Goal: Information Seeking & Learning: Learn about a topic

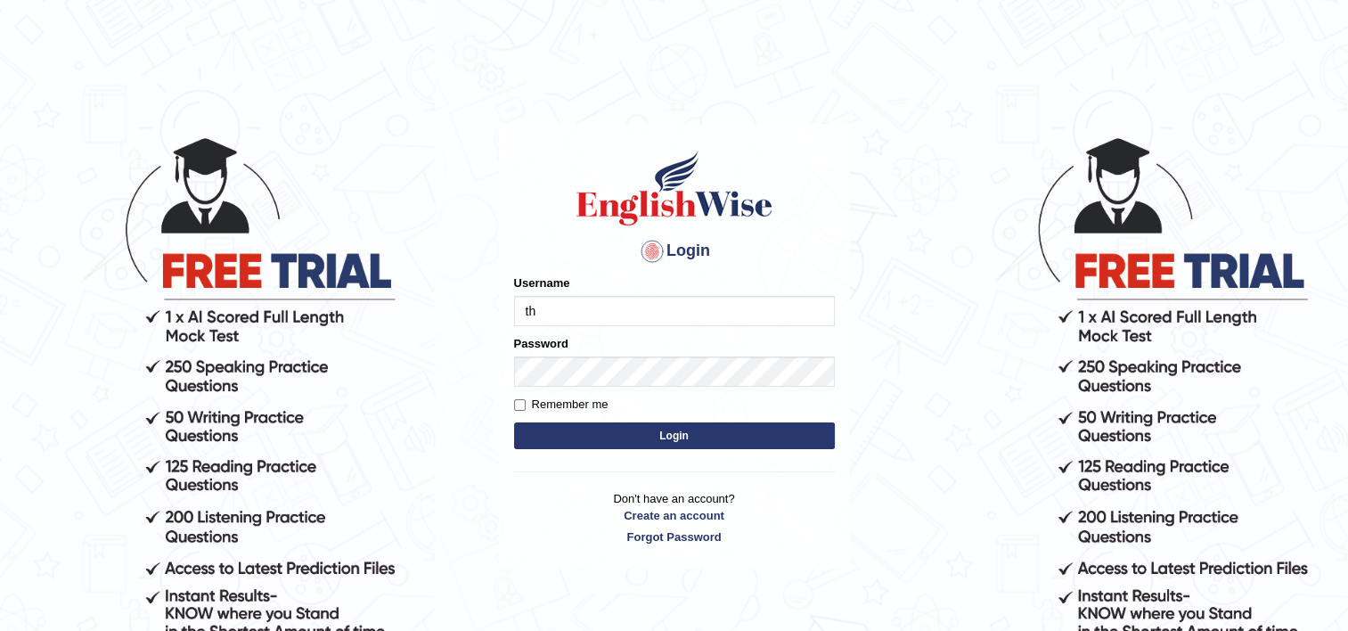
type input "Thilini_Dissanayake"
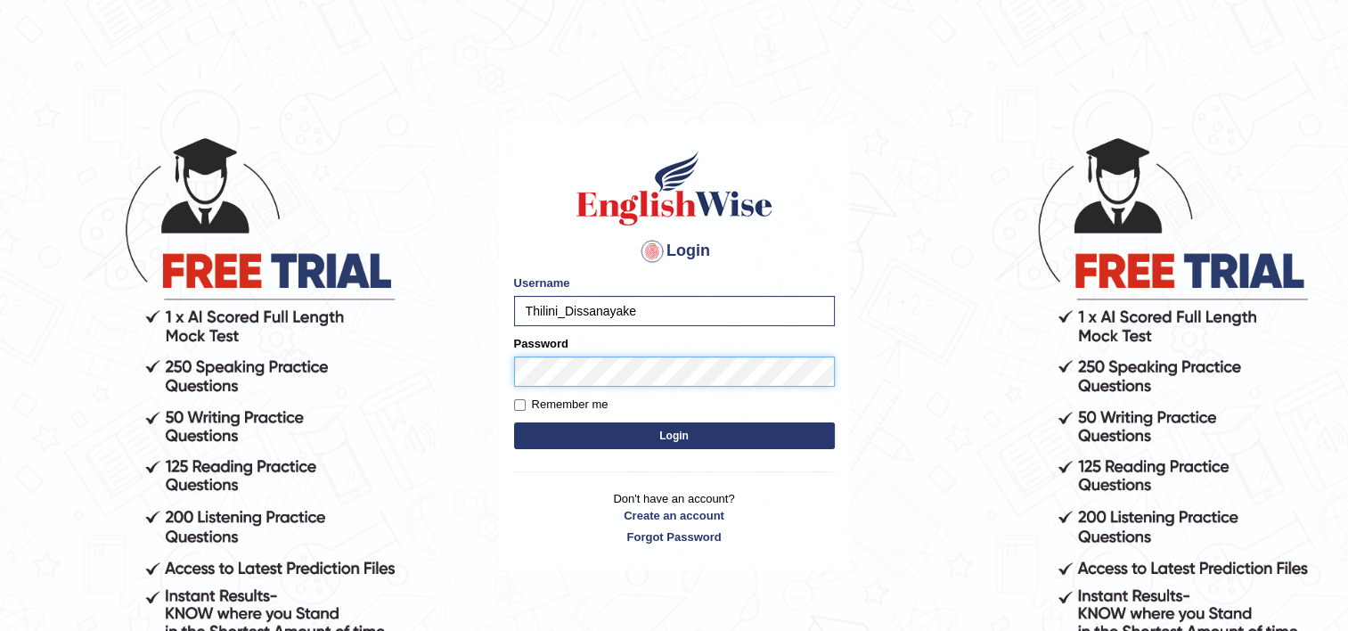
click at [514, 422] on button "Login" at bounding box center [674, 435] width 321 height 27
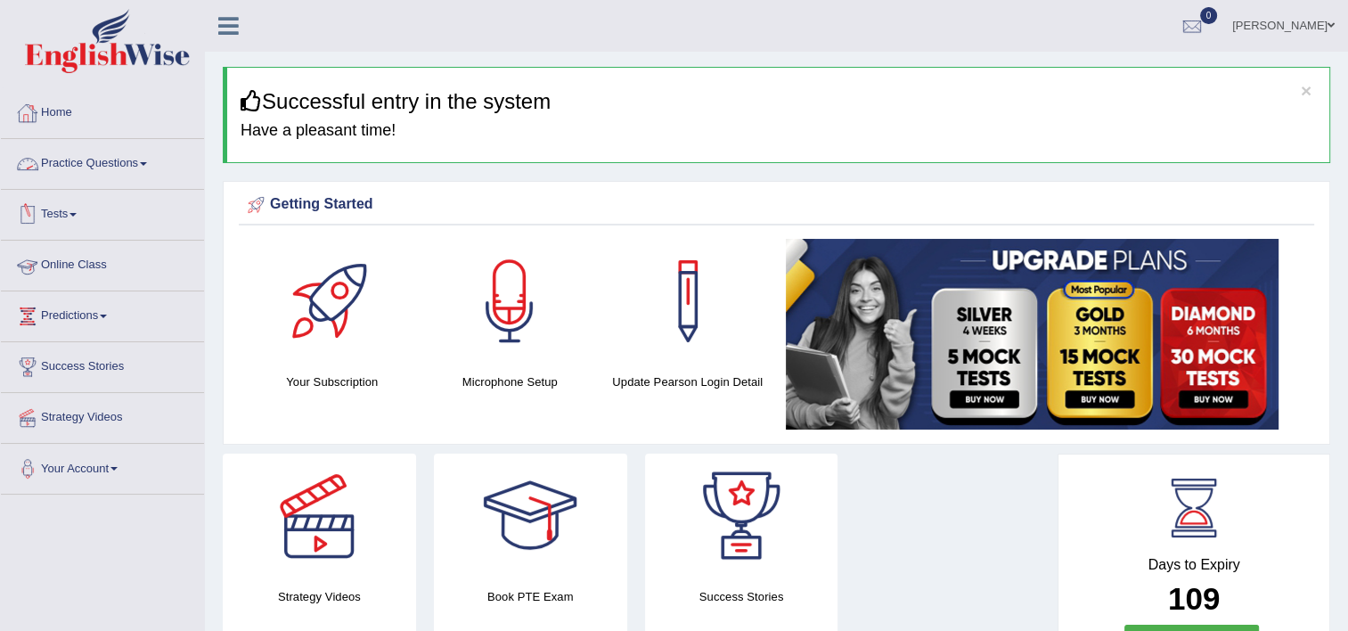
click at [126, 165] on link "Practice Questions" at bounding box center [102, 161] width 203 height 45
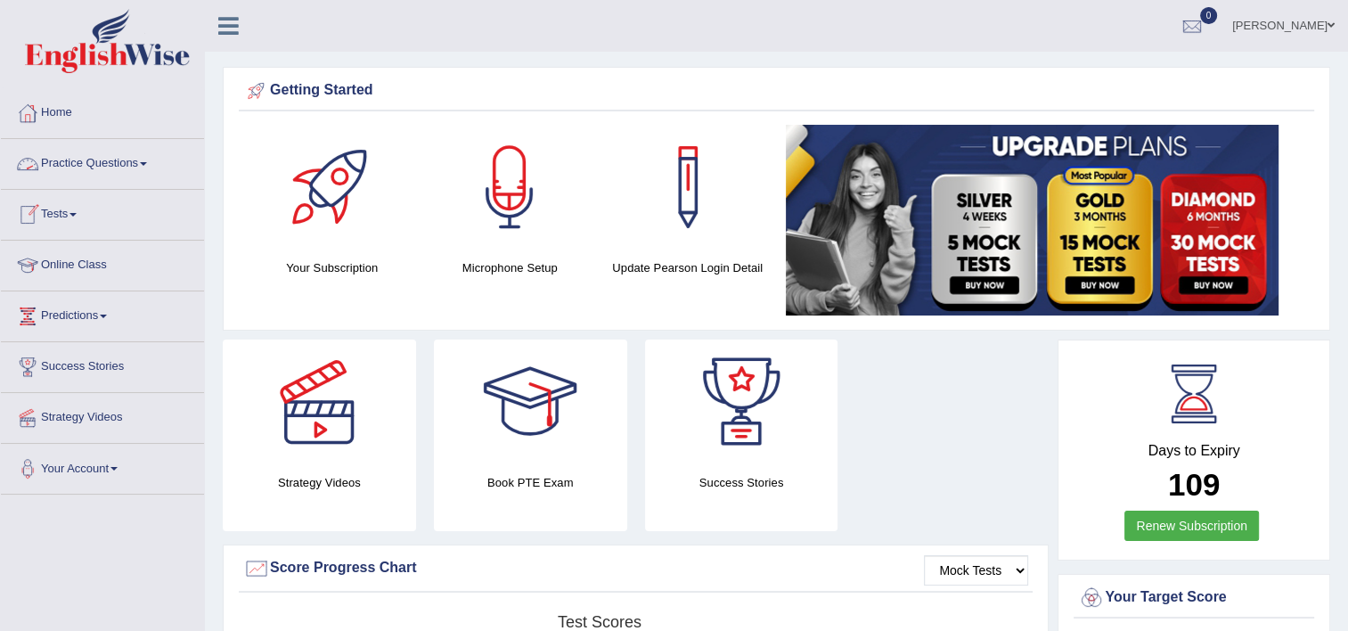
click at [97, 160] on link "Practice Questions" at bounding box center [102, 161] width 203 height 45
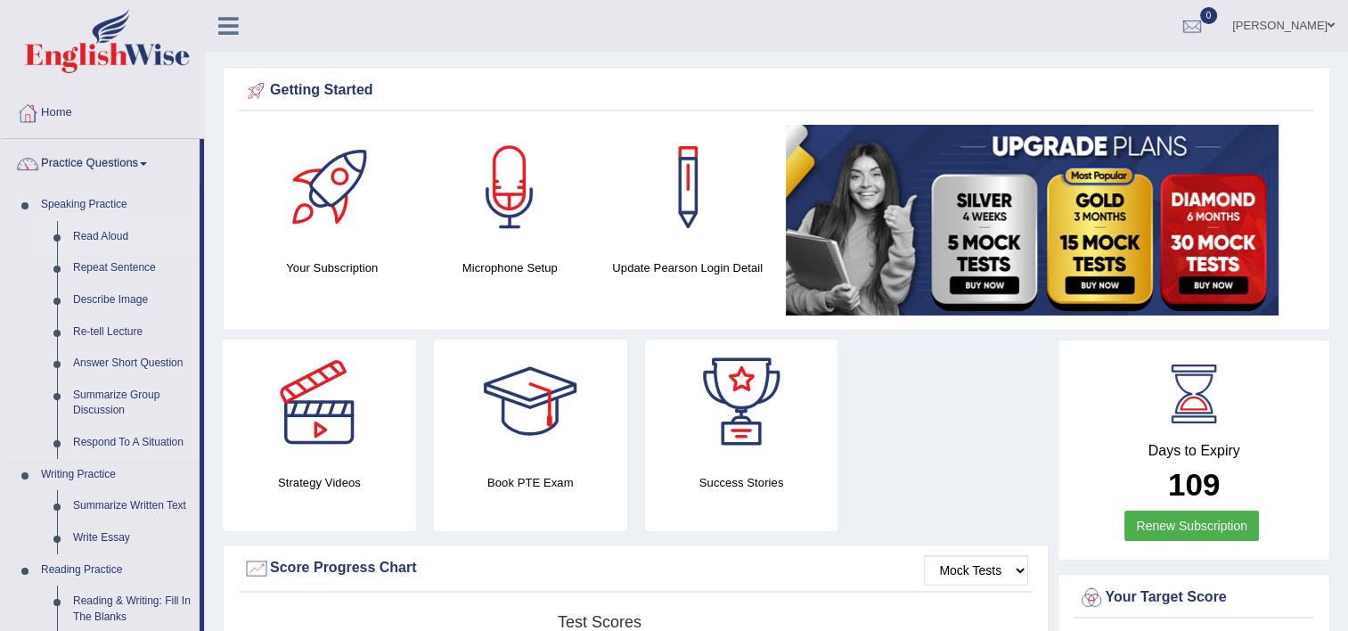
click at [93, 236] on link "Read Aloud" at bounding box center [132, 237] width 135 height 32
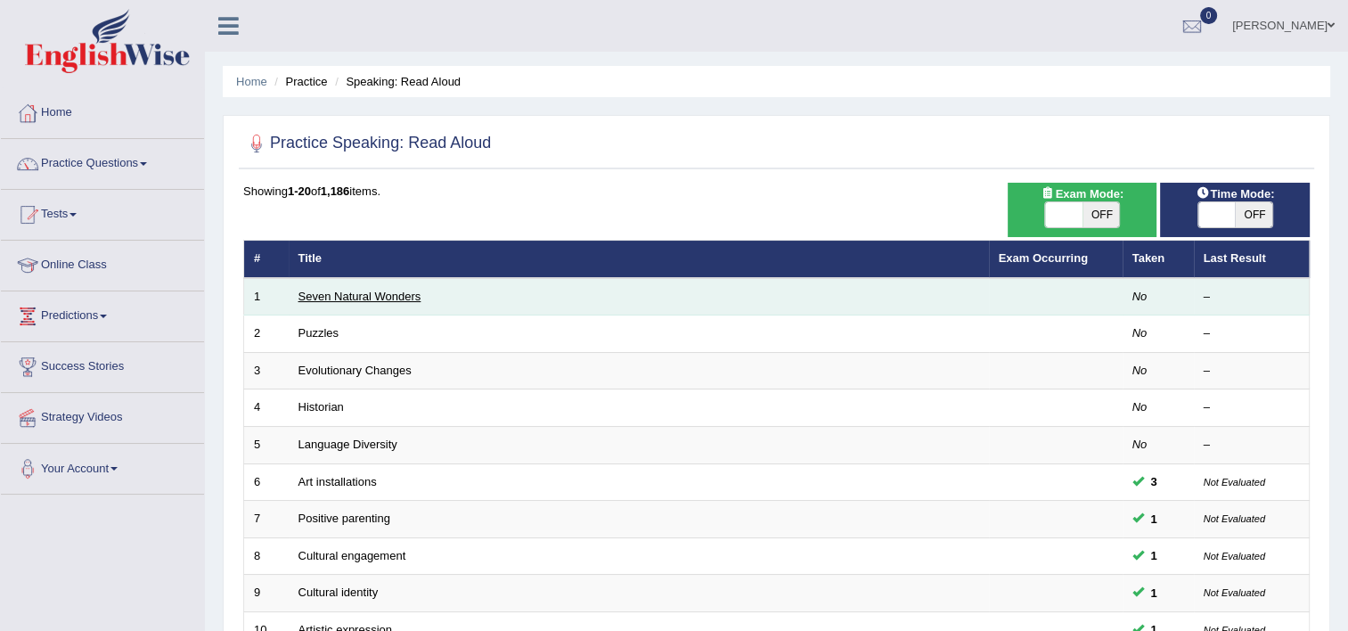
click at [401, 302] on link "Seven Natural Wonders" at bounding box center [360, 296] width 123 height 13
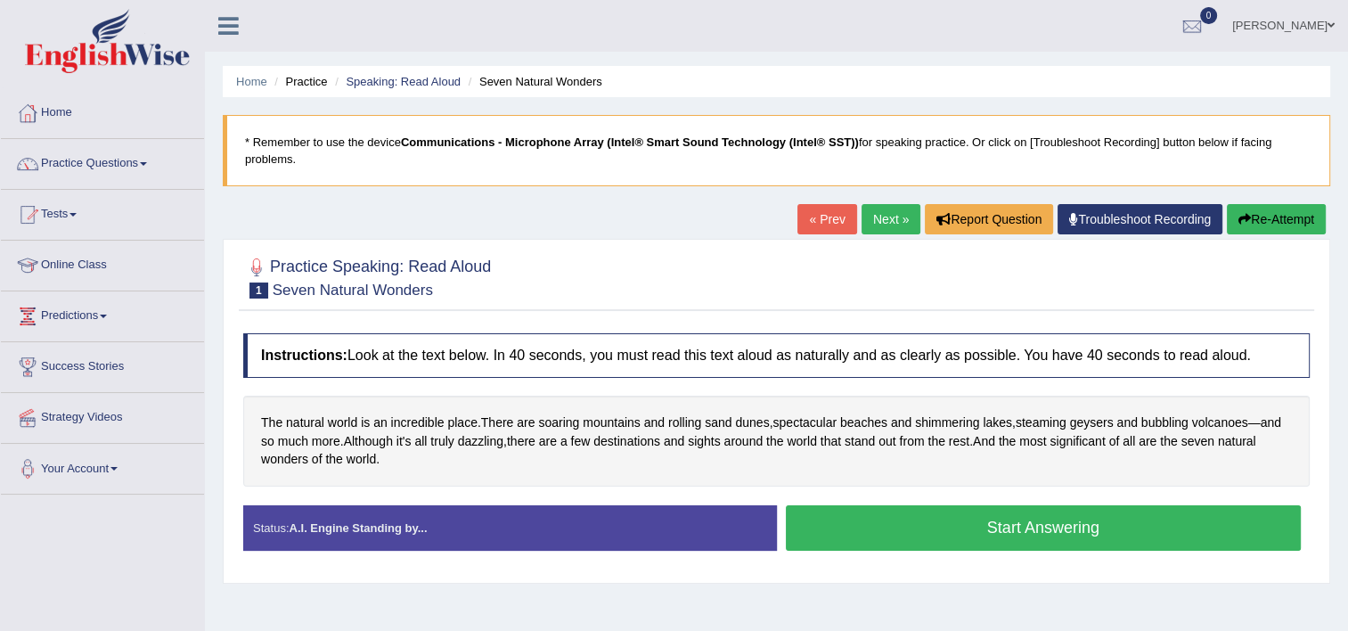
click at [927, 514] on button "Start Answering" at bounding box center [1044, 527] width 516 height 45
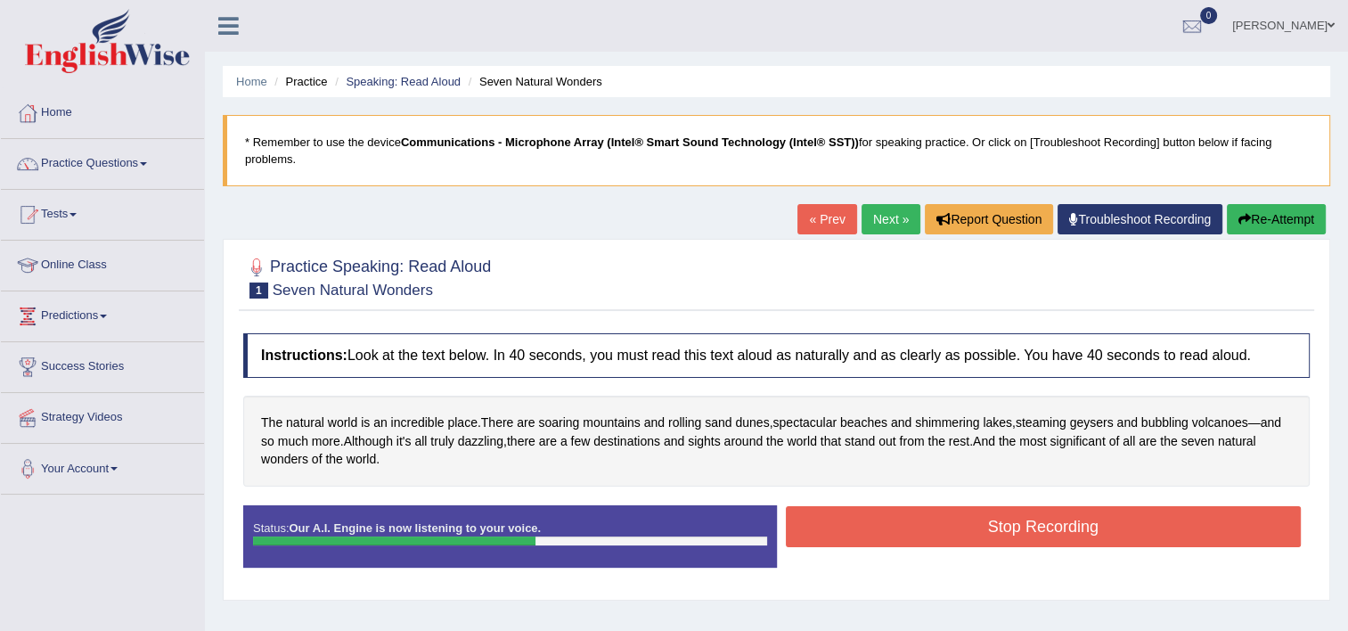
click at [927, 514] on button "Stop Recording" at bounding box center [1044, 526] width 516 height 41
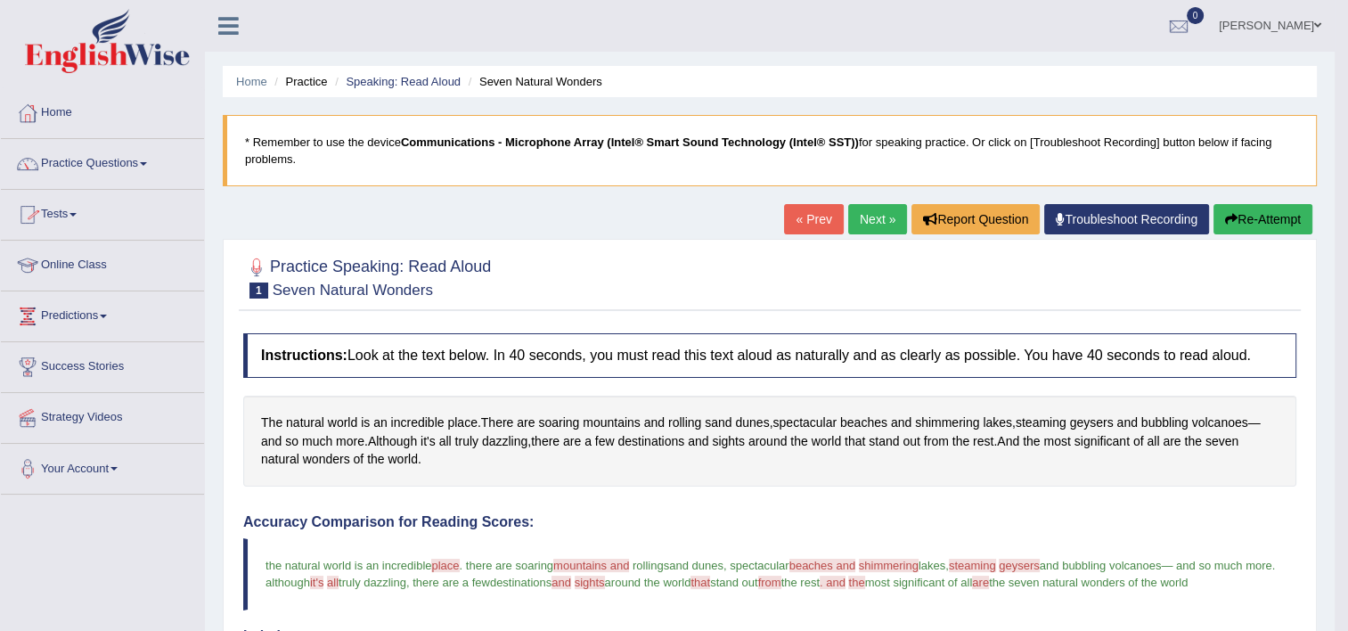
click at [873, 228] on link "Next »" at bounding box center [877, 219] width 59 height 30
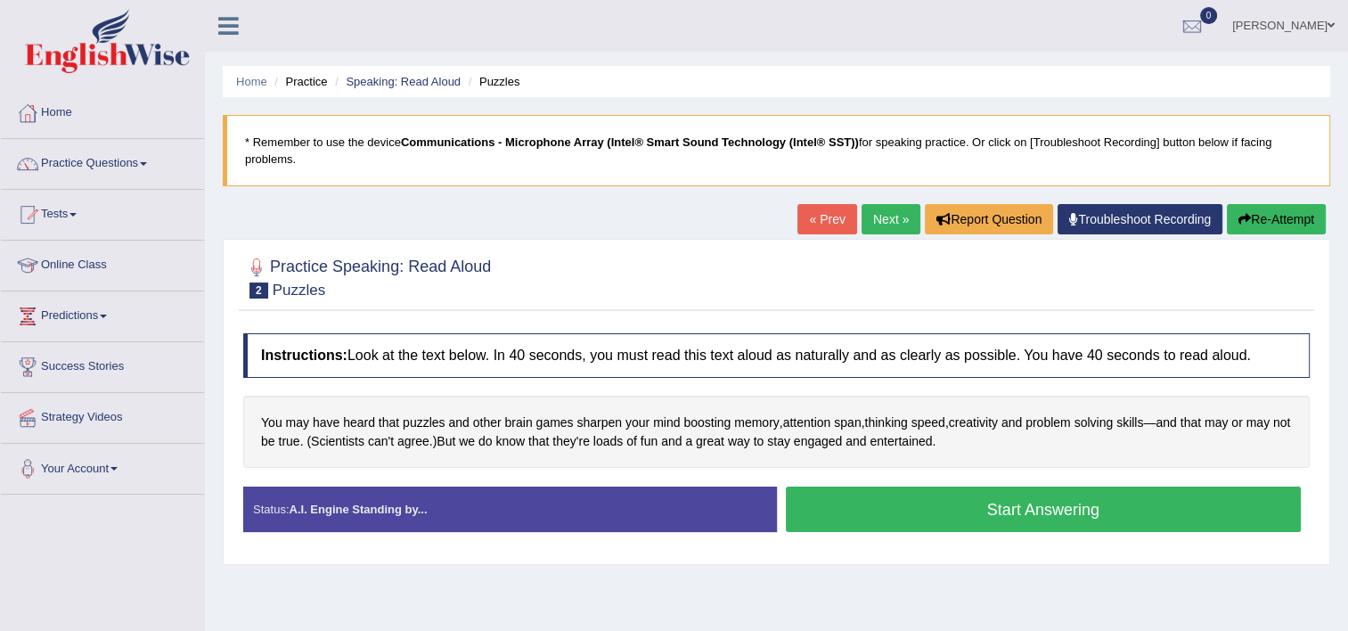
click at [897, 504] on button "Start Answering" at bounding box center [1044, 509] width 516 height 45
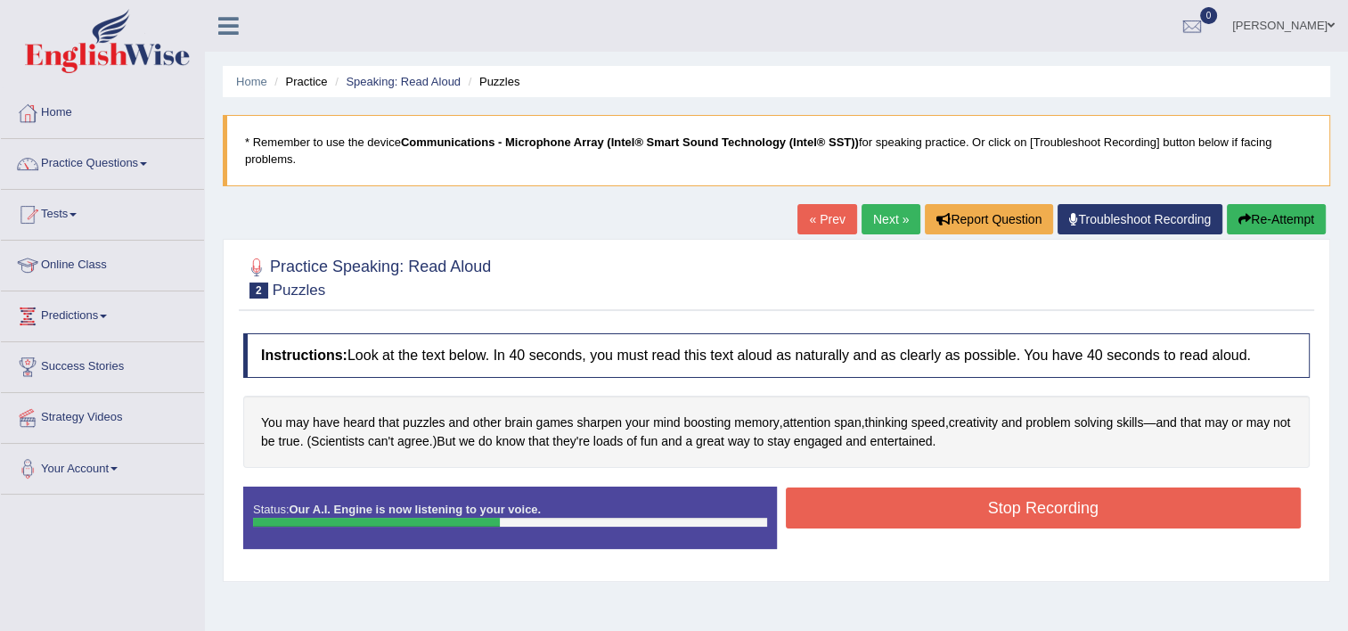
click at [897, 504] on button "Stop Recording" at bounding box center [1044, 508] width 516 height 41
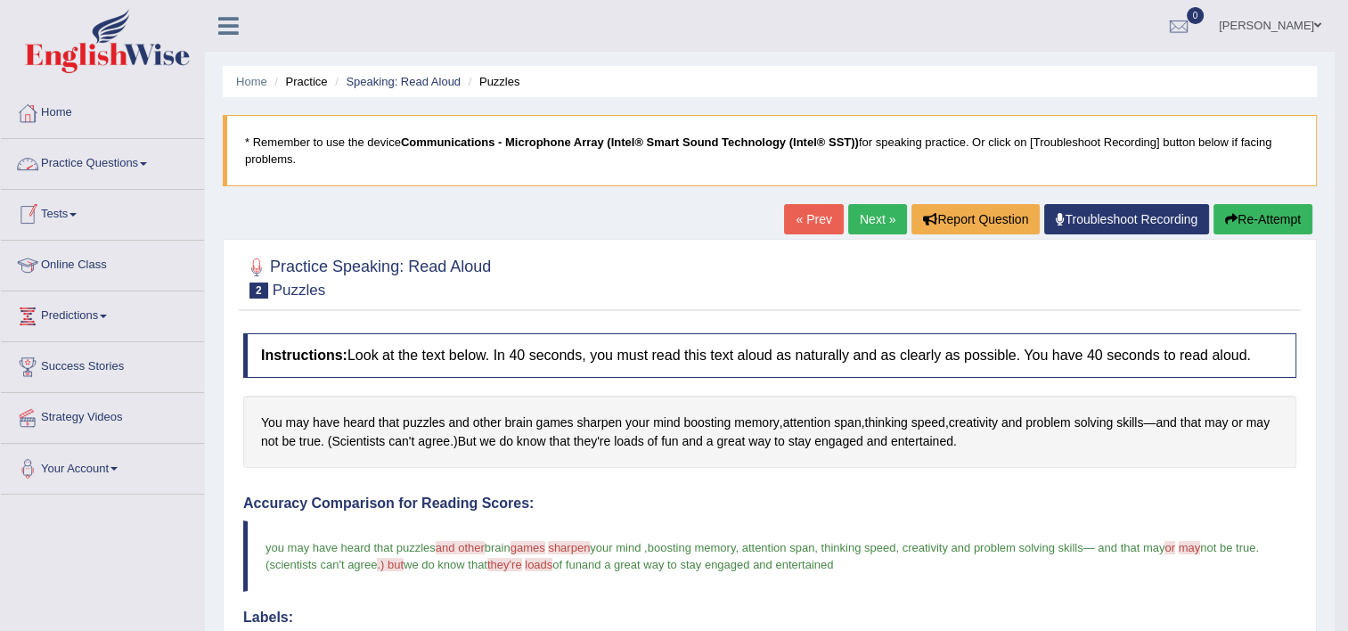
click at [98, 166] on link "Practice Questions" at bounding box center [102, 161] width 203 height 45
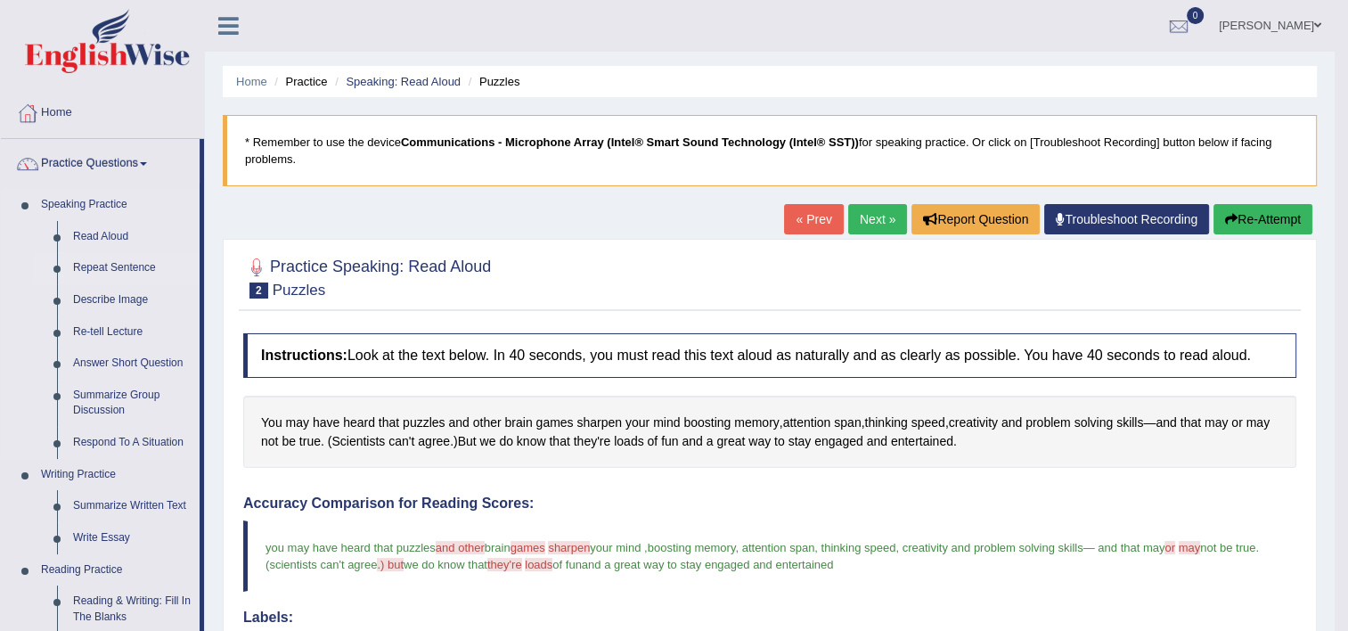
click at [118, 260] on link "Repeat Sentence" at bounding box center [132, 268] width 135 height 32
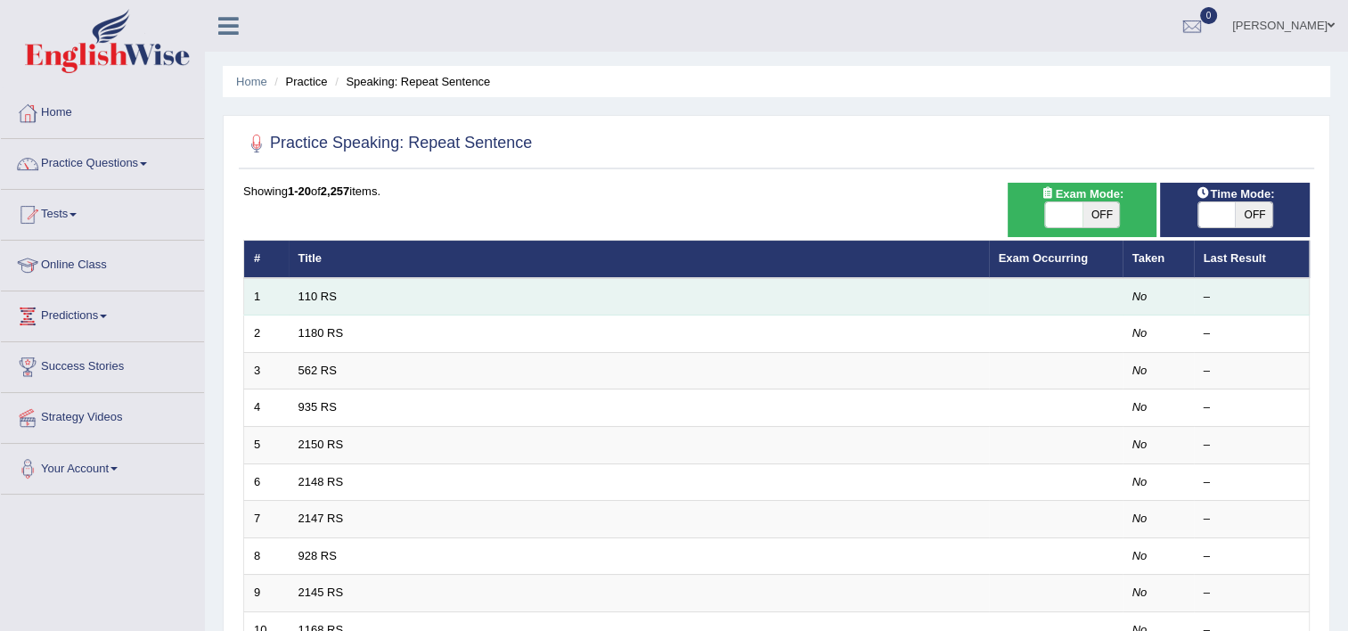
click at [514, 298] on td "110 RS" at bounding box center [639, 296] width 701 height 37
click at [321, 288] on td "110 RS" at bounding box center [639, 296] width 701 height 37
click at [321, 293] on link "110 RS" at bounding box center [318, 296] width 38 height 13
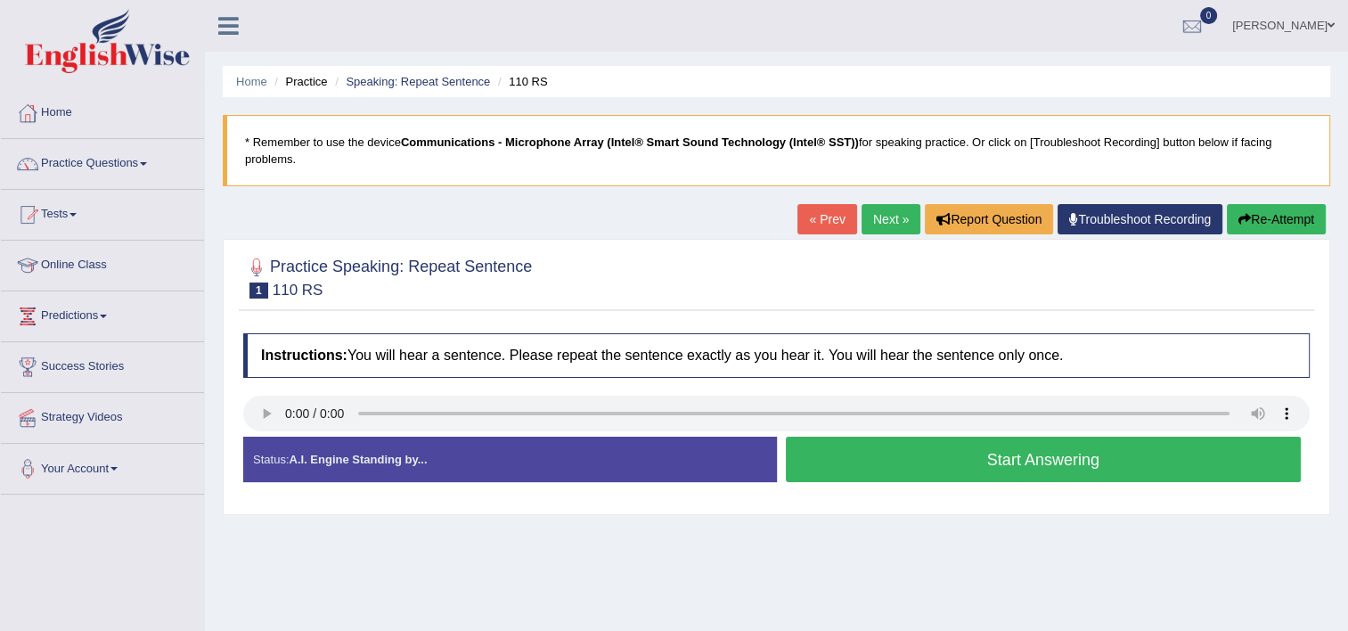
click at [796, 444] on button "Start Answering" at bounding box center [1044, 459] width 516 height 45
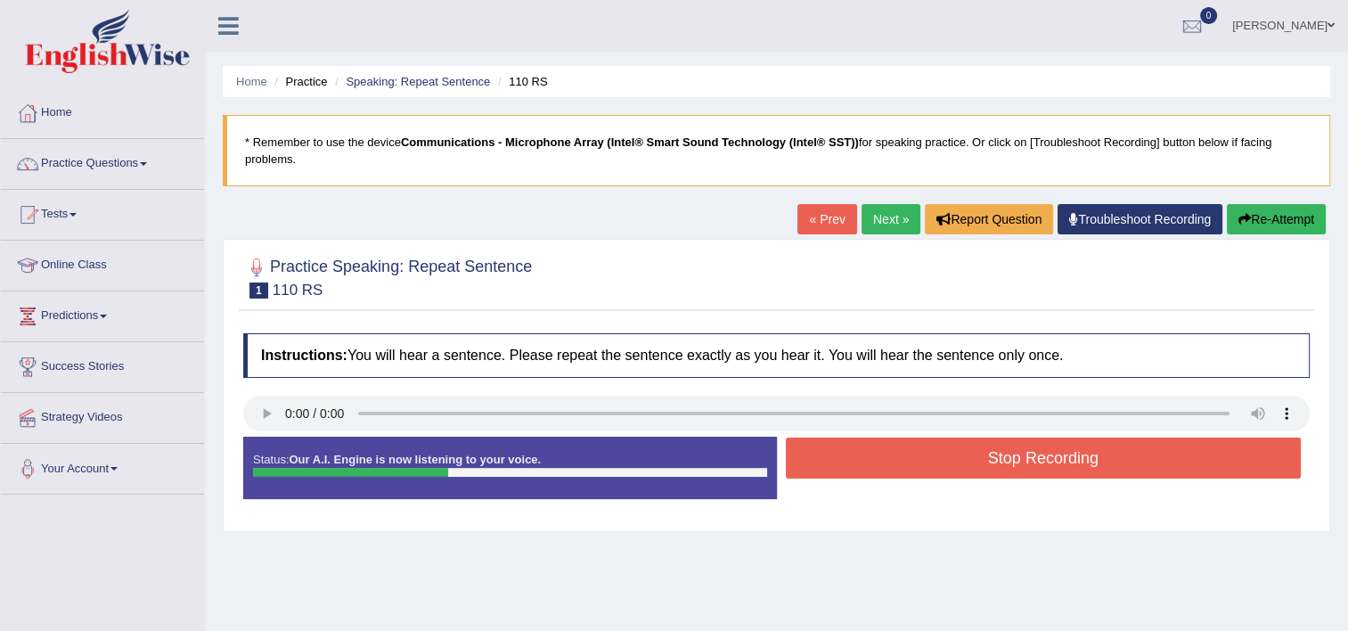
click at [796, 444] on button "Stop Recording" at bounding box center [1044, 458] width 516 height 41
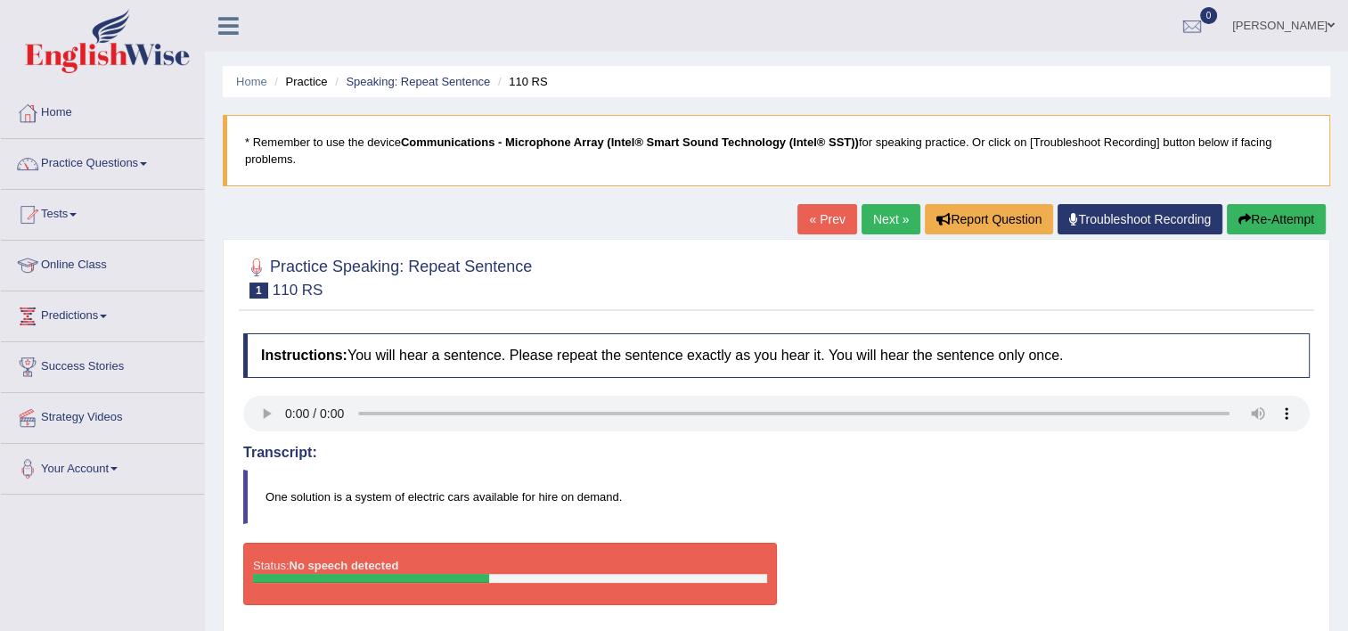
click at [50, 120] on link "Home" at bounding box center [102, 110] width 203 height 45
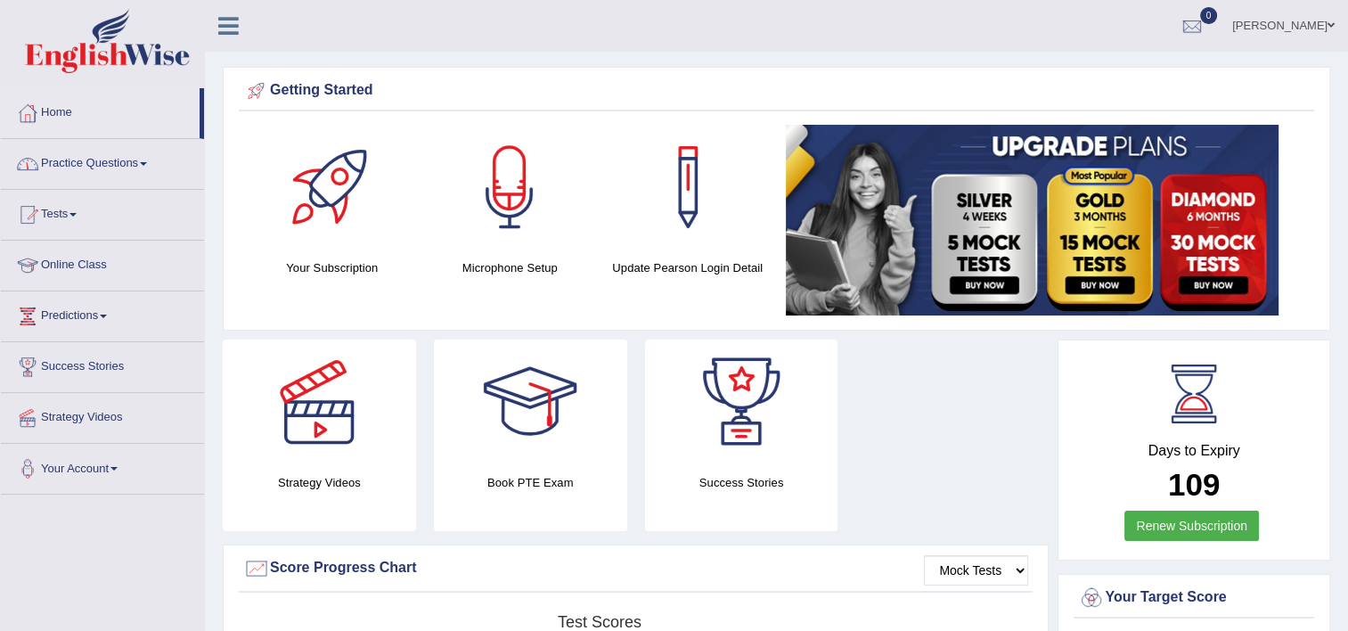
click at [538, 250] on div "Microphone Setup" at bounding box center [510, 201] width 160 height 152
click at [515, 191] on div at bounding box center [509, 187] width 125 height 125
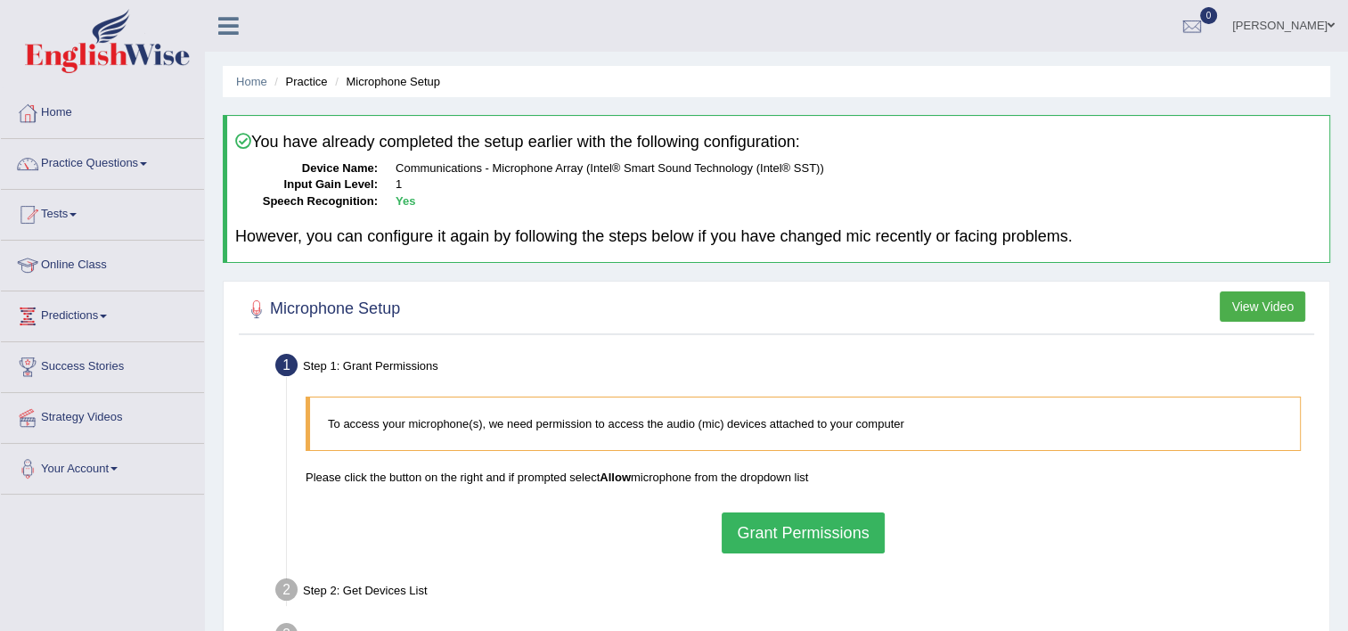
click at [94, 215] on link "Tests" at bounding box center [102, 212] width 203 height 45
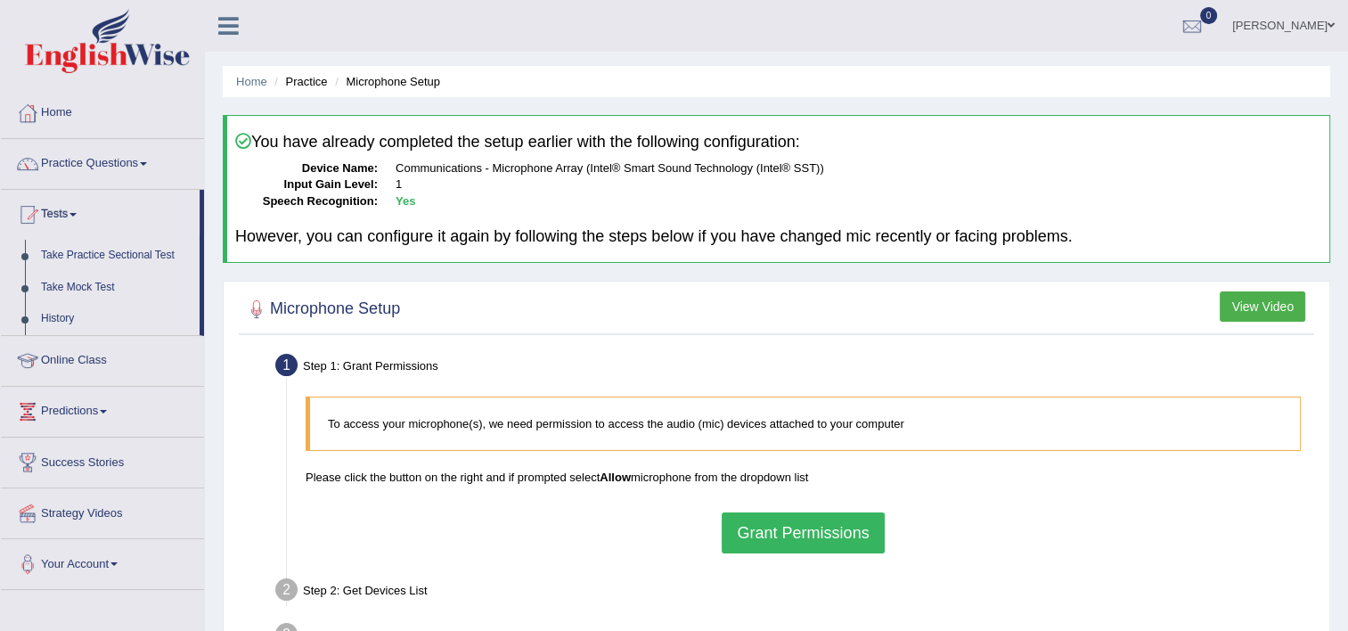
click at [85, 160] on link "Practice Questions" at bounding box center [102, 161] width 203 height 45
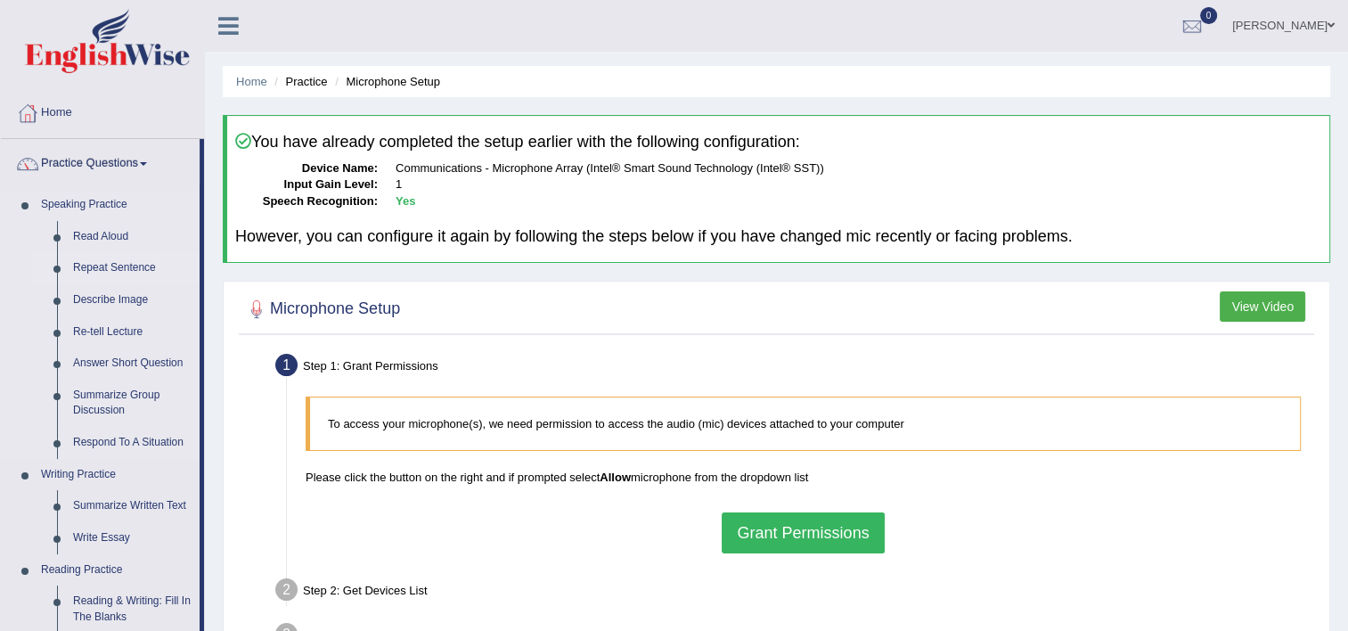
click at [94, 257] on link "Repeat Sentence" at bounding box center [132, 268] width 135 height 32
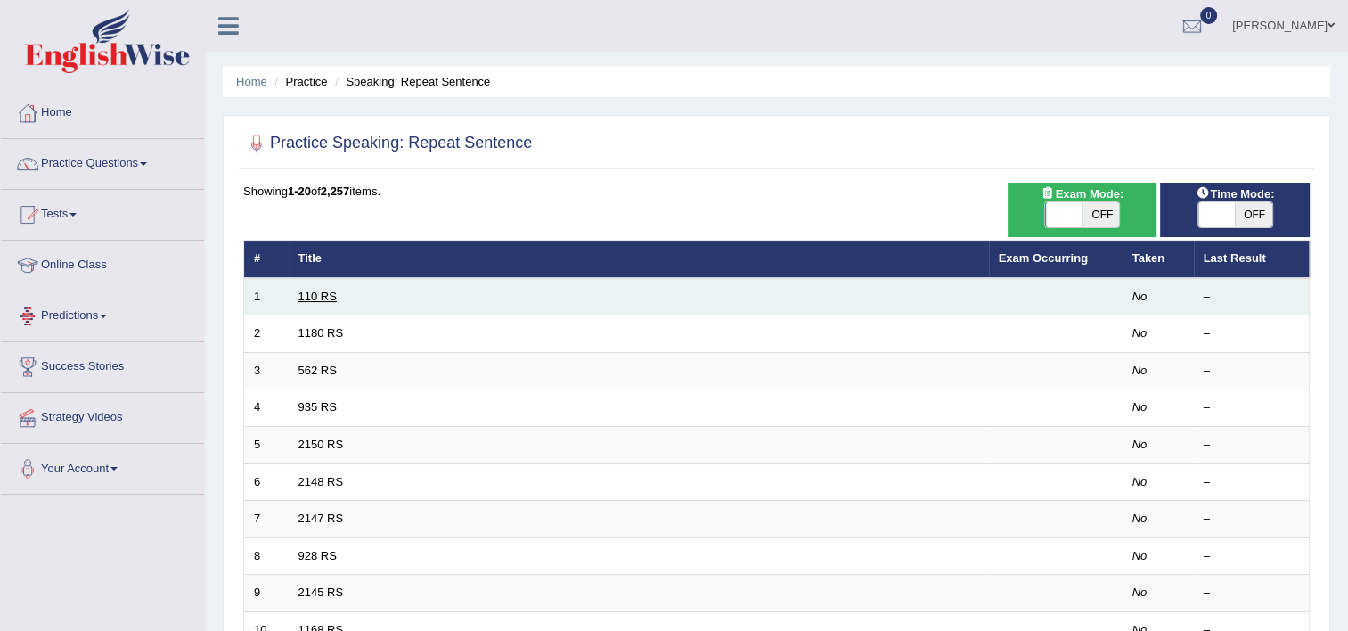
click at [313, 299] on link "110 RS" at bounding box center [318, 296] width 38 height 13
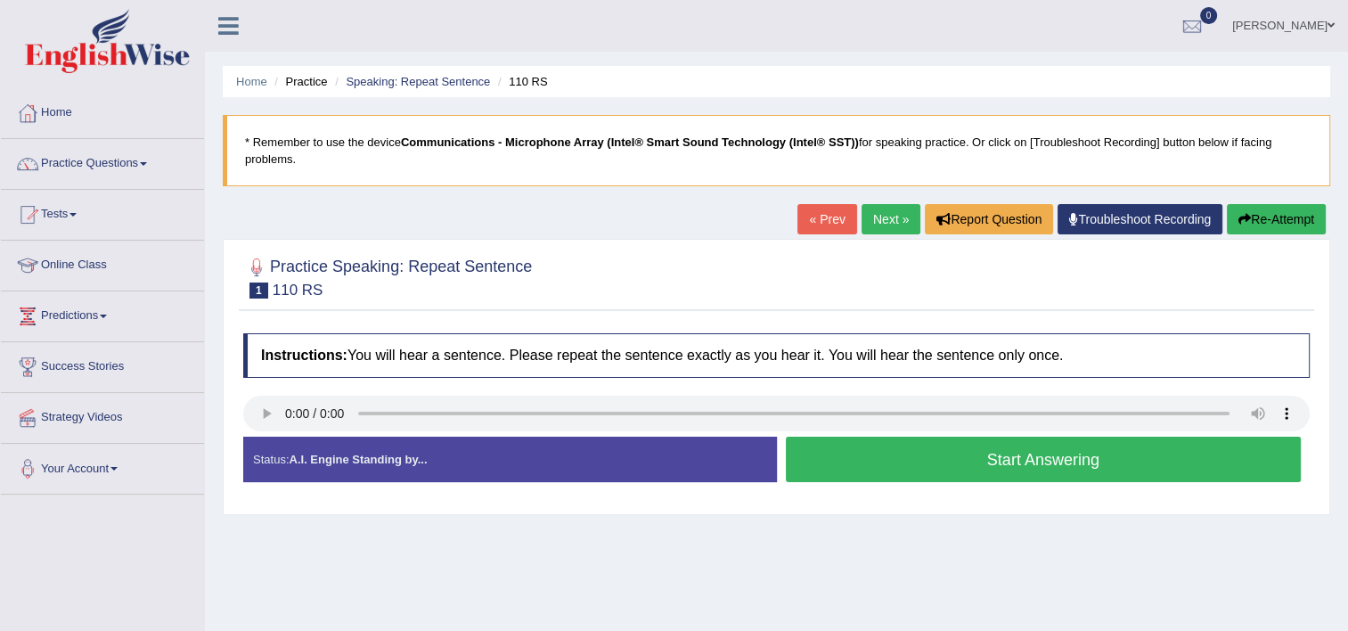
click at [335, 149] on blockquote "* Remember to use the device Communications - Microphone Array (Intel® Smart So…" at bounding box center [777, 150] width 1108 height 71
click at [1114, 204] on link "Troubleshoot Recording" at bounding box center [1140, 219] width 165 height 30
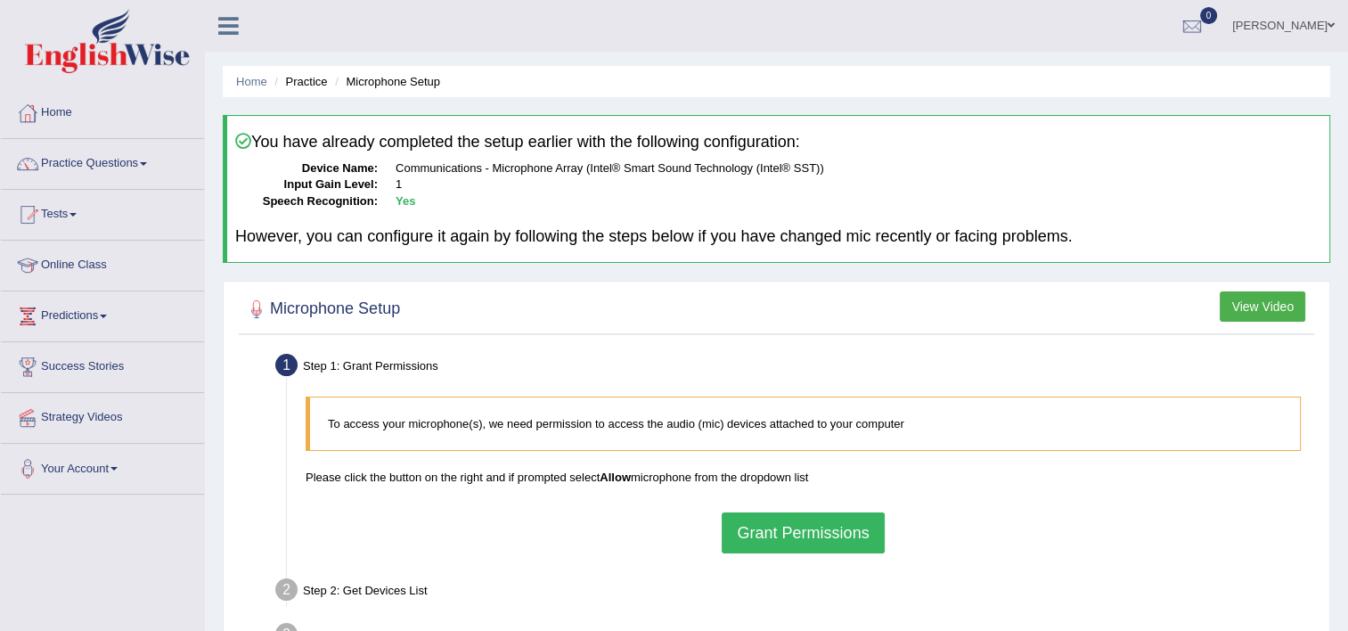
click at [784, 533] on button "Grant Permissions" at bounding box center [803, 532] width 162 height 41
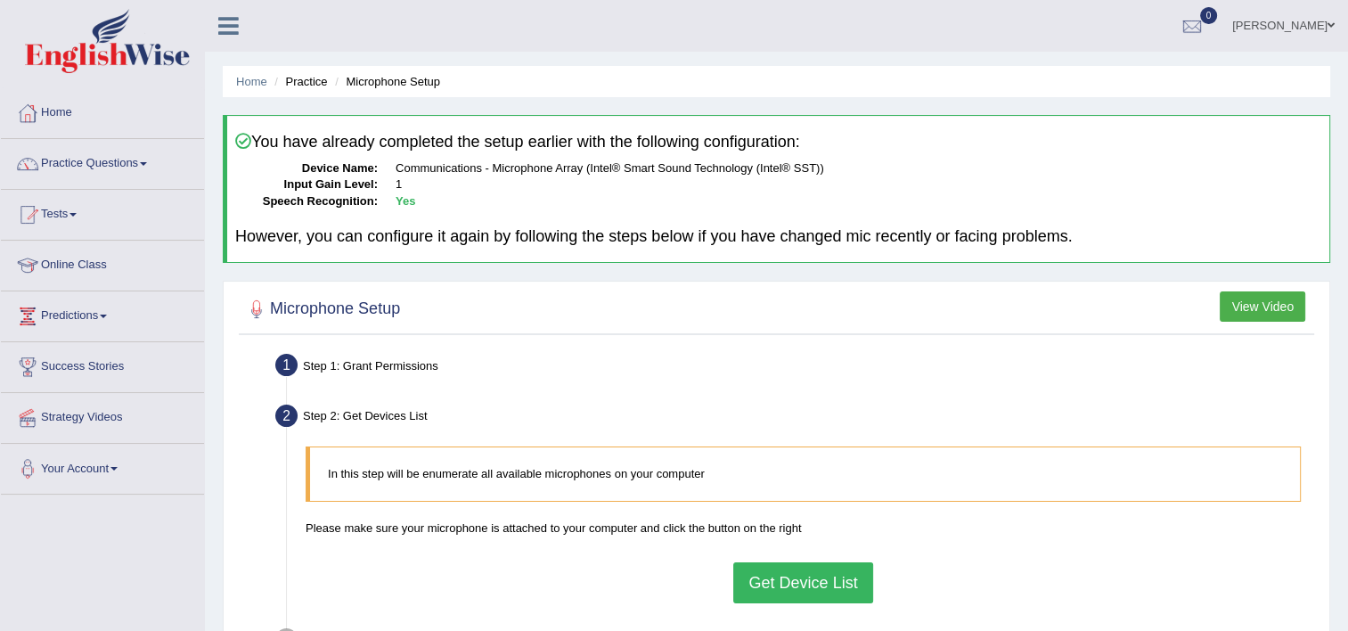
click at [809, 581] on button "Get Device List" at bounding box center [803, 582] width 139 height 41
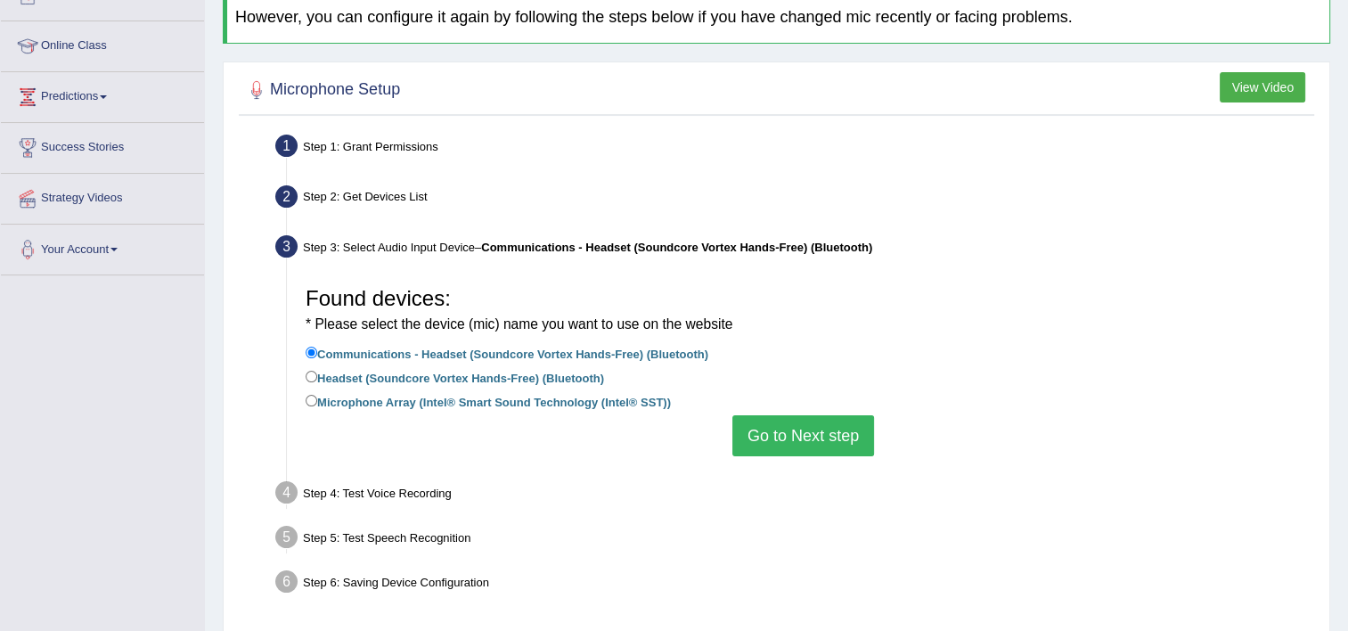
scroll to position [267, 0]
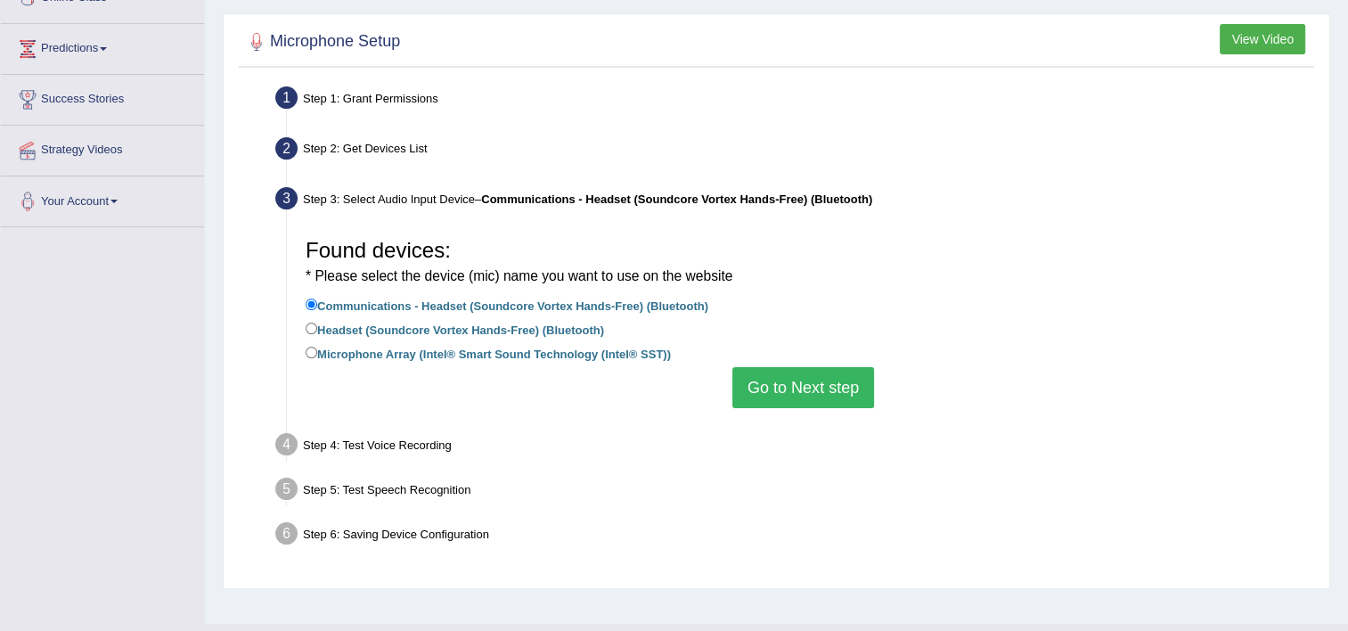
click at [798, 387] on button "Go to Next step" at bounding box center [804, 387] width 142 height 41
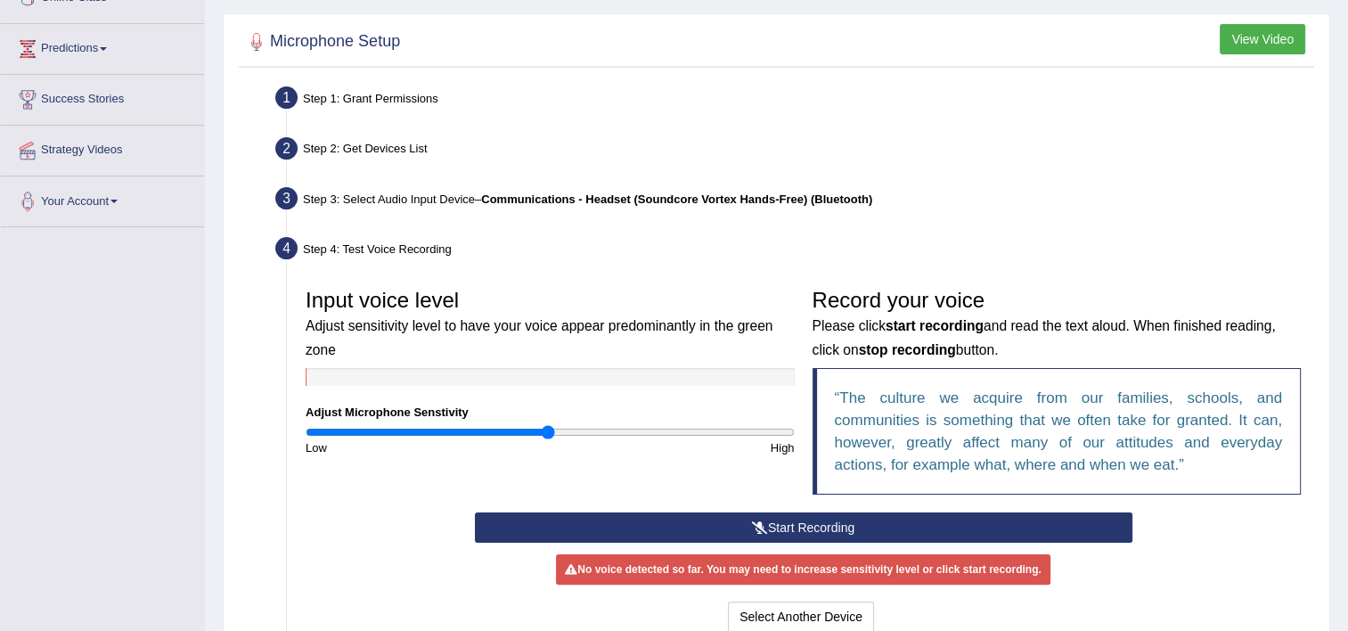
click at [844, 523] on button "Start Recording" at bounding box center [804, 527] width 658 height 30
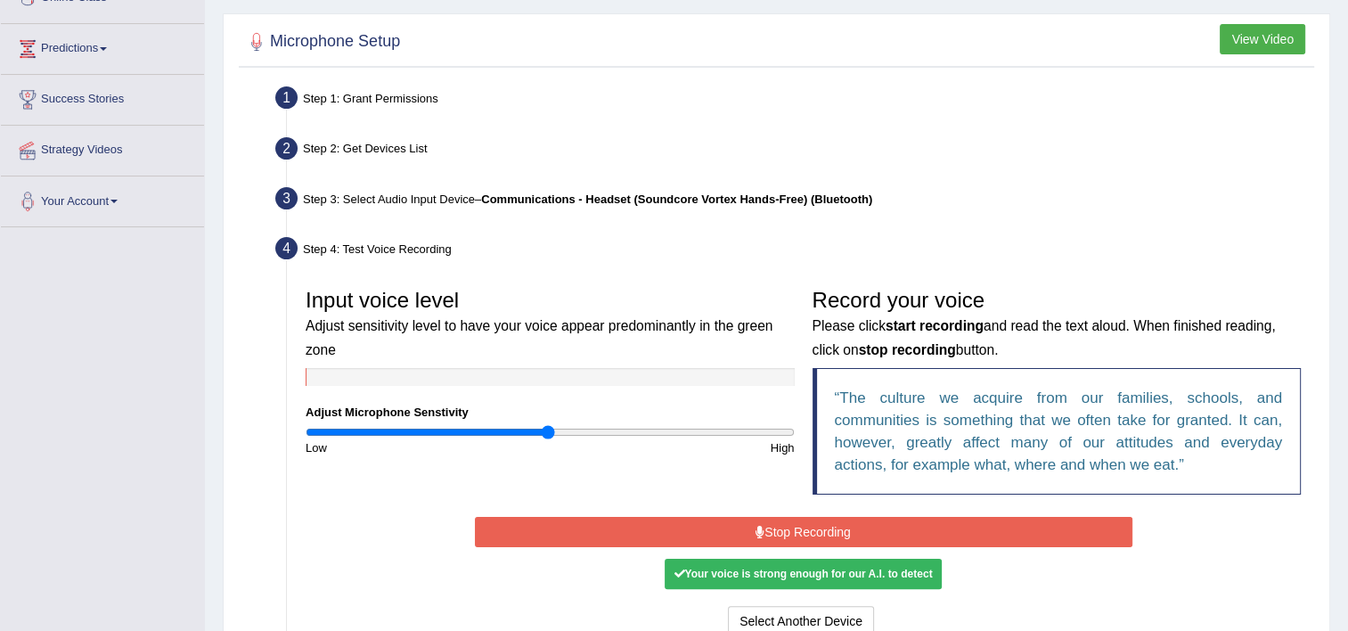
click at [844, 523] on button "Stop Recording" at bounding box center [804, 532] width 658 height 30
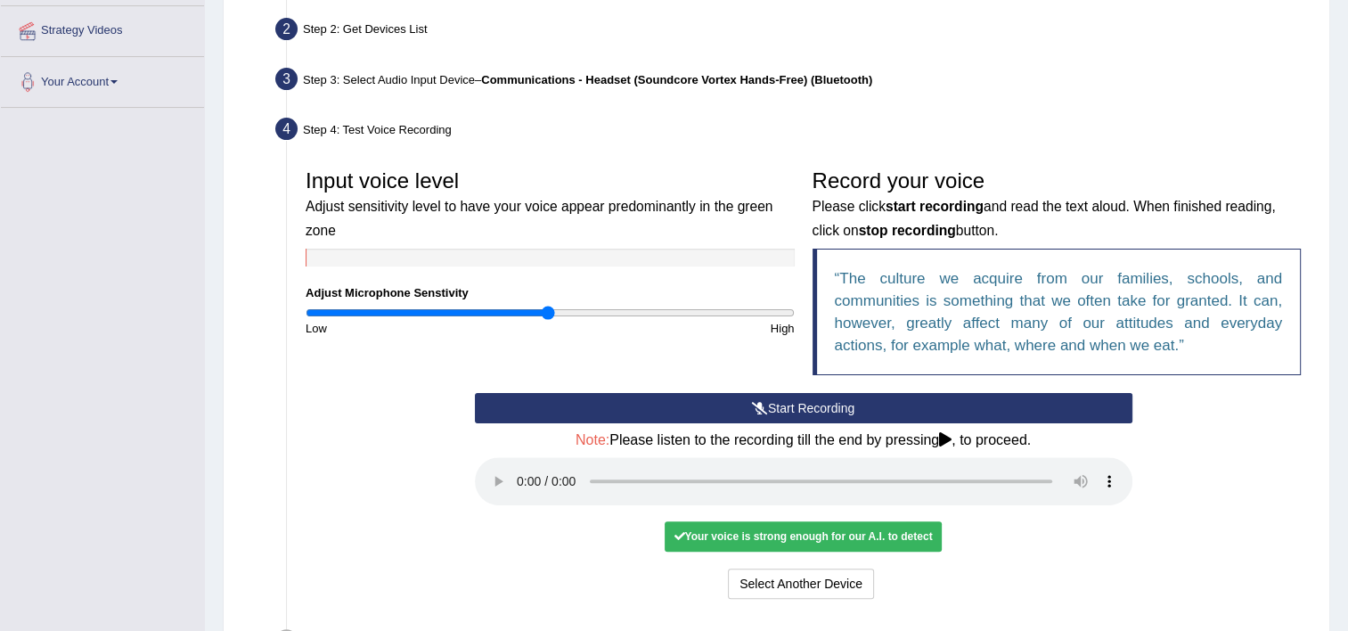
scroll to position [492, 0]
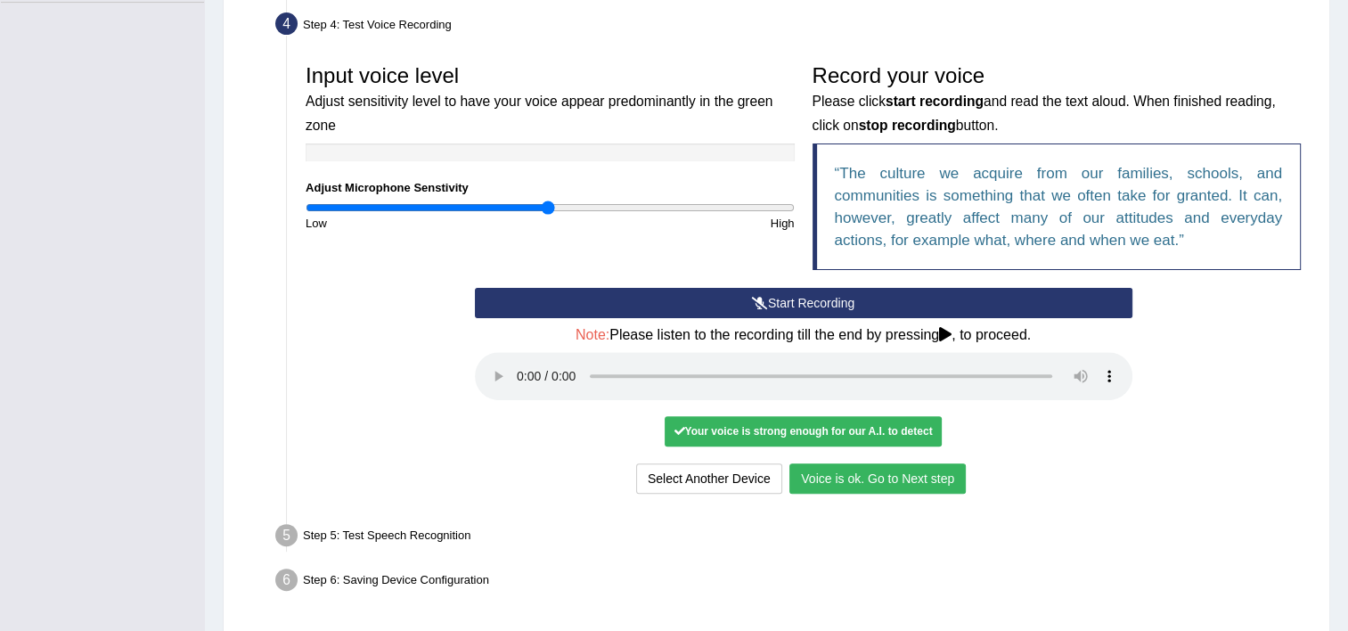
click at [878, 477] on button "Voice is ok. Go to Next step" at bounding box center [878, 478] width 176 height 30
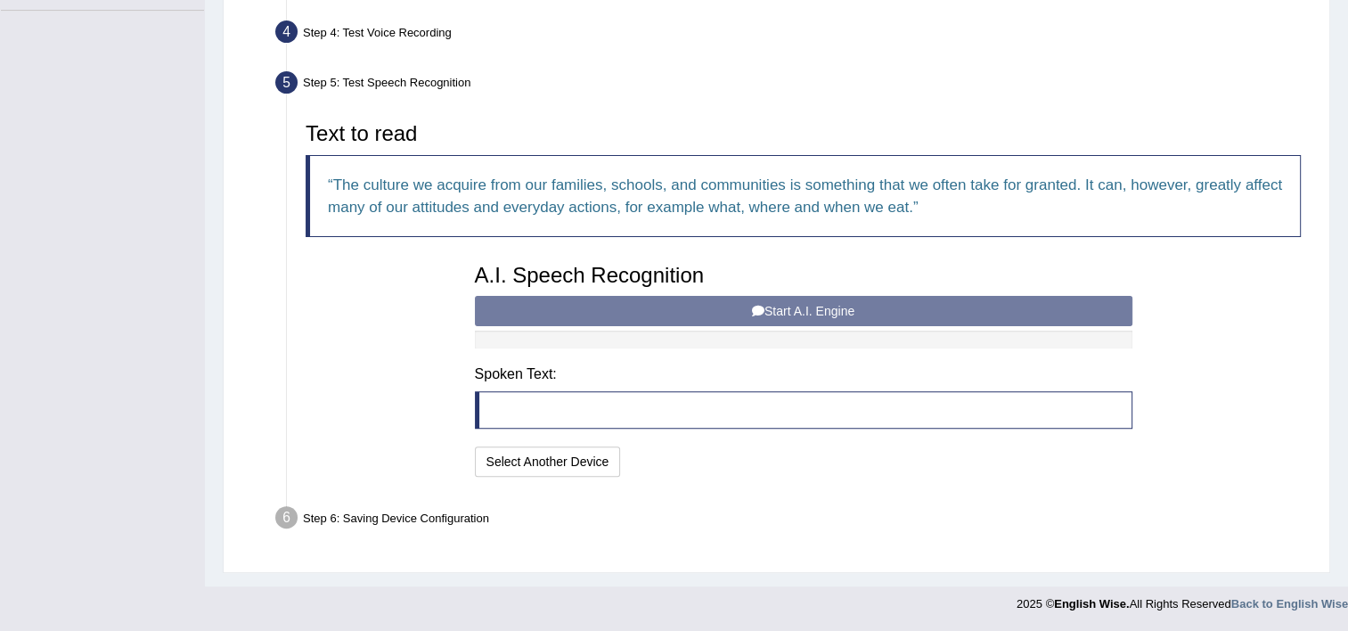
scroll to position [481, 0]
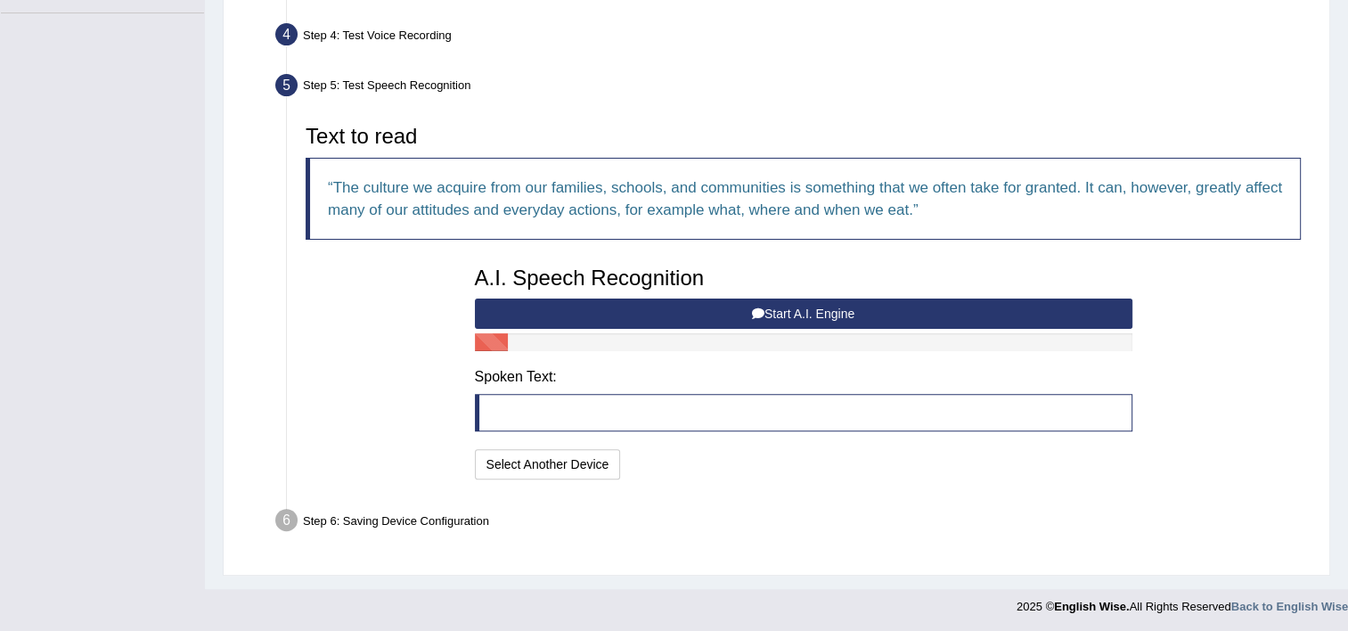
click at [752, 309] on icon at bounding box center [758, 313] width 12 height 12
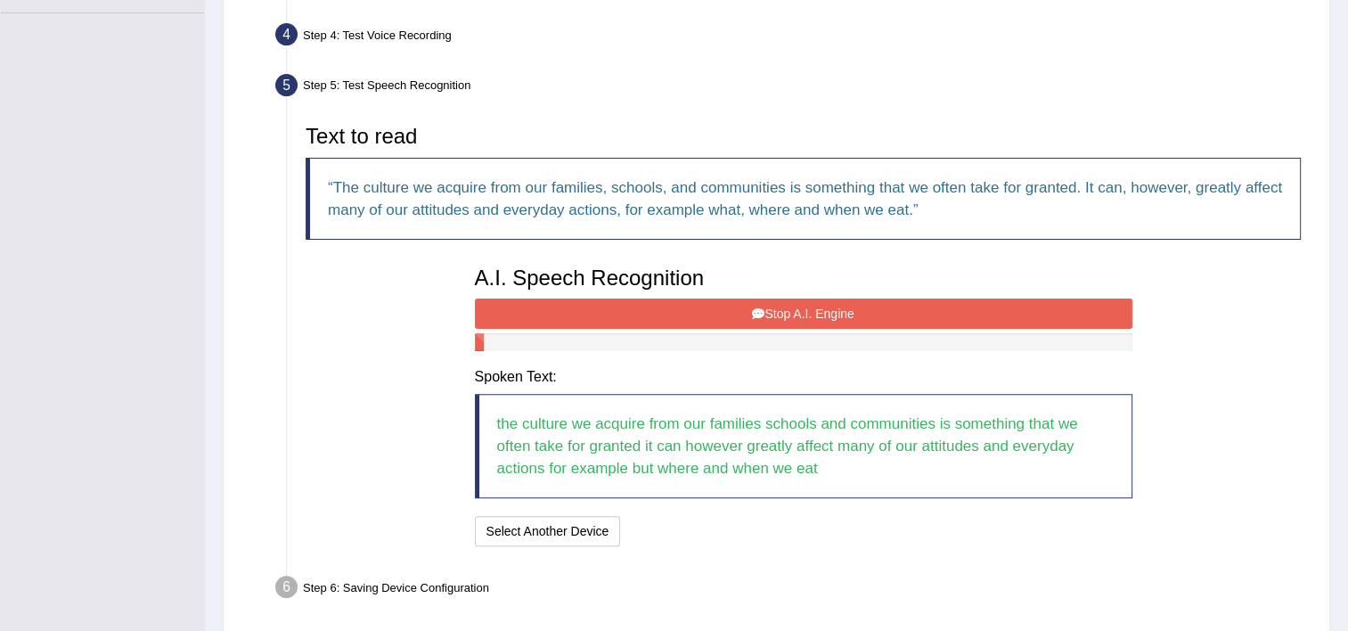
click at [752, 309] on icon at bounding box center [758, 313] width 12 height 12
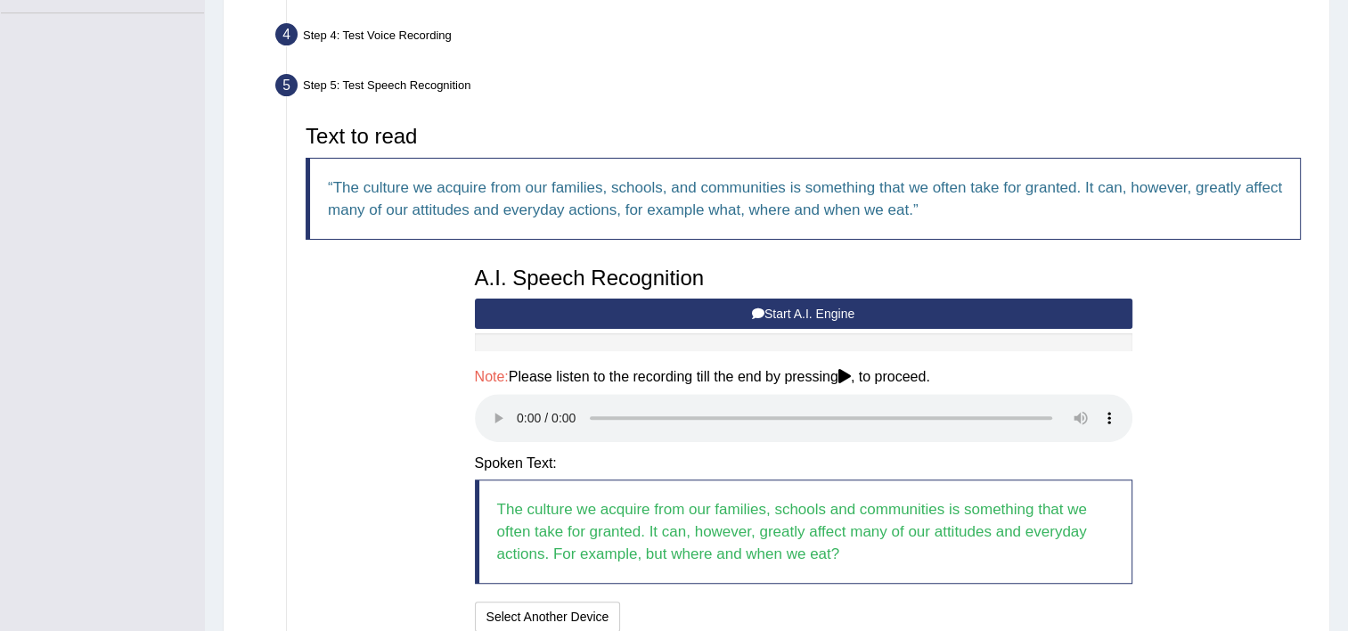
scroll to position [634, 0]
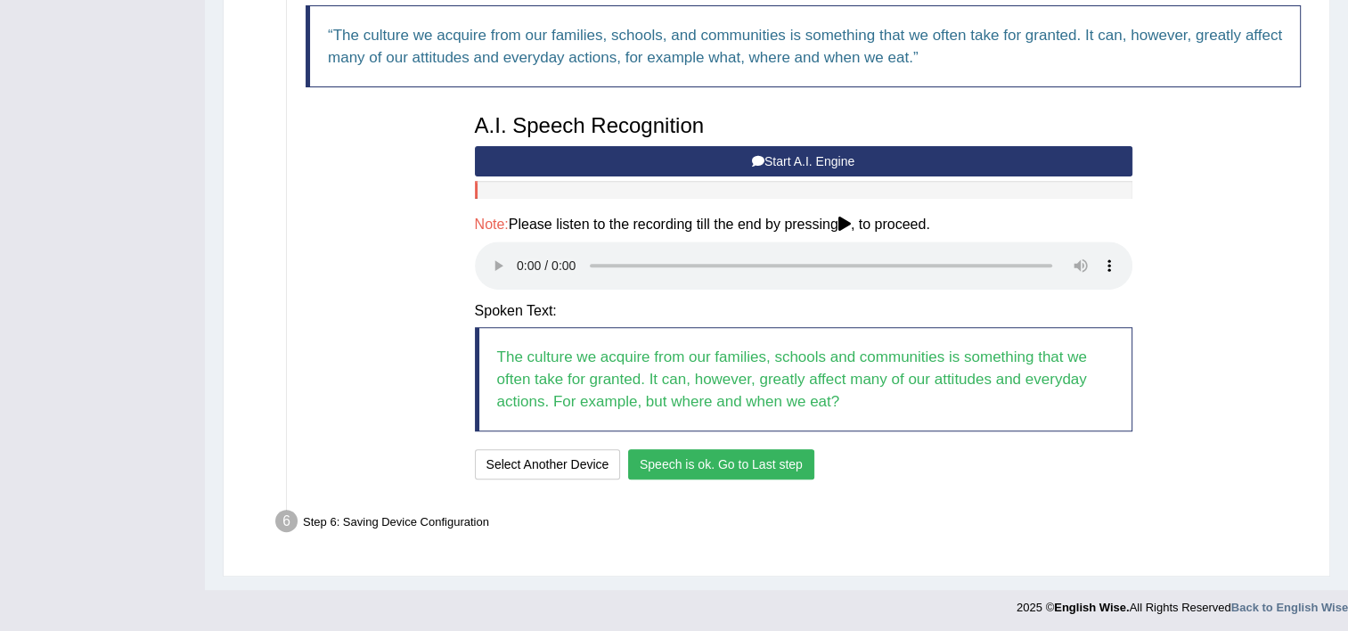
click at [729, 457] on button "Speech is ok. Go to Last step" at bounding box center [721, 464] width 186 height 30
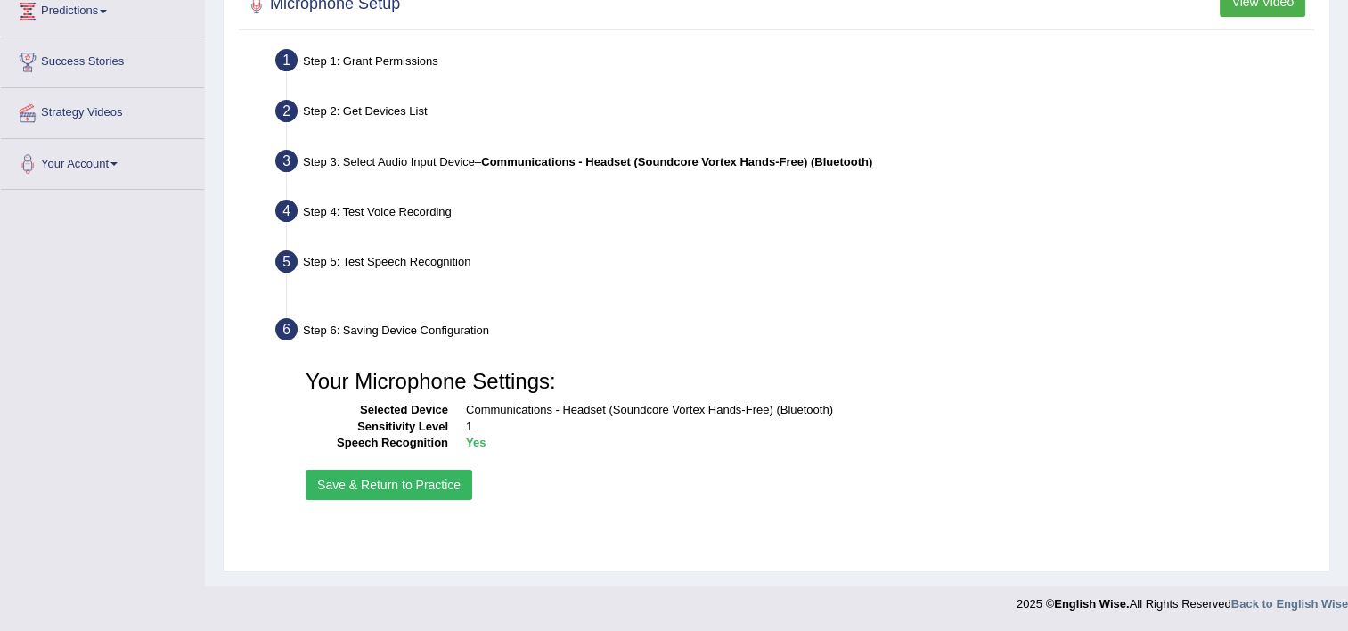
scroll to position [305, 0]
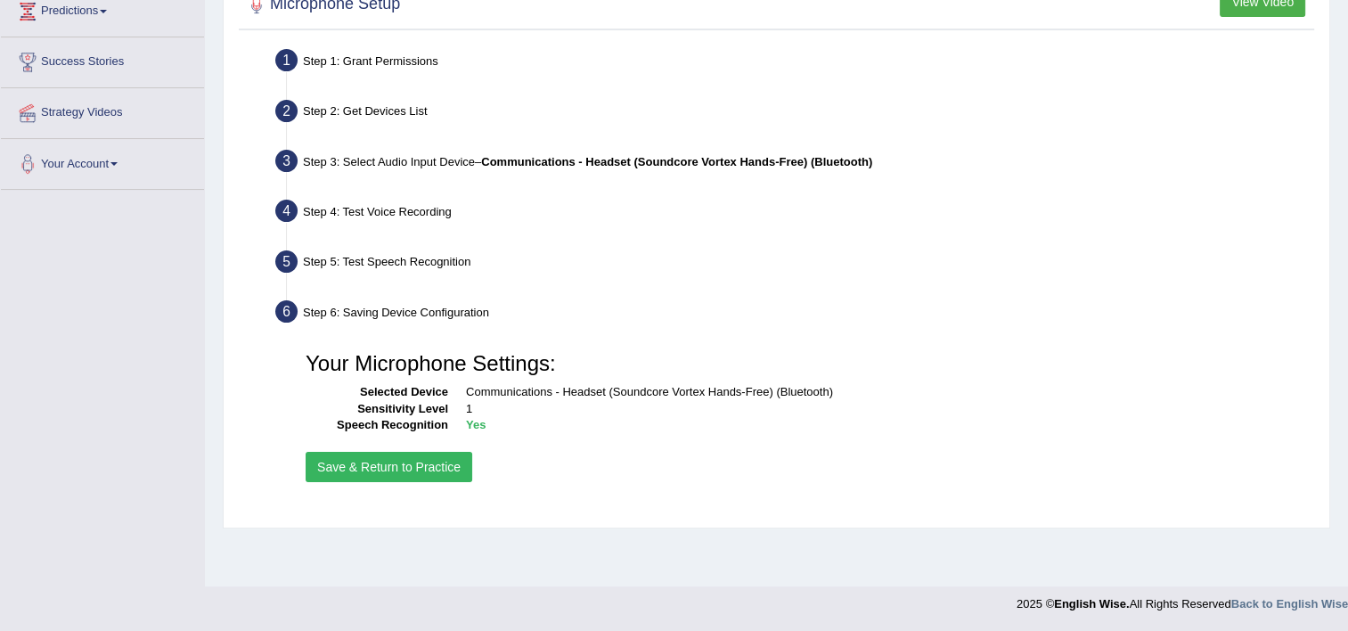
click at [438, 461] on button "Save & Return to Practice" at bounding box center [389, 467] width 167 height 30
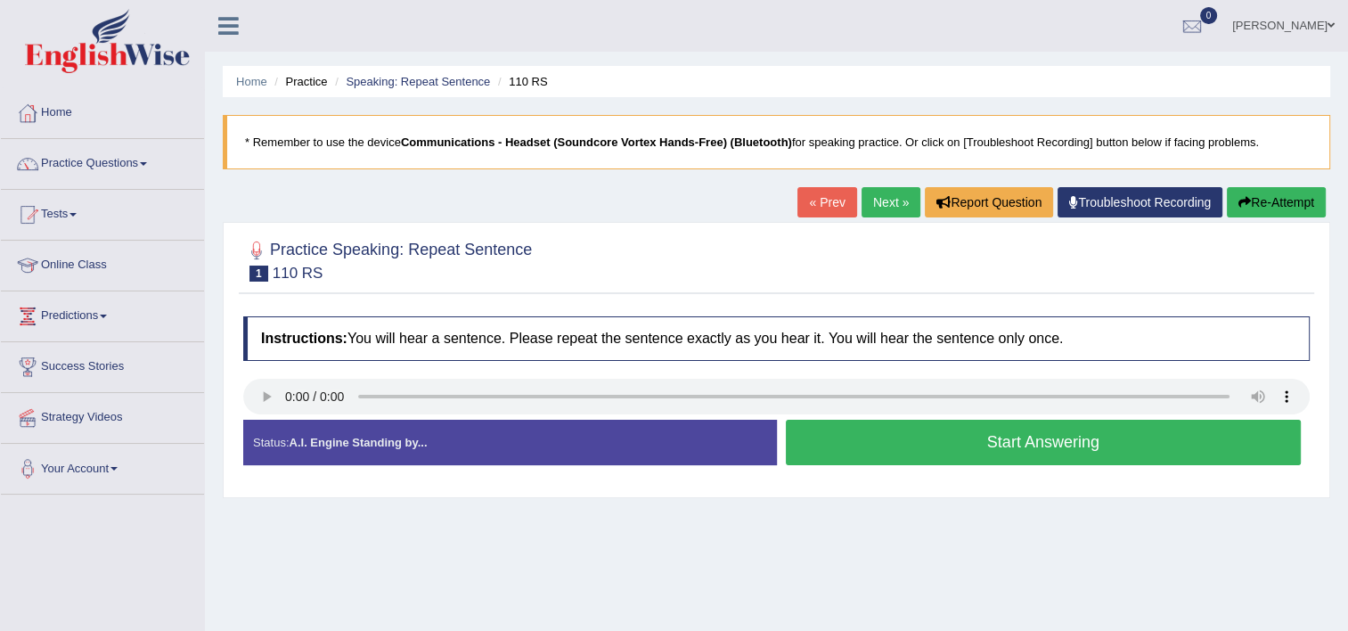
click at [855, 455] on button "Start Answering" at bounding box center [1044, 442] width 516 height 45
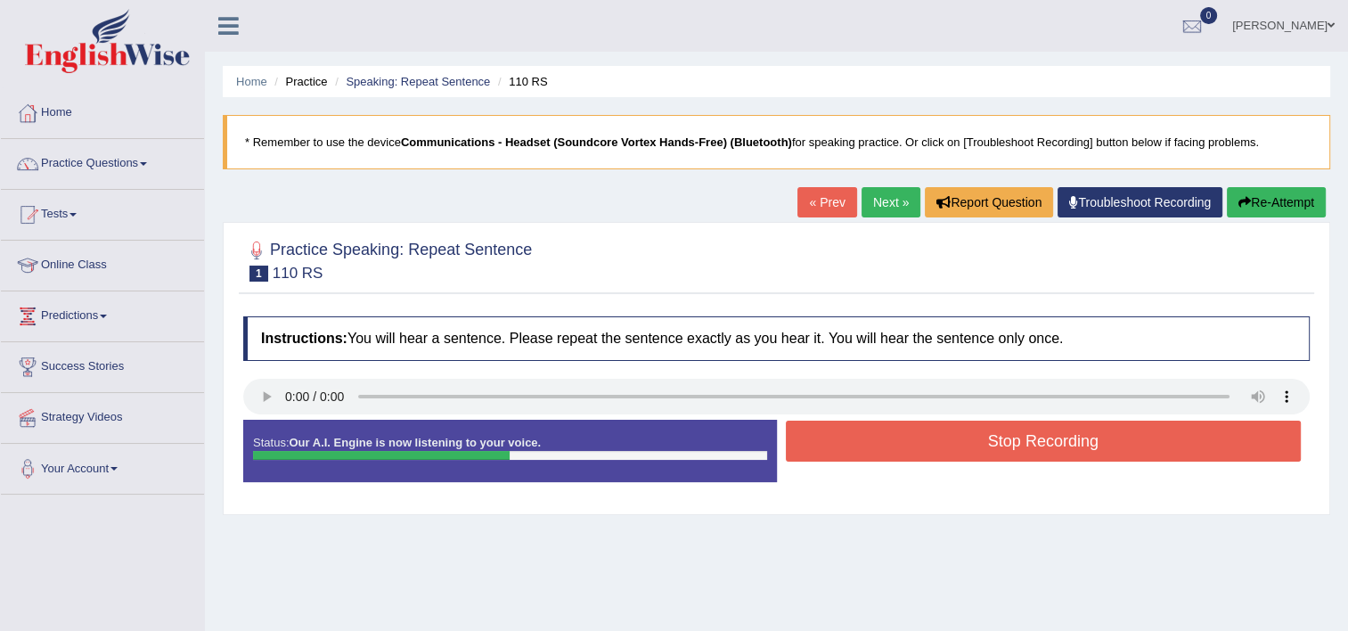
click at [855, 455] on button "Stop Recording" at bounding box center [1044, 441] width 516 height 41
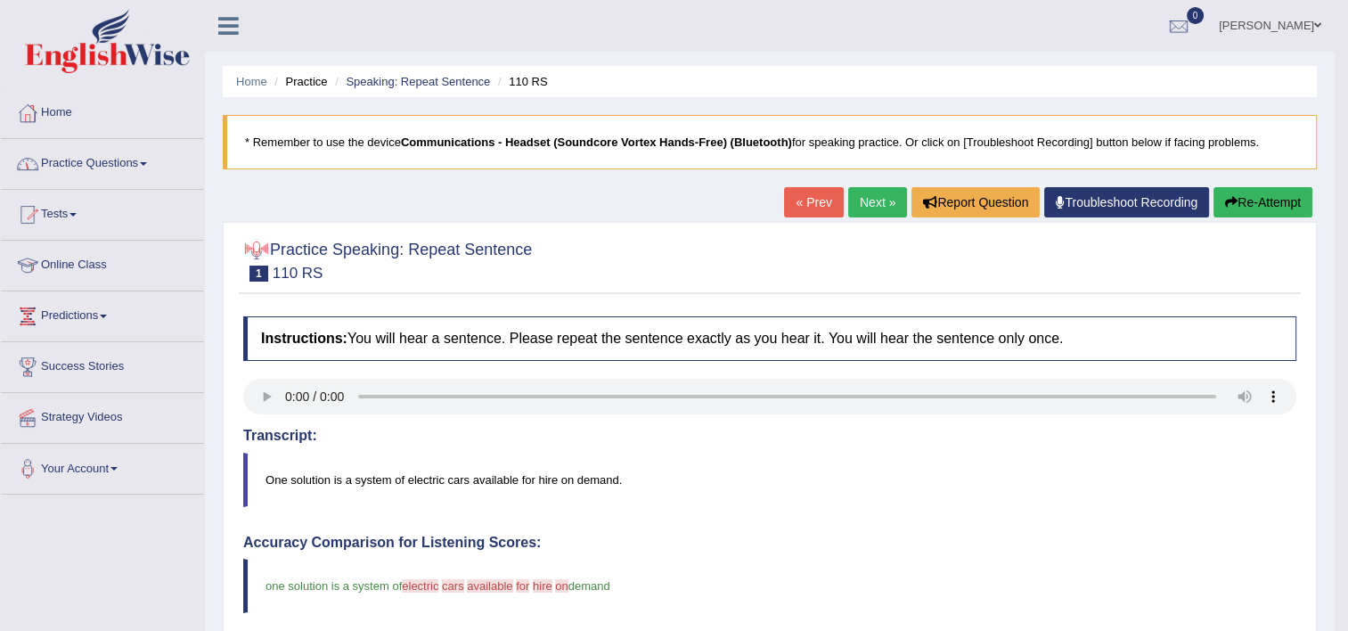
click at [872, 197] on link "Next »" at bounding box center [877, 202] width 59 height 30
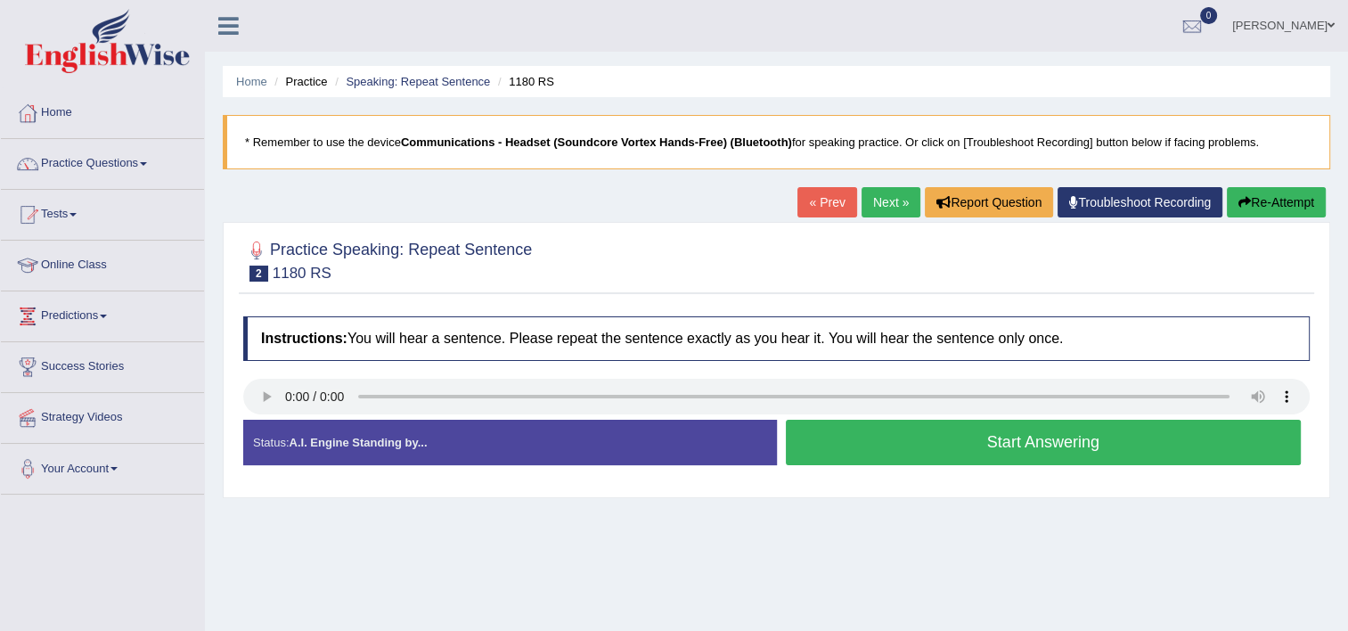
click at [800, 449] on button "Start Answering" at bounding box center [1044, 442] width 516 height 45
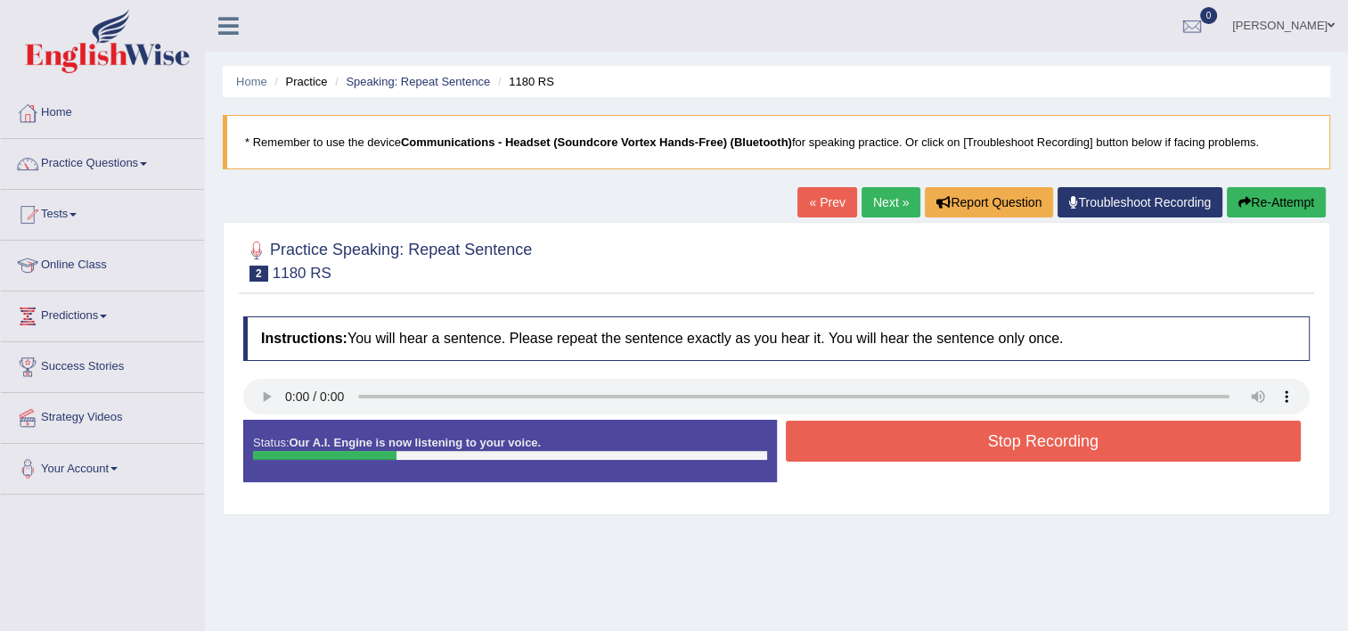
click at [800, 449] on button "Stop Recording" at bounding box center [1044, 441] width 516 height 41
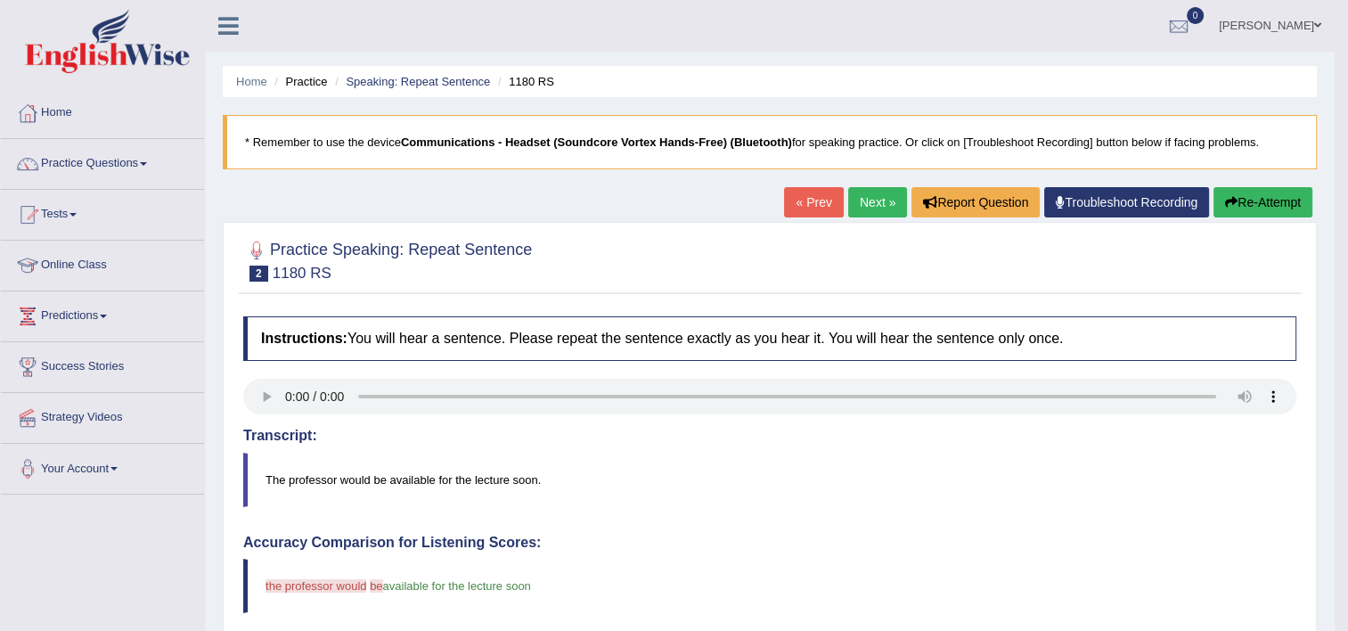
click at [871, 209] on link "Next »" at bounding box center [877, 202] width 59 height 30
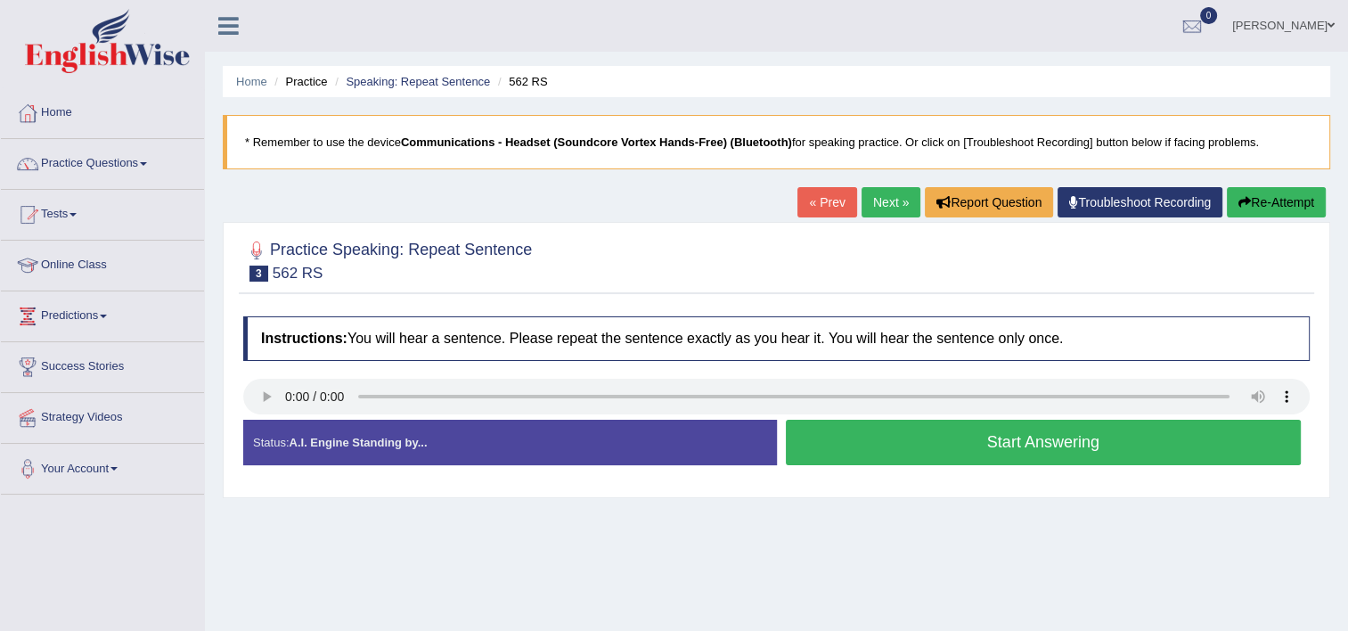
click at [819, 438] on button "Start Answering" at bounding box center [1044, 442] width 516 height 45
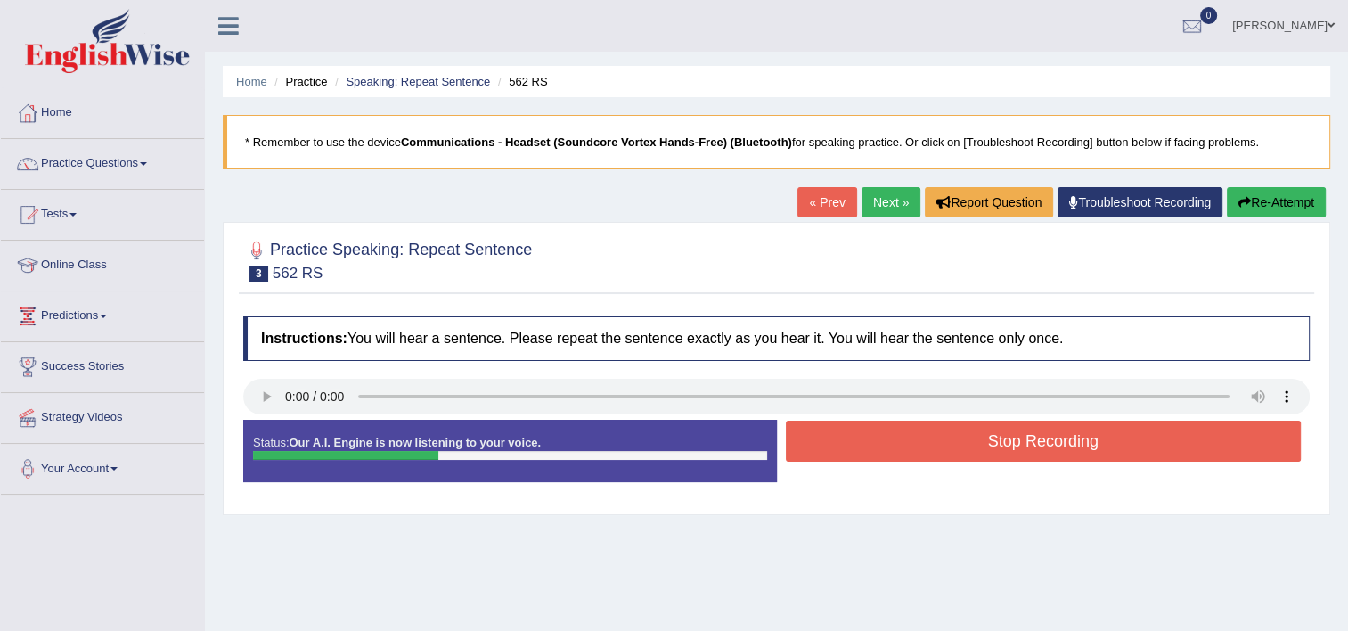
click at [819, 438] on button "Stop Recording" at bounding box center [1044, 441] width 516 height 41
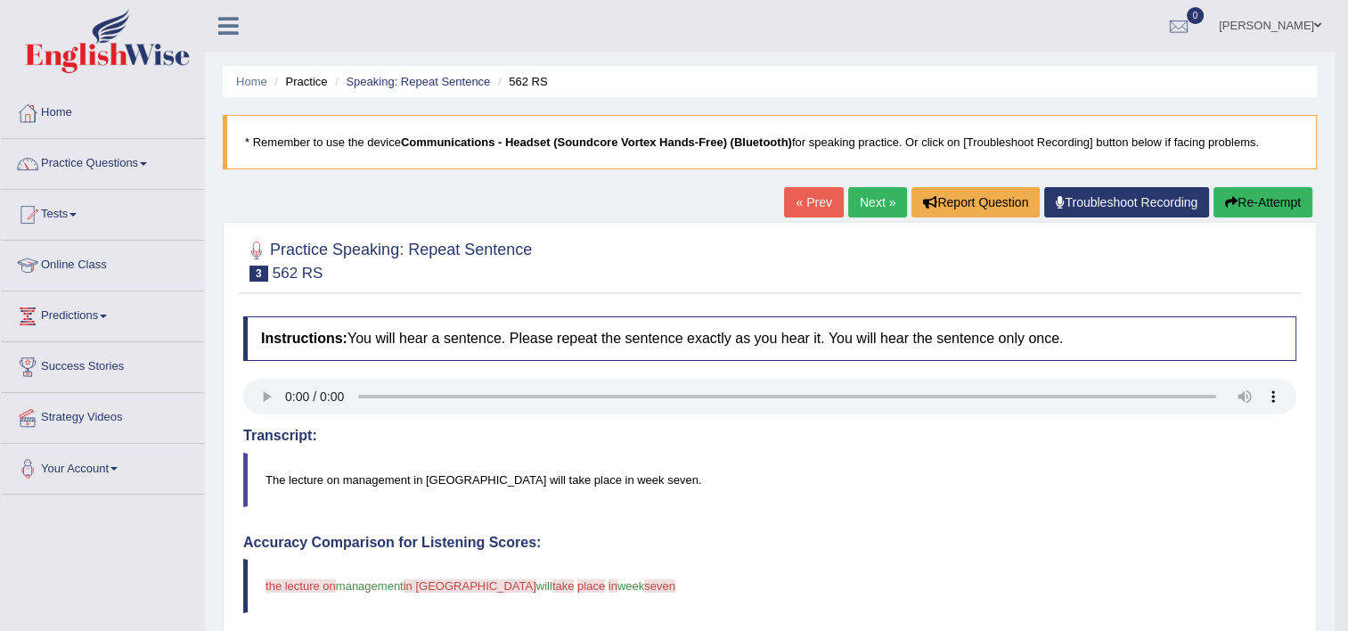
click at [863, 206] on link "Next »" at bounding box center [877, 202] width 59 height 30
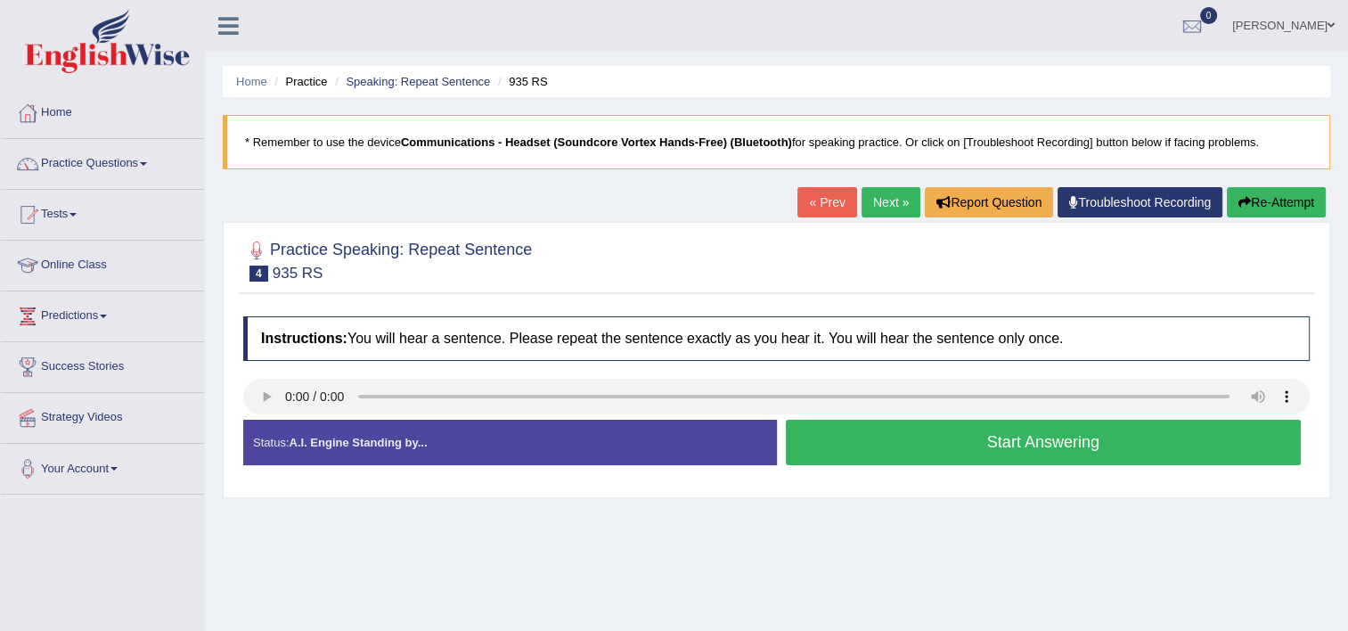
click at [818, 447] on button "Start Answering" at bounding box center [1044, 442] width 516 height 45
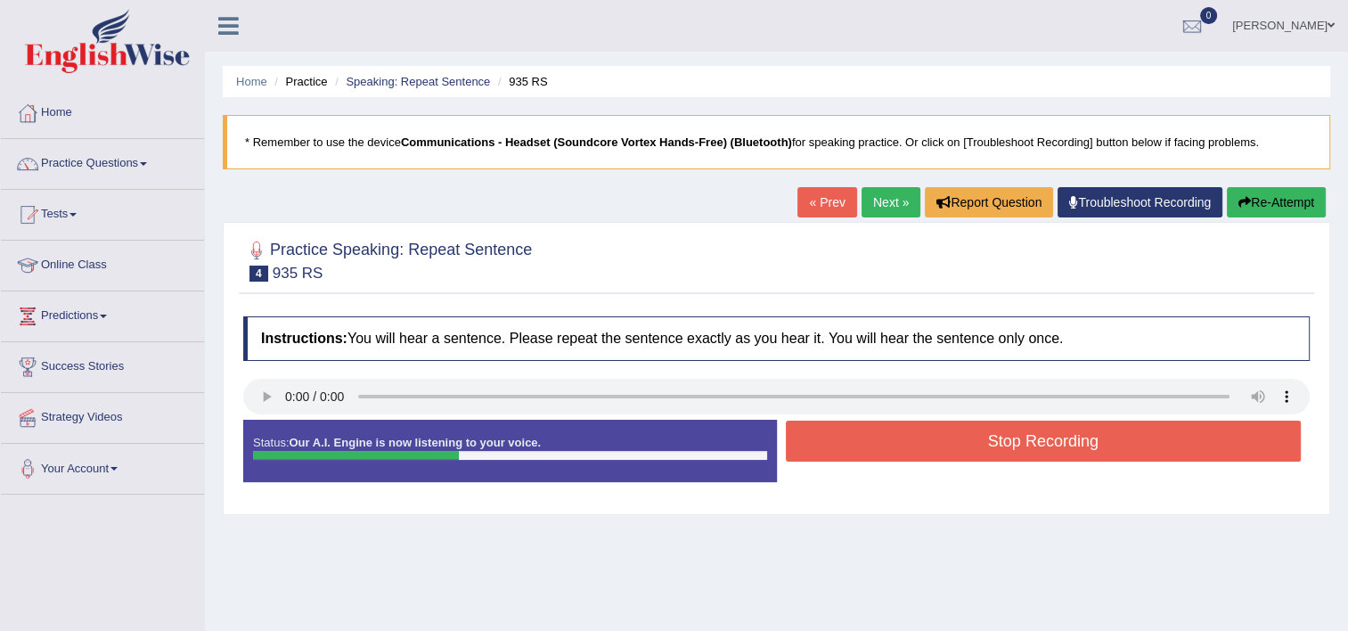
click at [818, 447] on button "Stop Recording" at bounding box center [1044, 441] width 516 height 41
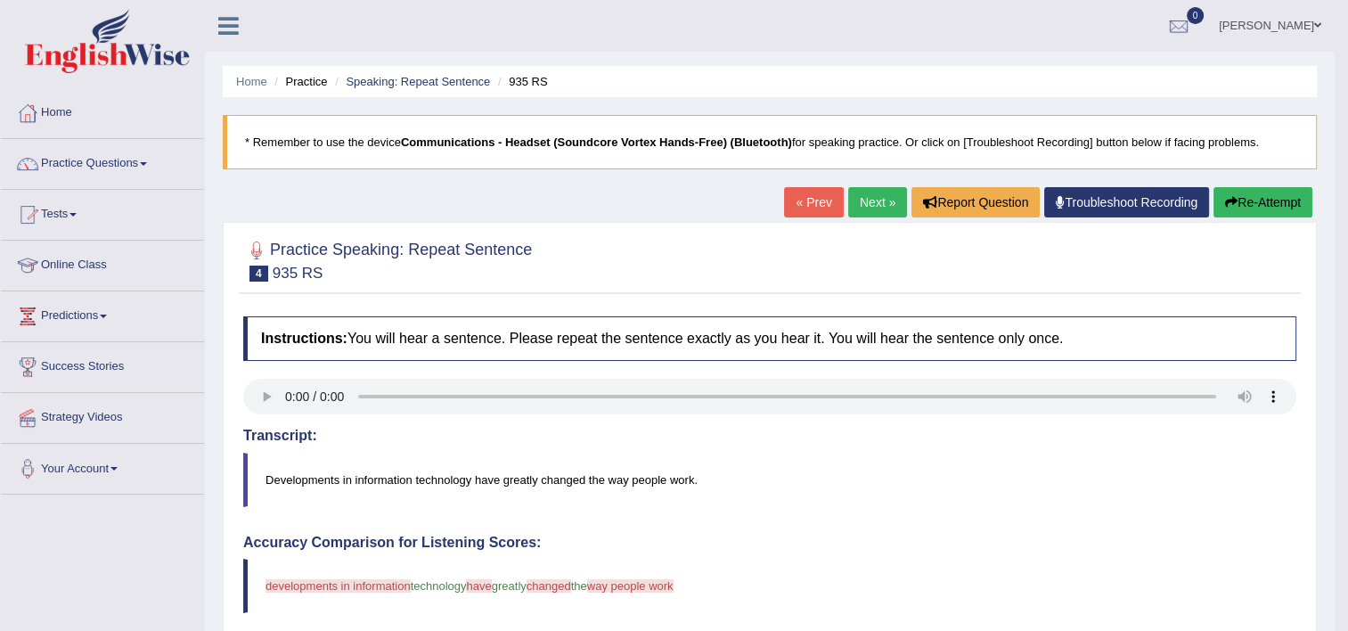
click at [870, 210] on link "Next »" at bounding box center [877, 202] width 59 height 30
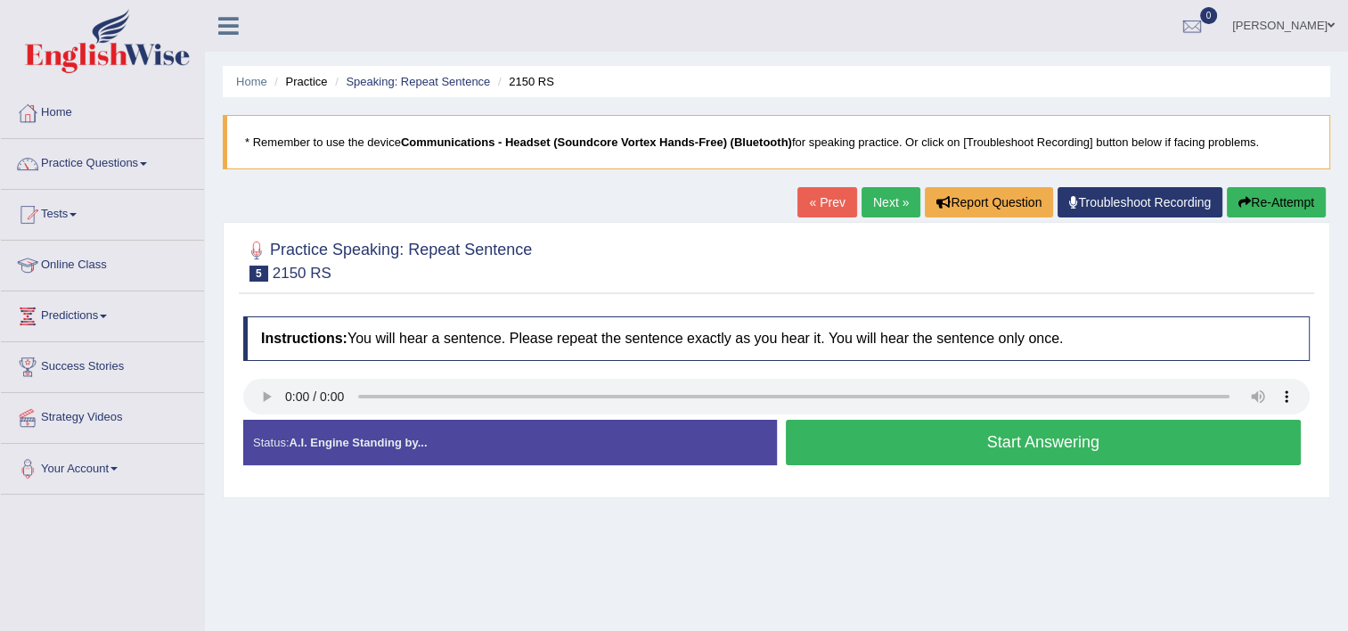
click at [824, 446] on button "Start Answering" at bounding box center [1044, 442] width 516 height 45
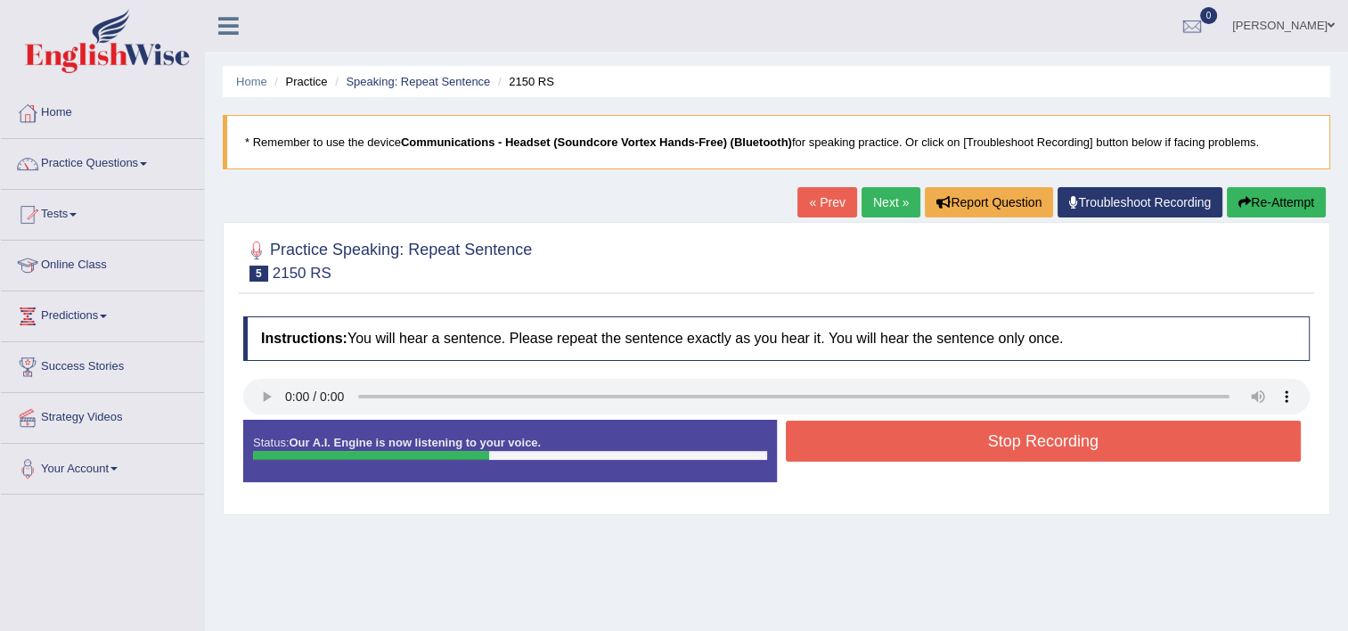
click at [824, 446] on button "Stop Recording" at bounding box center [1044, 441] width 516 height 41
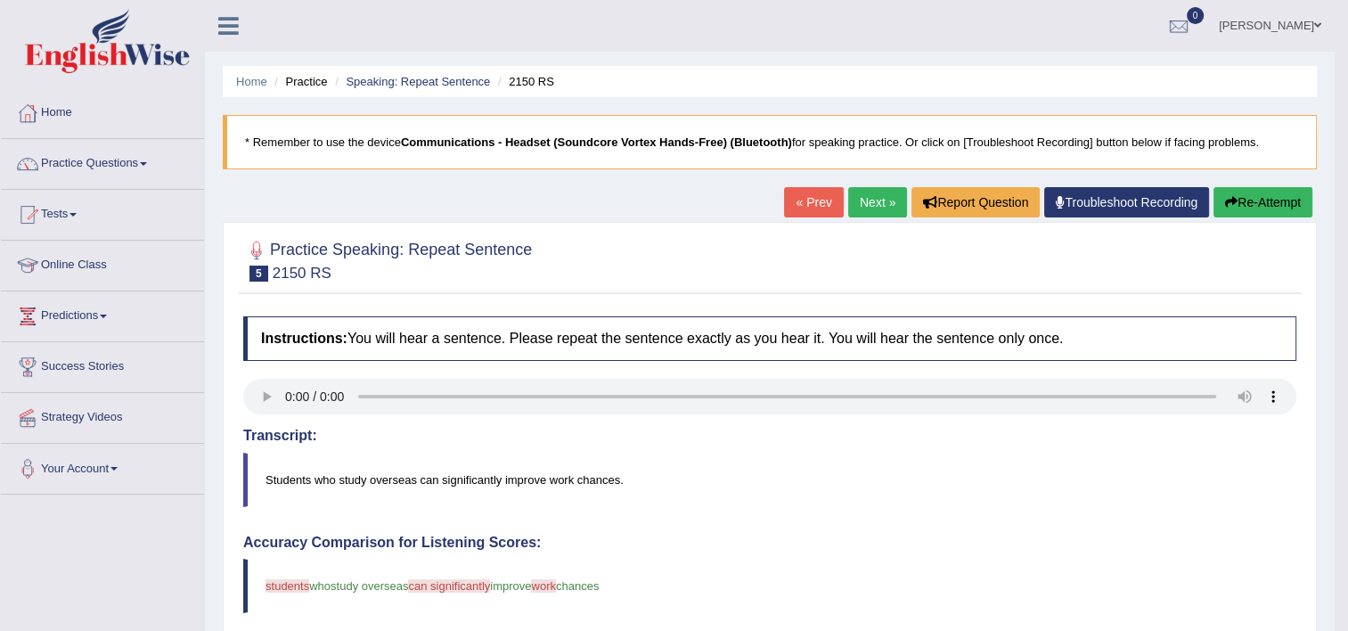
click at [875, 187] on link "Next »" at bounding box center [877, 202] width 59 height 30
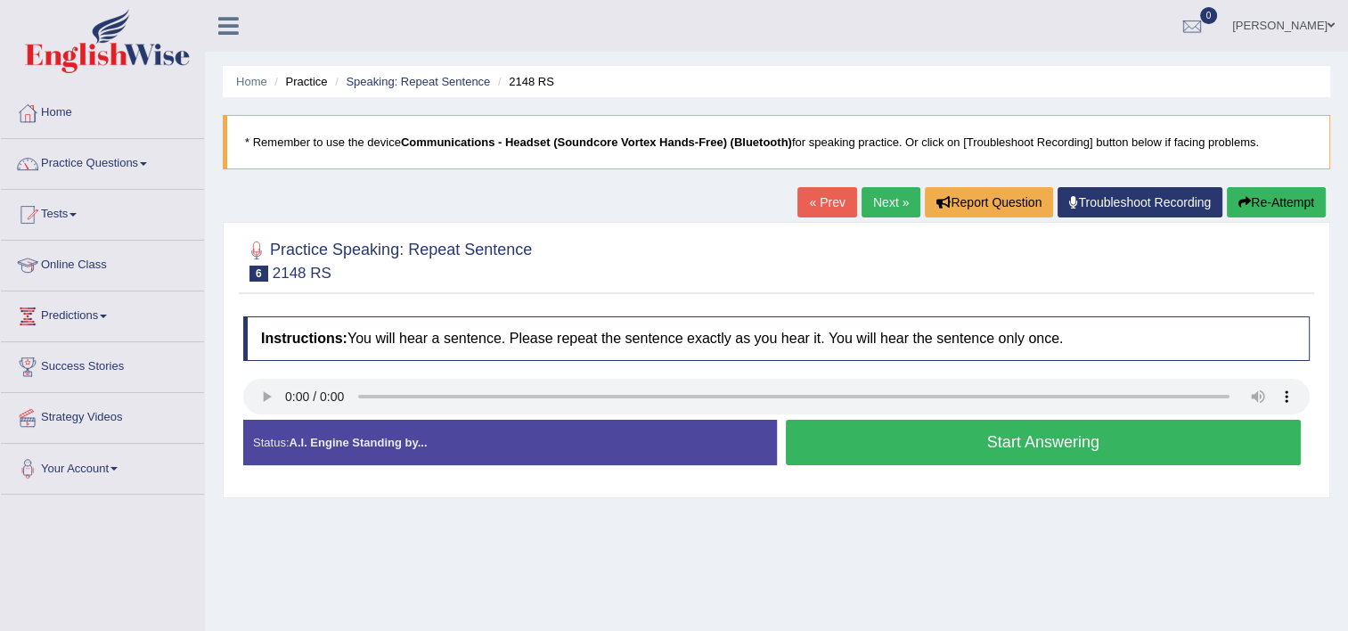
click at [854, 446] on button "Start Answering" at bounding box center [1044, 442] width 516 height 45
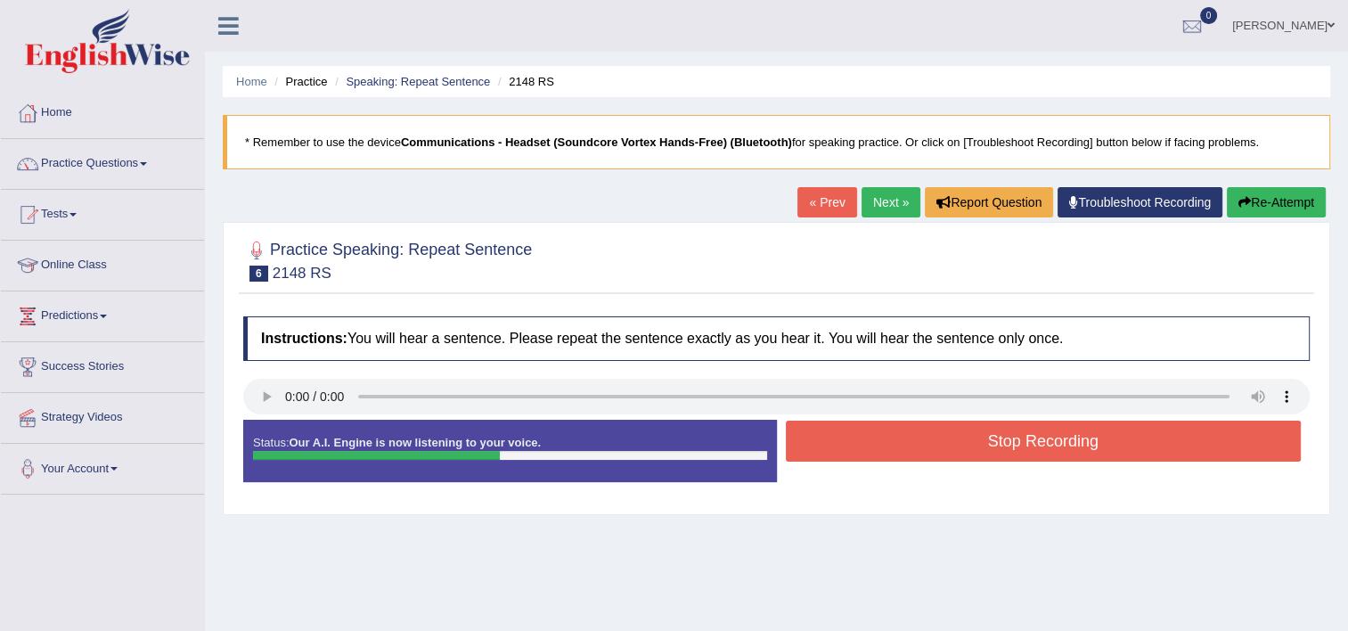
click at [854, 446] on button "Stop Recording" at bounding box center [1044, 441] width 516 height 41
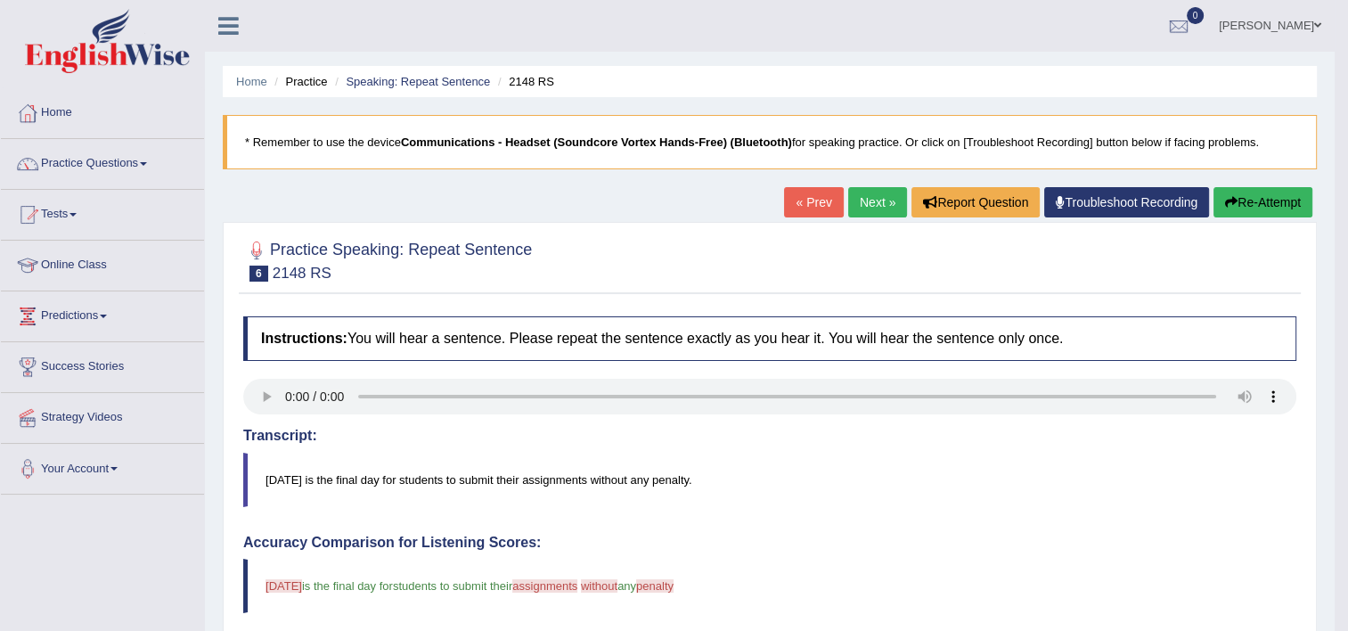
click at [865, 210] on link "Next »" at bounding box center [877, 202] width 59 height 30
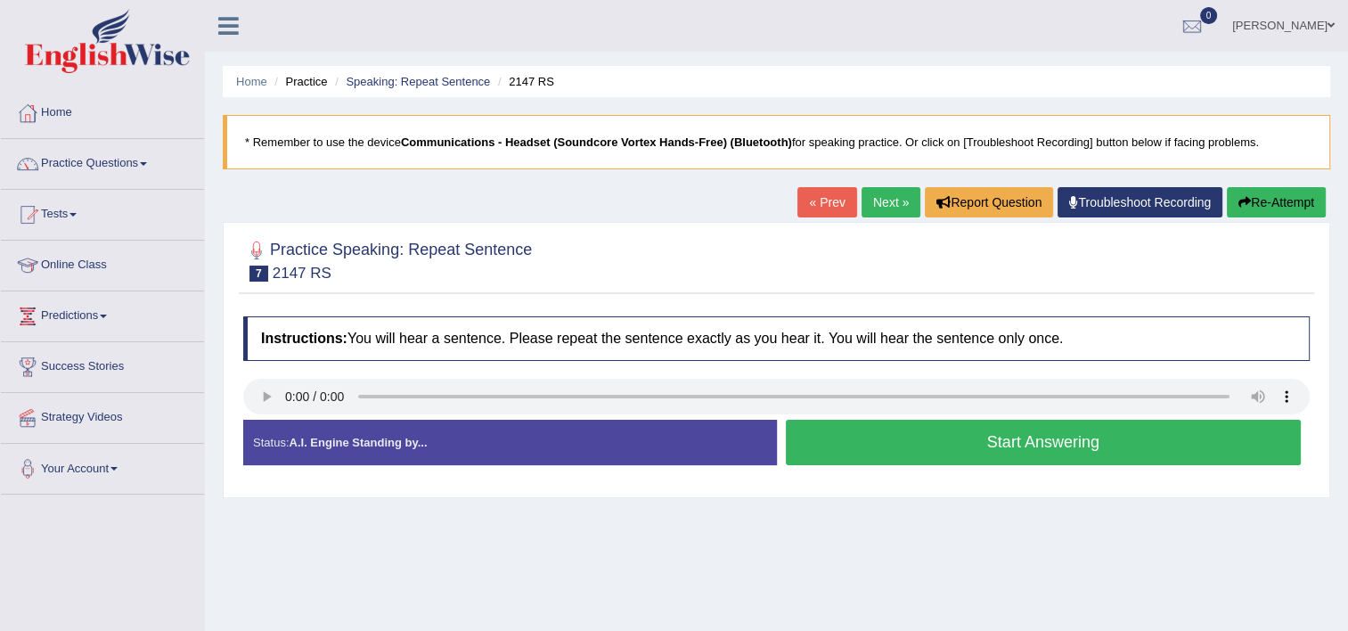
click at [836, 447] on button "Start Answering" at bounding box center [1044, 442] width 516 height 45
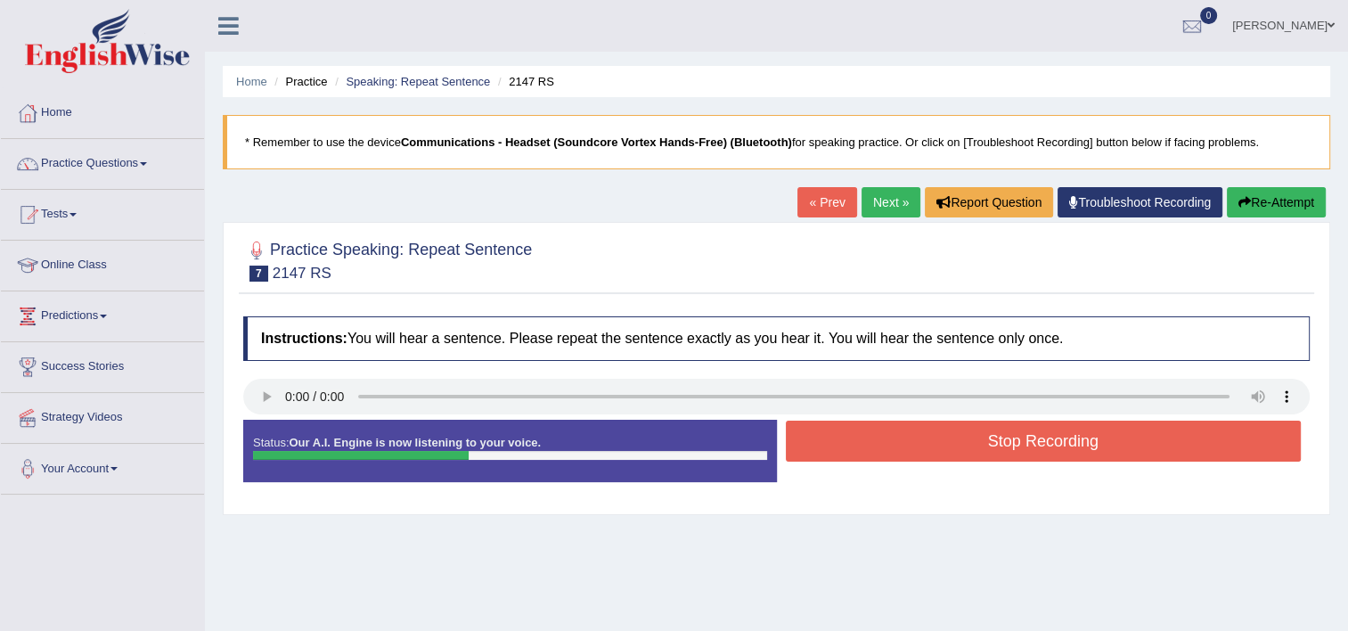
click at [836, 447] on button "Stop Recording" at bounding box center [1044, 441] width 516 height 41
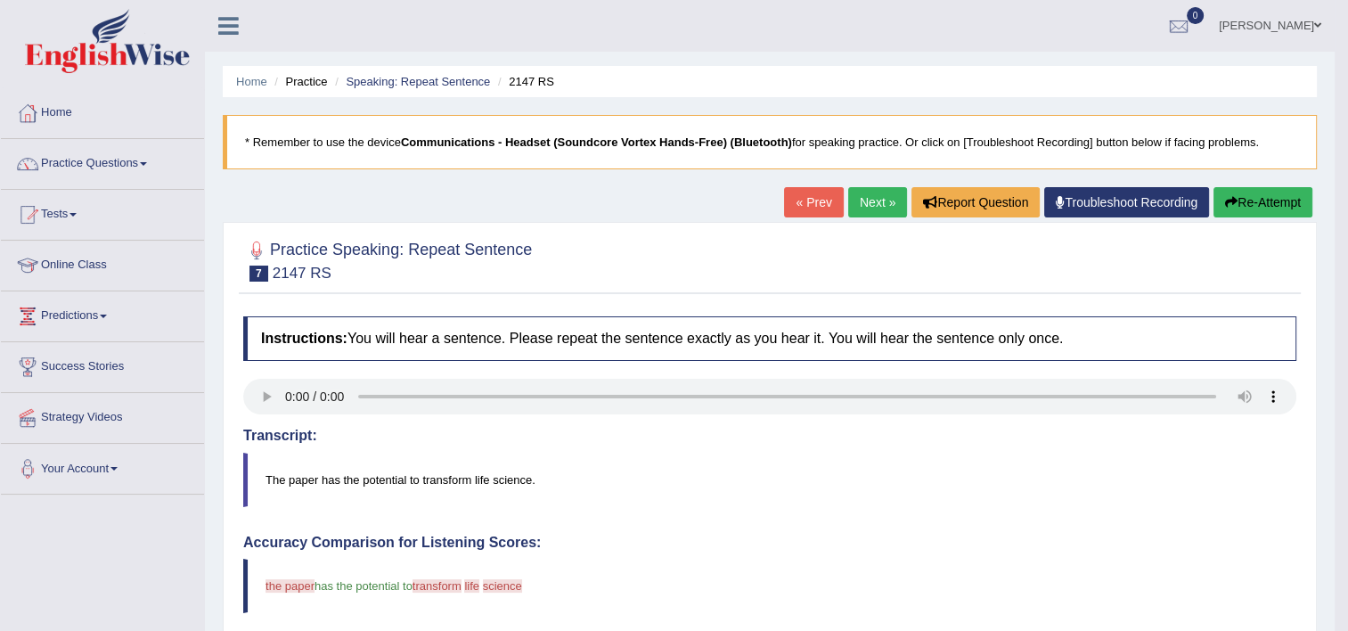
click at [864, 196] on link "Next »" at bounding box center [877, 202] width 59 height 30
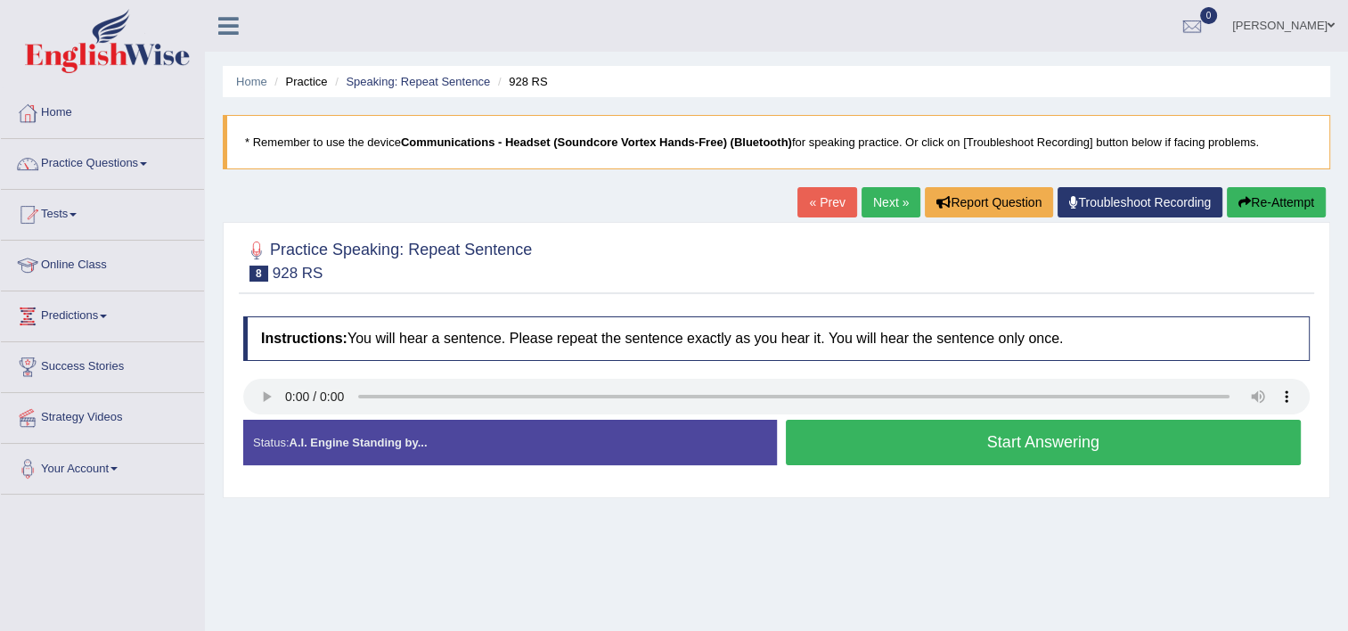
click at [828, 453] on button "Start Answering" at bounding box center [1044, 442] width 516 height 45
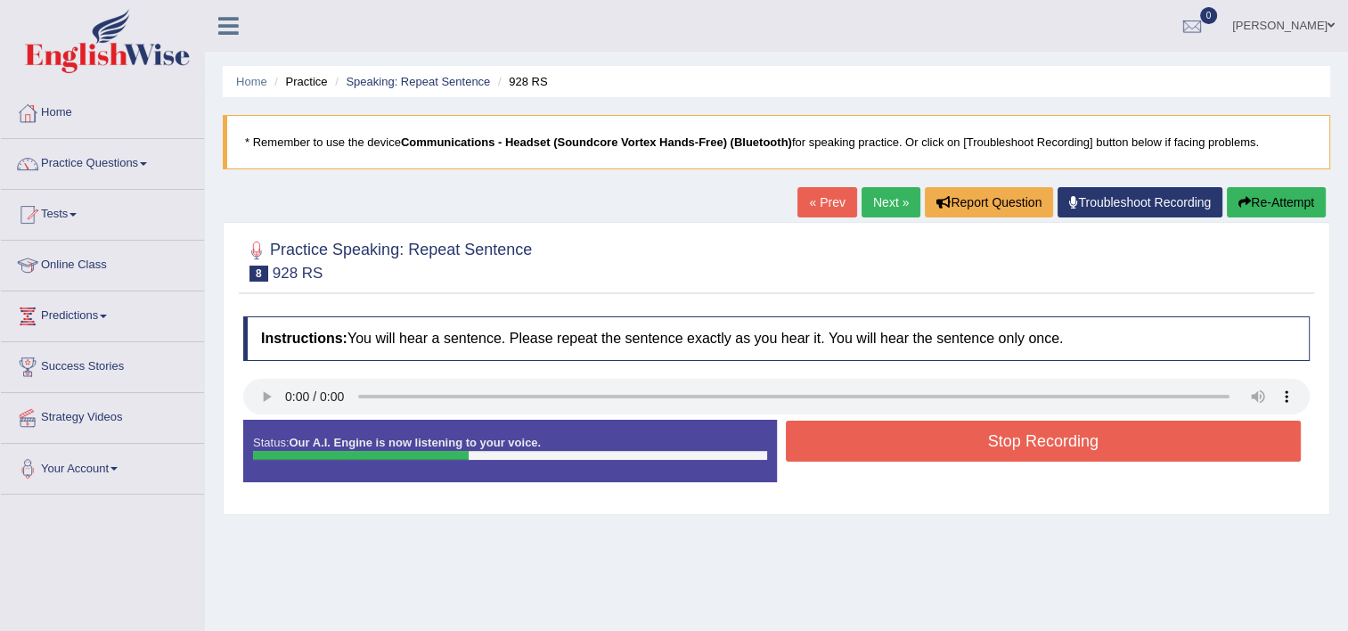
click at [828, 453] on button "Stop Recording" at bounding box center [1044, 441] width 516 height 41
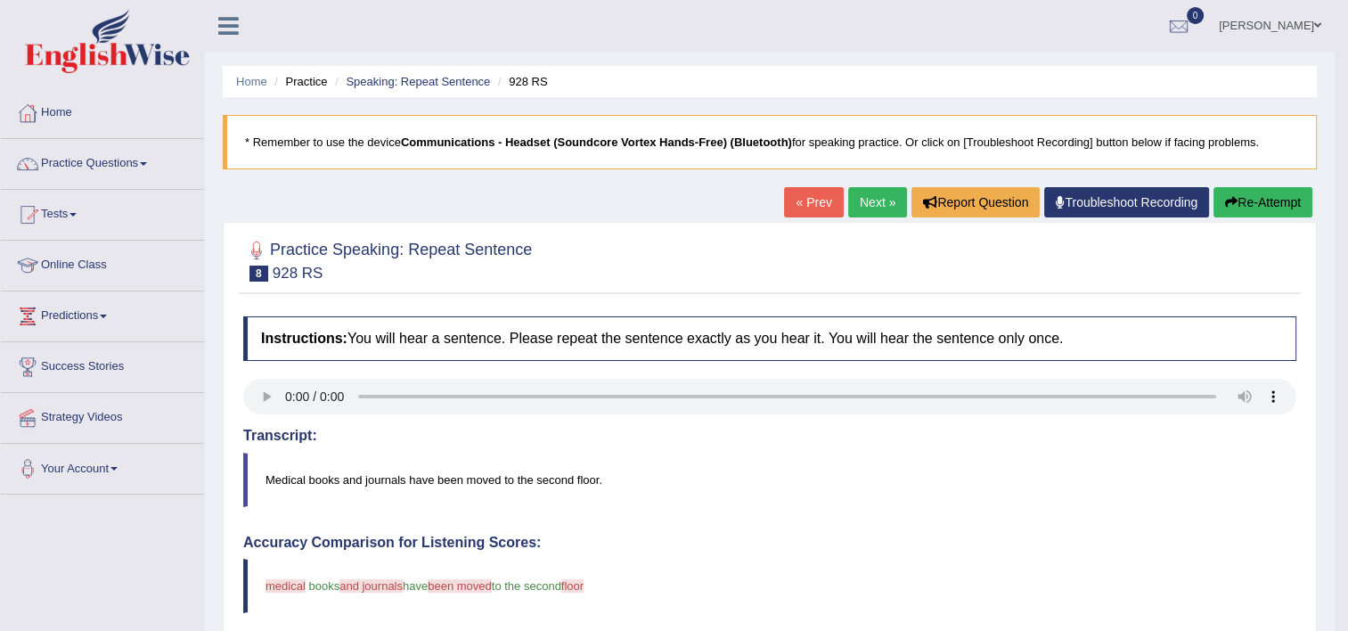
drag, startPoint x: 1360, startPoint y: 248, endPoint x: 1361, endPoint y: 264, distance: 16.1
click at [114, 182] on link "Practice Questions" at bounding box center [102, 161] width 203 height 45
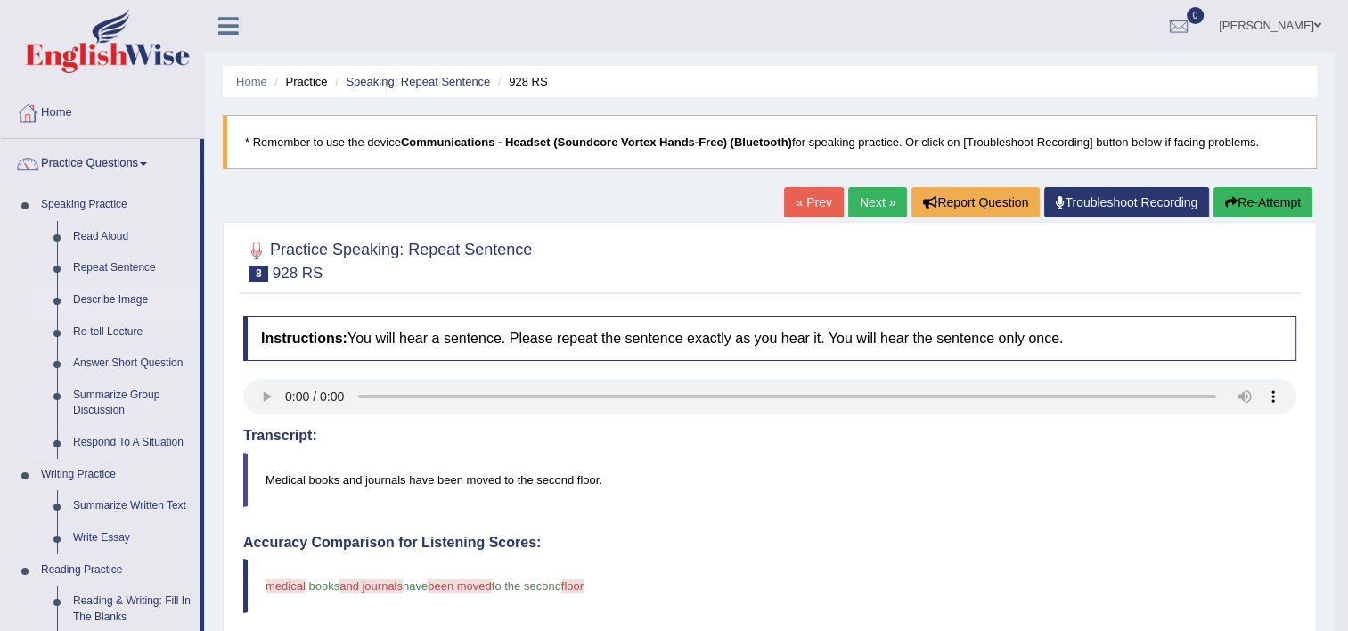
click at [102, 294] on link "Describe Image" at bounding box center [132, 300] width 135 height 32
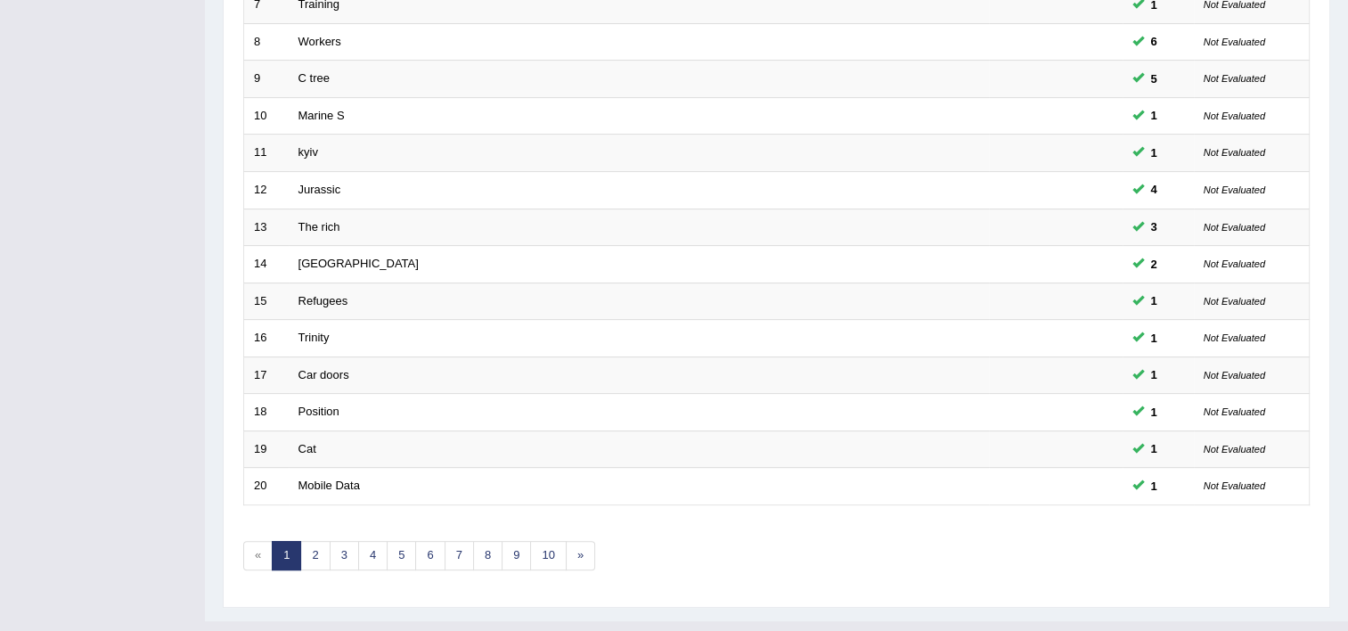
scroll to position [544, 0]
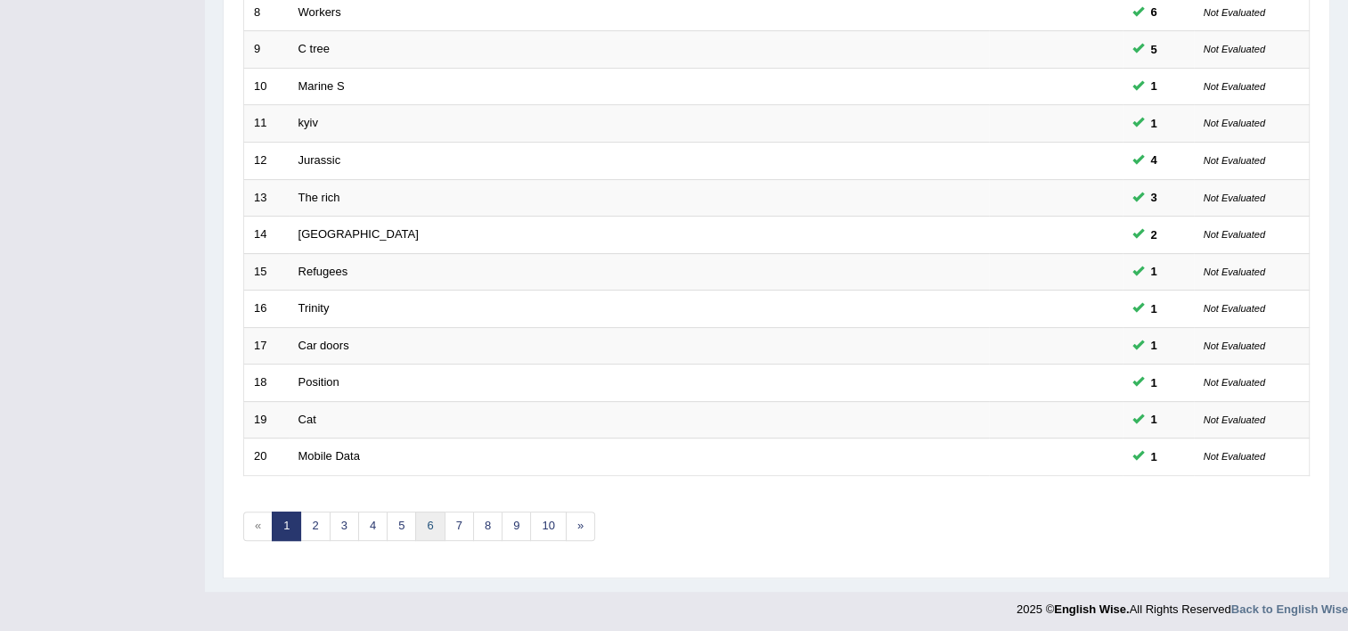
click at [422, 531] on link "6" at bounding box center [429, 526] width 29 height 29
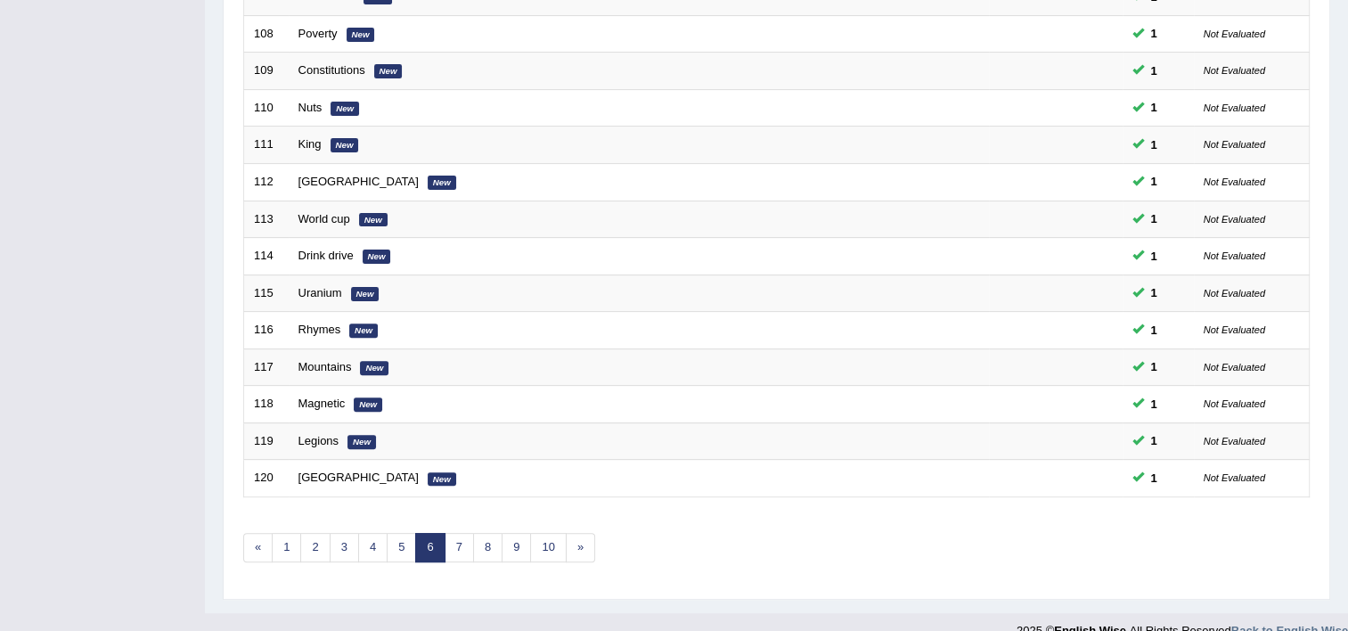
scroll to position [544, 0]
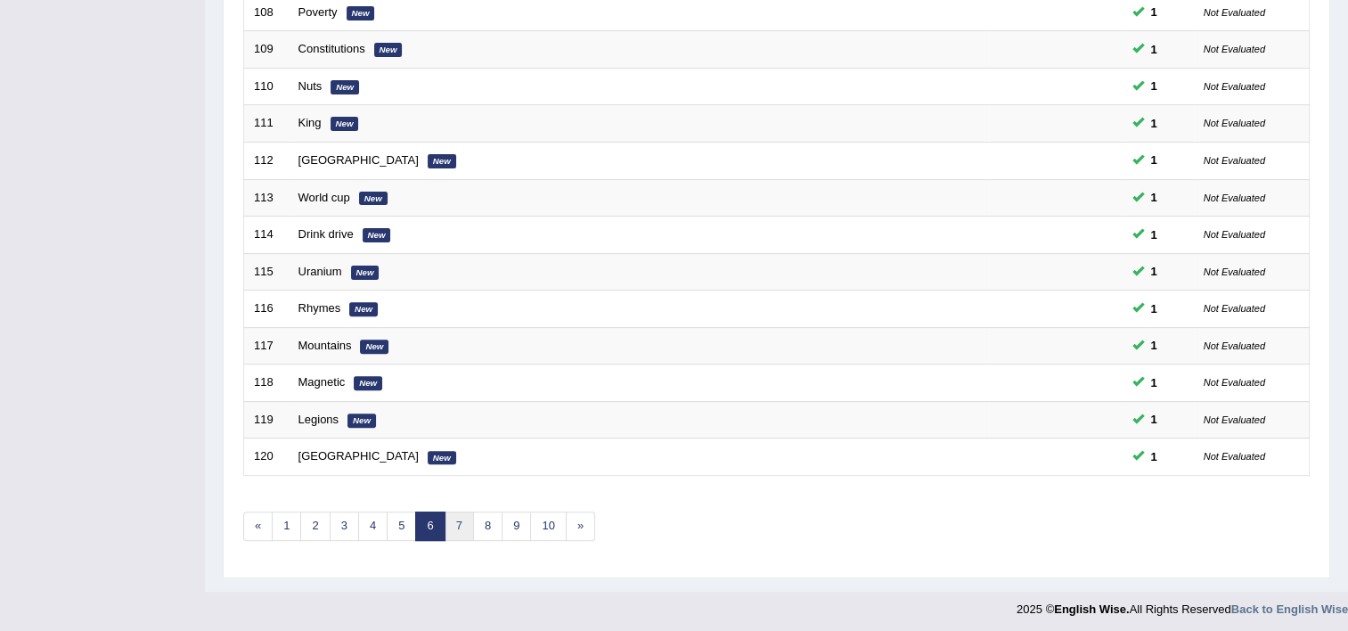
click at [464, 520] on link "7" at bounding box center [459, 526] width 29 height 29
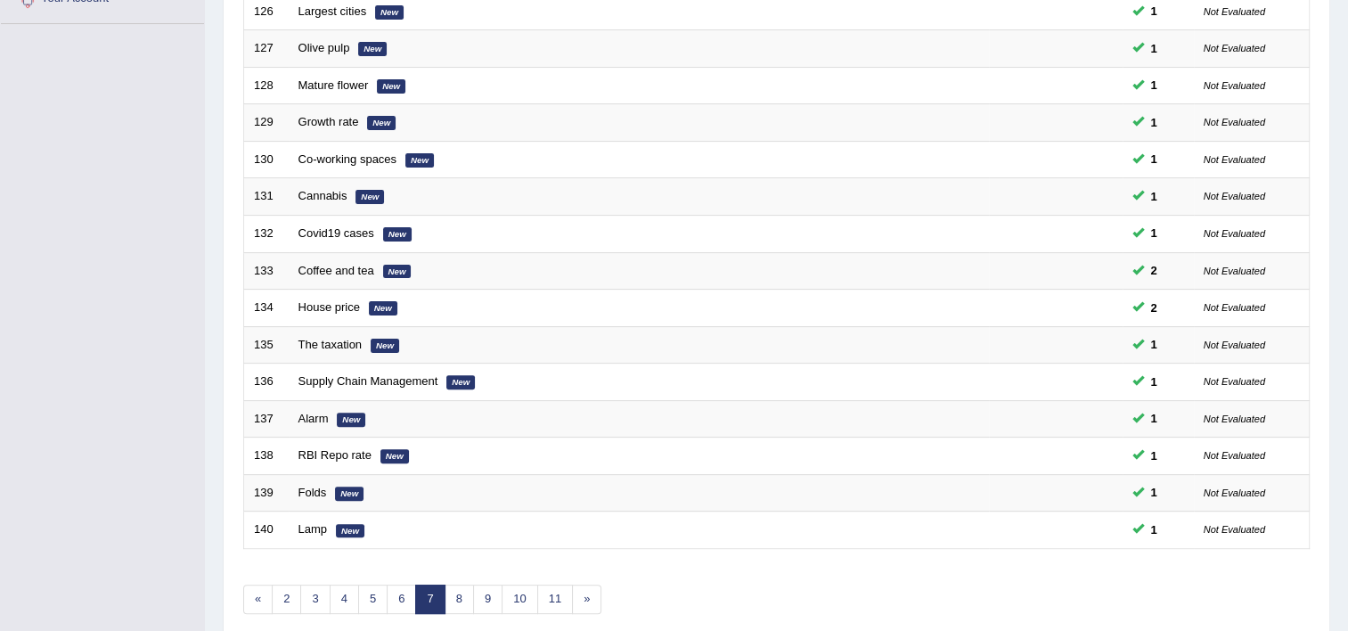
scroll to position [544, 0]
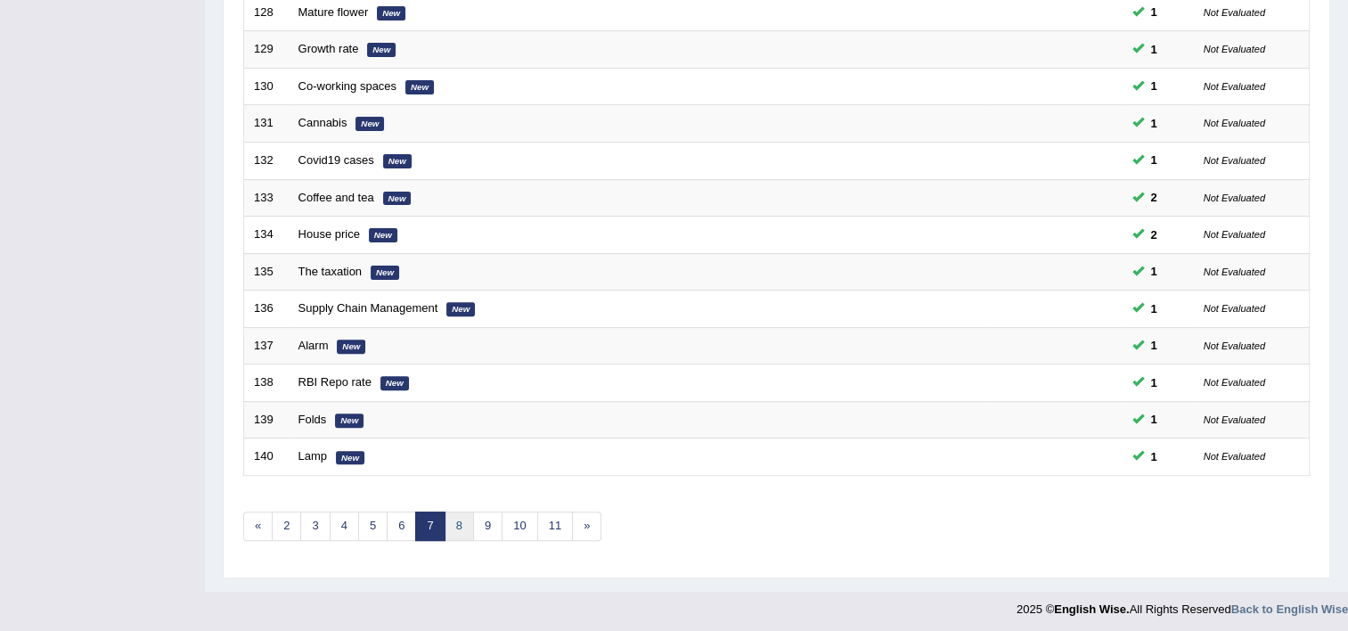
click at [455, 516] on link "8" at bounding box center [459, 526] width 29 height 29
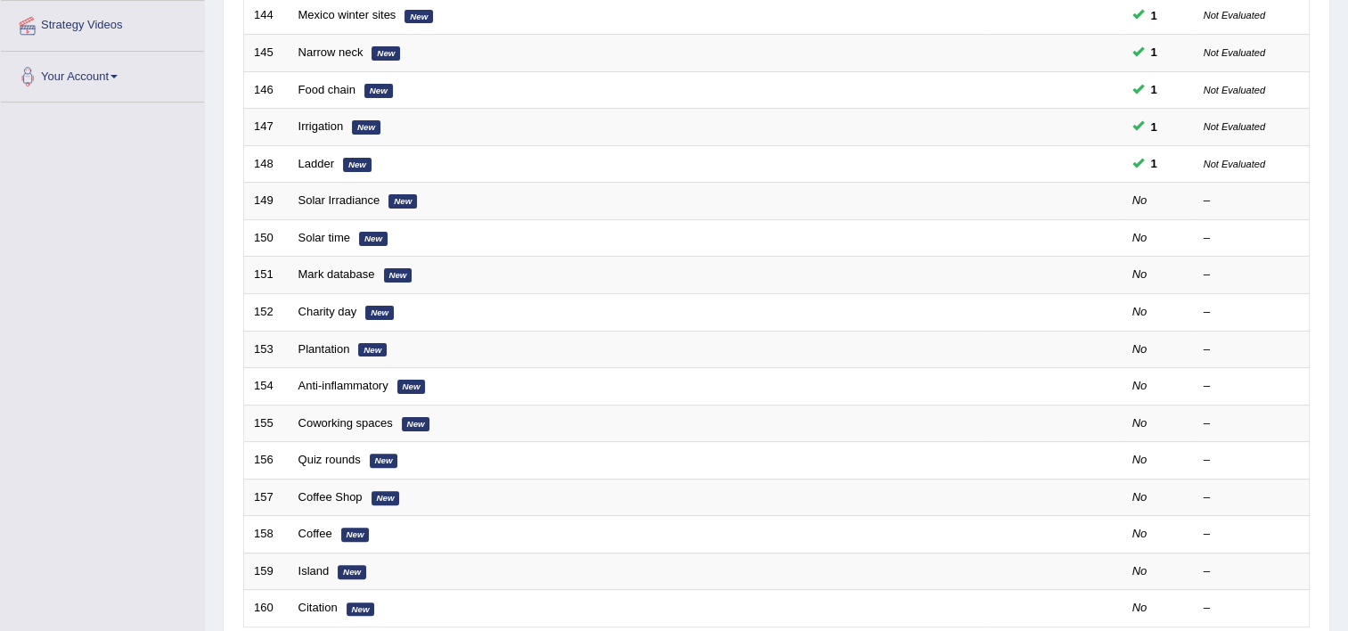
scroll to position [398, 0]
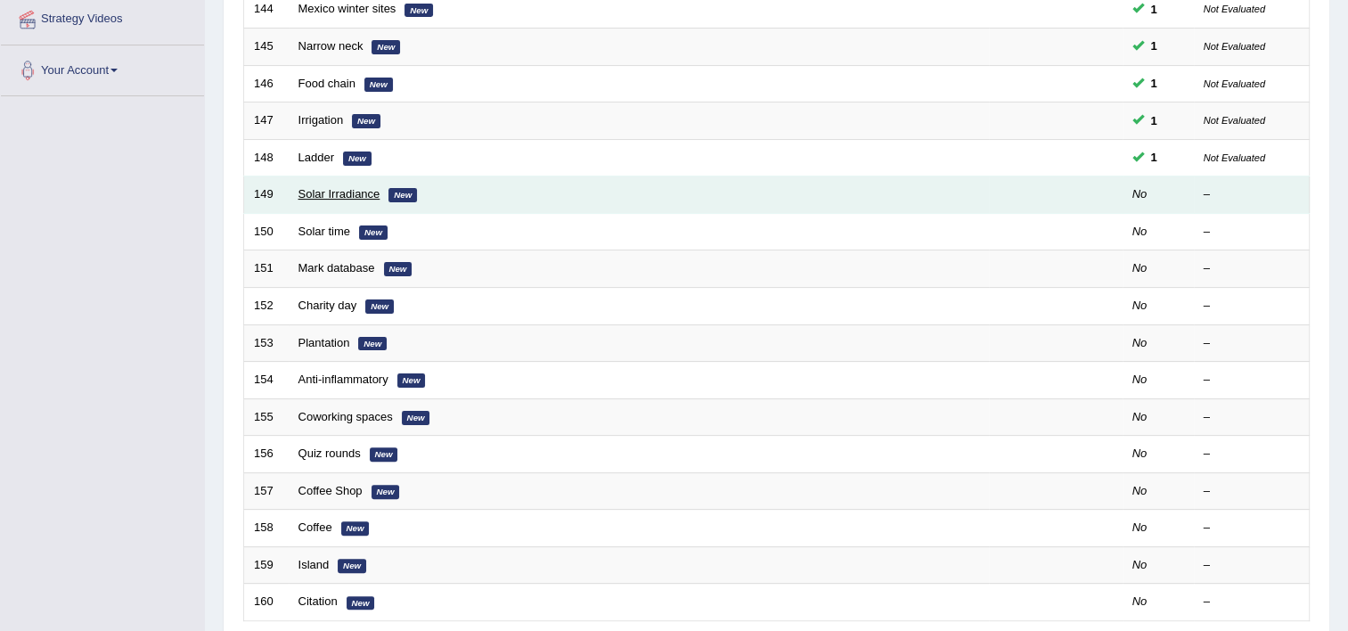
click at [314, 193] on link "Solar Irradiance" at bounding box center [340, 193] width 82 height 13
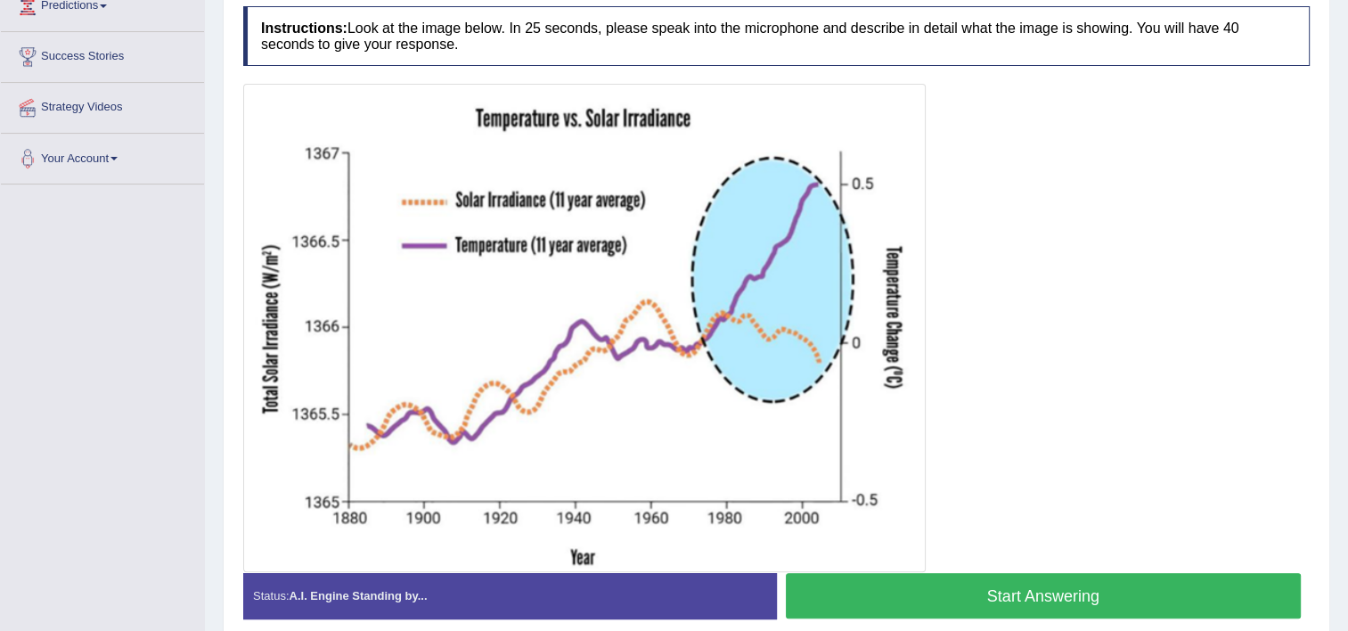
scroll to position [317, 0]
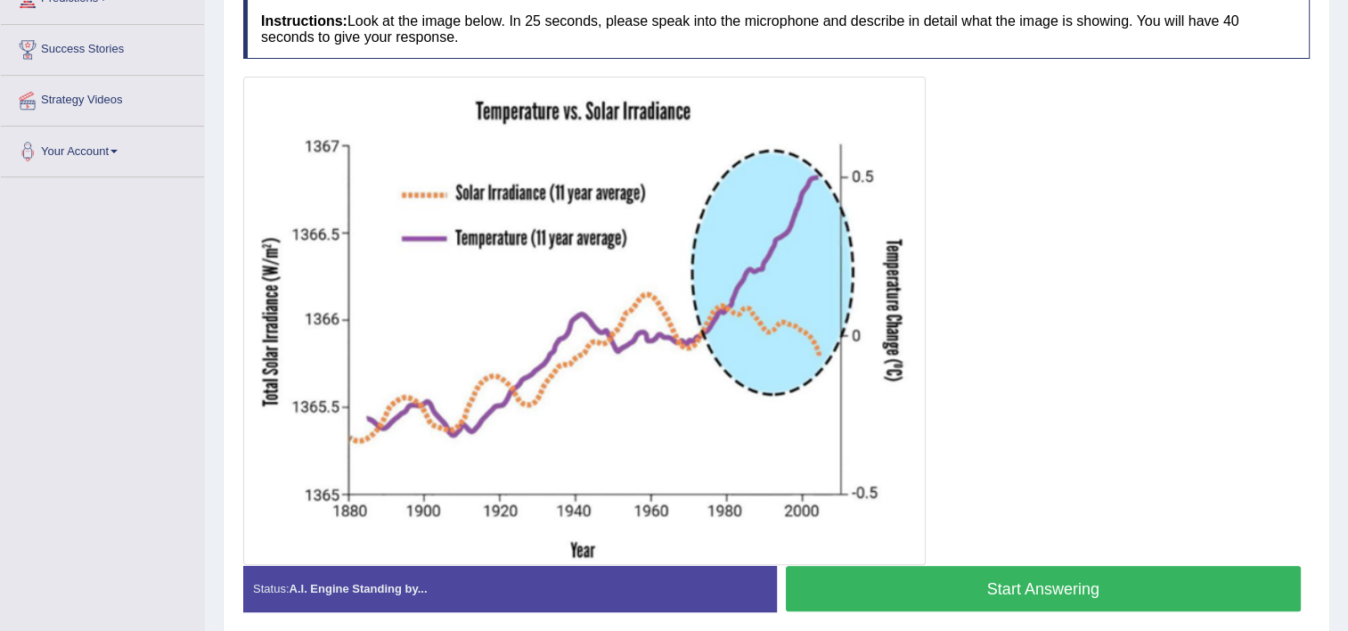
click at [1056, 584] on button "Start Answering" at bounding box center [1044, 588] width 516 height 45
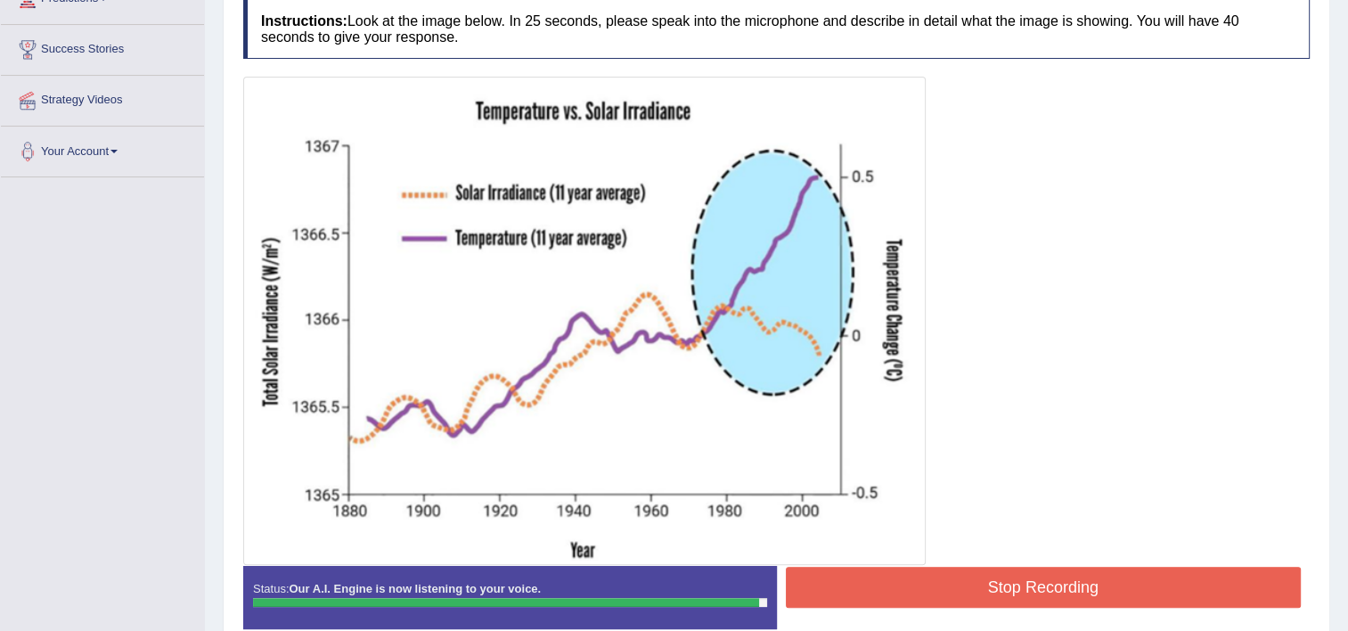
click at [1020, 579] on button "Stop Recording" at bounding box center [1044, 587] width 516 height 41
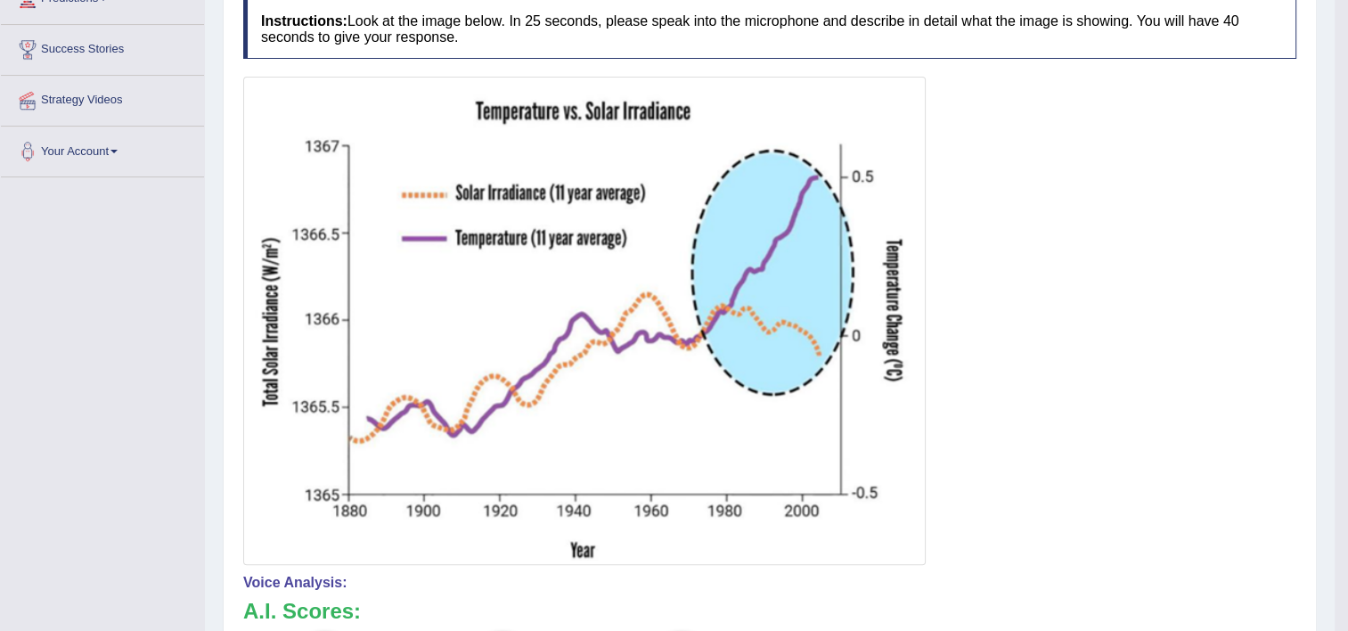
drag, startPoint x: 1357, startPoint y: 258, endPoint x: 1356, endPoint y: 317, distance: 58.8
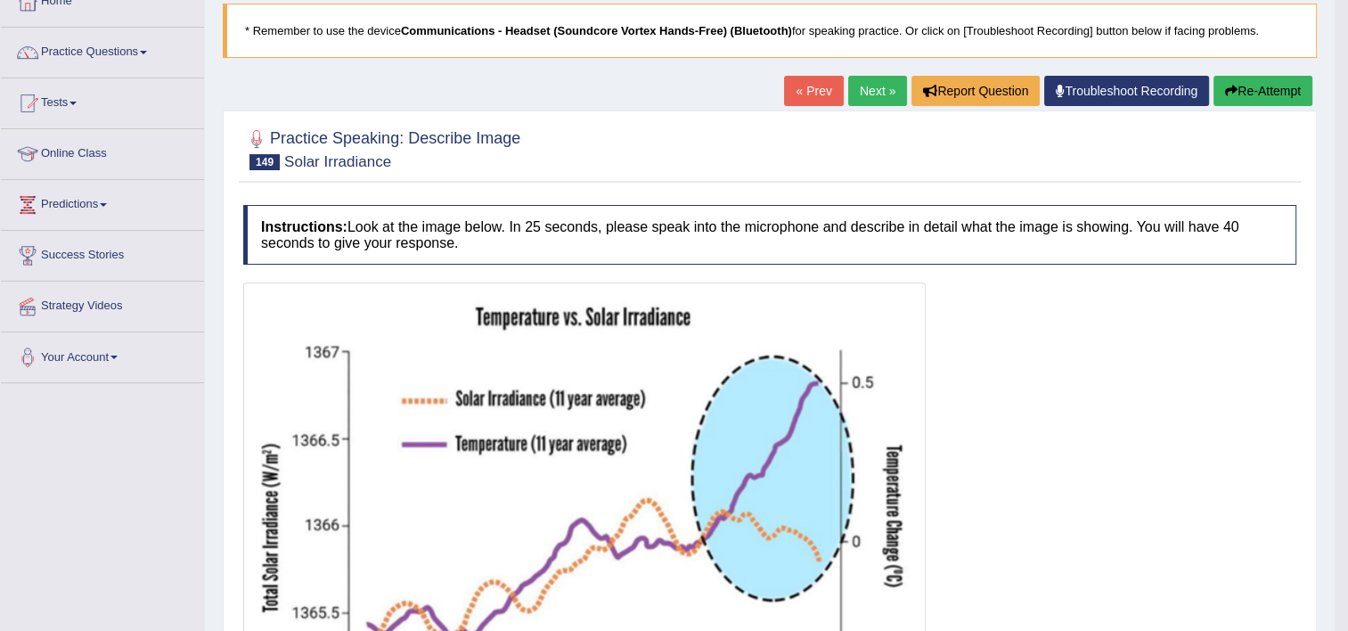
scroll to position [102, 0]
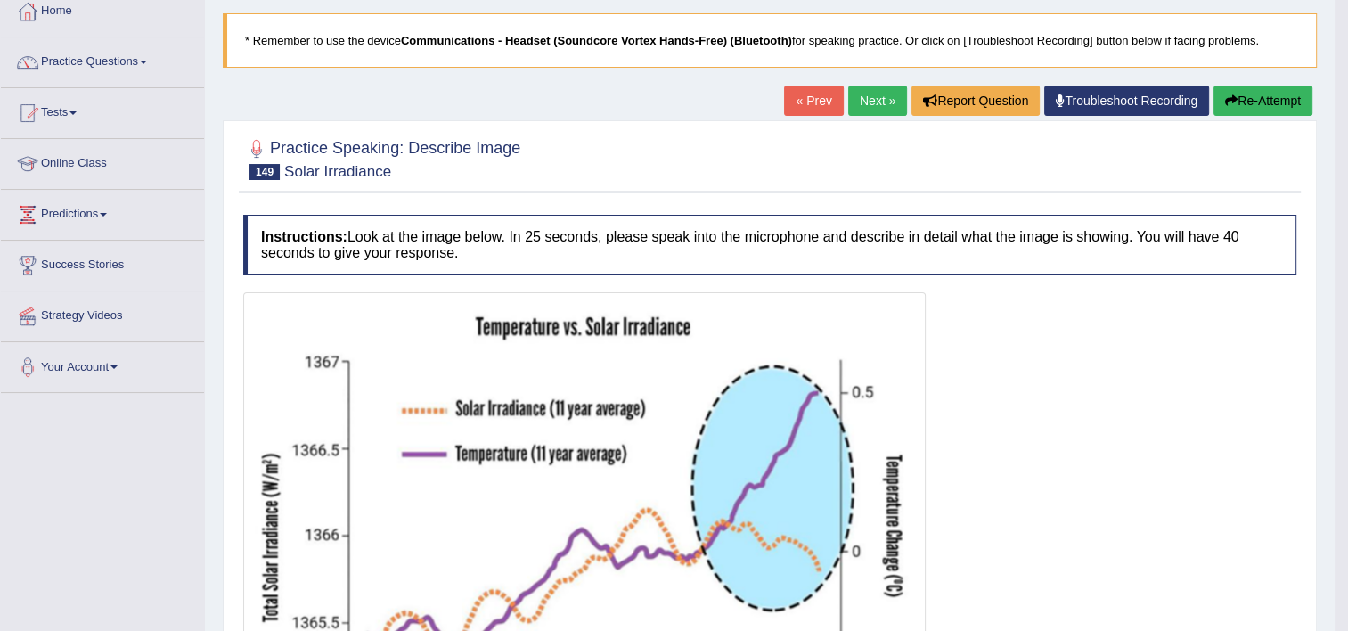
click at [885, 107] on link "Next »" at bounding box center [877, 101] width 59 height 30
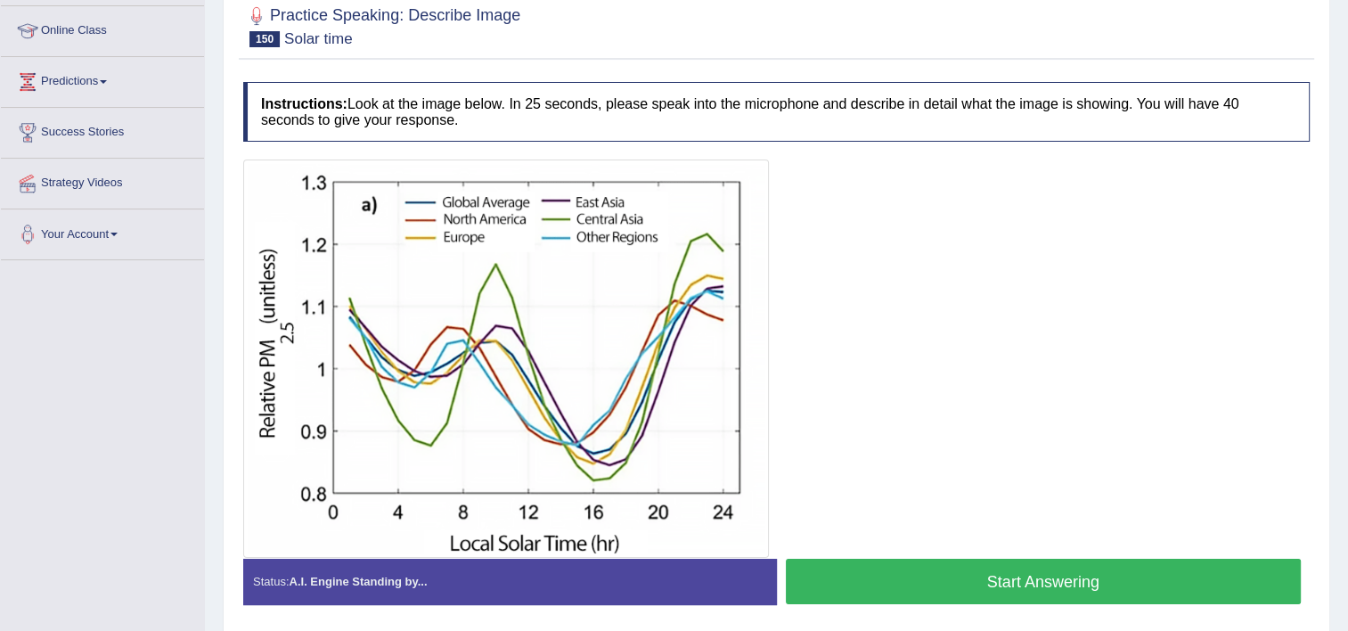
scroll to position [257, 0]
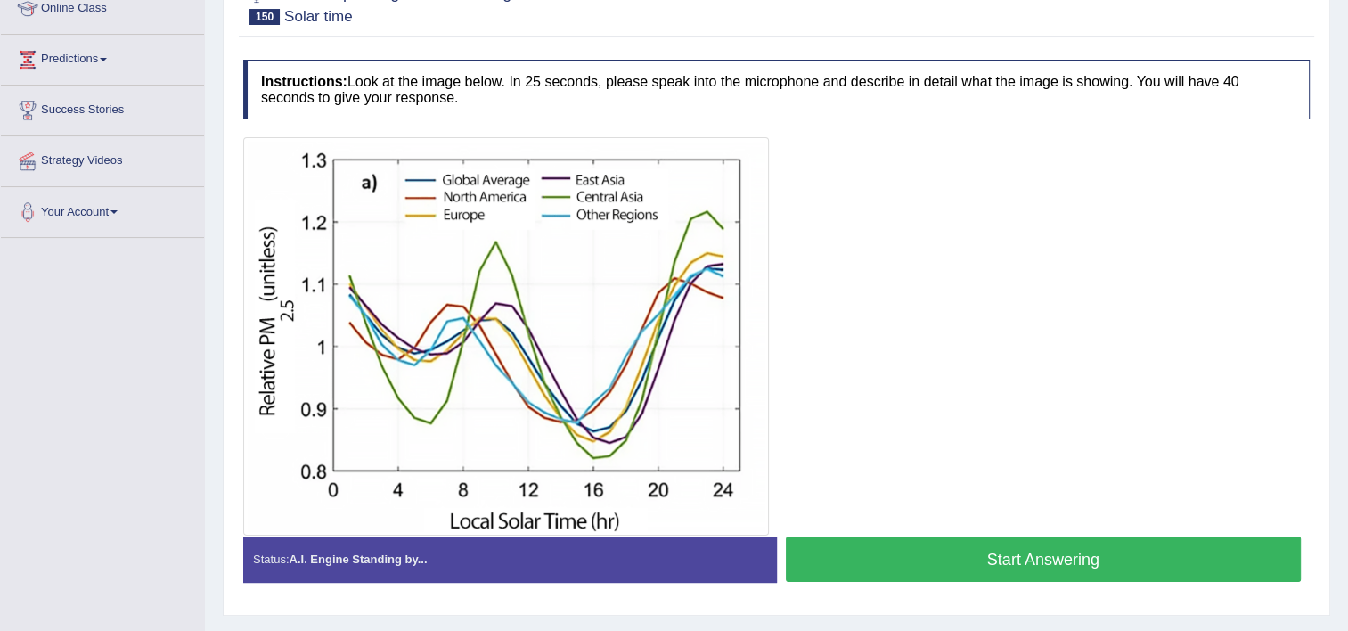
click at [1034, 567] on button "Start Answering" at bounding box center [1044, 559] width 516 height 45
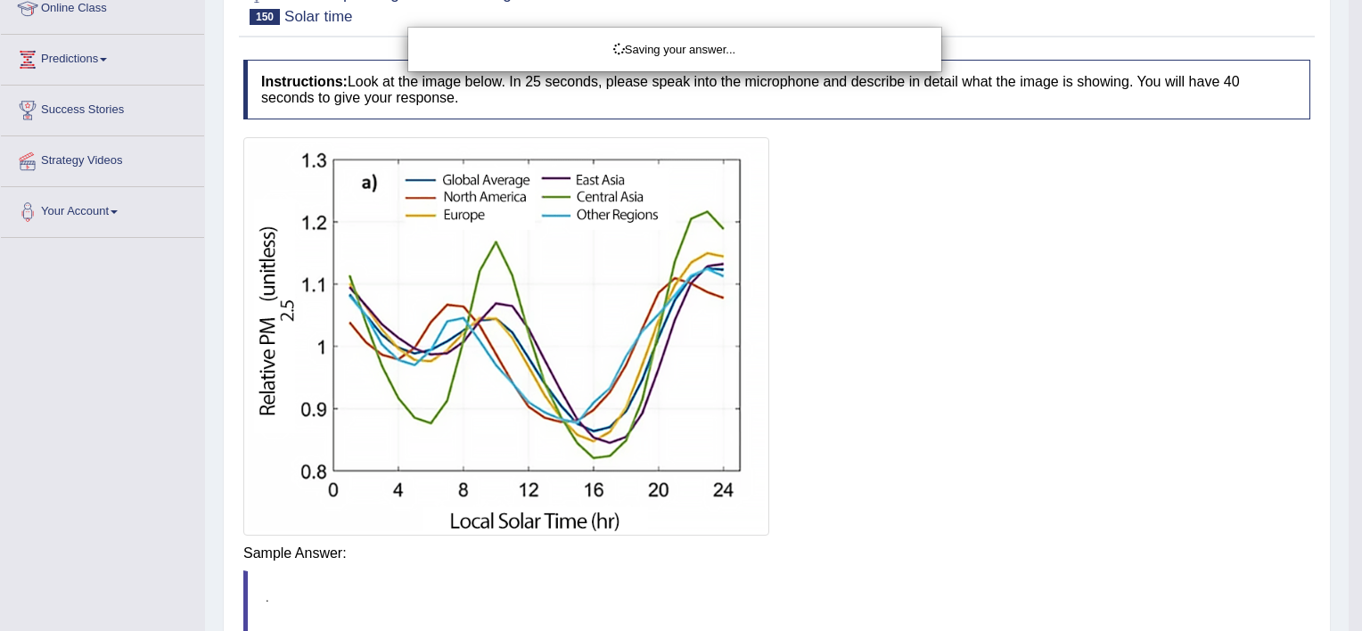
click at [1034, 374] on body "Toggle navigation Home Practice Questions Speaking Practice Read Aloud Repeat S…" at bounding box center [681, 58] width 1362 height 631
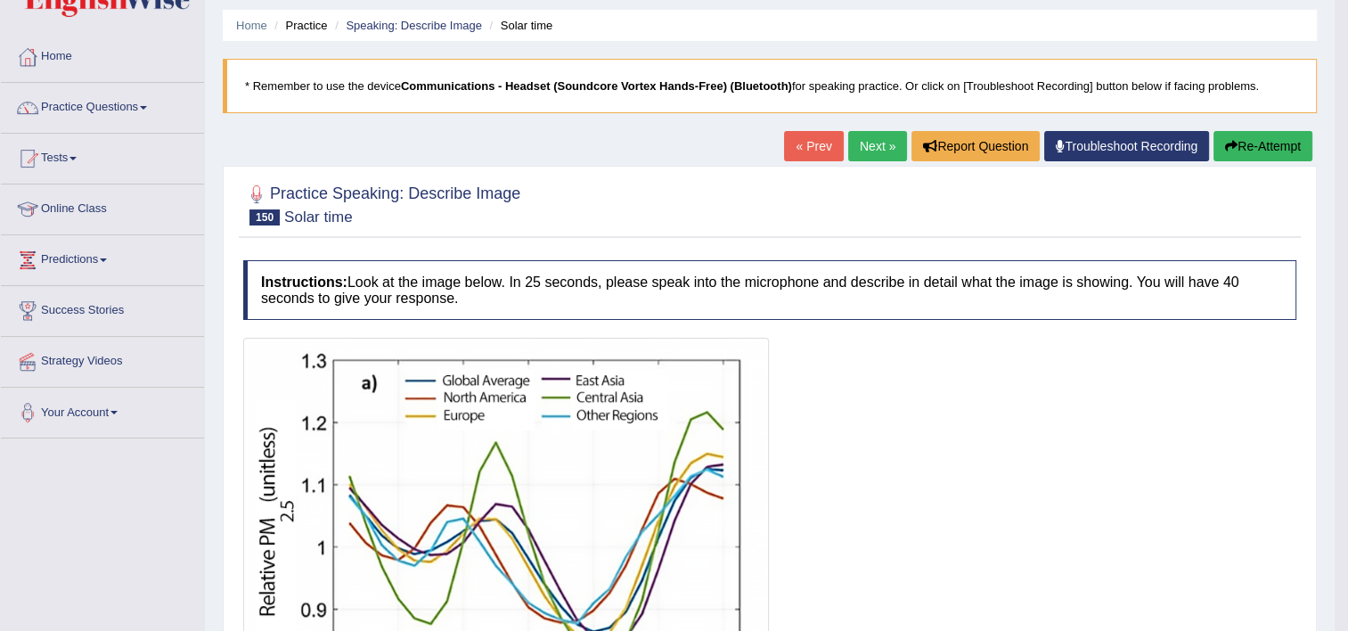
scroll to position [21, 0]
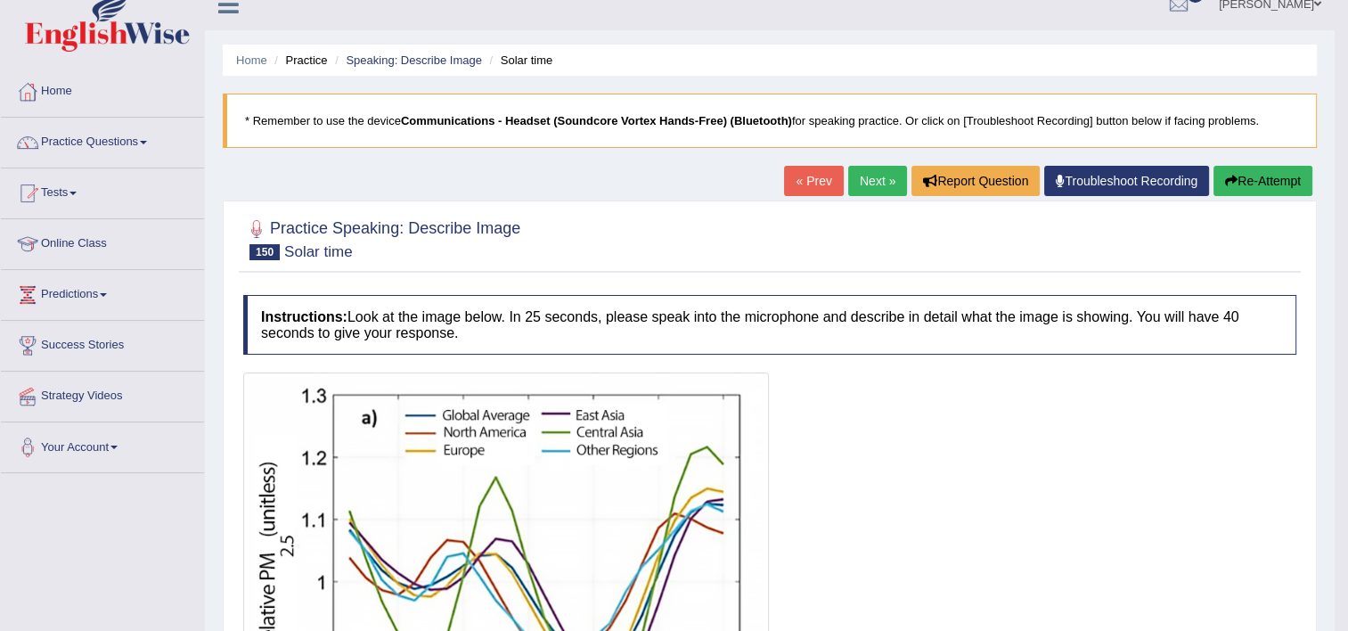
click at [880, 181] on link "Next »" at bounding box center [877, 181] width 59 height 30
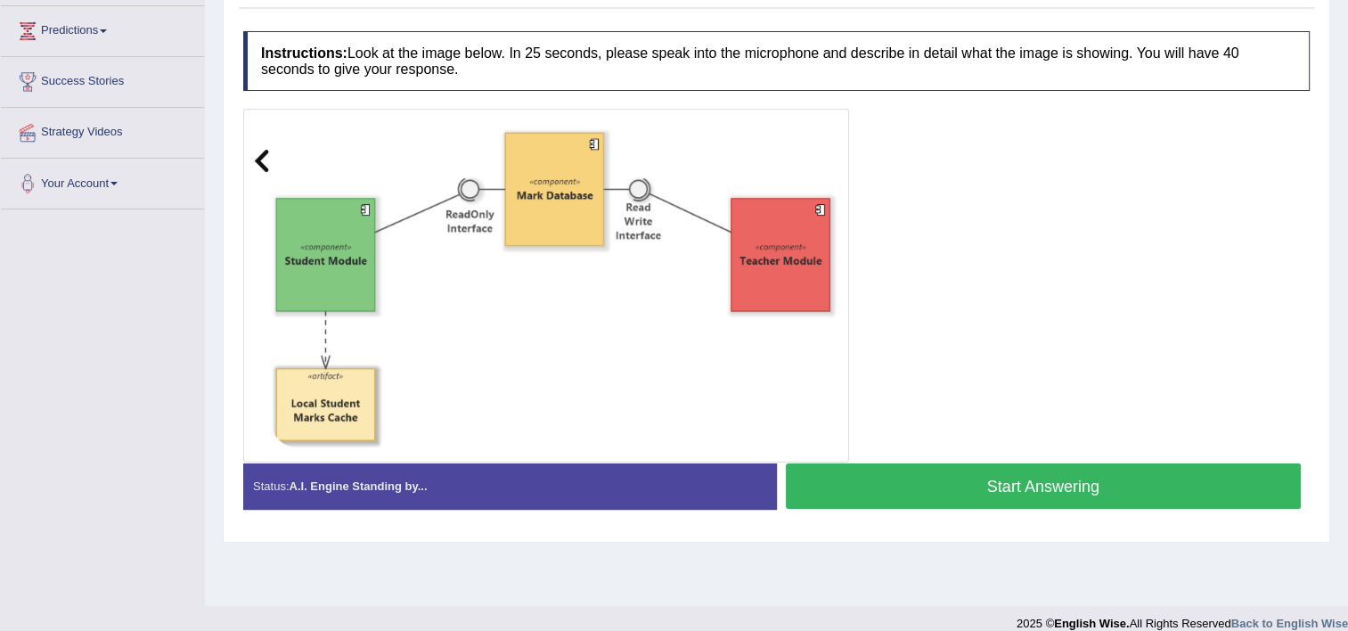
scroll to position [275, 0]
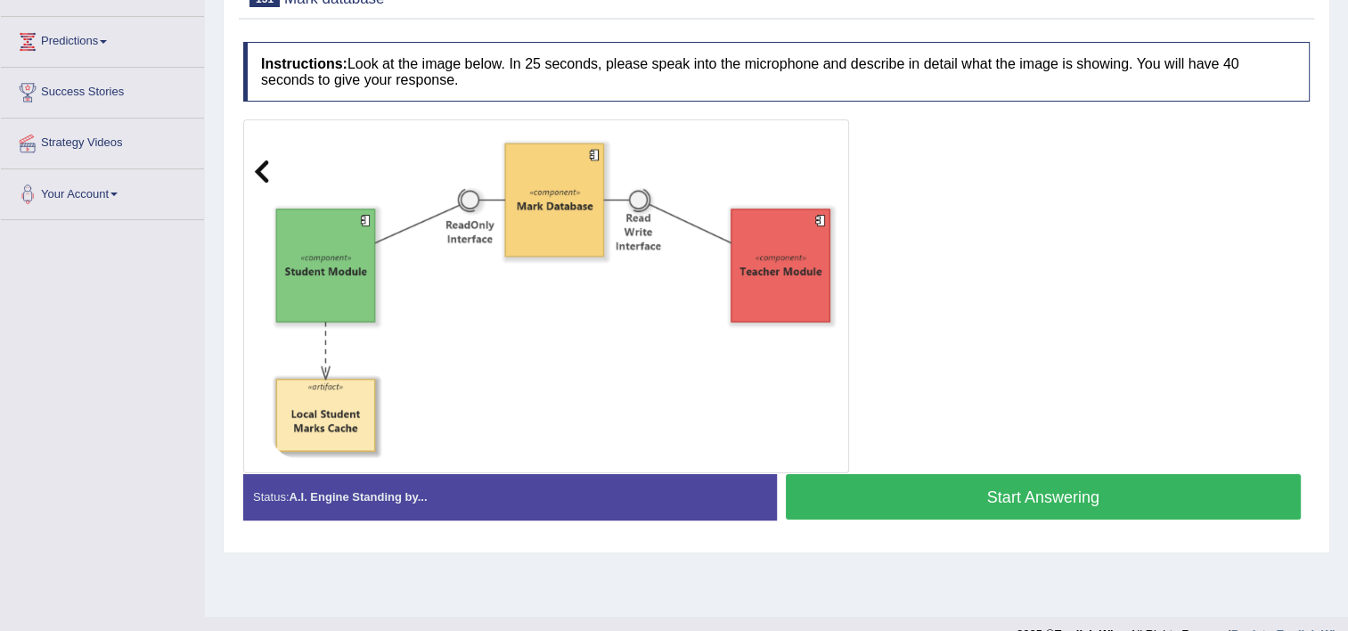
click at [1003, 474] on button "Start Answering" at bounding box center [1044, 496] width 516 height 45
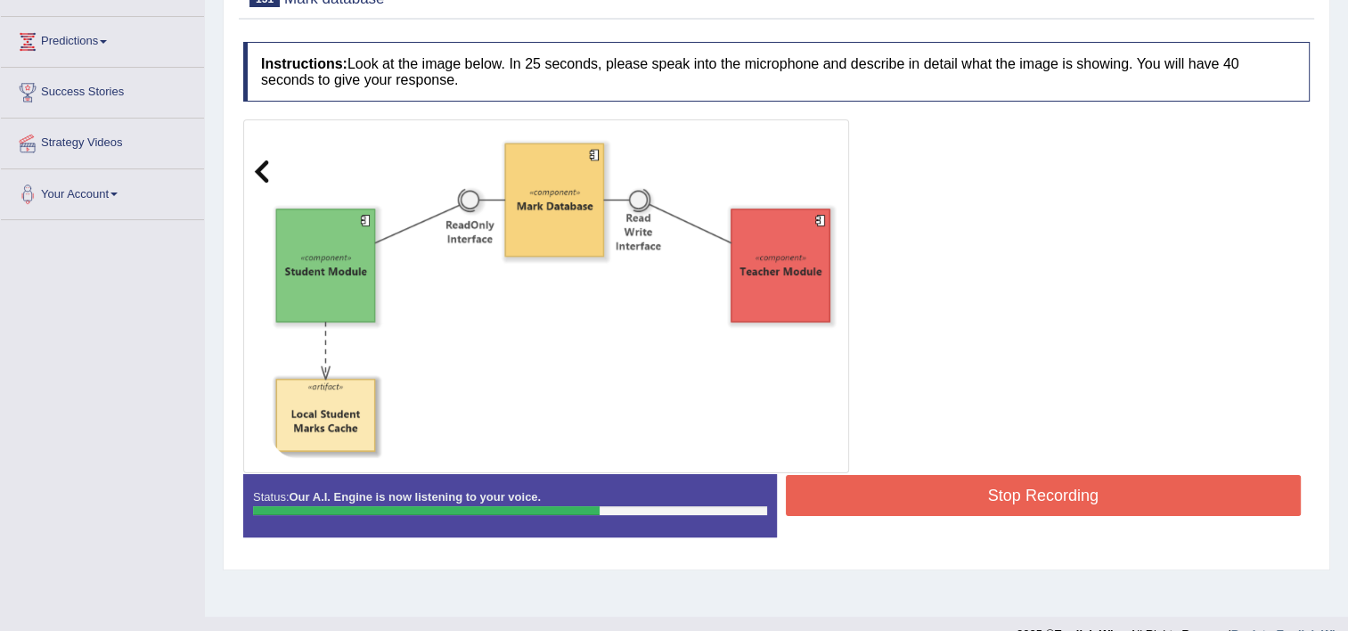
click at [1003, 475] on button "Stop Recording" at bounding box center [1044, 495] width 516 height 41
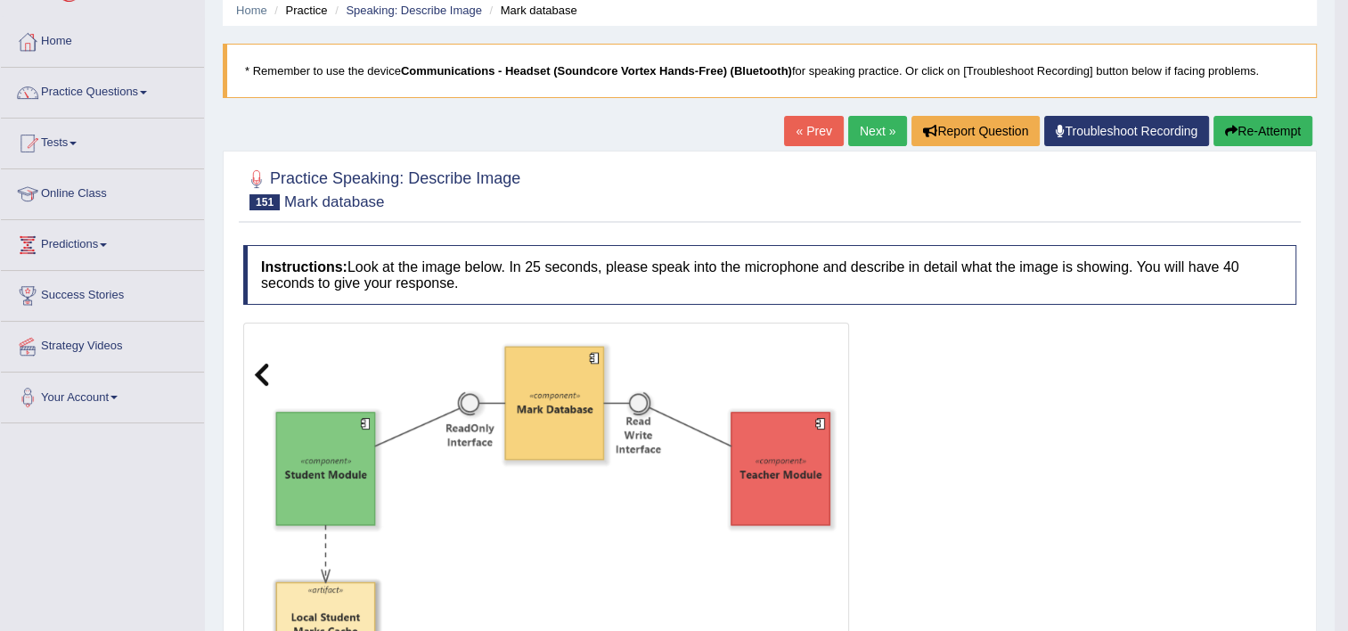
scroll to position [0, 0]
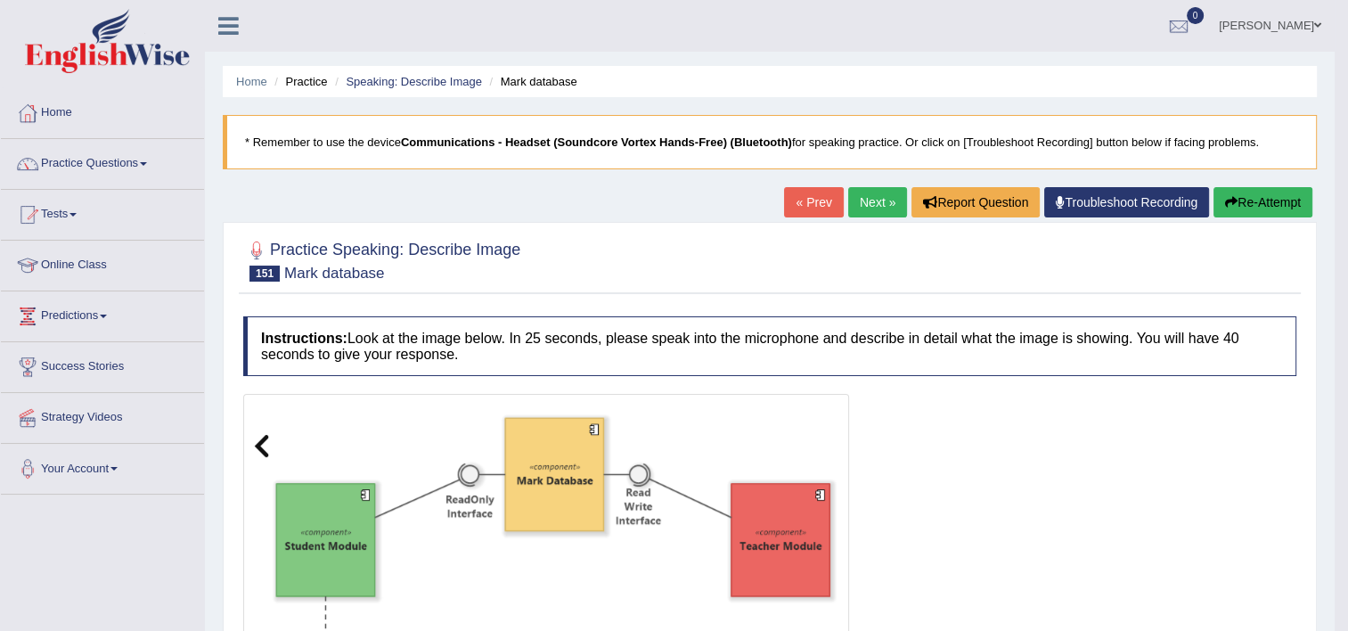
click at [859, 193] on link "Next »" at bounding box center [877, 202] width 59 height 30
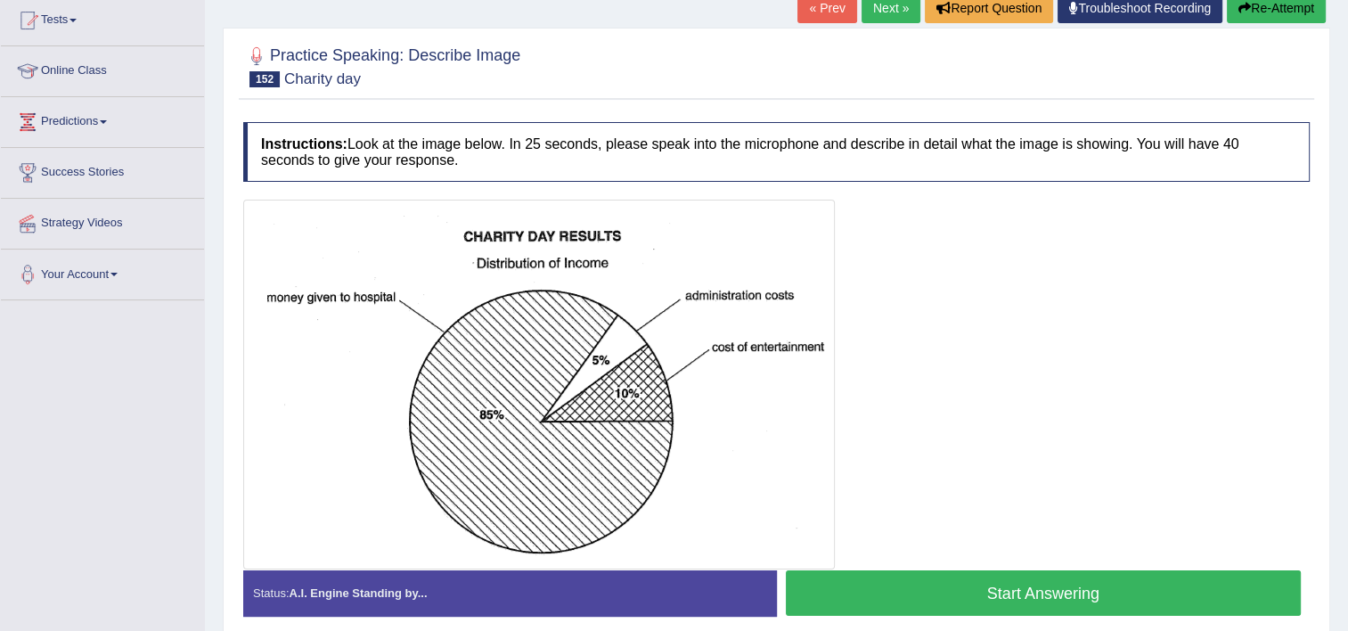
scroll to position [198, 0]
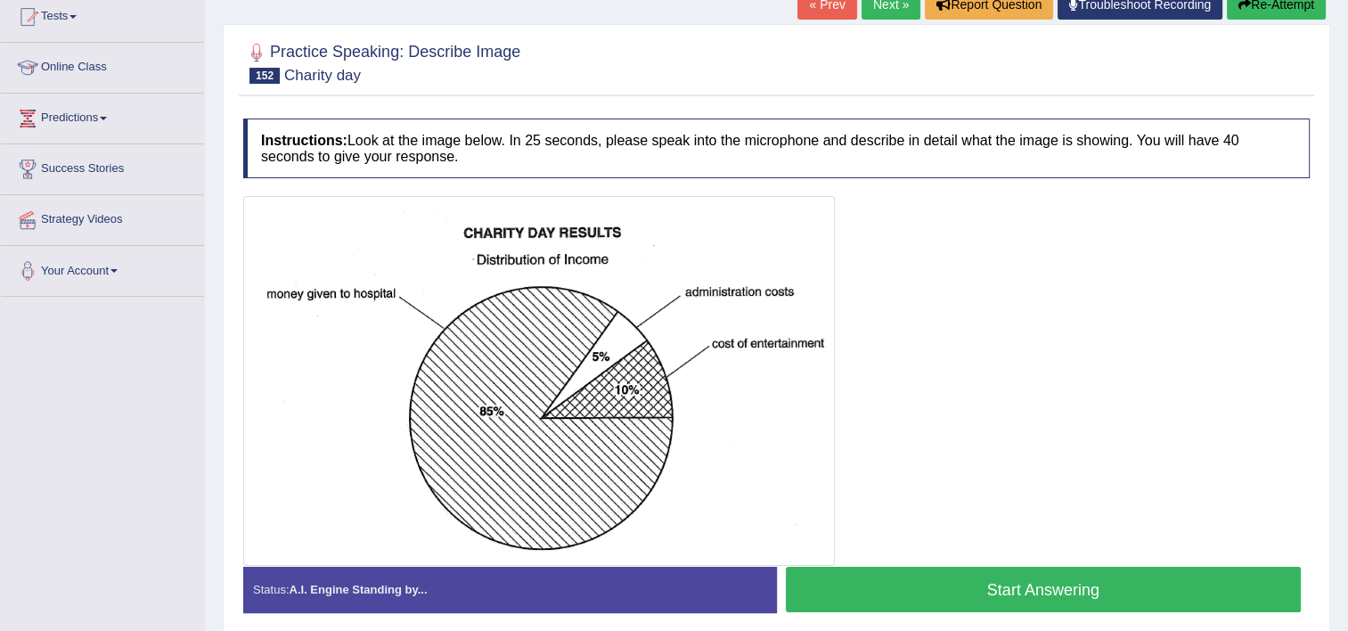
click at [1095, 604] on button "Start Answering" at bounding box center [1044, 589] width 516 height 45
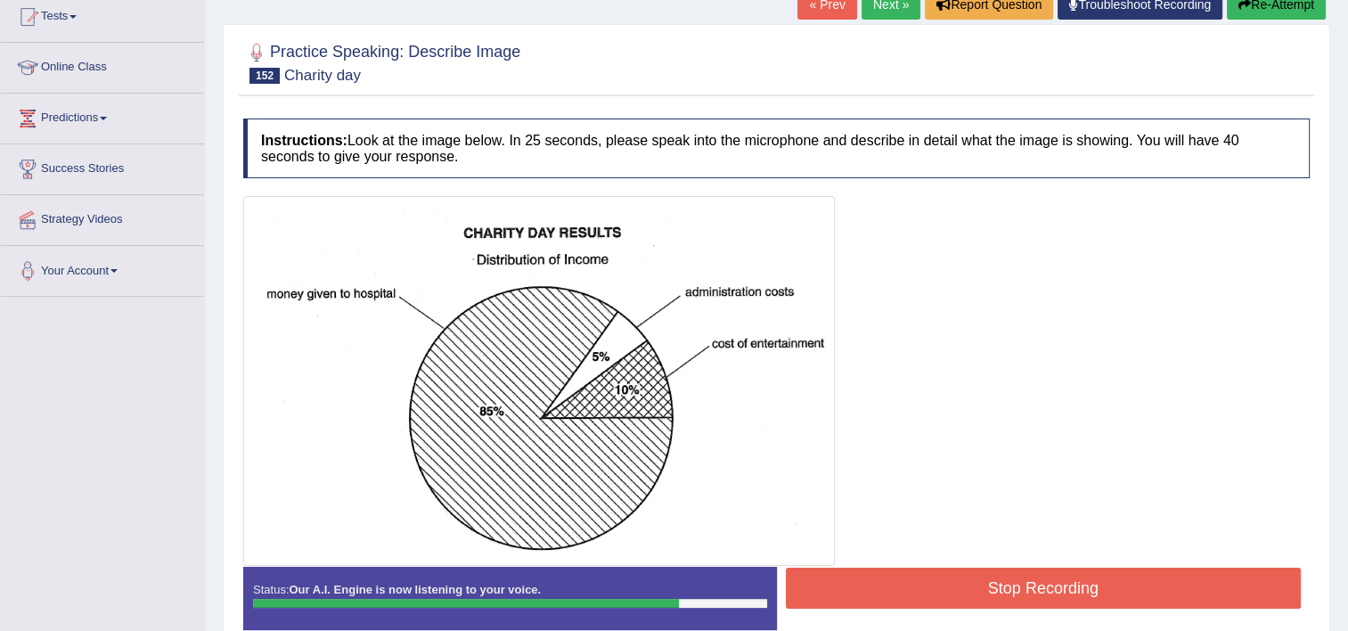
click at [1095, 604] on button "Stop Recording" at bounding box center [1044, 588] width 516 height 41
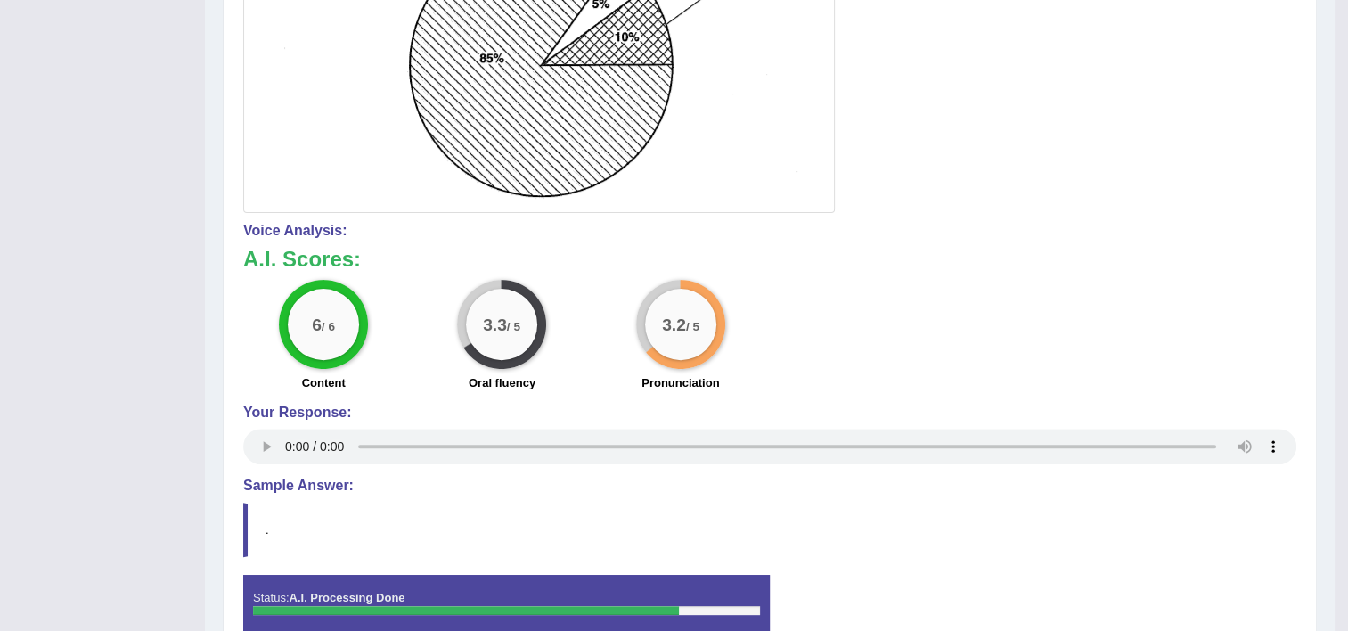
scroll to position [0, 0]
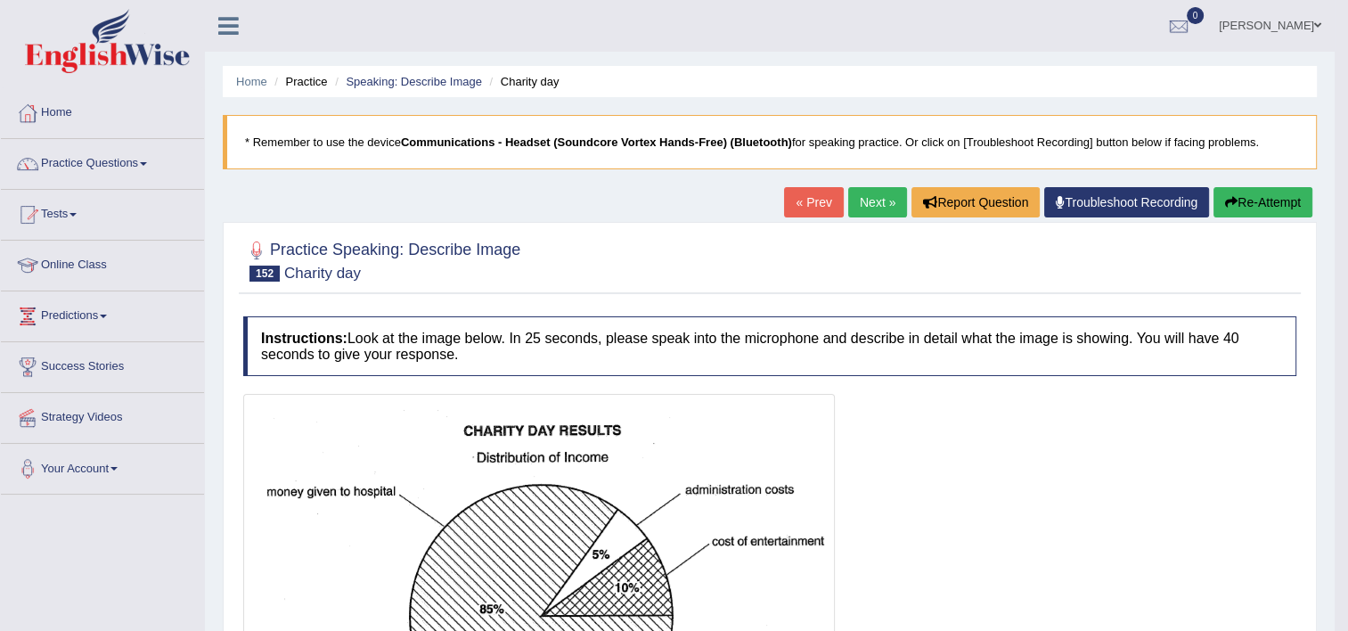
click at [865, 205] on link "Next »" at bounding box center [877, 202] width 59 height 30
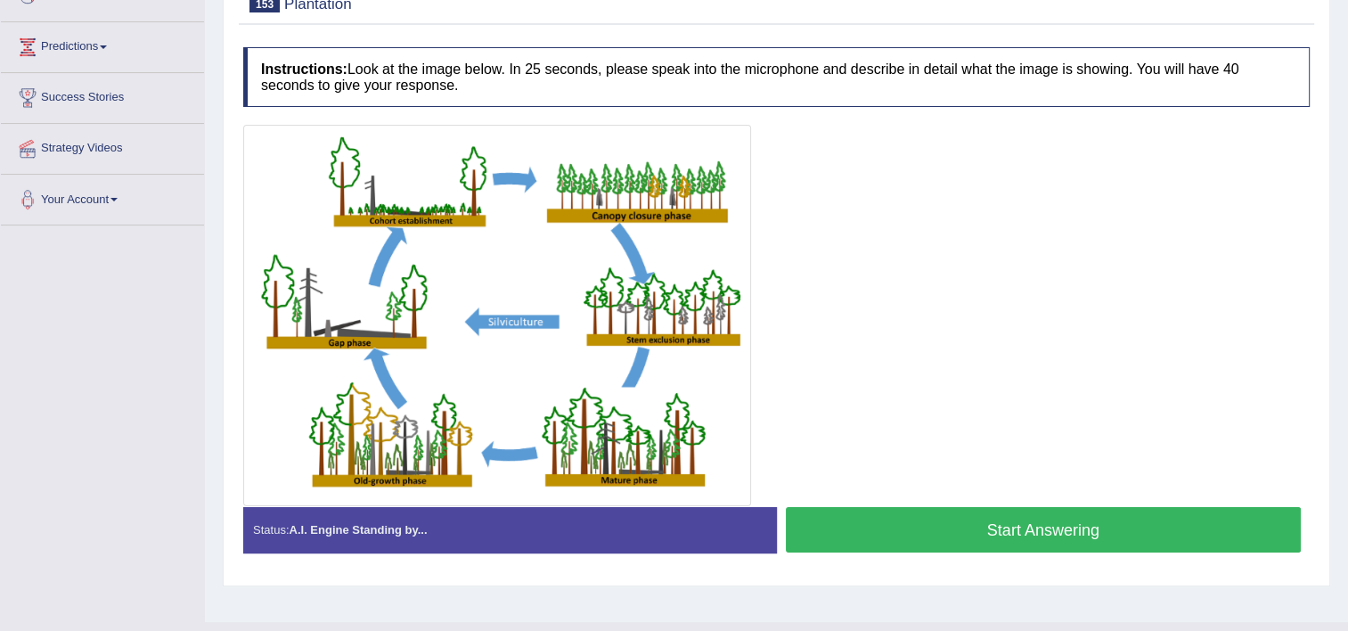
scroll to position [281, 0]
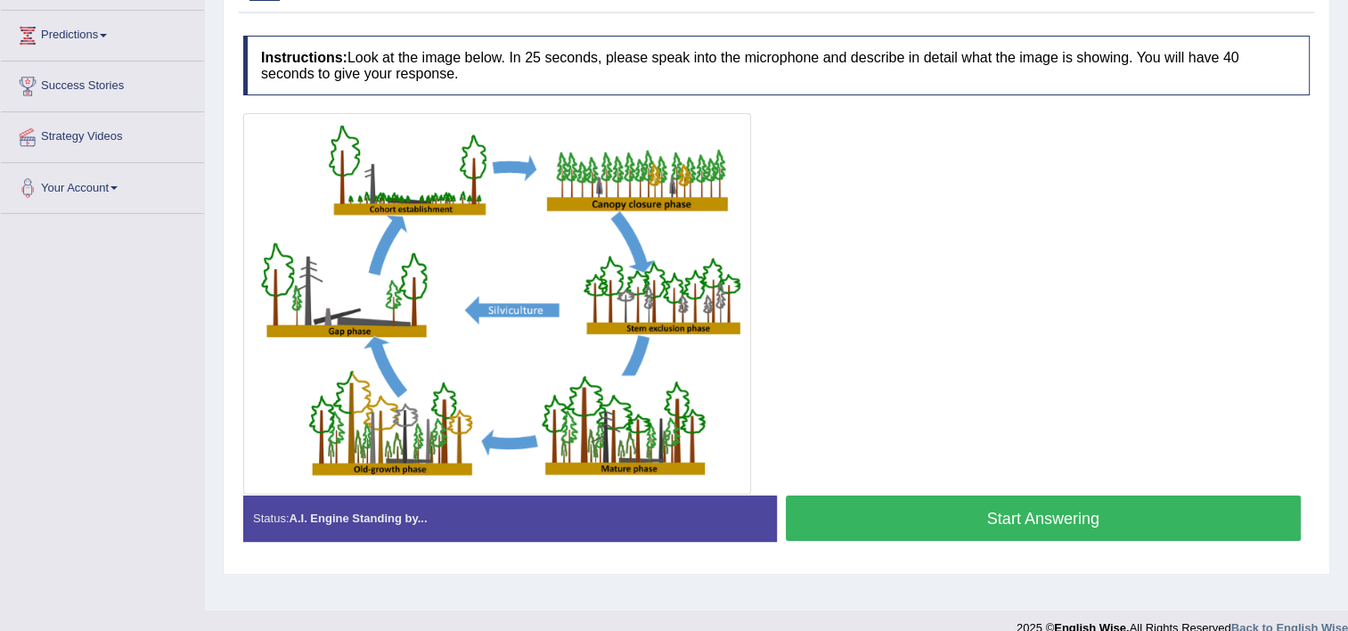
click at [987, 520] on button "Start Answering" at bounding box center [1044, 518] width 516 height 45
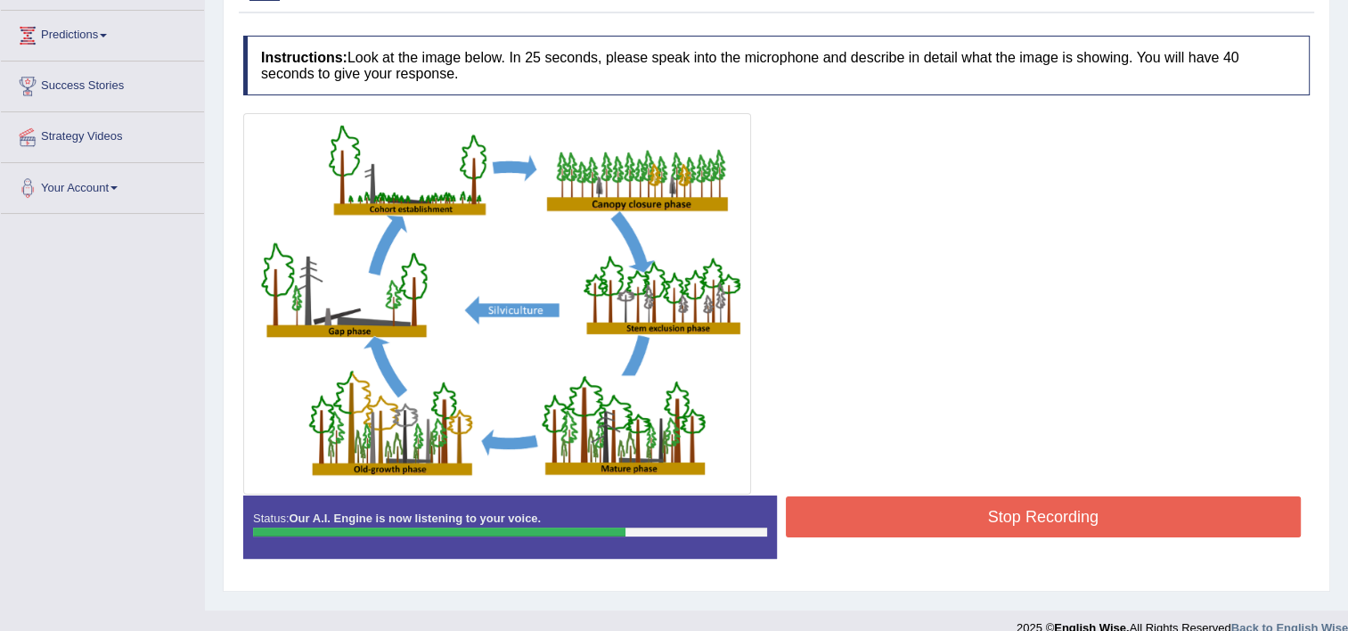
click at [987, 520] on button "Stop Recording" at bounding box center [1044, 516] width 516 height 41
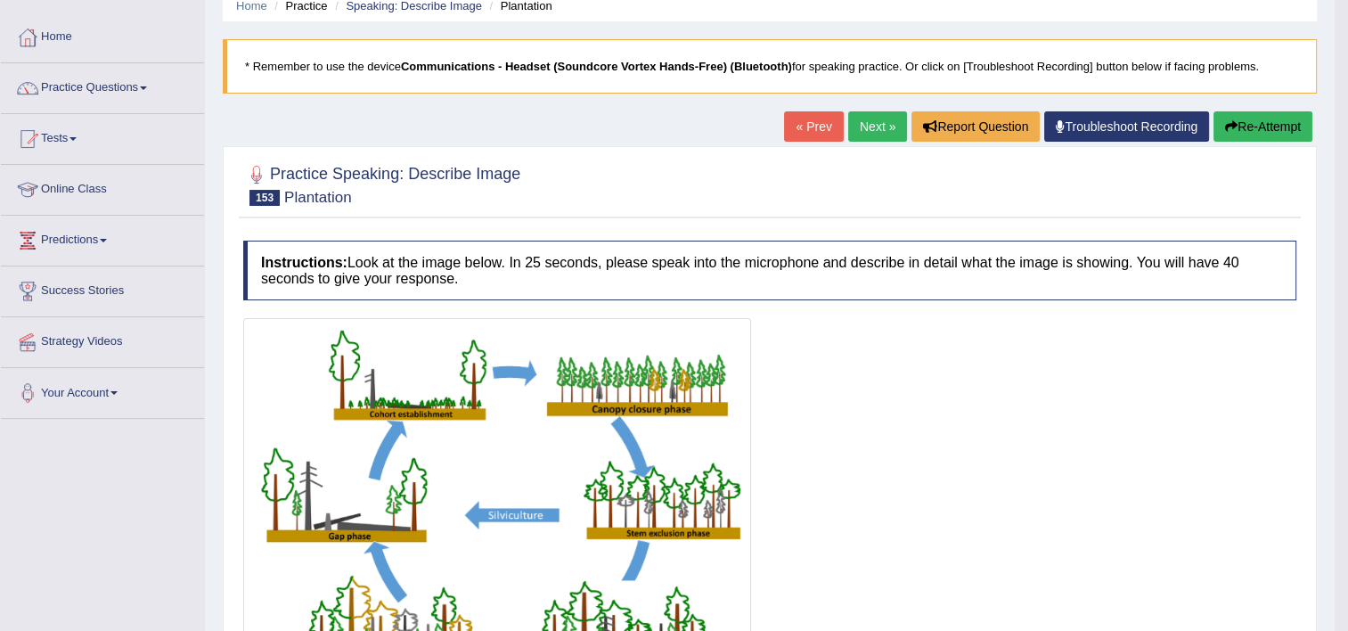
scroll to position [0, 0]
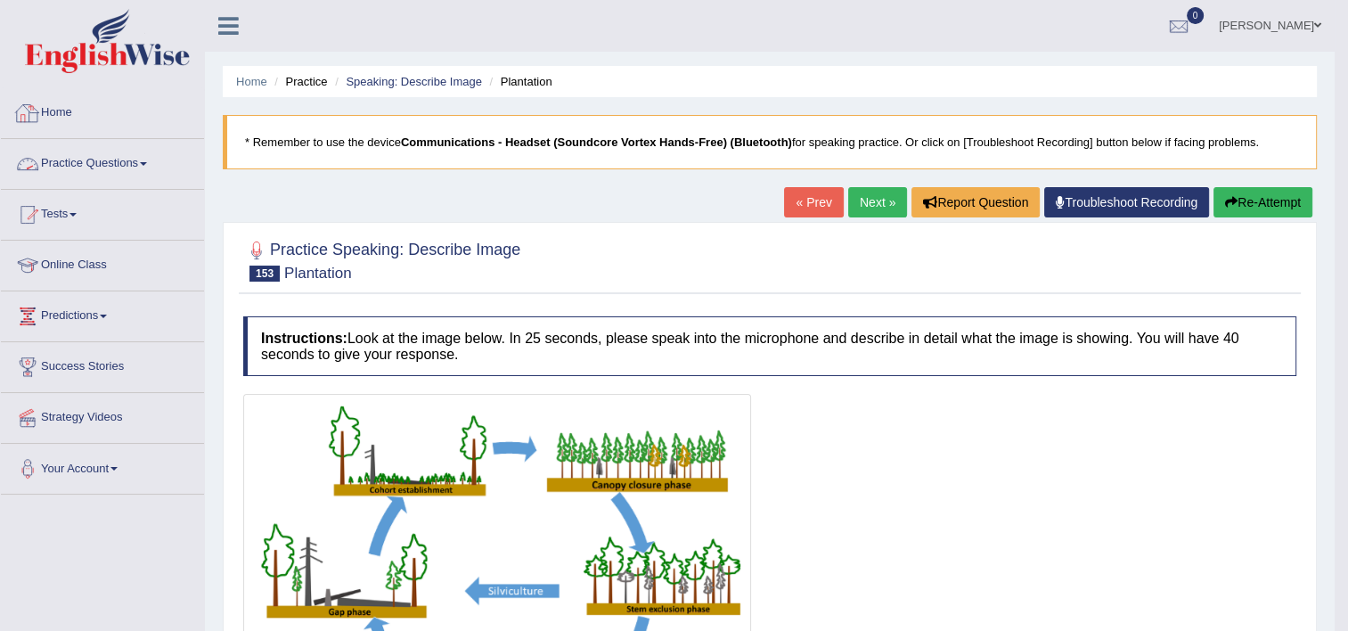
click at [81, 162] on link "Practice Questions" at bounding box center [102, 161] width 203 height 45
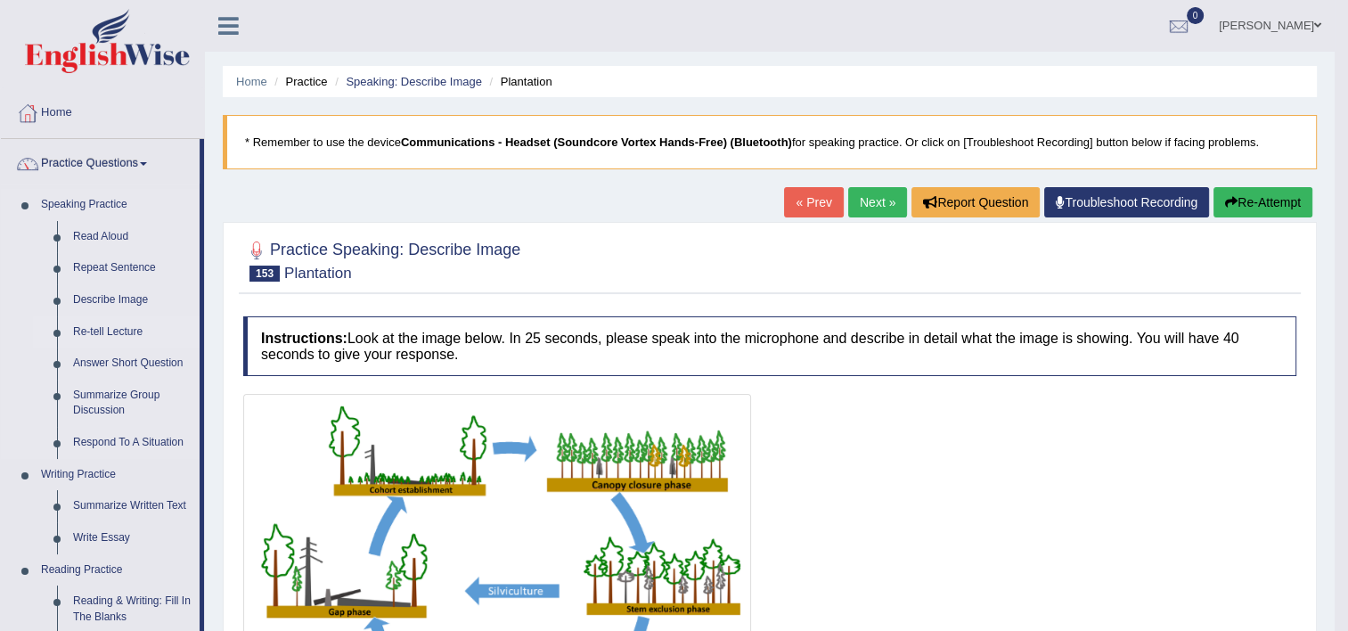
click at [115, 328] on link "Re-tell Lecture" at bounding box center [132, 332] width 135 height 32
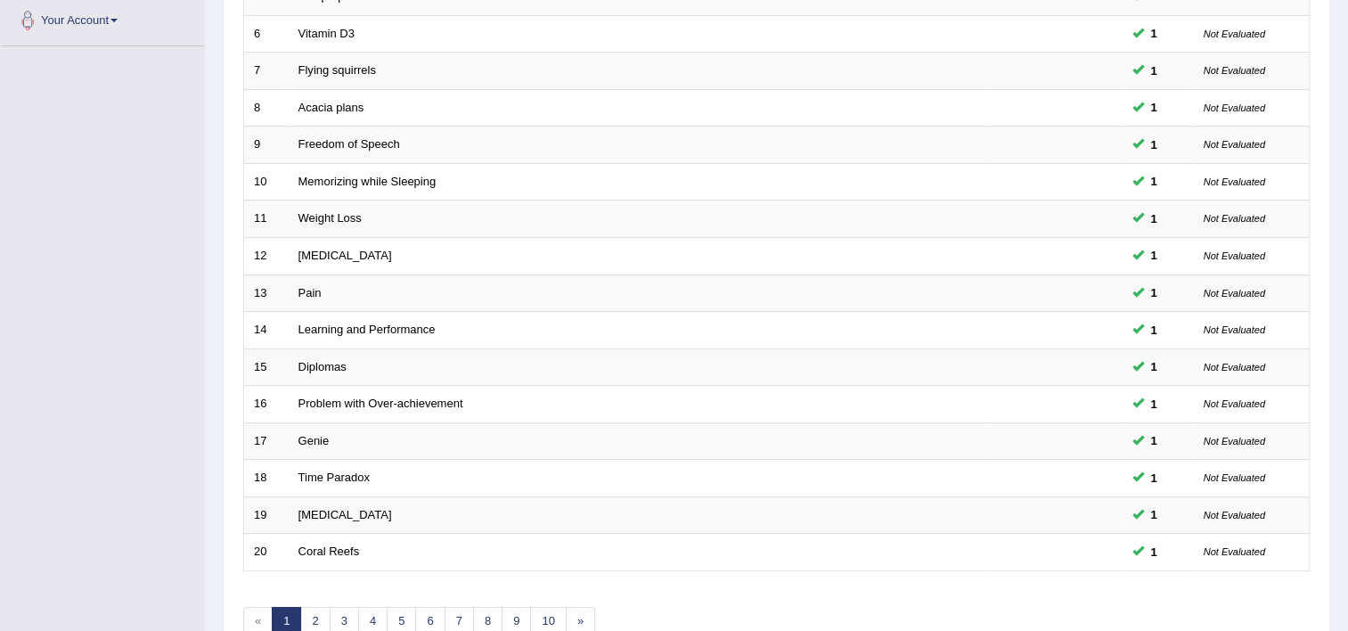
scroll to position [544, 0]
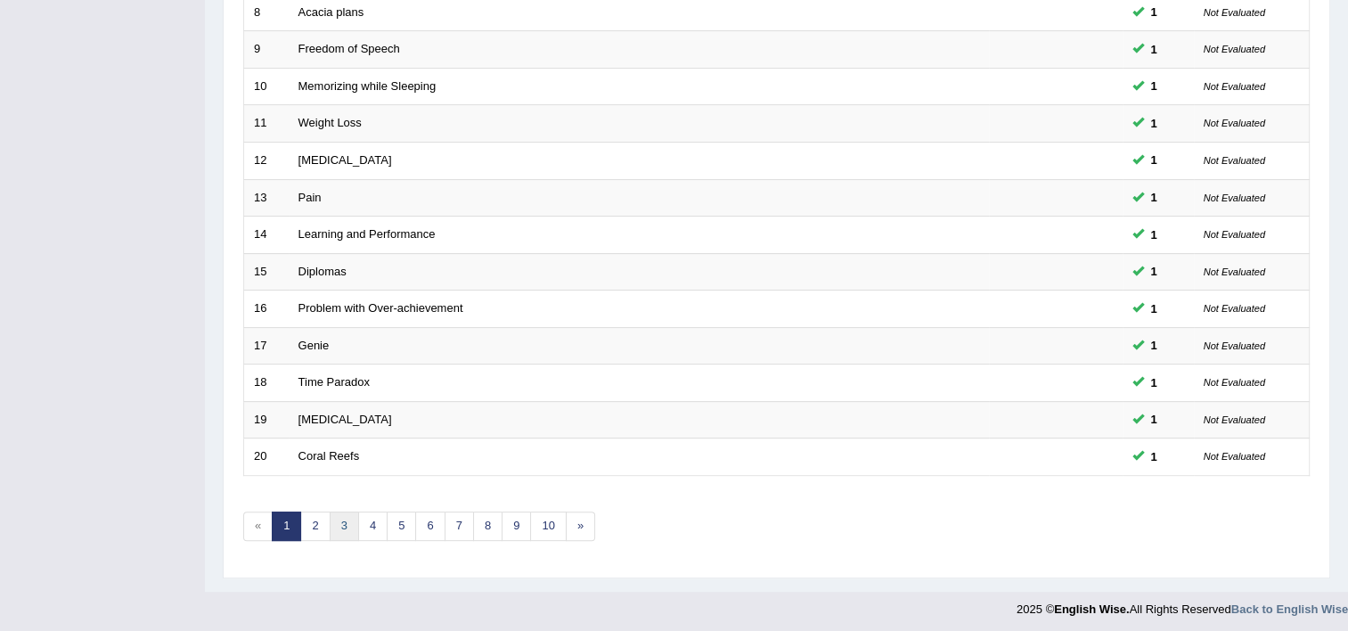
click at [330, 530] on link "3" at bounding box center [344, 526] width 29 height 29
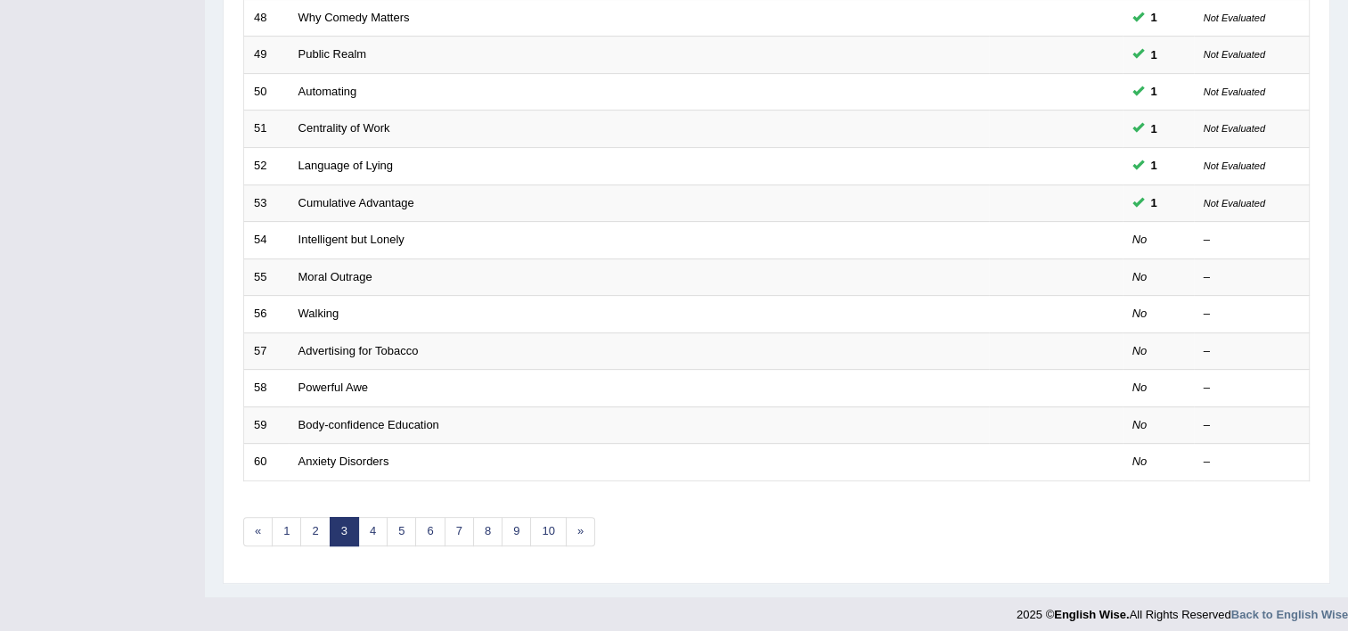
scroll to position [544, 0]
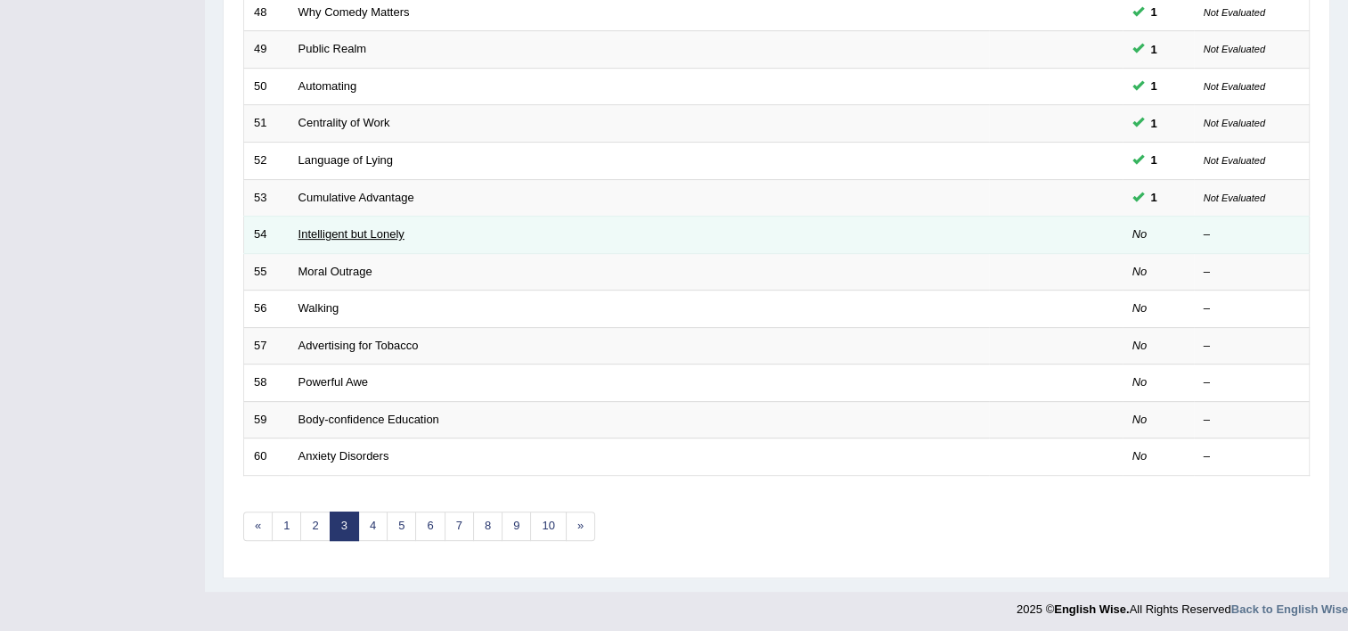
click at [398, 234] on link "Intelligent but Lonely" at bounding box center [352, 233] width 106 height 13
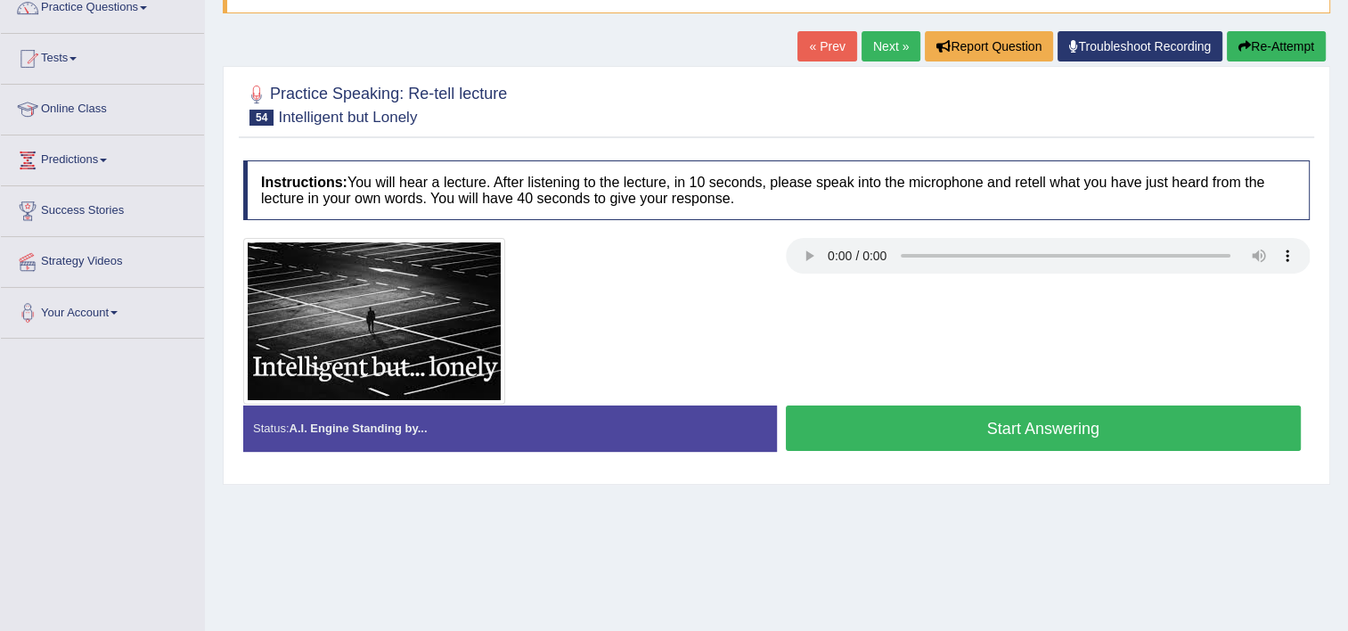
scroll to position [155, 0]
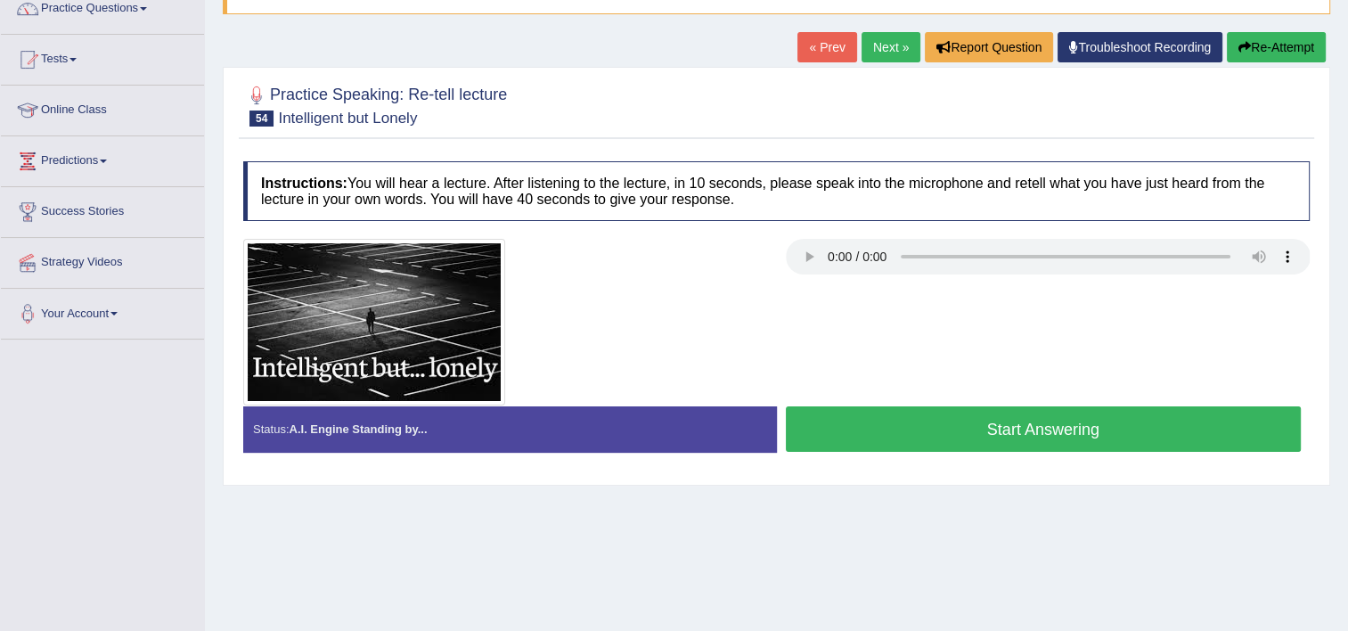
click at [948, 446] on button "Start Answering" at bounding box center [1044, 428] width 516 height 45
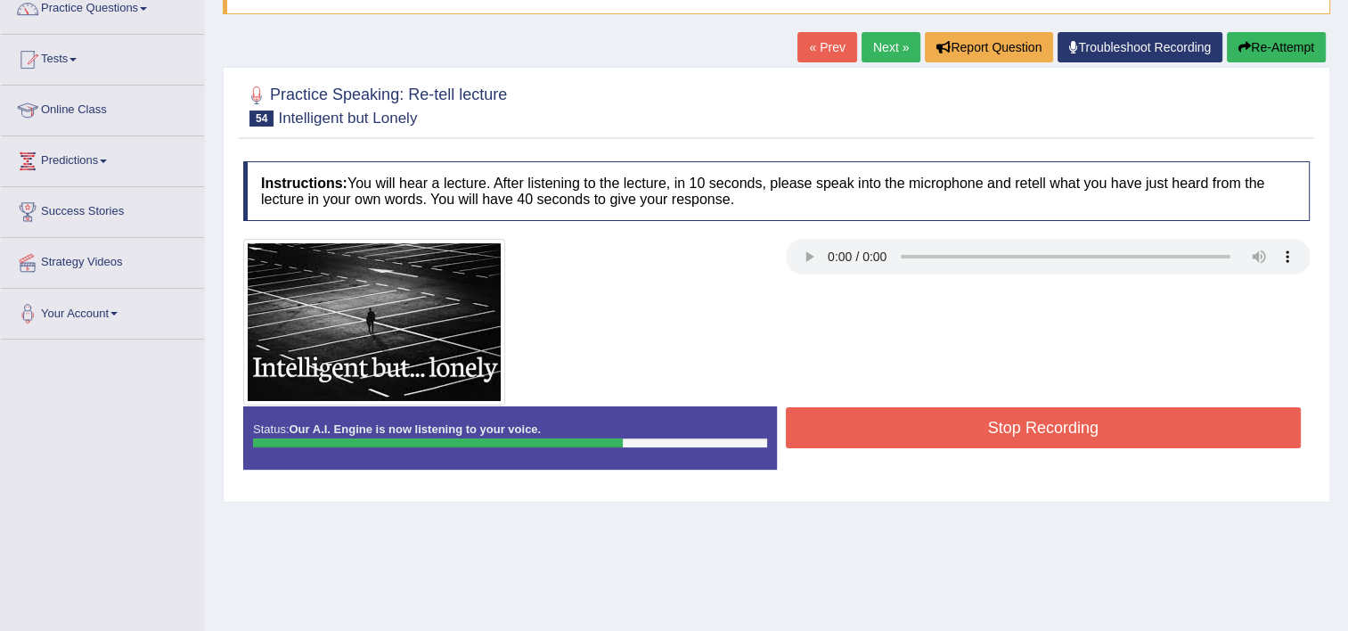
click at [948, 446] on button "Stop Recording" at bounding box center [1044, 427] width 516 height 41
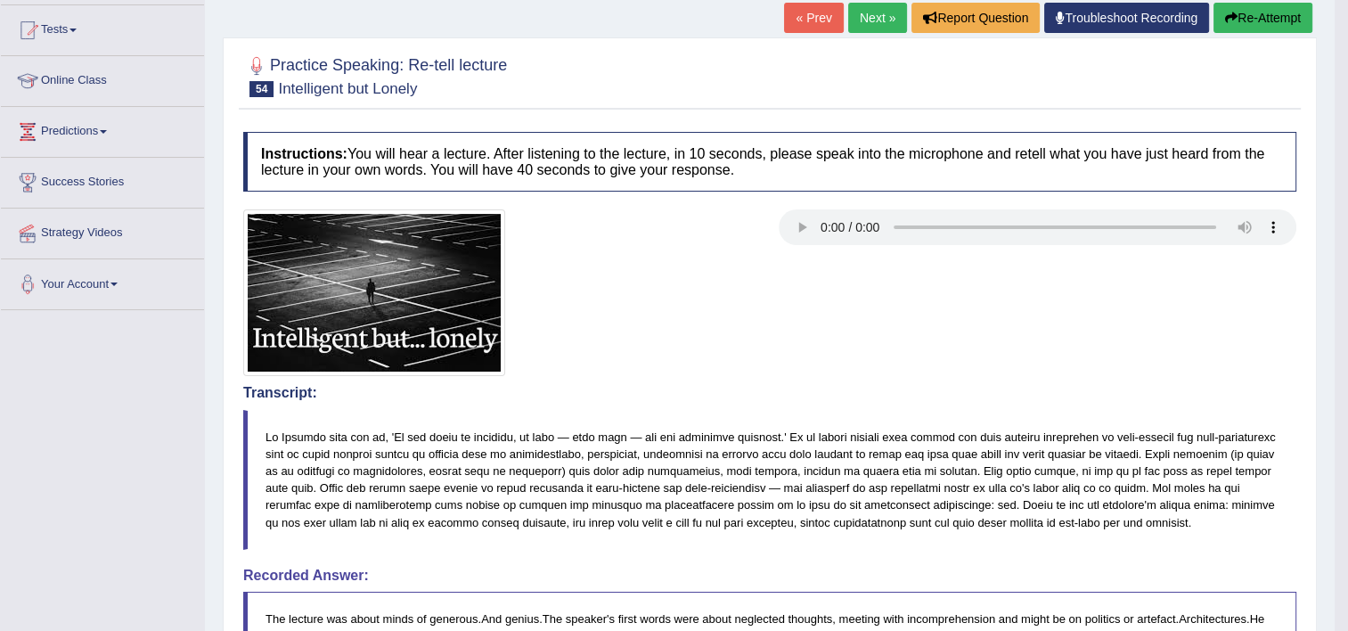
scroll to position [0, 0]
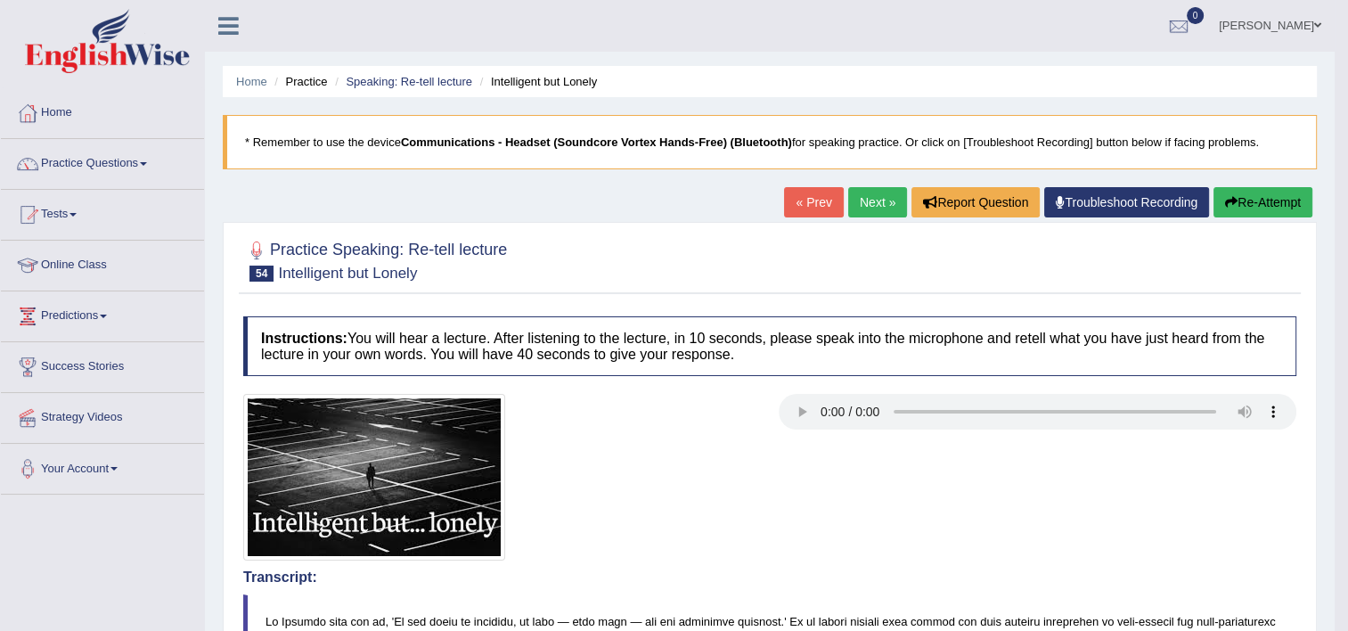
click at [881, 198] on link "Next »" at bounding box center [877, 202] width 59 height 30
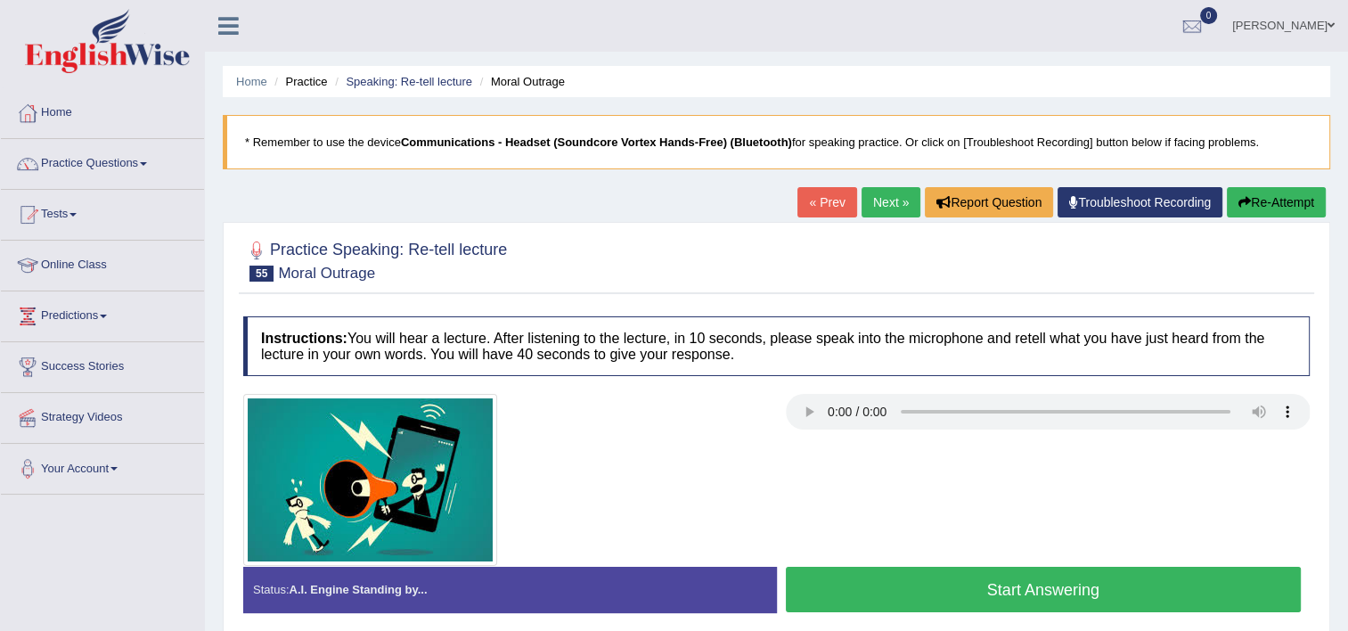
click at [963, 578] on button "Start Answering" at bounding box center [1044, 589] width 516 height 45
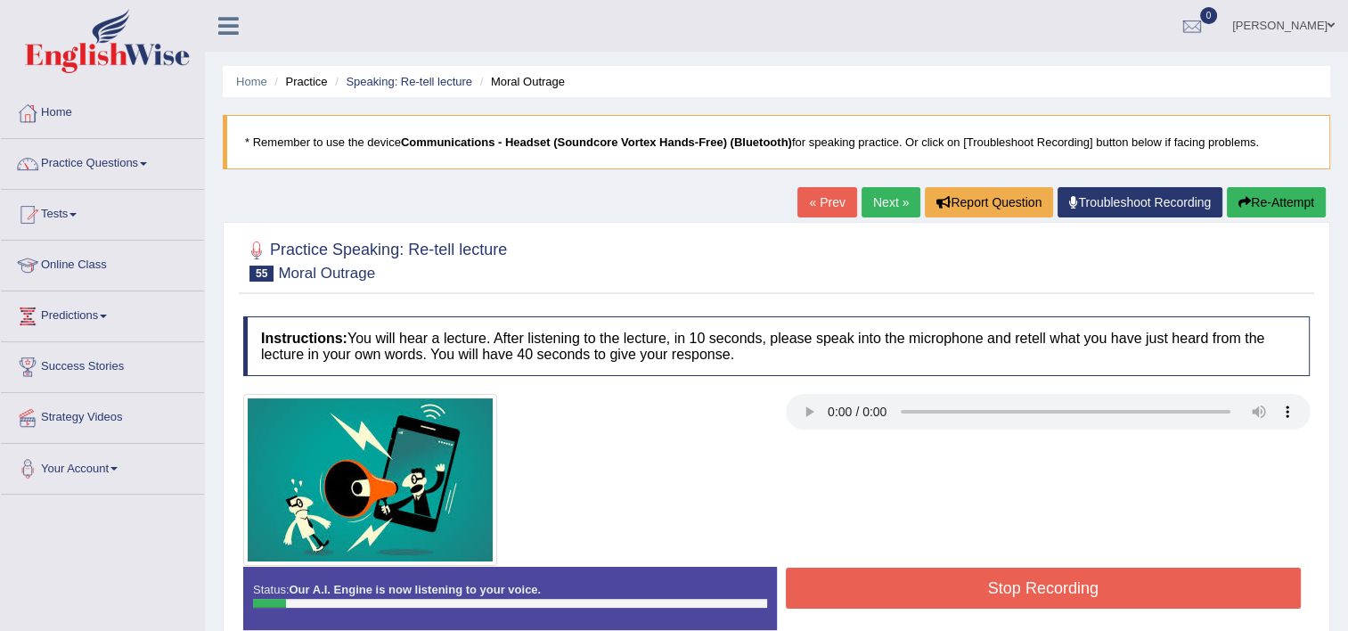
click at [963, 578] on button "Stop Recording" at bounding box center [1044, 588] width 516 height 41
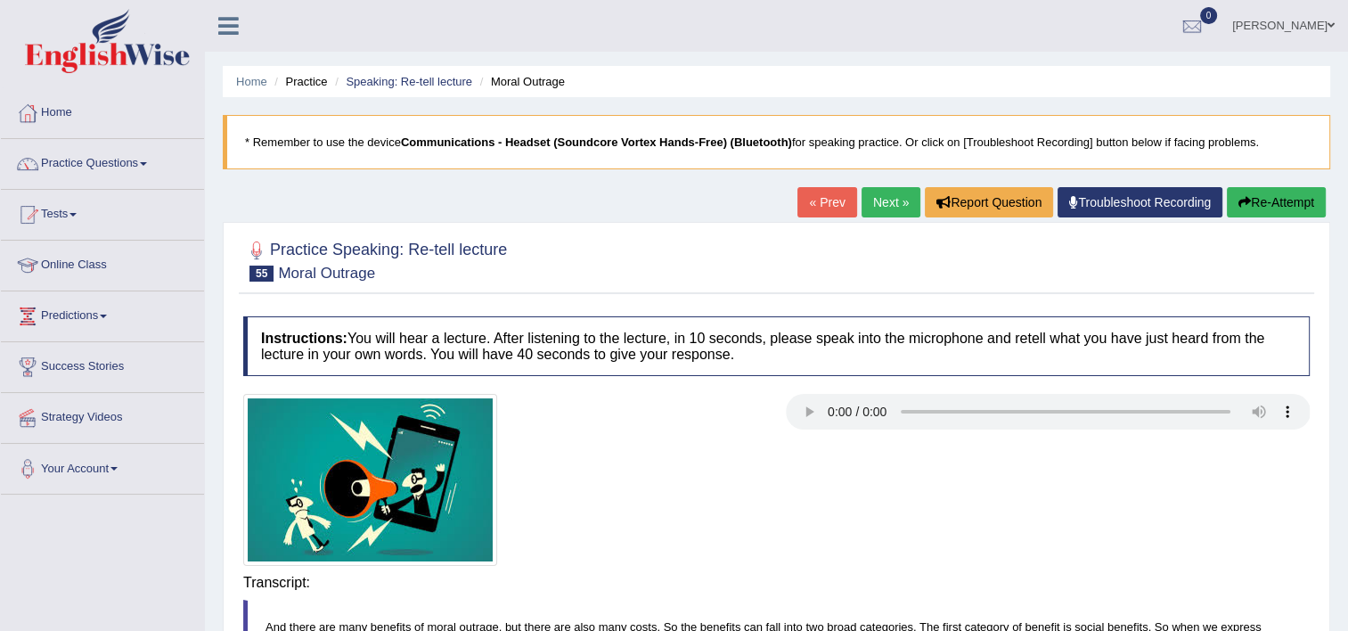
click at [963, 578] on h4 "Transcript:" at bounding box center [776, 583] width 1067 height 16
click at [1297, 209] on button "Re-Attempt" at bounding box center [1276, 202] width 99 height 30
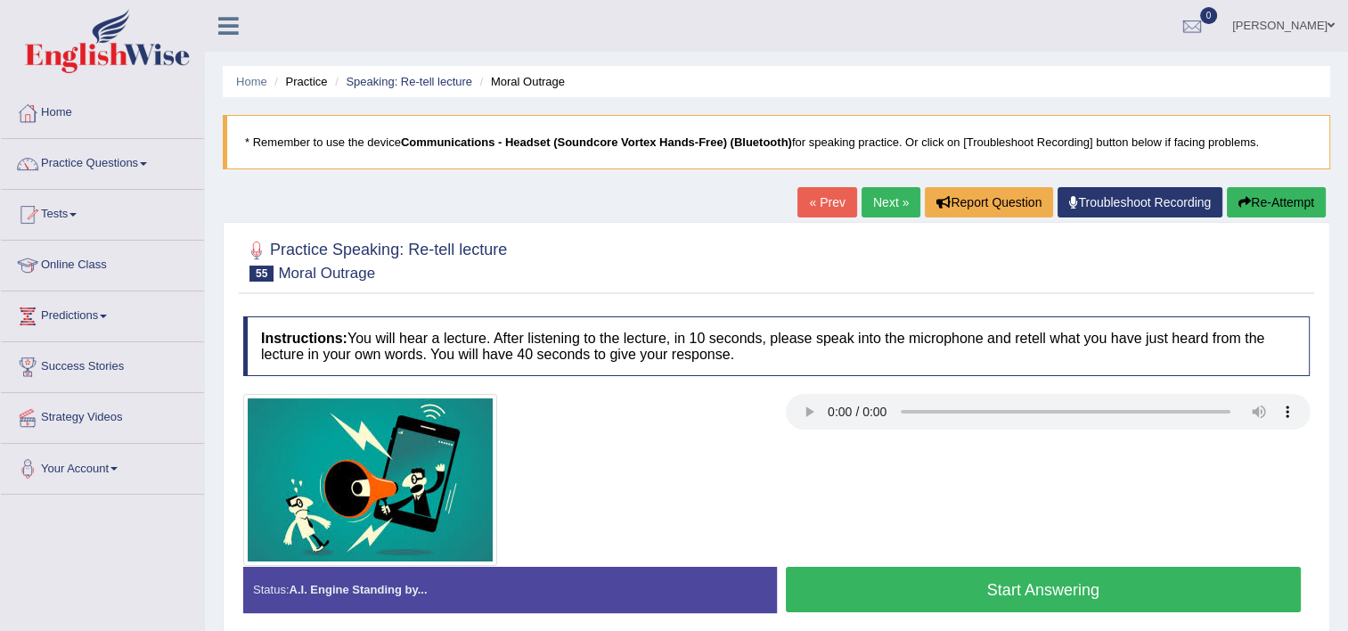
click at [871, 592] on button "Start Answering" at bounding box center [1044, 589] width 516 height 45
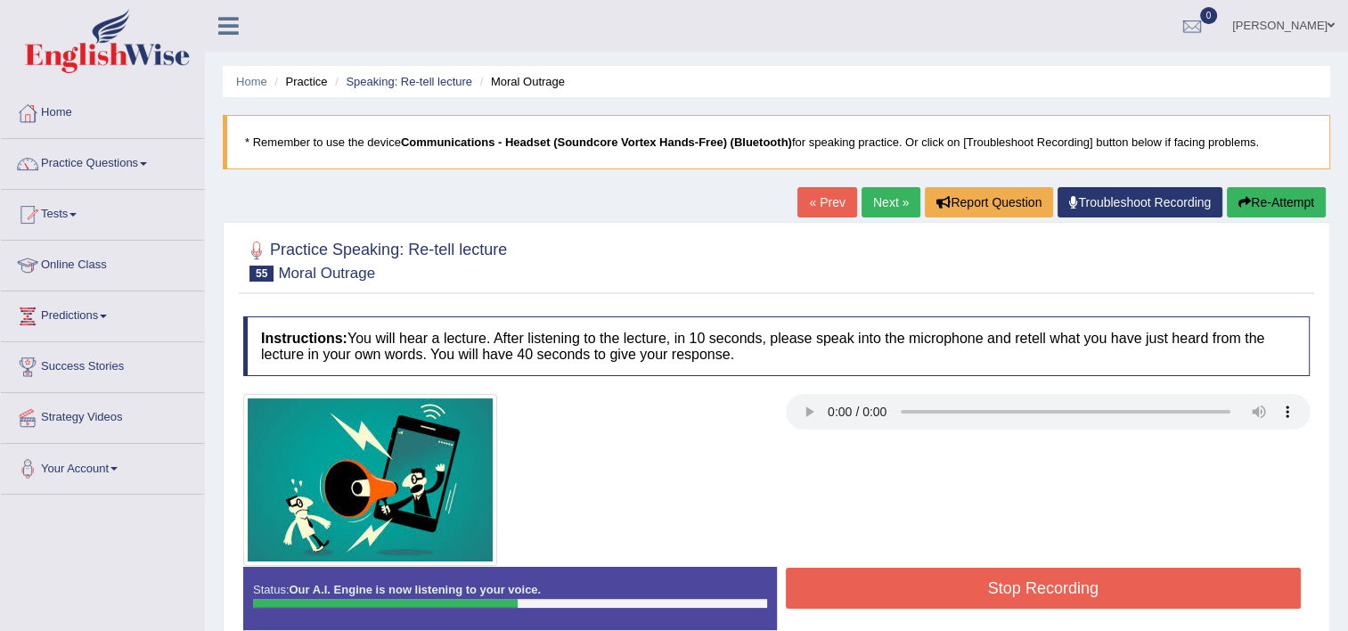
click at [871, 592] on button "Stop Recording" at bounding box center [1044, 588] width 516 height 41
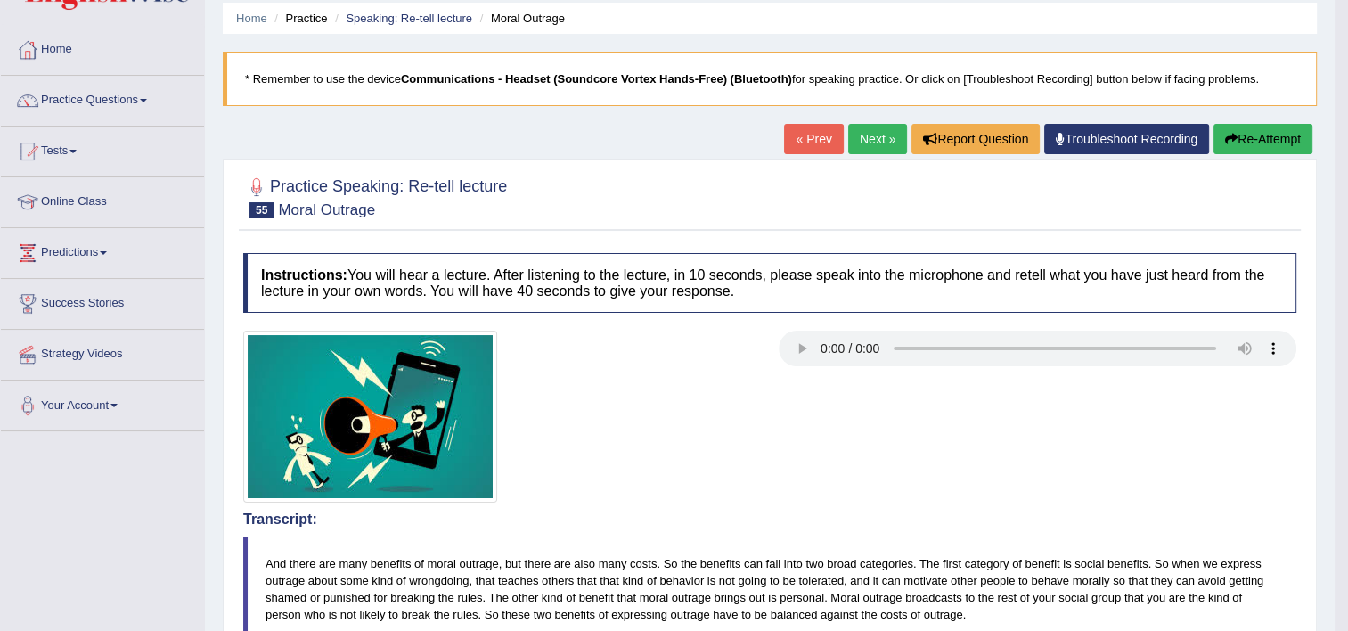
scroll to position [46, 0]
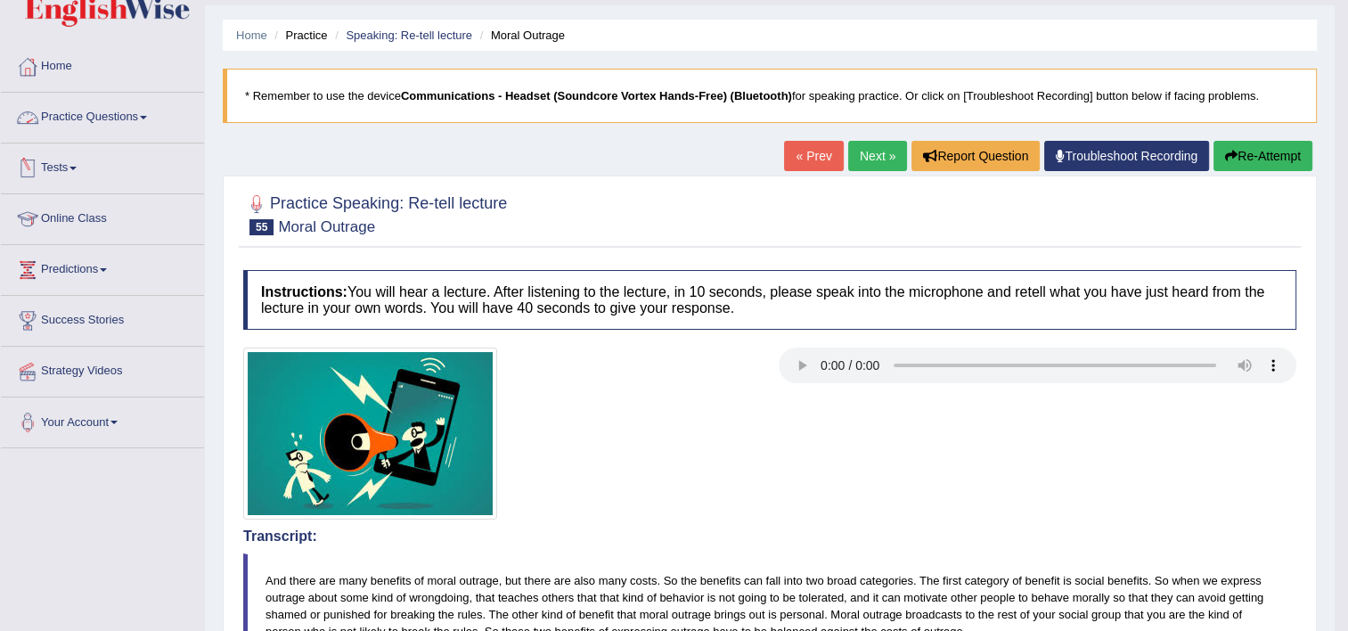
click at [105, 112] on link "Practice Questions" at bounding box center [102, 115] width 203 height 45
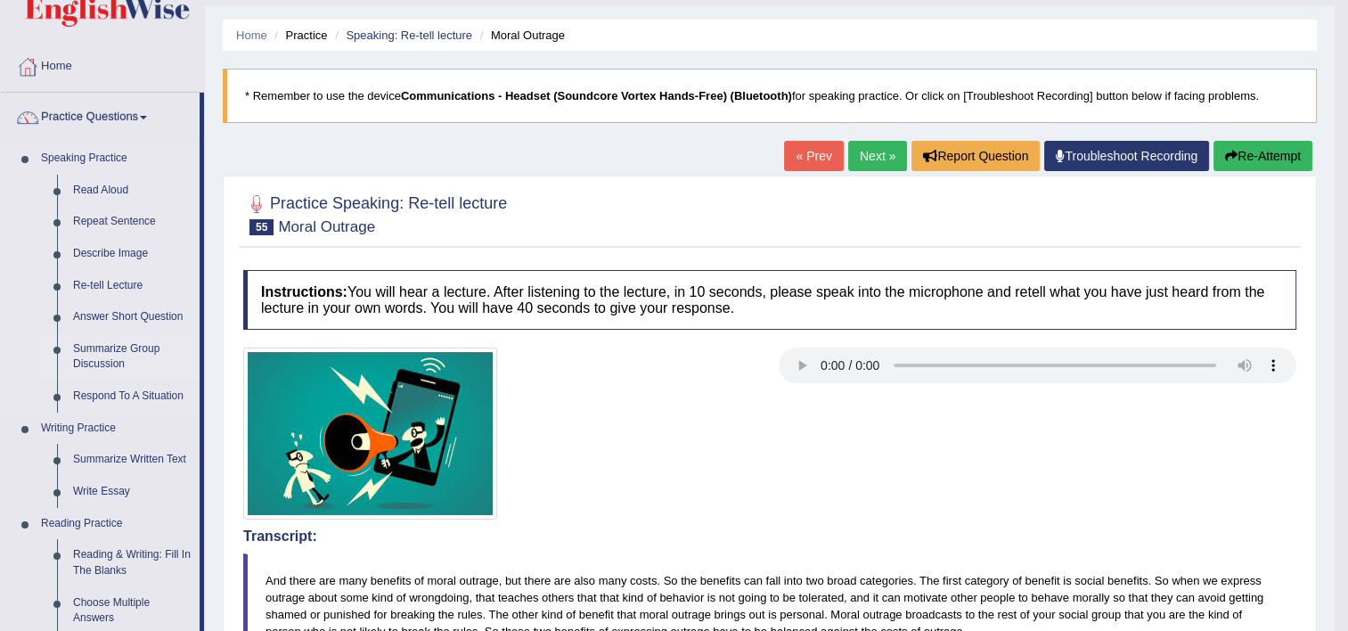
click at [105, 368] on link "Summarize Group Discussion" at bounding box center [132, 356] width 135 height 47
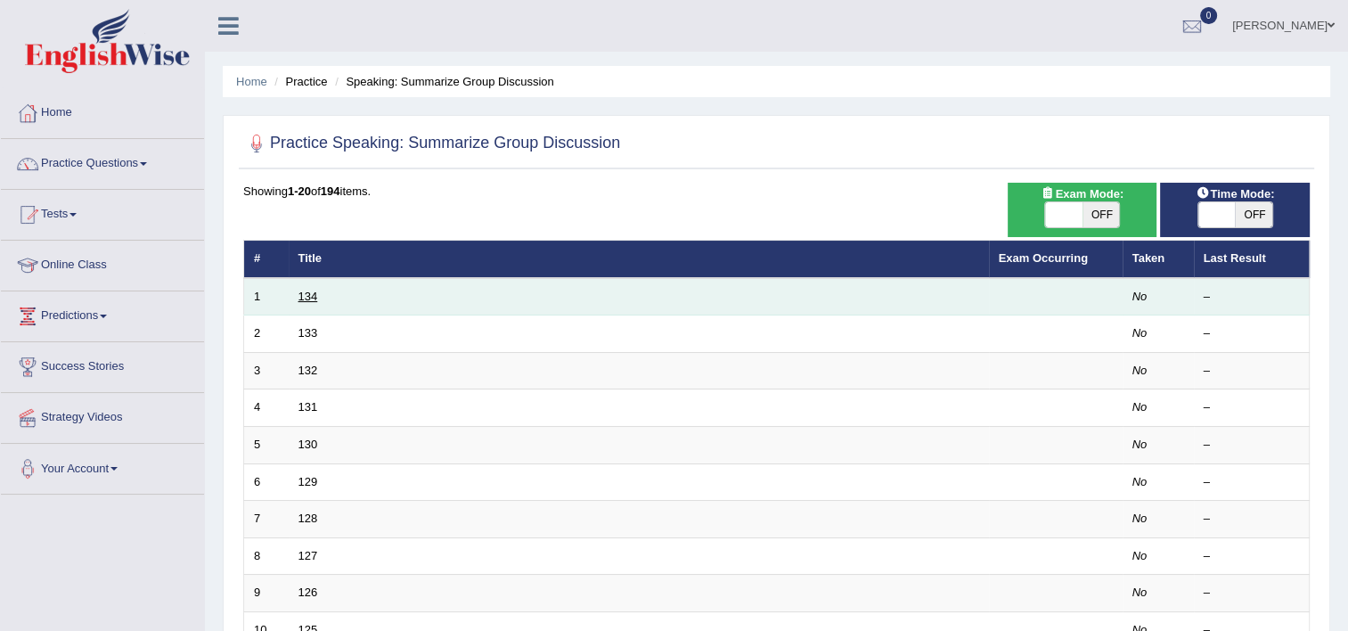
click at [314, 290] on link "134" at bounding box center [309, 296] width 20 height 13
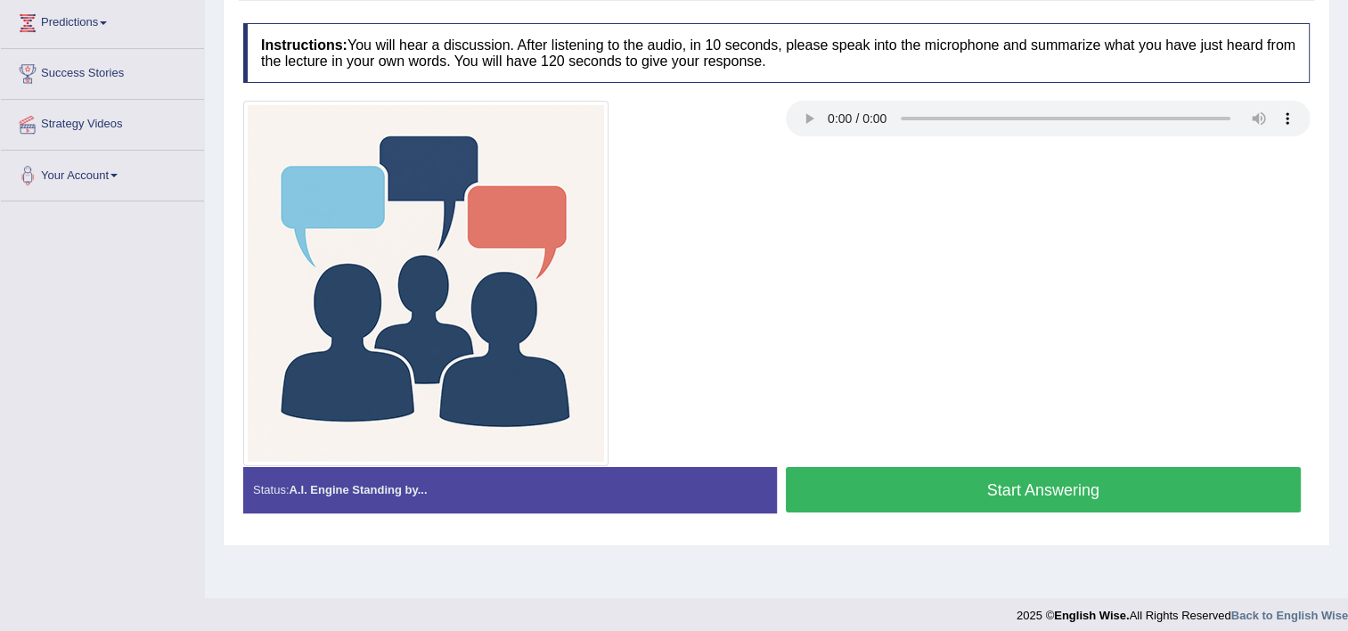
scroll to position [305, 0]
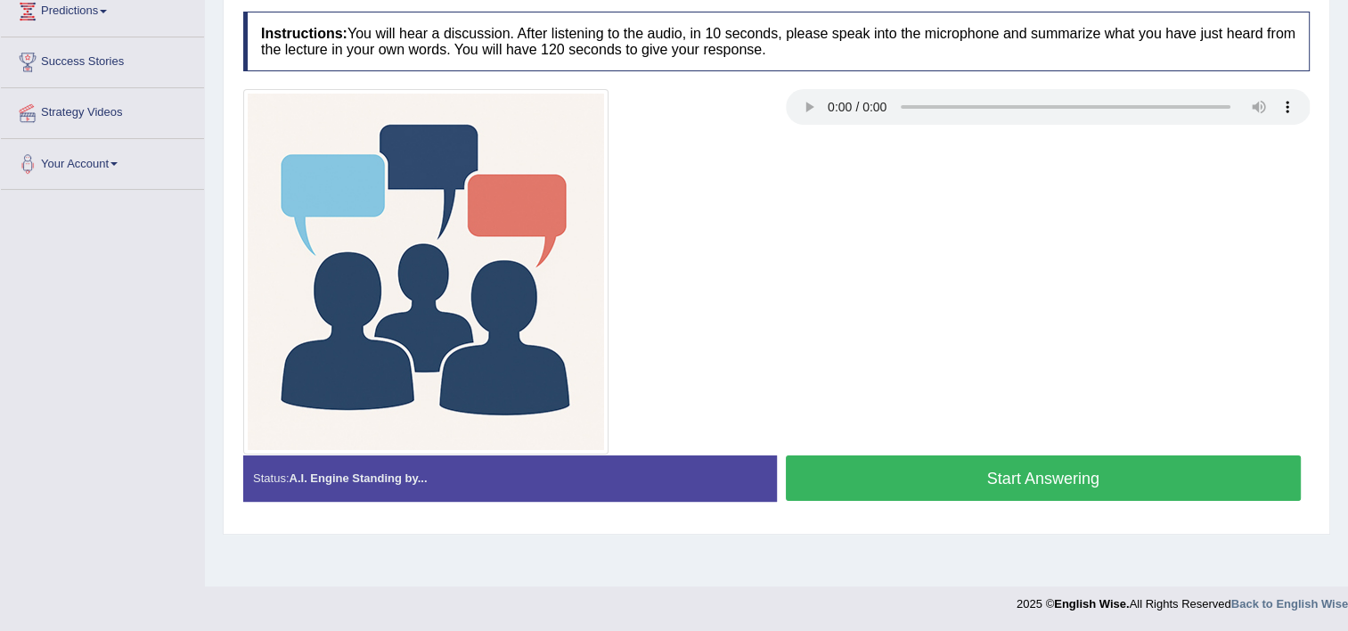
click at [981, 468] on button "Start Answering" at bounding box center [1044, 477] width 516 height 45
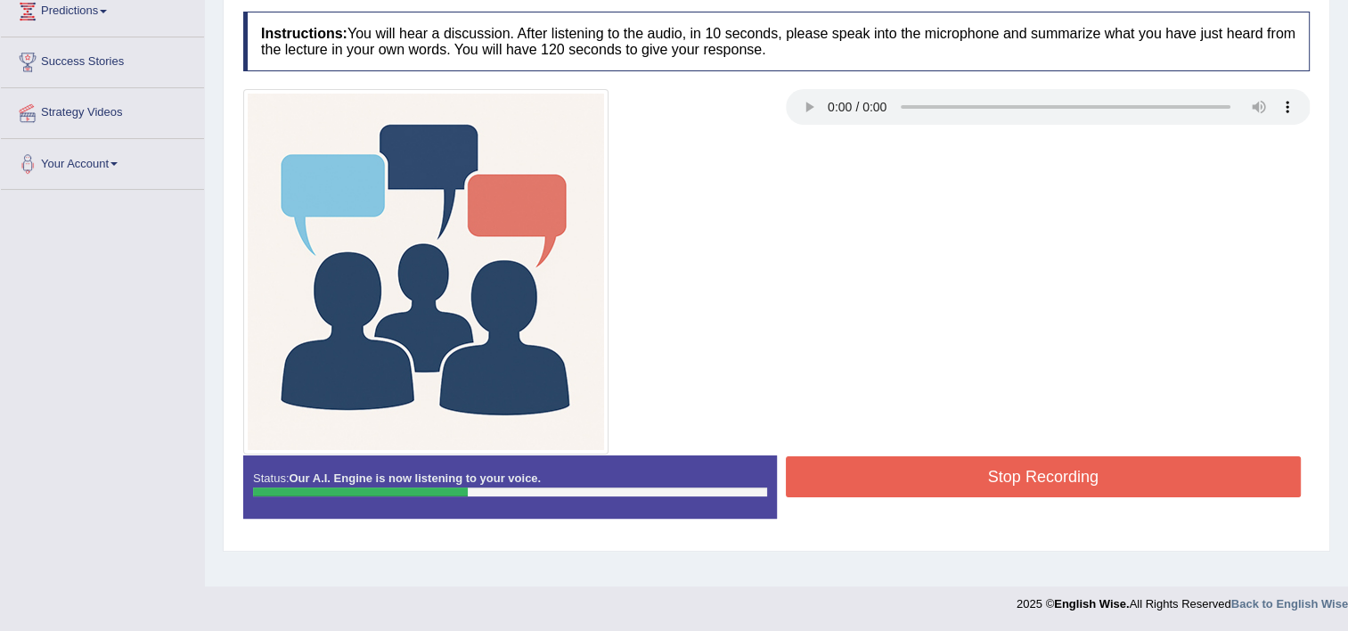
click at [981, 468] on button "Stop Recording" at bounding box center [1044, 476] width 516 height 41
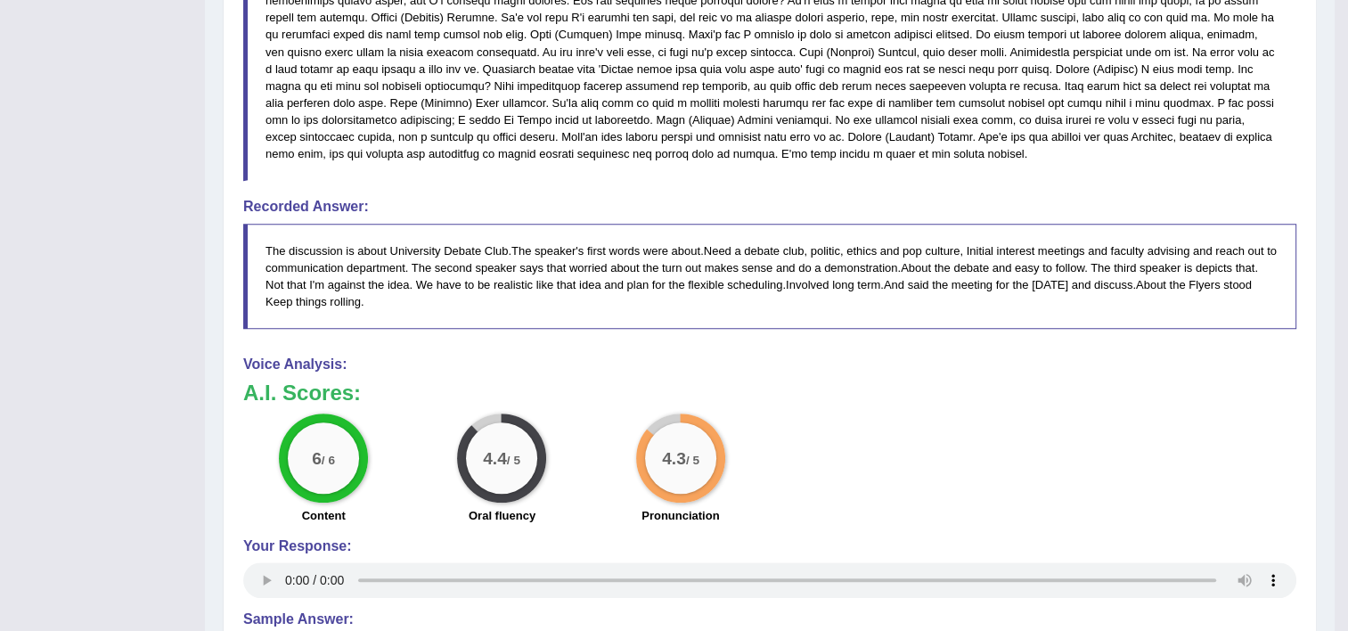
scroll to position [0, 0]
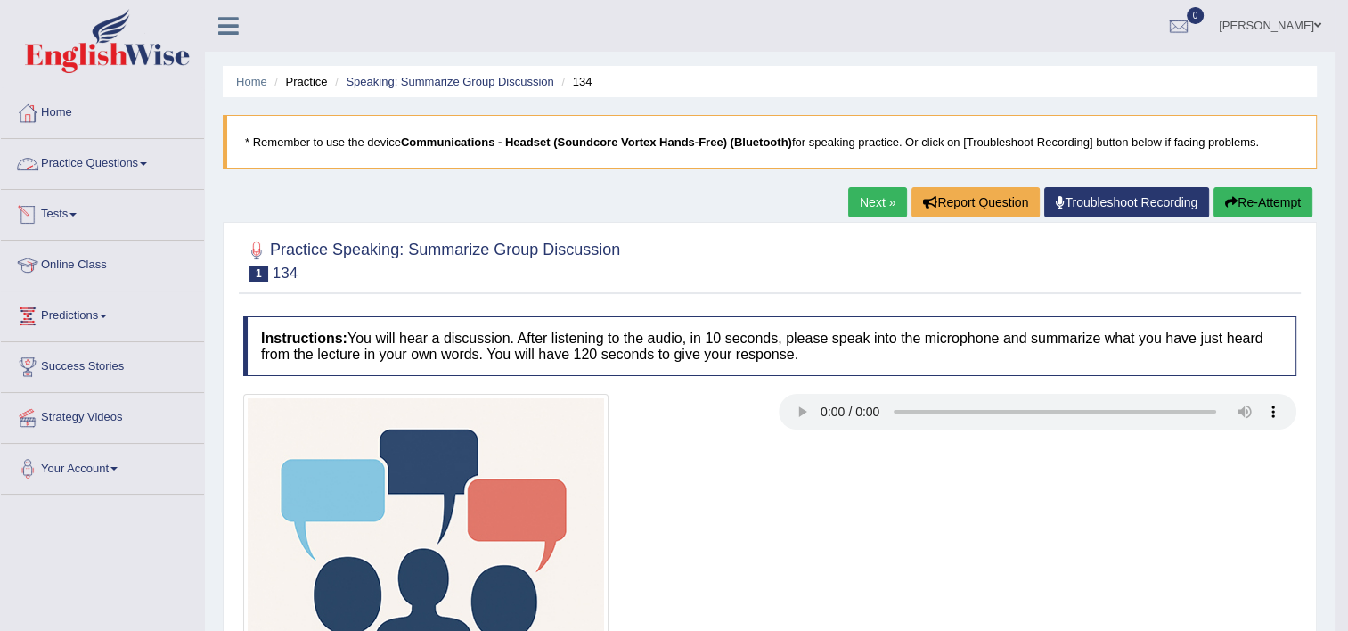
click at [109, 165] on link "Practice Questions" at bounding box center [102, 161] width 203 height 45
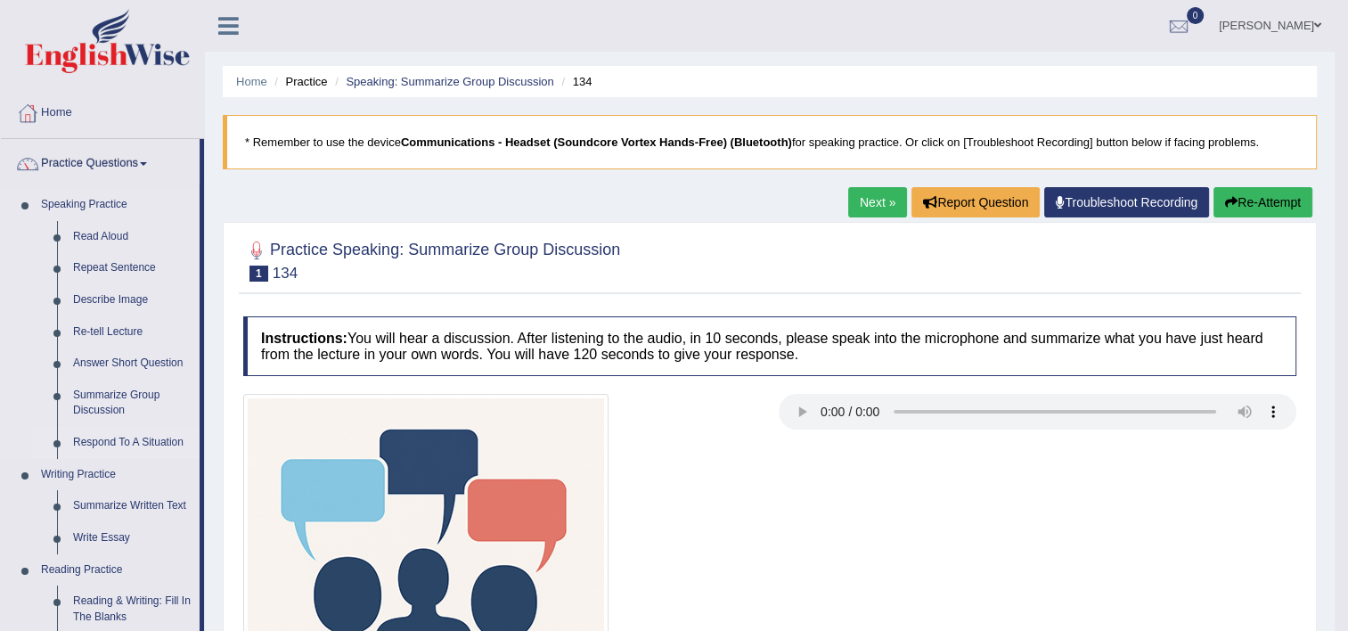
click at [105, 442] on link "Respond To A Situation" at bounding box center [132, 443] width 135 height 32
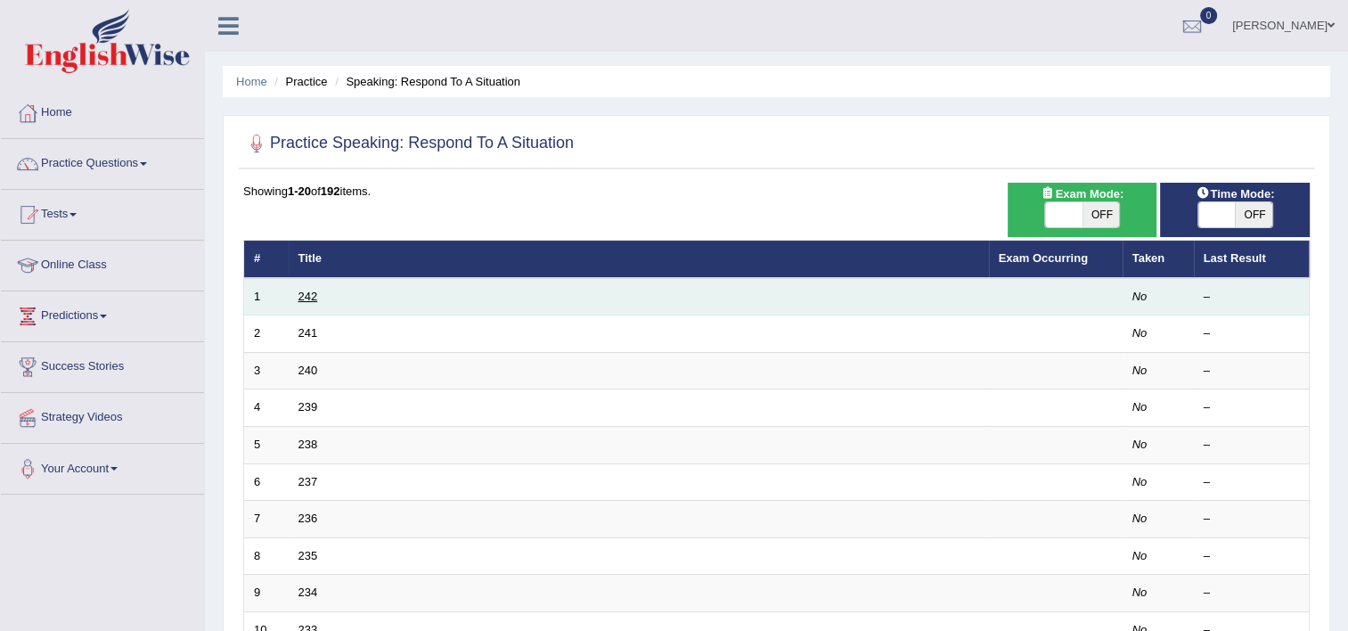
click at [305, 299] on link "242" at bounding box center [309, 296] width 20 height 13
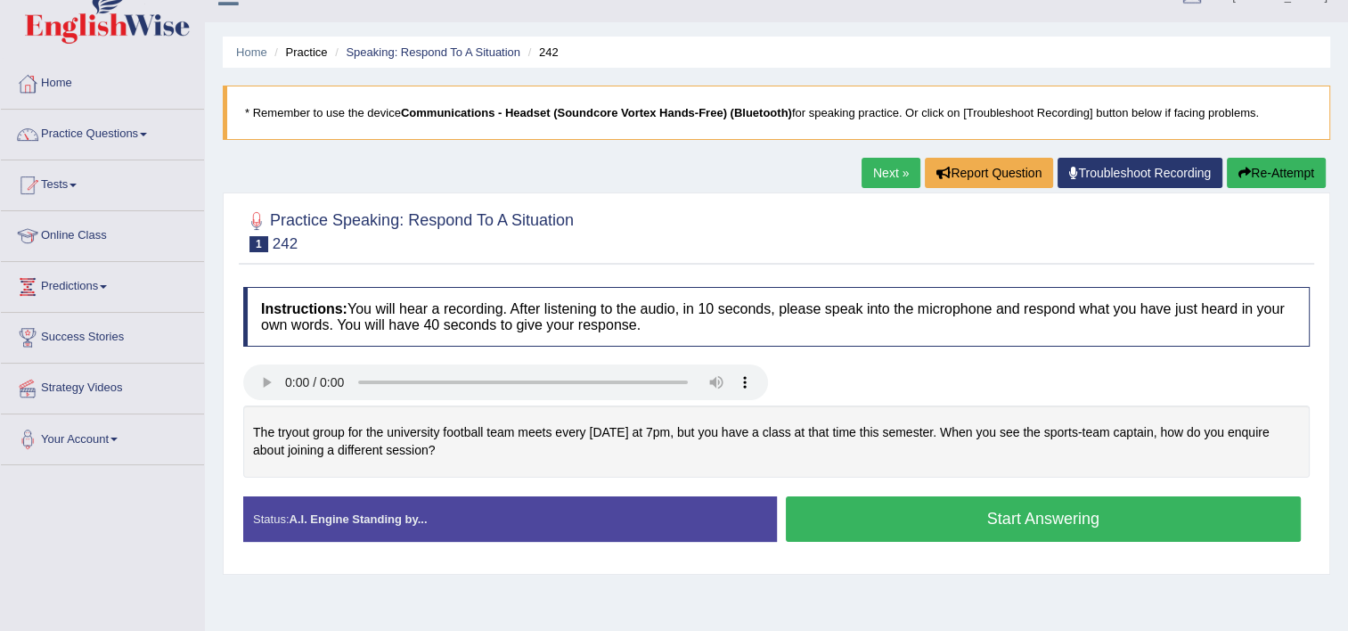
scroll to position [45, 0]
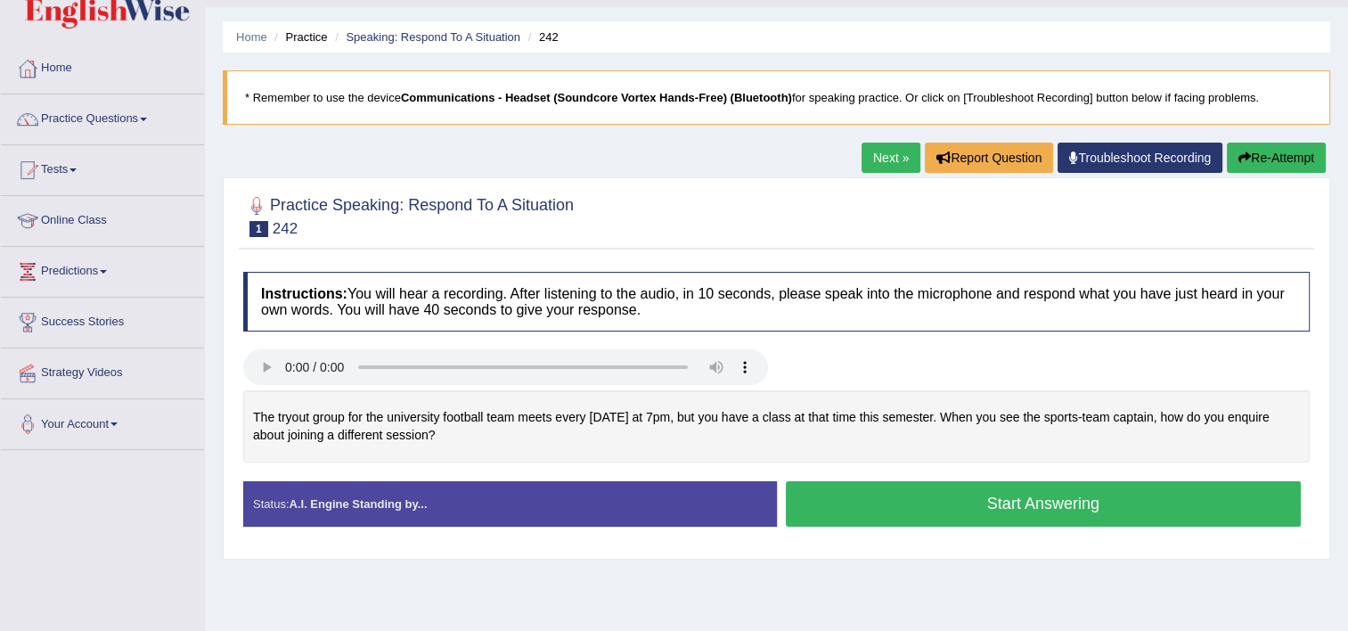
click at [1131, 496] on button "Start Answering" at bounding box center [1044, 503] width 516 height 45
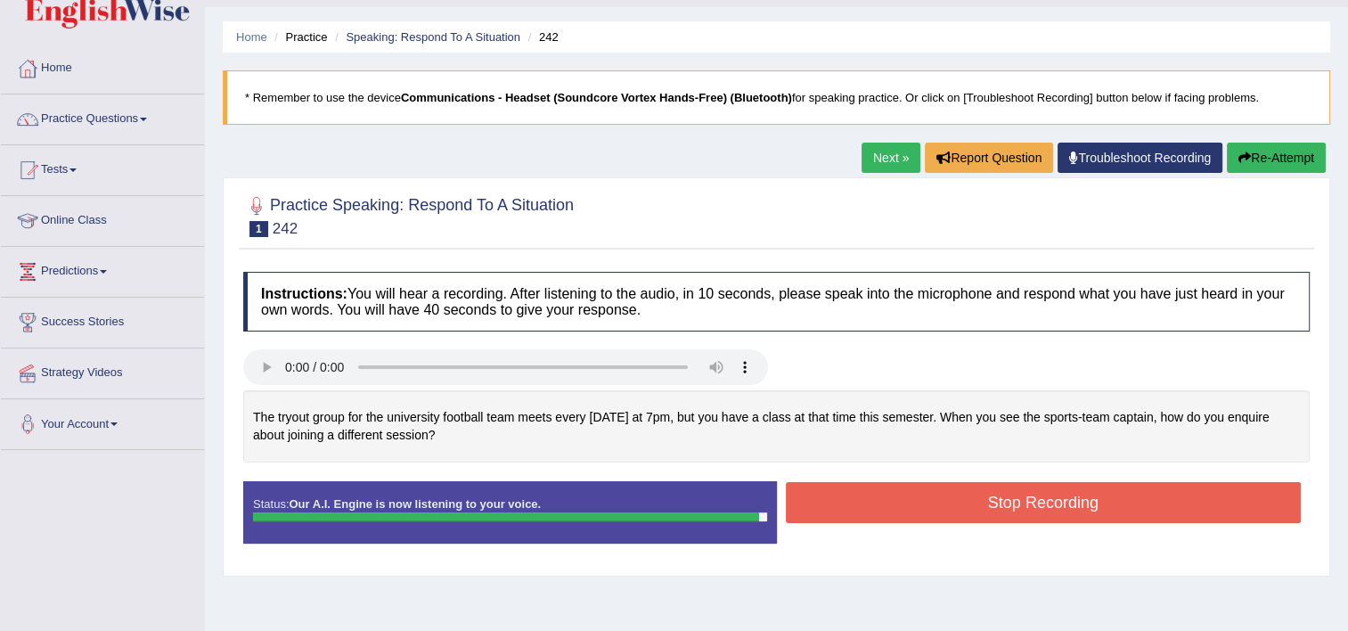
click at [1131, 496] on button "Stop Recording" at bounding box center [1044, 502] width 516 height 41
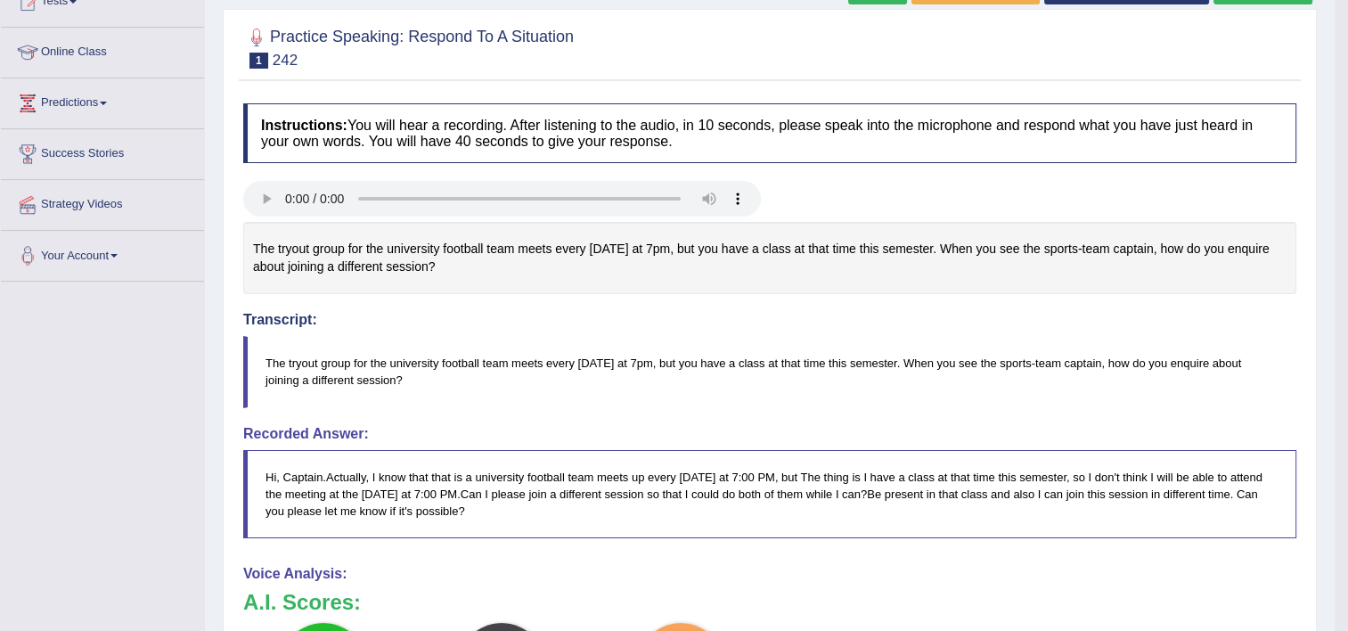
scroll to position [0, 0]
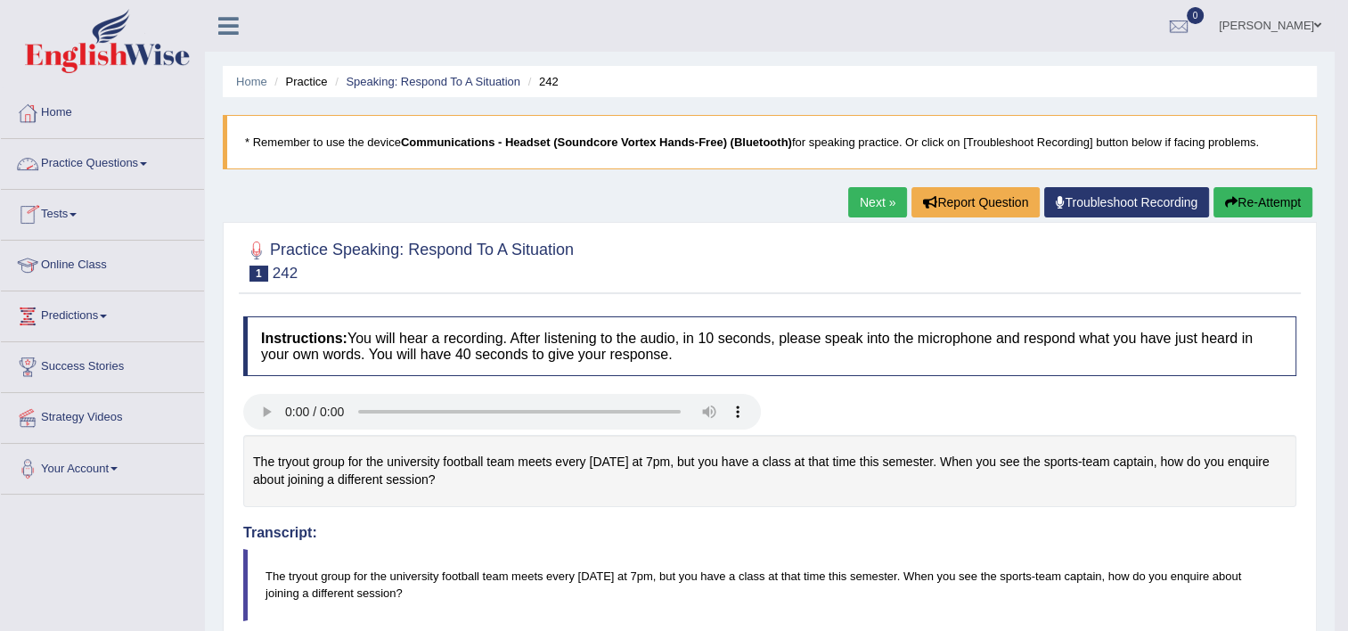
click at [89, 166] on link "Practice Questions" at bounding box center [102, 161] width 203 height 45
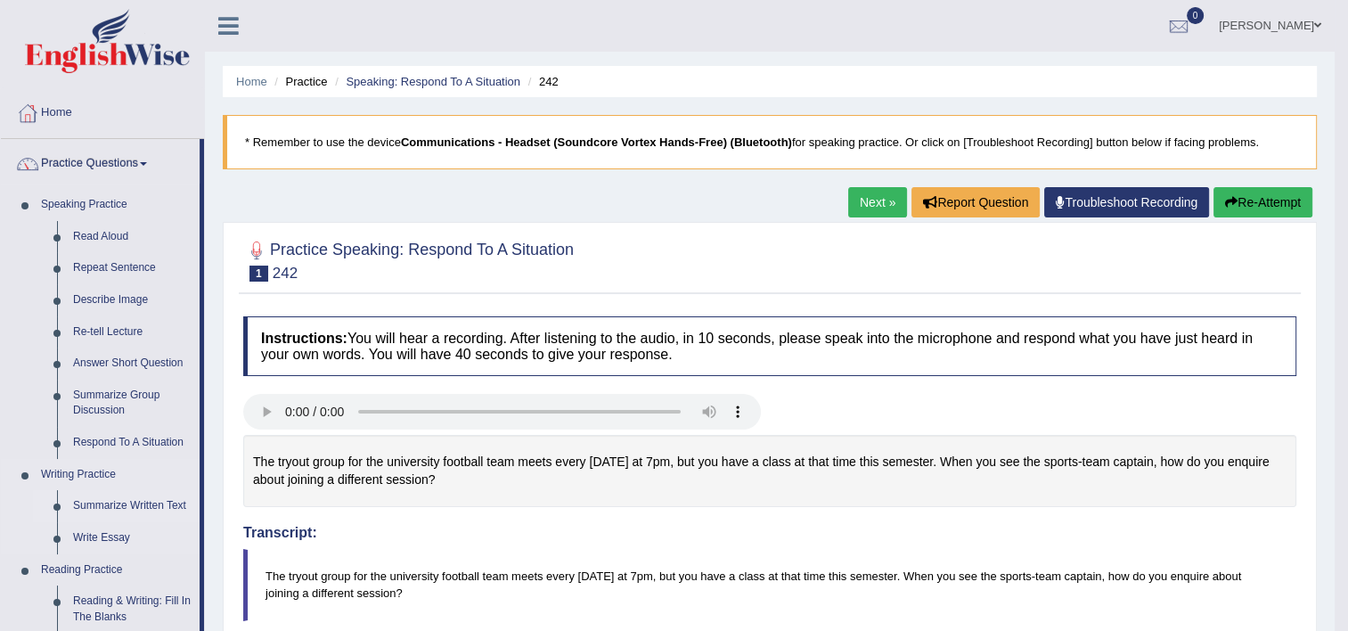
click at [122, 499] on link "Summarize Written Text" at bounding box center [132, 506] width 135 height 32
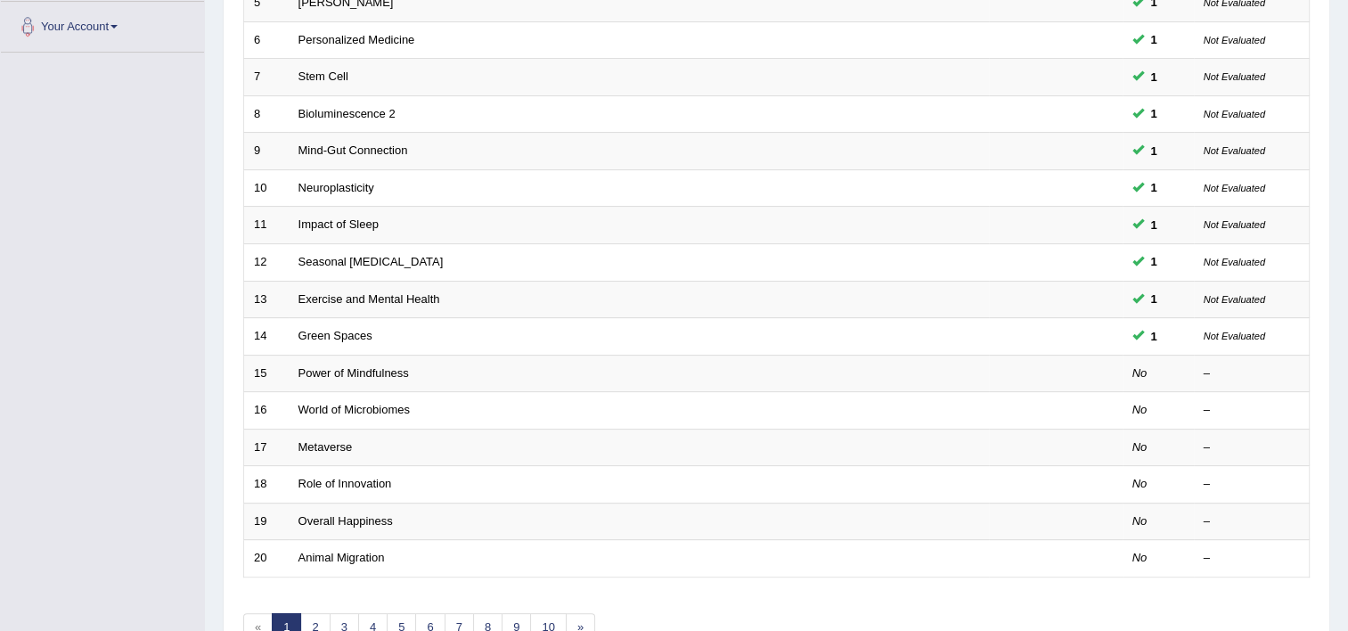
scroll to position [532, 0]
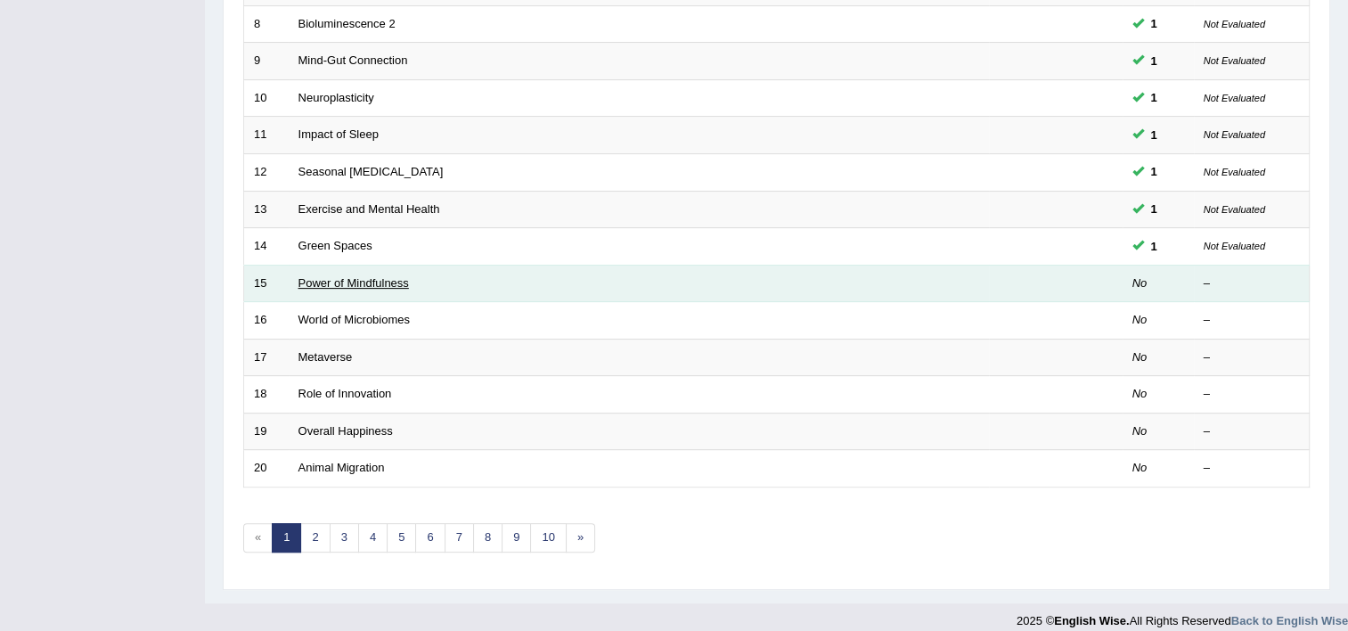
click at [372, 279] on link "Power of Mindfulness" at bounding box center [354, 282] width 111 height 13
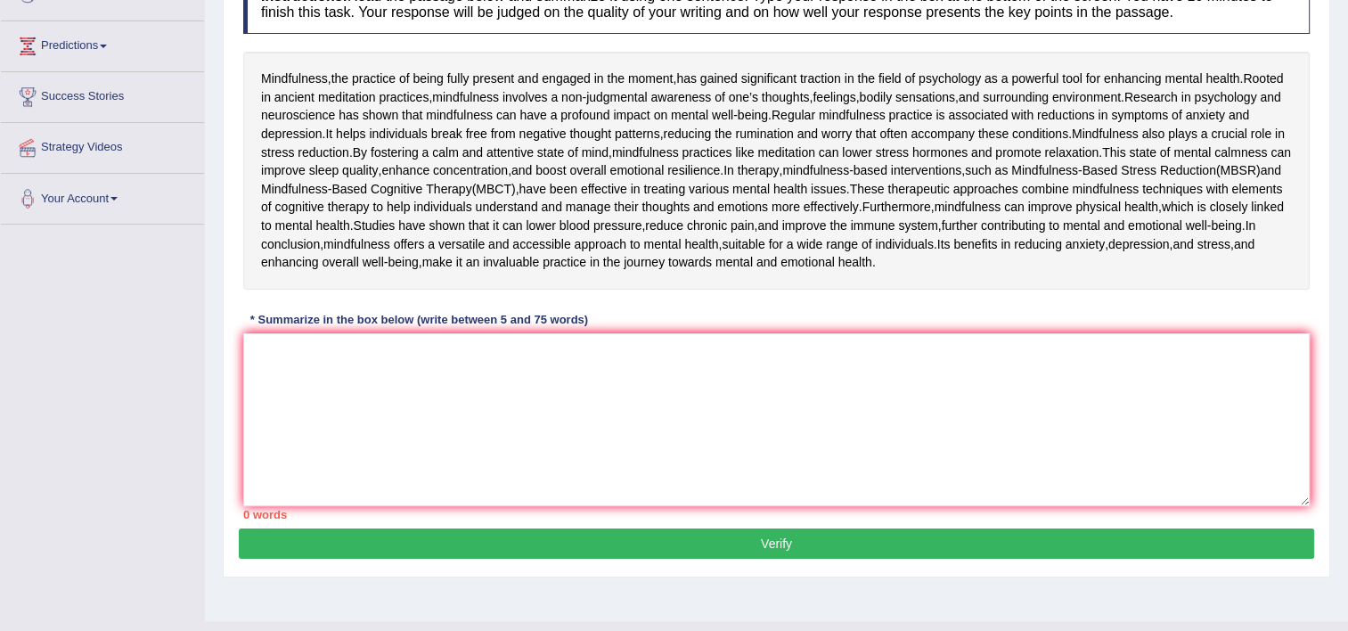
scroll to position [289, 0]
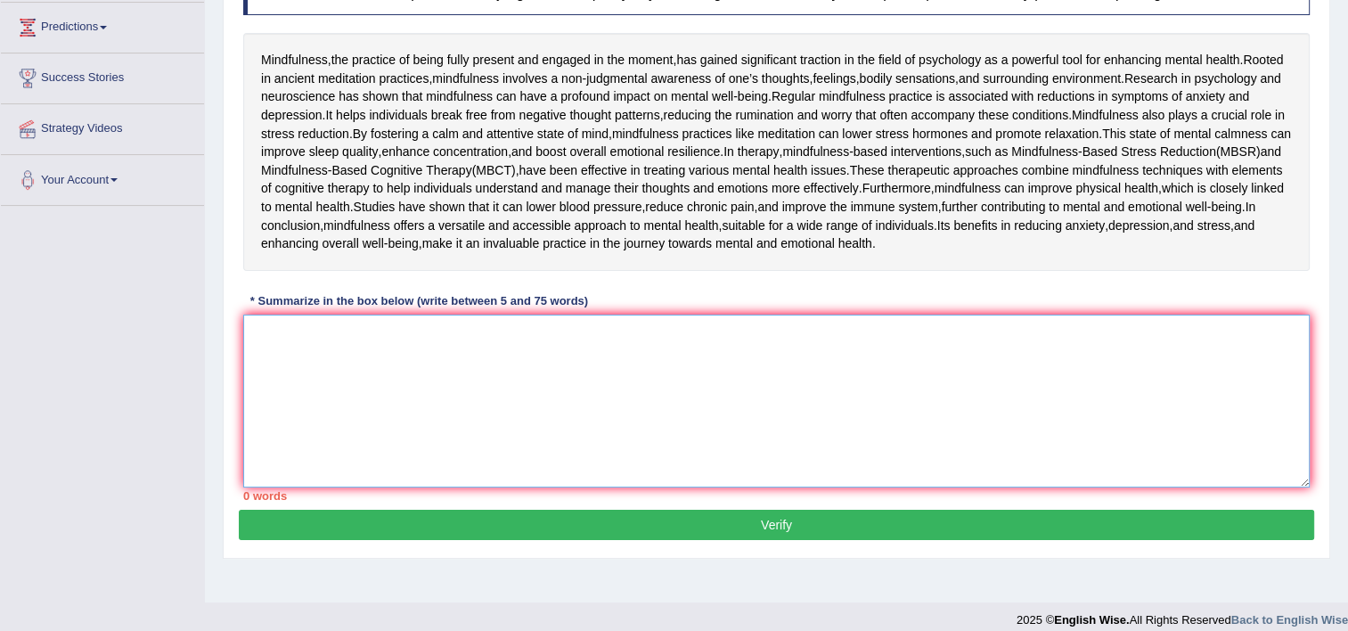
click at [924, 488] on textarea at bounding box center [776, 401] width 1067 height 173
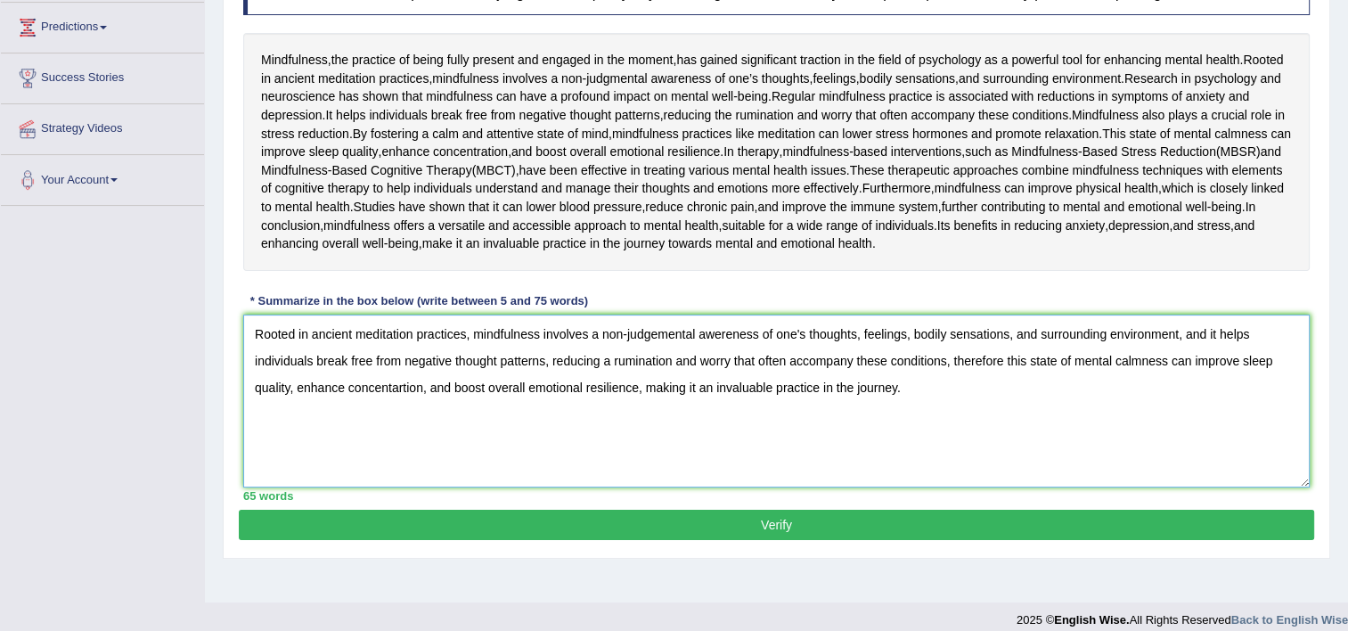
drag, startPoint x: 698, startPoint y: 514, endPoint x: 893, endPoint y: 520, distance: 195.3
click at [893, 488] on textarea "Rooted in ancient meditation practices, mindfulness involves a non-judgemental …" at bounding box center [776, 401] width 1067 height 173
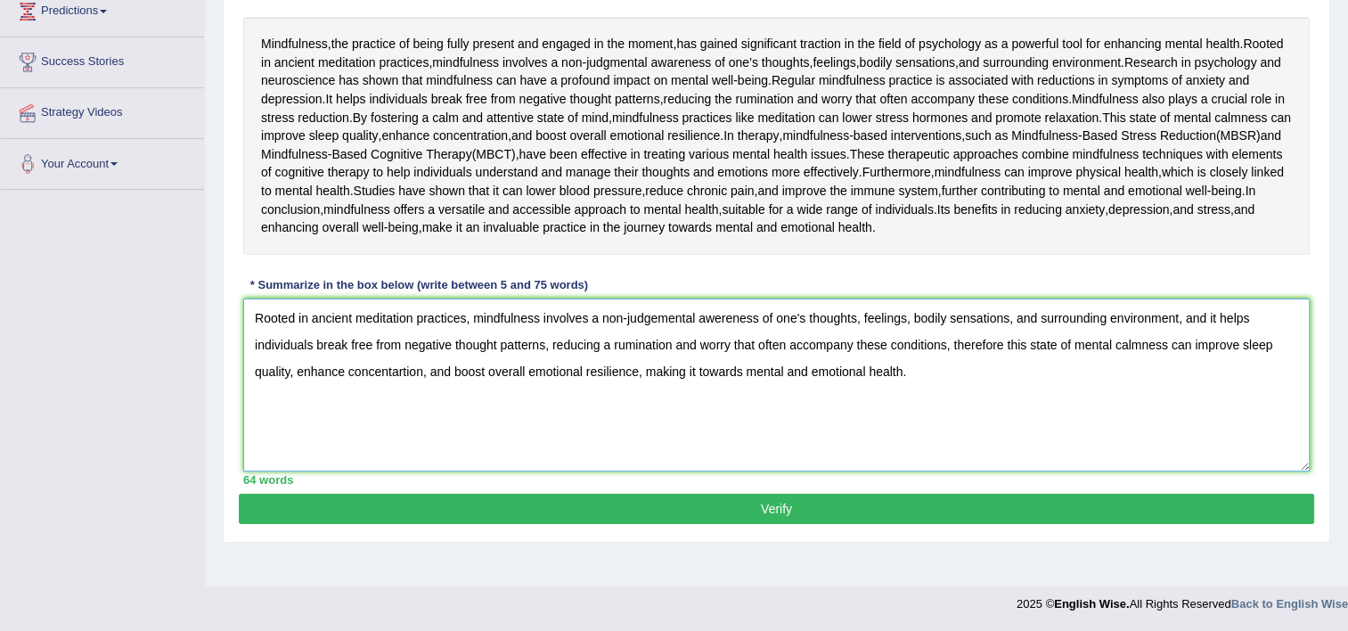
scroll to position [348, 0]
click at [1007, 436] on textarea "Rooted in ancient meditation practices, mindfulness involves a non-judgemental …" at bounding box center [776, 385] width 1067 height 173
type textarea "Rooted in ancient meditation practices, mindfulness involves a non-judgemental …"
click at [1191, 524] on button "Verify" at bounding box center [777, 509] width 1076 height 30
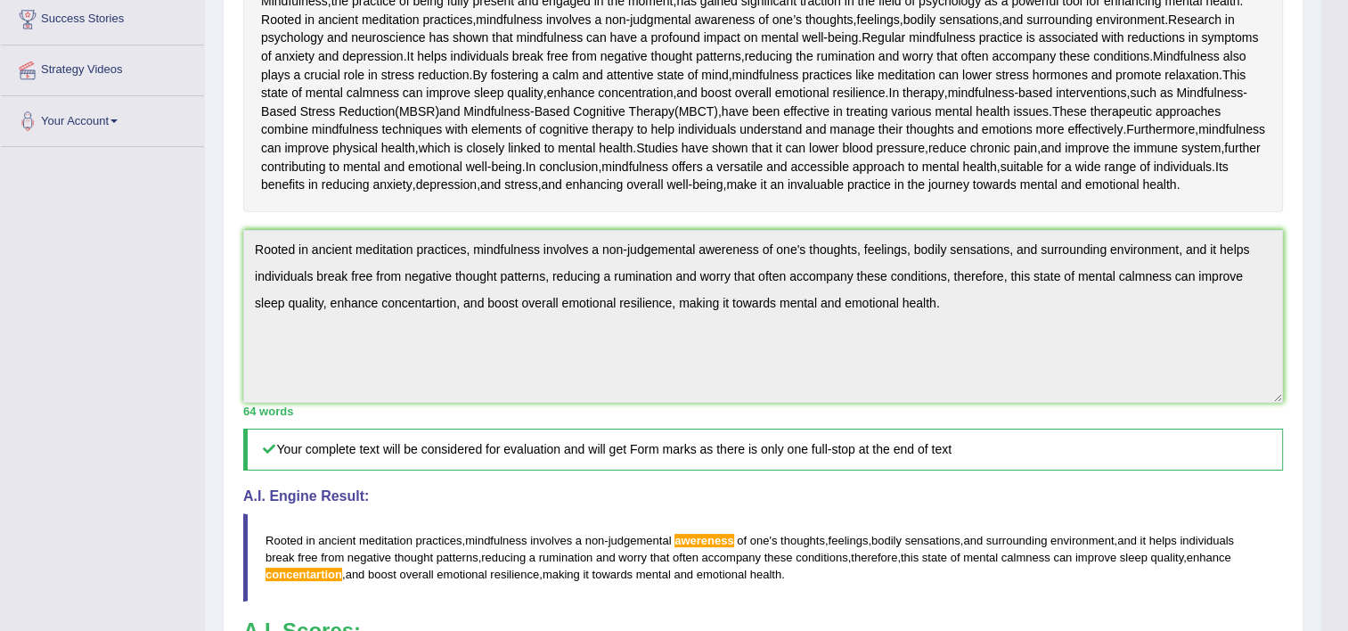
drag, startPoint x: 1353, startPoint y: 405, endPoint x: 1355, endPoint y: 414, distance: 10.0
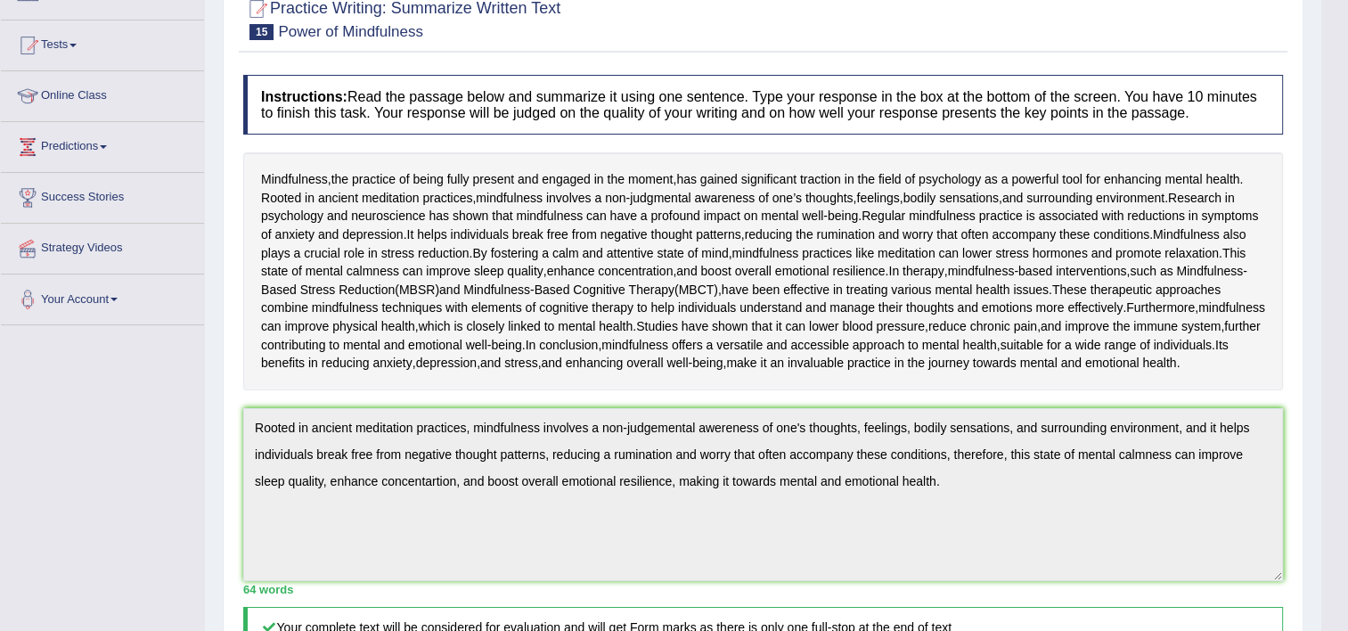
scroll to position [0, 0]
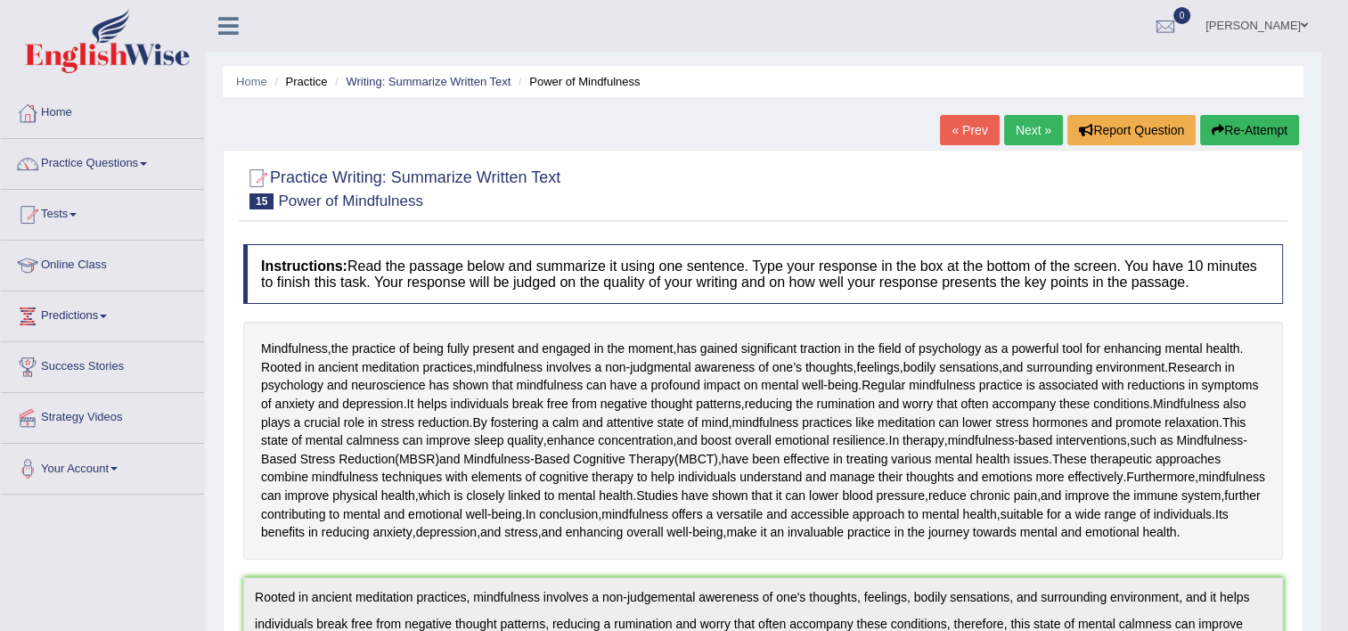
click at [1033, 130] on link "Next »" at bounding box center [1033, 130] width 59 height 30
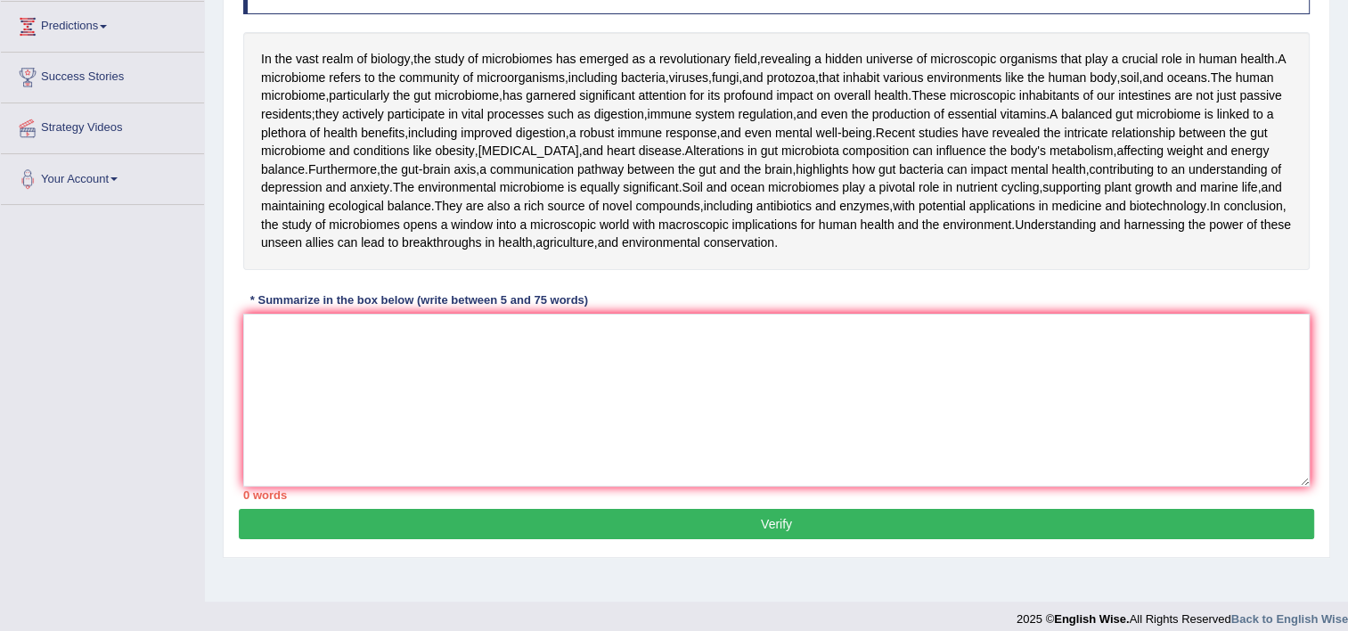
scroll to position [299, 0]
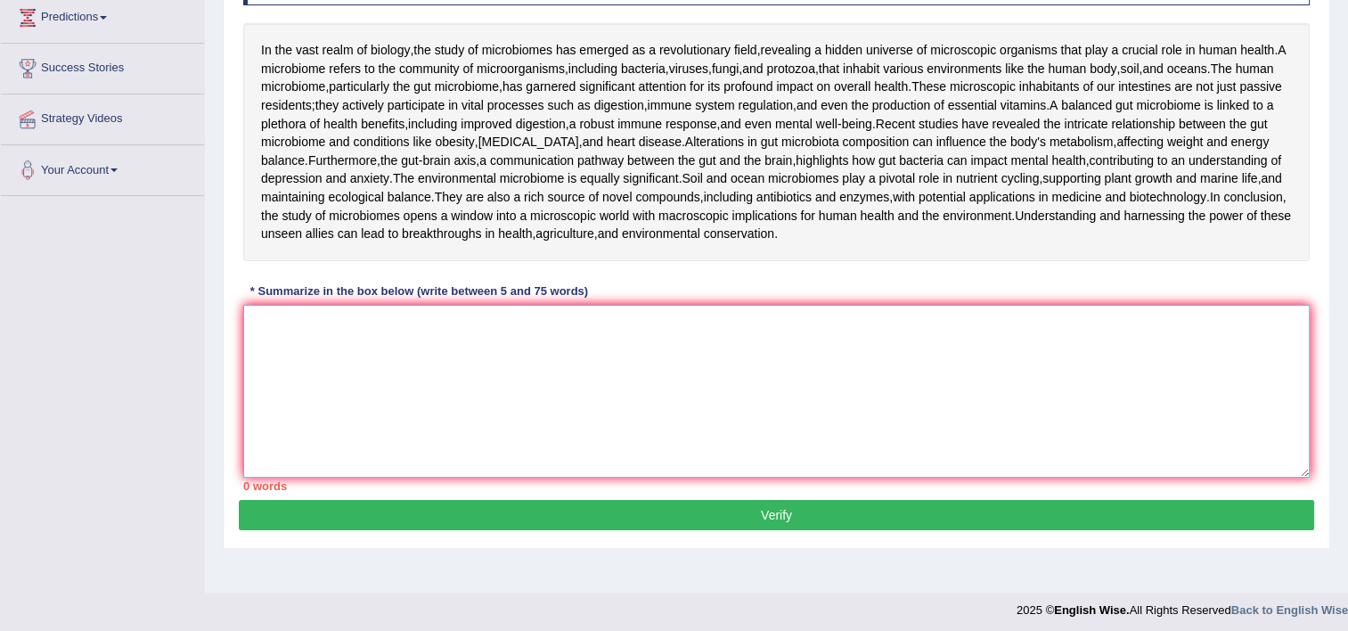
click at [1087, 478] on textarea at bounding box center [776, 391] width 1067 height 173
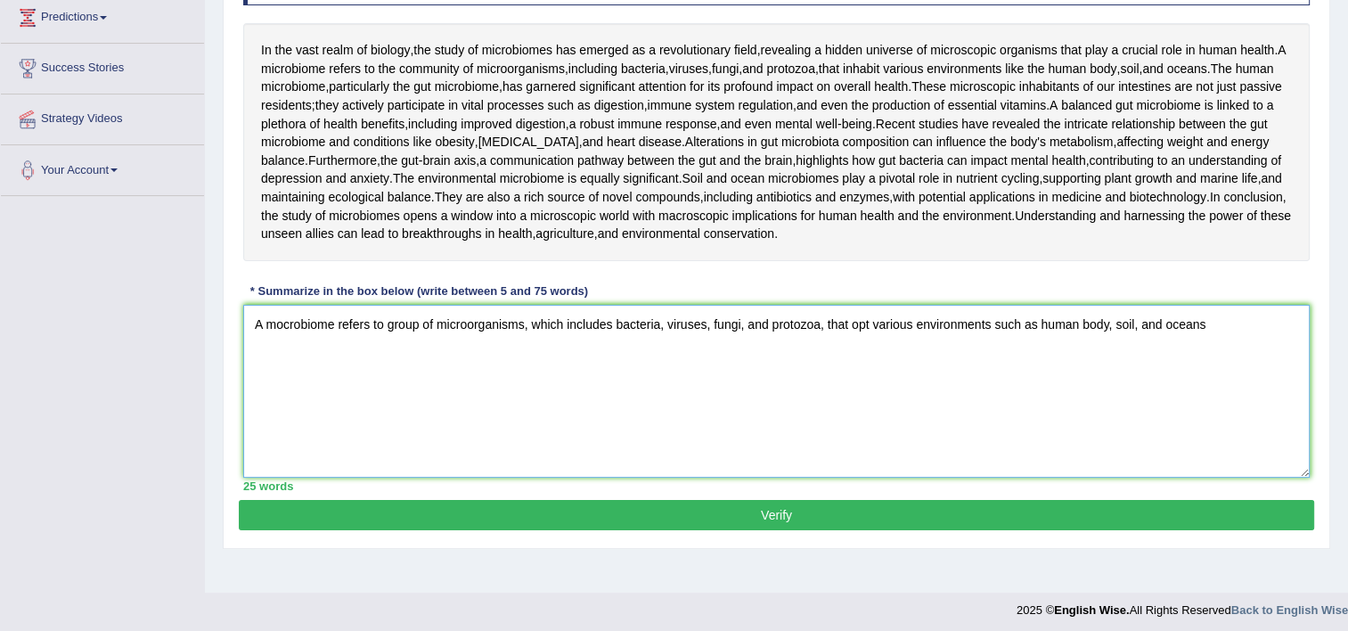
click at [859, 415] on textarea "A mocrobiome refers to group of microorganisms, which includes bacteria, viruse…" at bounding box center [776, 391] width 1067 height 173
click at [870, 412] on textarea "A mocrobiome refers to group of microorganisms, which includes bacteria, viruse…" at bounding box center [776, 391] width 1067 height 173
click at [1240, 409] on textarea "A mocrobiome refers to group of microorganisms, which includes bacteria, viruse…" at bounding box center [776, 391] width 1067 height 173
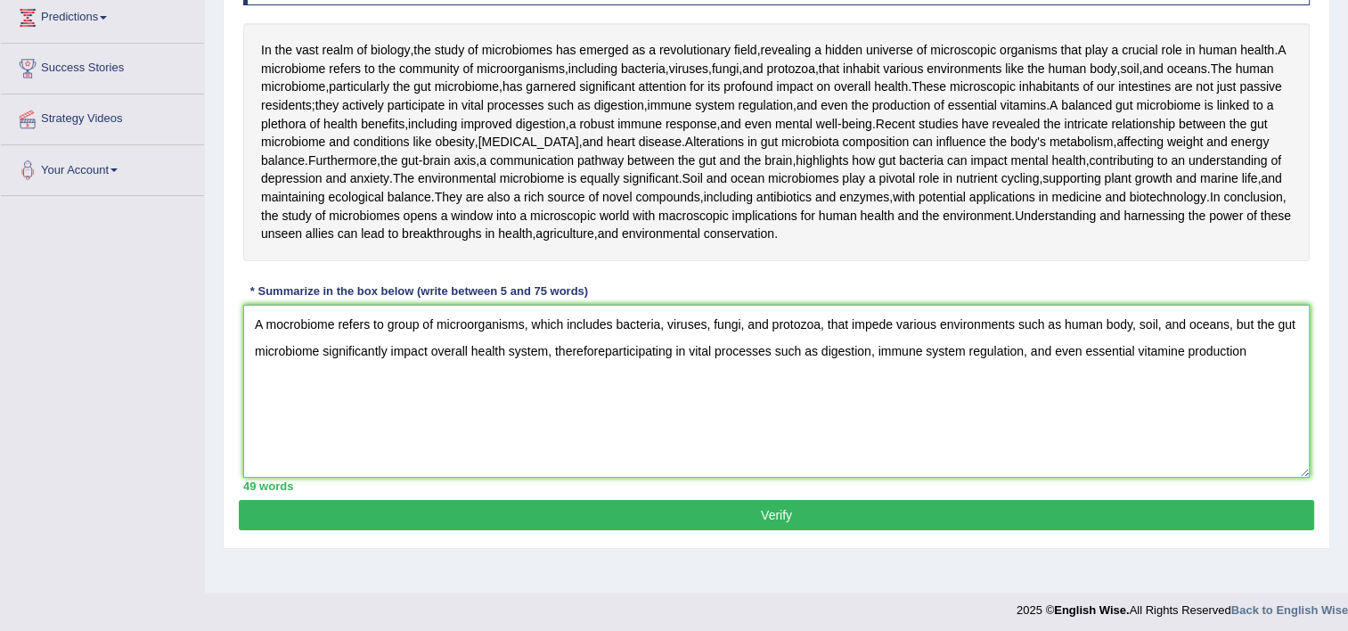
click at [1189, 441] on textarea "A mocrobiome refers to group of microorganisms, which includes bacteria, viruse…" at bounding box center [776, 391] width 1067 height 173
click at [1255, 442] on textarea "A mocrobiome refers to group of microorganisms, which includes bacteria, viruse…" at bounding box center [776, 391] width 1067 height 173
click at [610, 438] on textarea "A mocrobiome refers to group of microorganisms, which includes bacteria, viruse…" at bounding box center [776, 391] width 1067 height 173
click at [1284, 442] on textarea "A mocrobiome refers to group of microorganisms, which includes bacteria, viruse…" at bounding box center [776, 391] width 1067 height 173
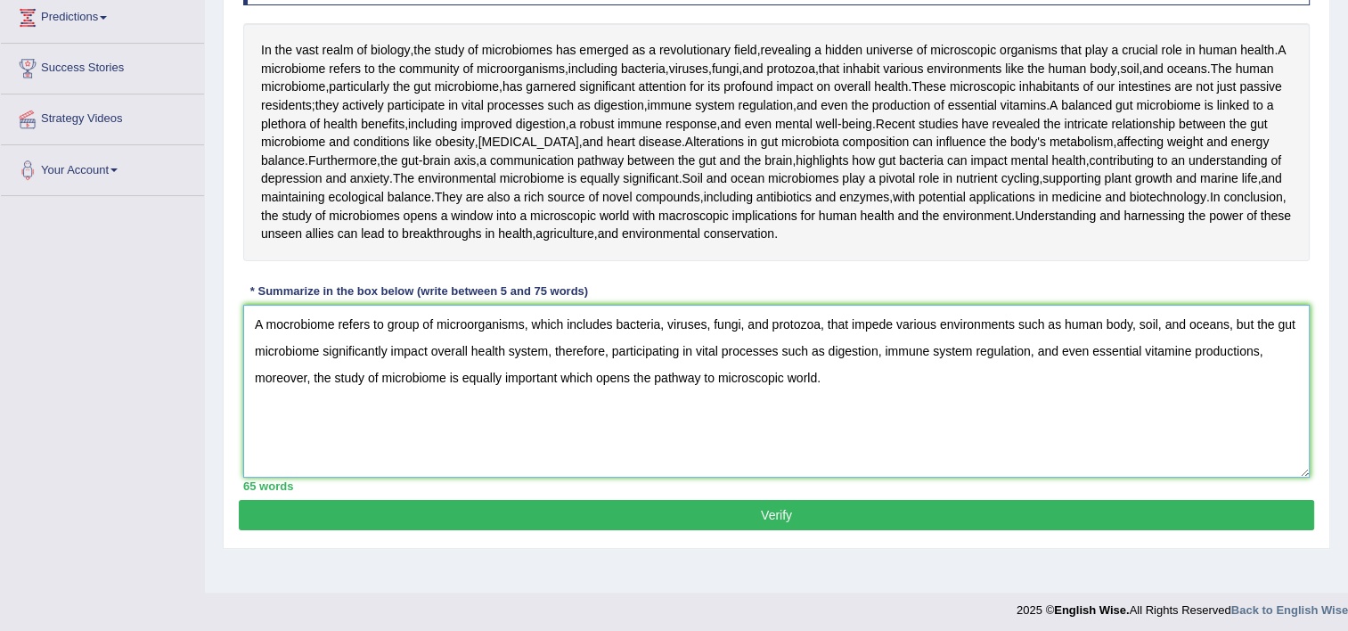
click at [283, 416] on textarea "A mocrobiome refers to group of microorganisms, which includes bacteria, viruse…" at bounding box center [776, 391] width 1067 height 173
click at [360, 440] on textarea "A microbiome refers to group of microorganisms, which includes bacteria, viruse…" at bounding box center [776, 391] width 1067 height 173
type textarea "A microbiome refers to group of microorganisms, which includes bacteria, viruse…"
click at [765, 530] on button "Verify" at bounding box center [777, 515] width 1076 height 30
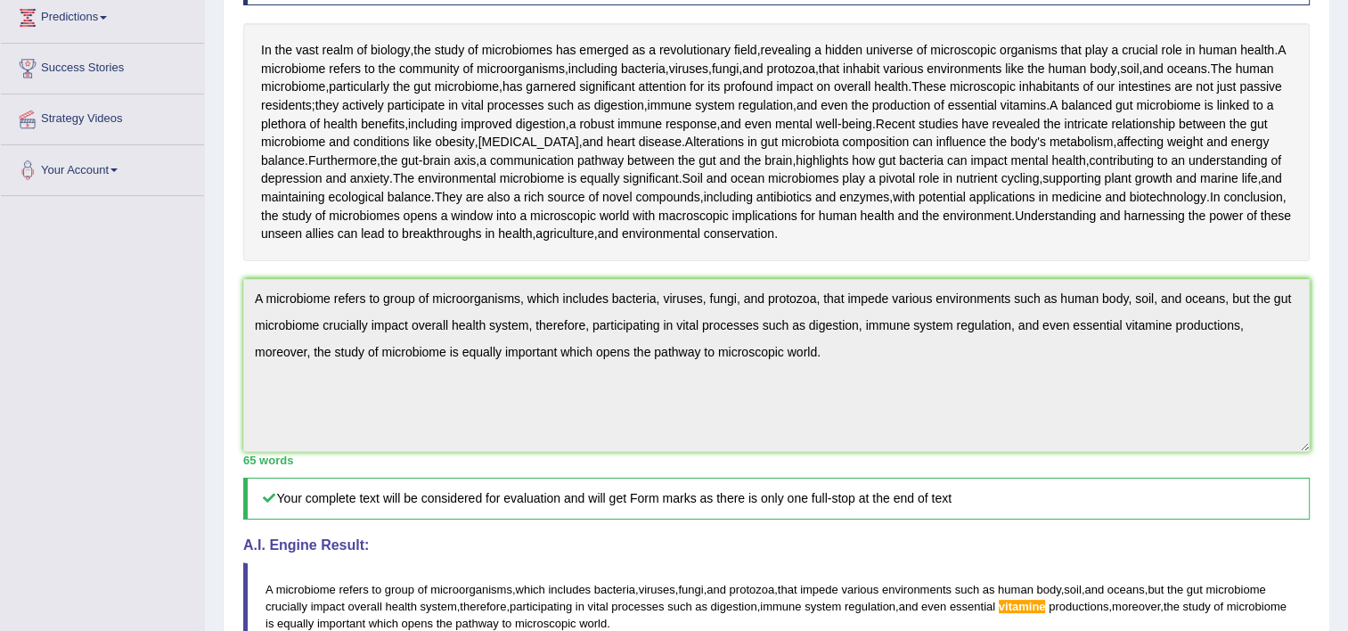
drag, startPoint x: 1353, startPoint y: 314, endPoint x: 1354, endPoint y: 370, distance: 56.2
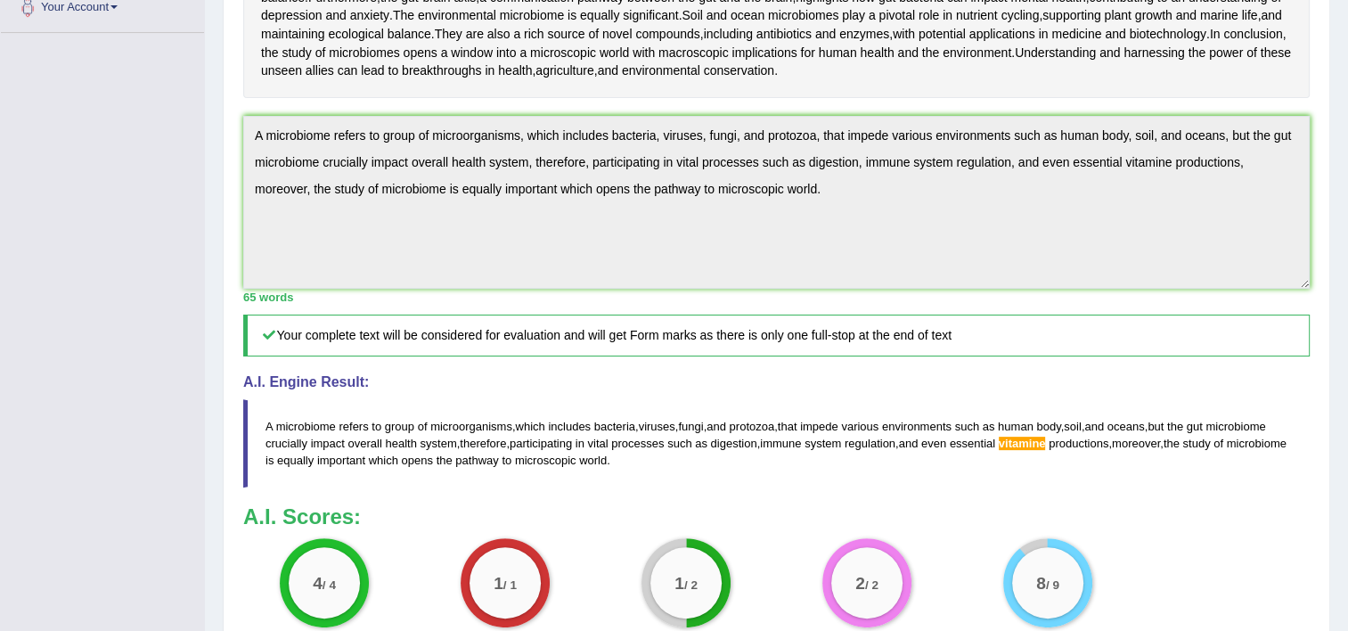
scroll to position [0, 0]
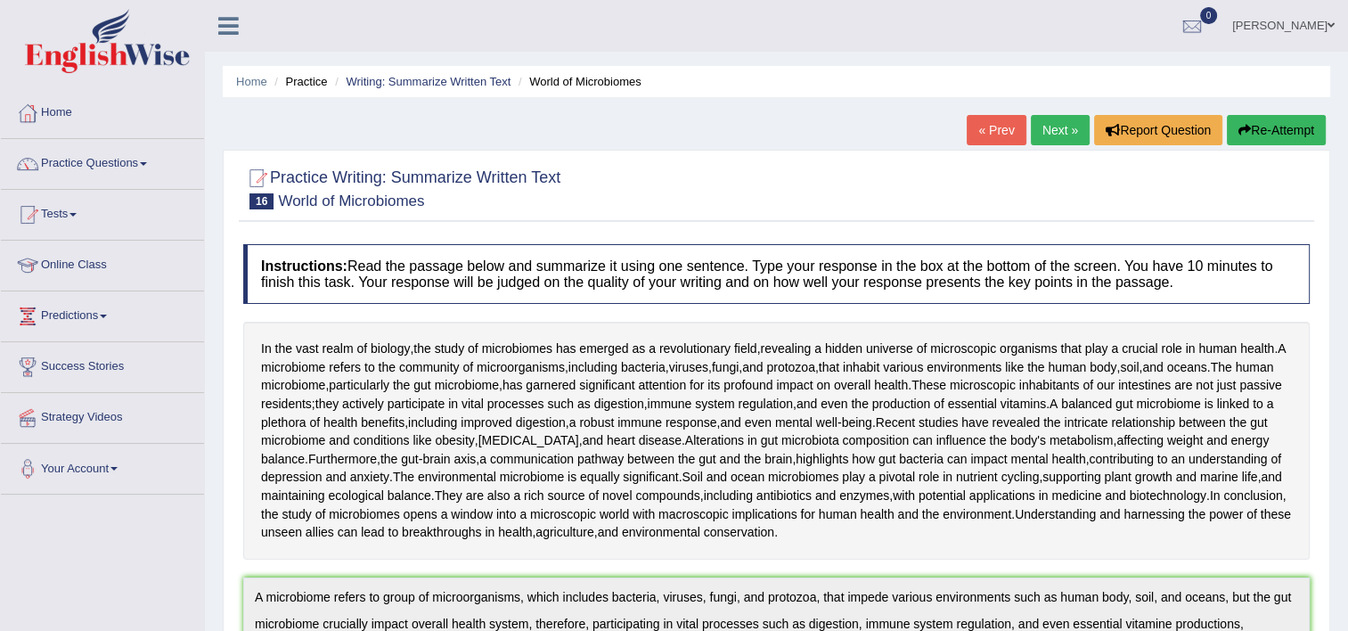
click at [1251, 137] on button "Re-Attempt" at bounding box center [1276, 130] width 99 height 30
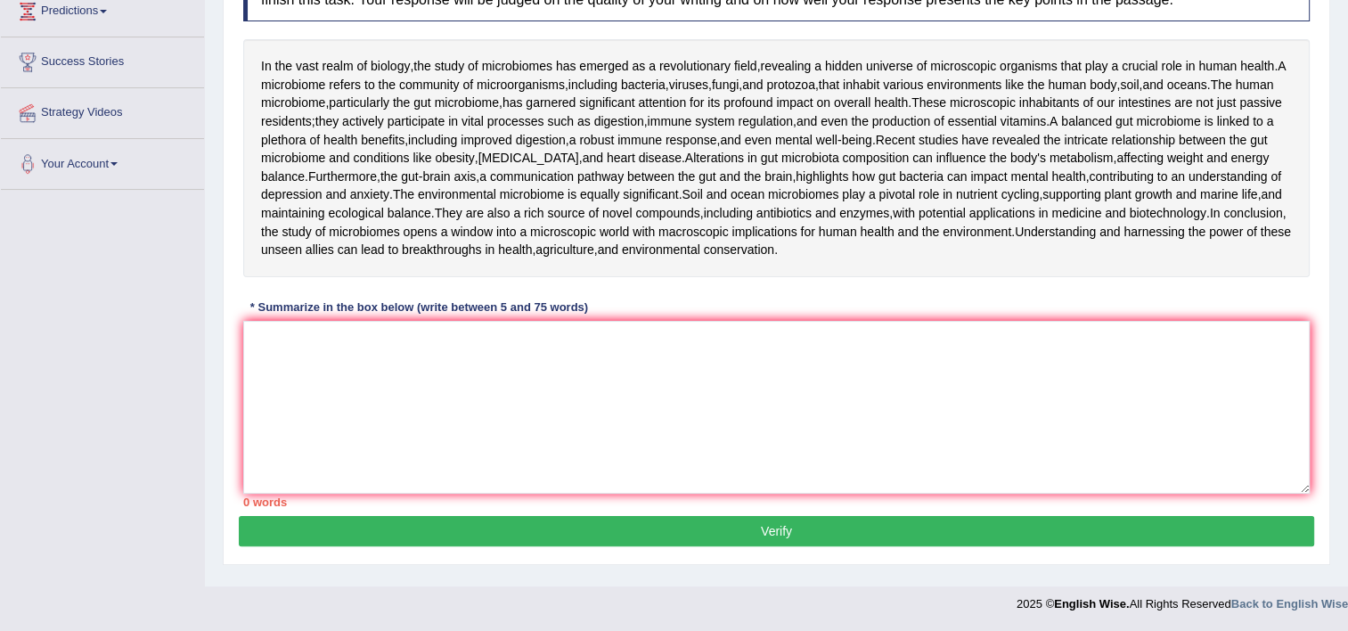
scroll to position [387, 0]
click at [1143, 419] on textarea at bounding box center [776, 407] width 1067 height 173
paste textarea "A microbiome refers to group of microorganisms, which includes bacteria, viruse…"
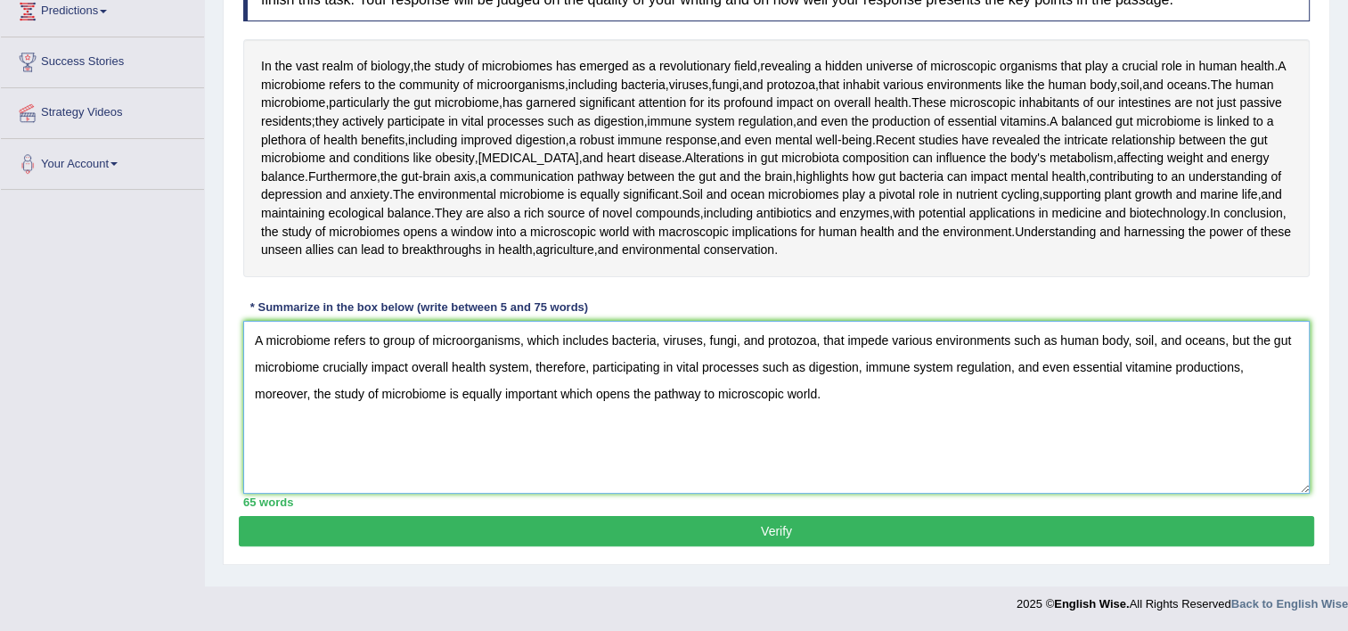
click at [1172, 375] on textarea "A microbiome refers to group of microorganisms, which includes bacteria, viruse…" at bounding box center [776, 407] width 1067 height 173
type textarea "A microbiome refers to group of microorganisms, which includes bacteria, viruse…"
click at [1201, 524] on button "Verify" at bounding box center [777, 531] width 1076 height 30
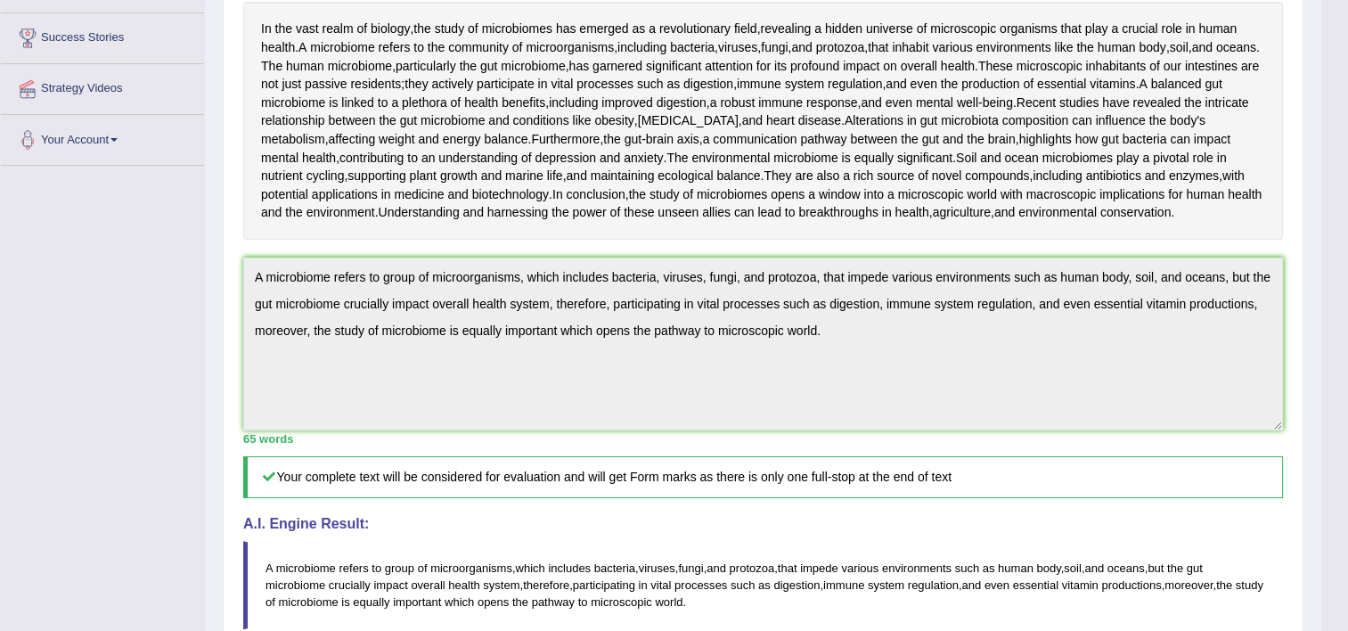
scroll to position [773, 0]
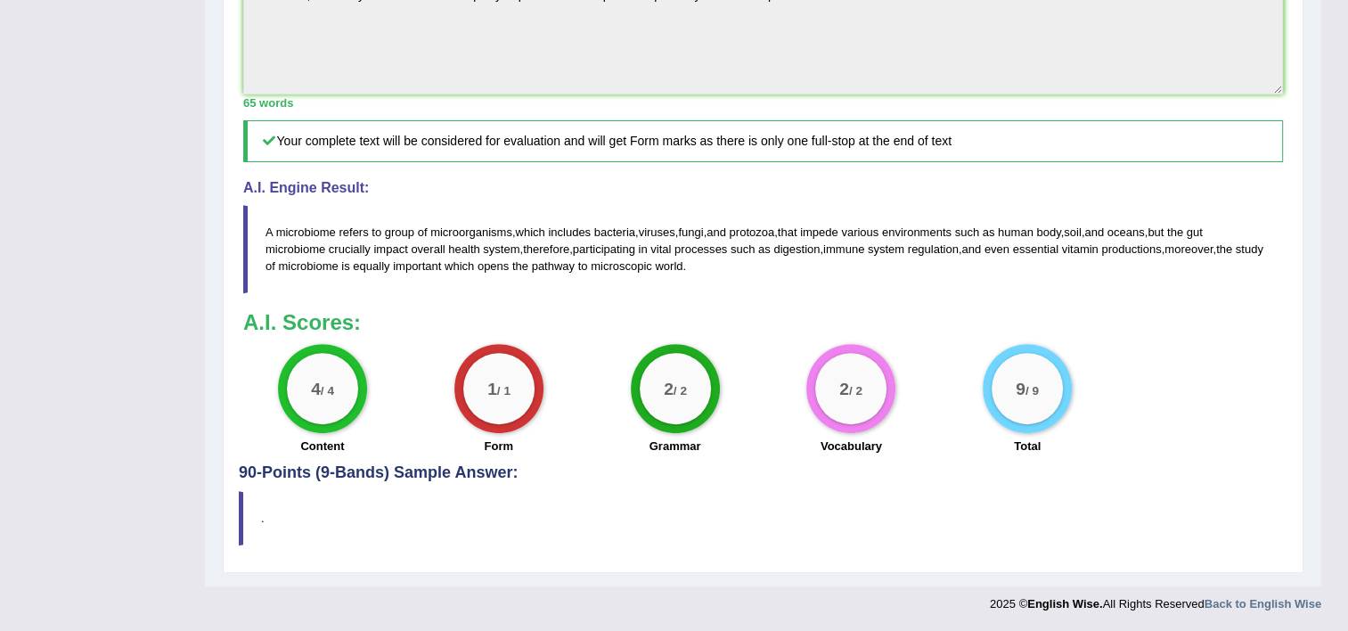
drag, startPoint x: 1355, startPoint y: 368, endPoint x: 1360, endPoint y: 658, distance: 289.7
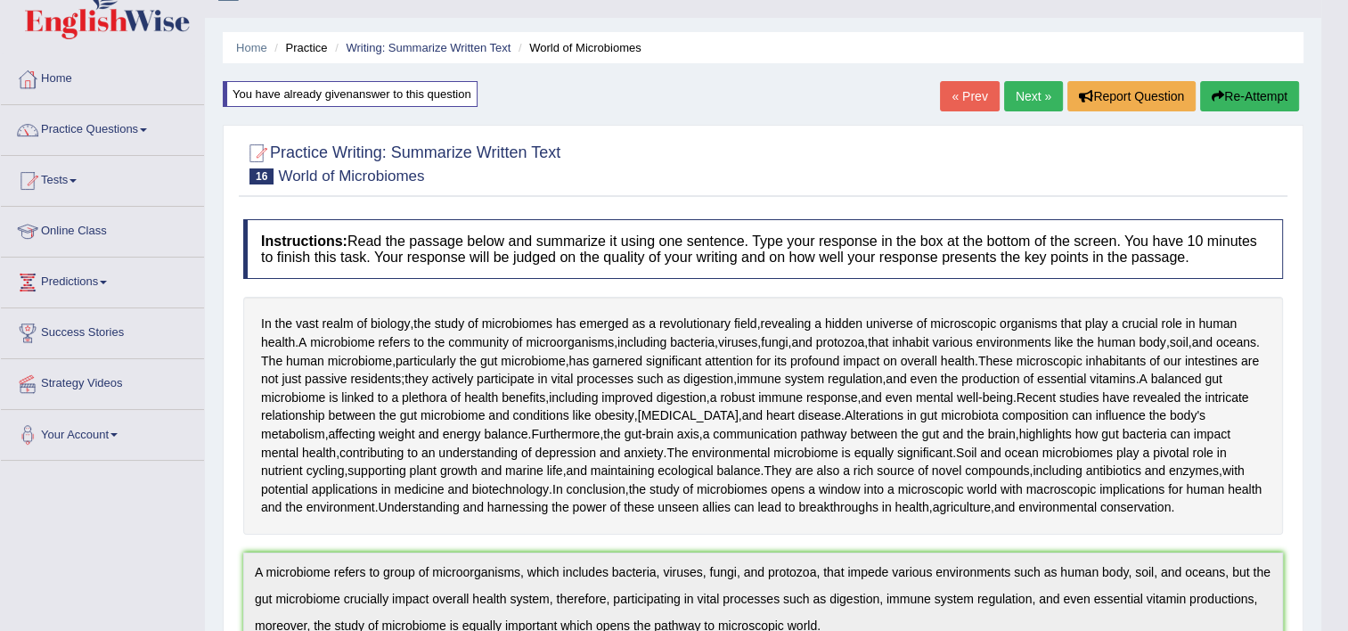
scroll to position [0, 0]
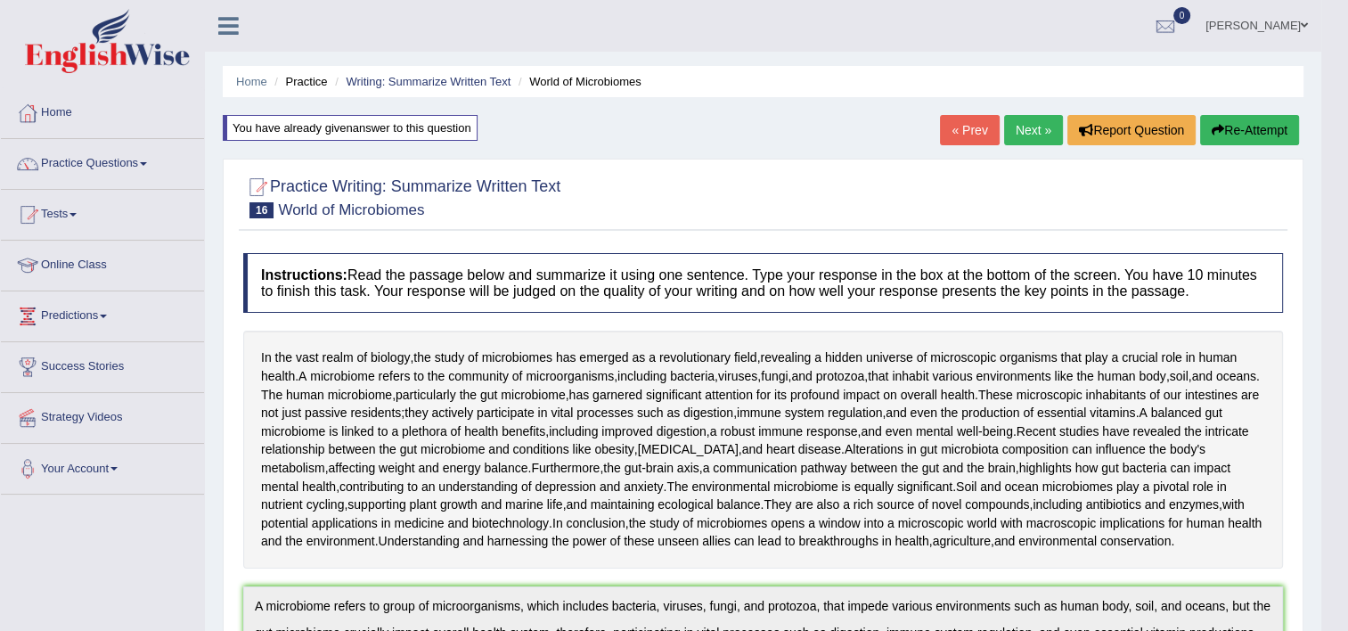
click at [1030, 128] on link "Next »" at bounding box center [1033, 130] width 59 height 30
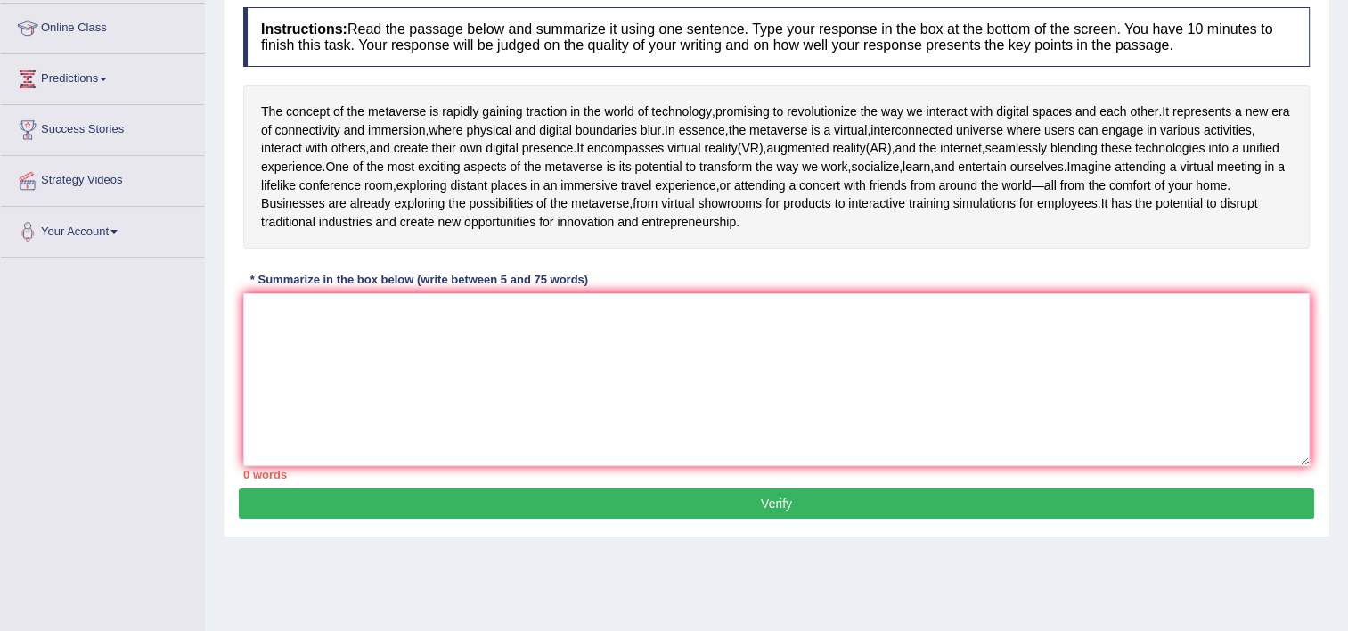
scroll to position [237, 0]
click at [1007, 460] on textarea at bounding box center [776, 379] width 1067 height 173
click at [807, 426] on textarea at bounding box center [776, 379] width 1067 height 173
type textarea "t"
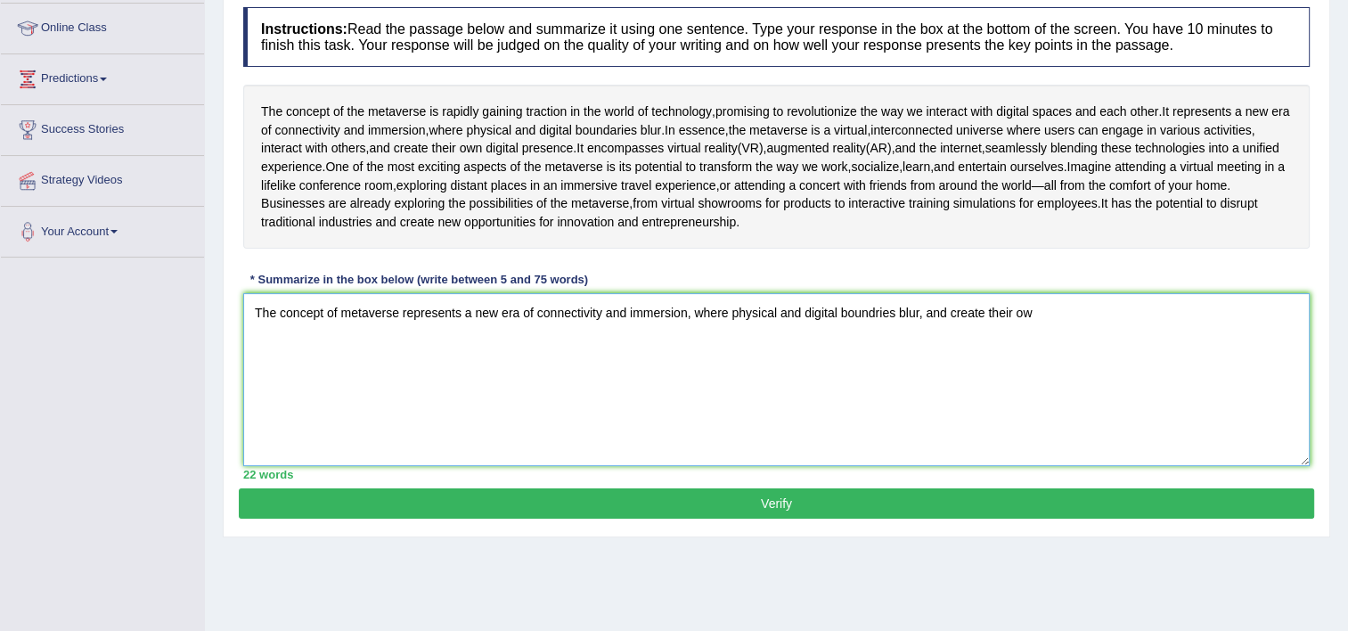
click at [943, 344] on textarea "The concept of metaverse represents a new era of connectivity and immersion, wh…" at bounding box center [776, 379] width 1067 height 173
click at [357, 369] on textarea "The concept of metaverse represents a new era of connectivity and immersion, wh…" at bounding box center [776, 379] width 1067 height 173
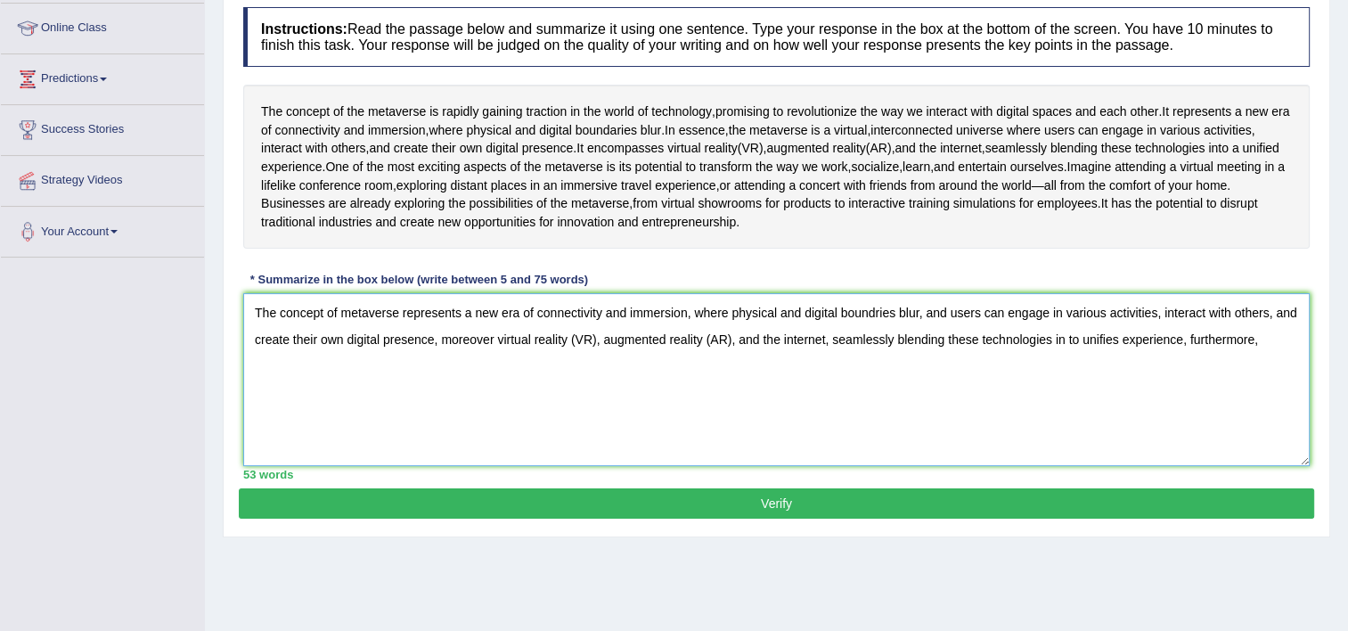
drag, startPoint x: 496, startPoint y: 379, endPoint x: 1176, endPoint y: 364, distance: 680.2
click at [1176, 364] on textarea "The concept of metaverse represents a new era of connectivity and immersion, wh…" at bounding box center [776, 379] width 1067 height 173
click at [1277, 387] on textarea "The concept of metaverse represents a new era of connectivity and immersion, wh…" at bounding box center [776, 379] width 1067 height 173
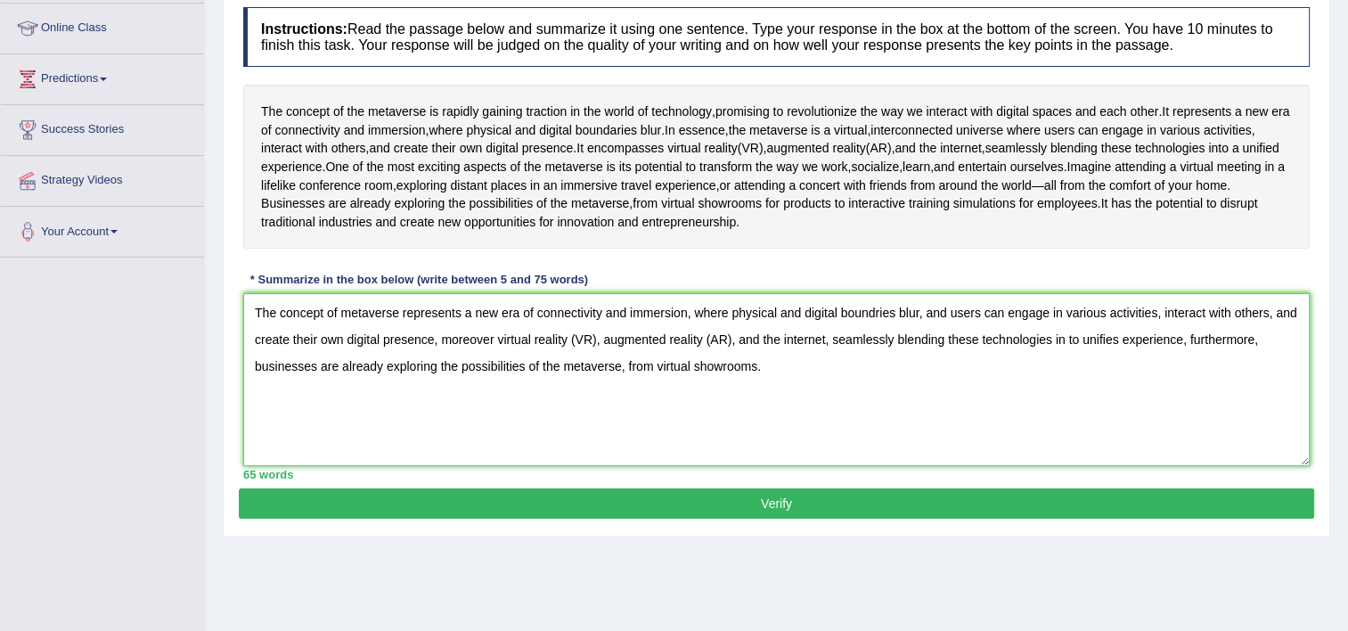
type textarea "The concept of metaverse represents a new era of connectivity and immersion, wh…"
click at [942, 519] on button "Verify" at bounding box center [777, 503] width 1076 height 30
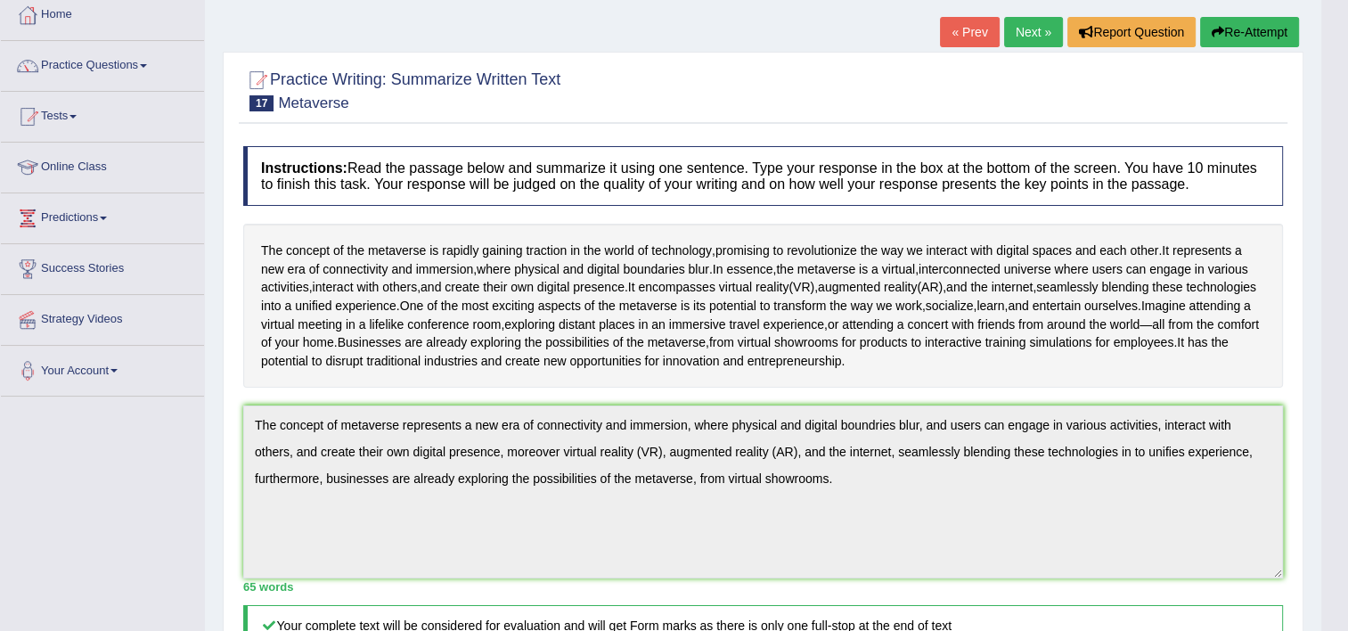
scroll to position [0, 0]
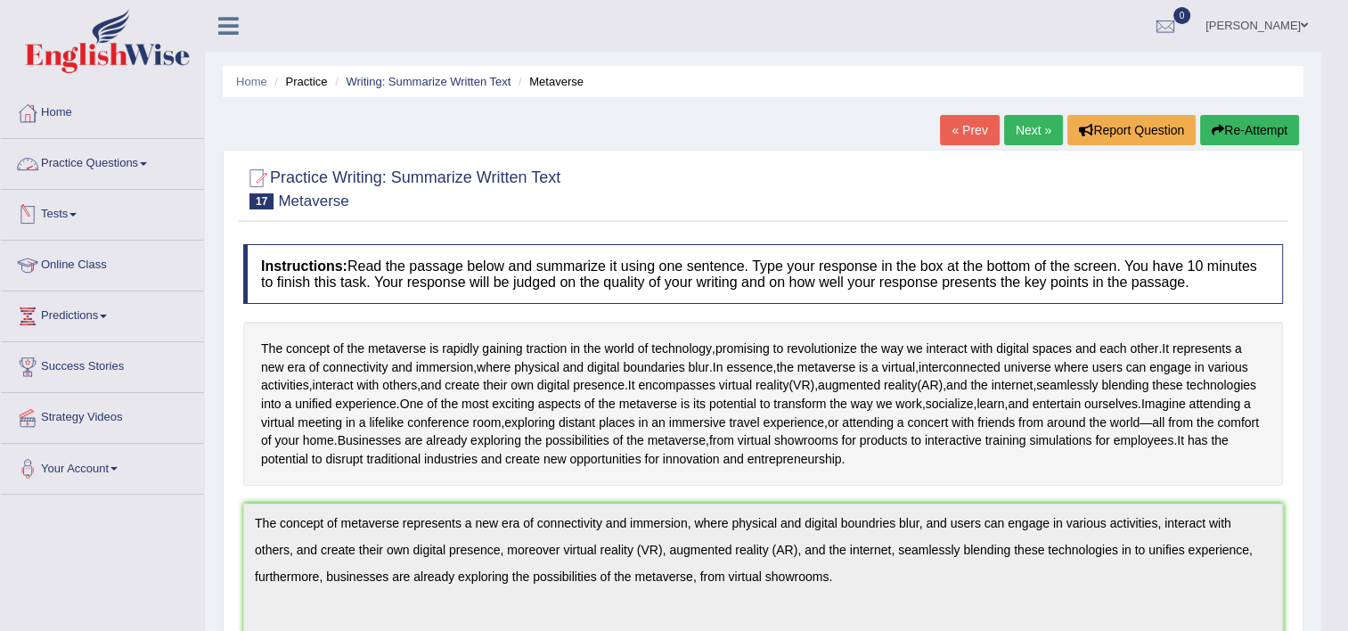
click at [65, 168] on link "Practice Questions" at bounding box center [102, 161] width 203 height 45
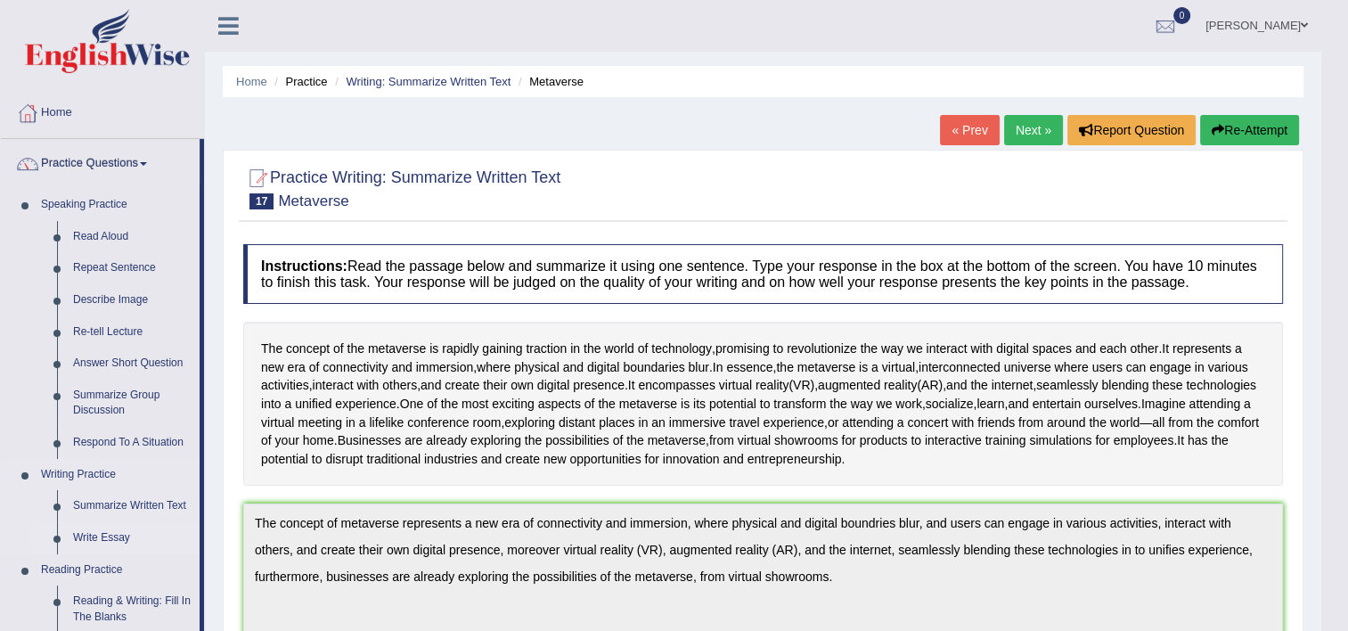
click at [98, 536] on link "Write Essay" at bounding box center [132, 538] width 135 height 32
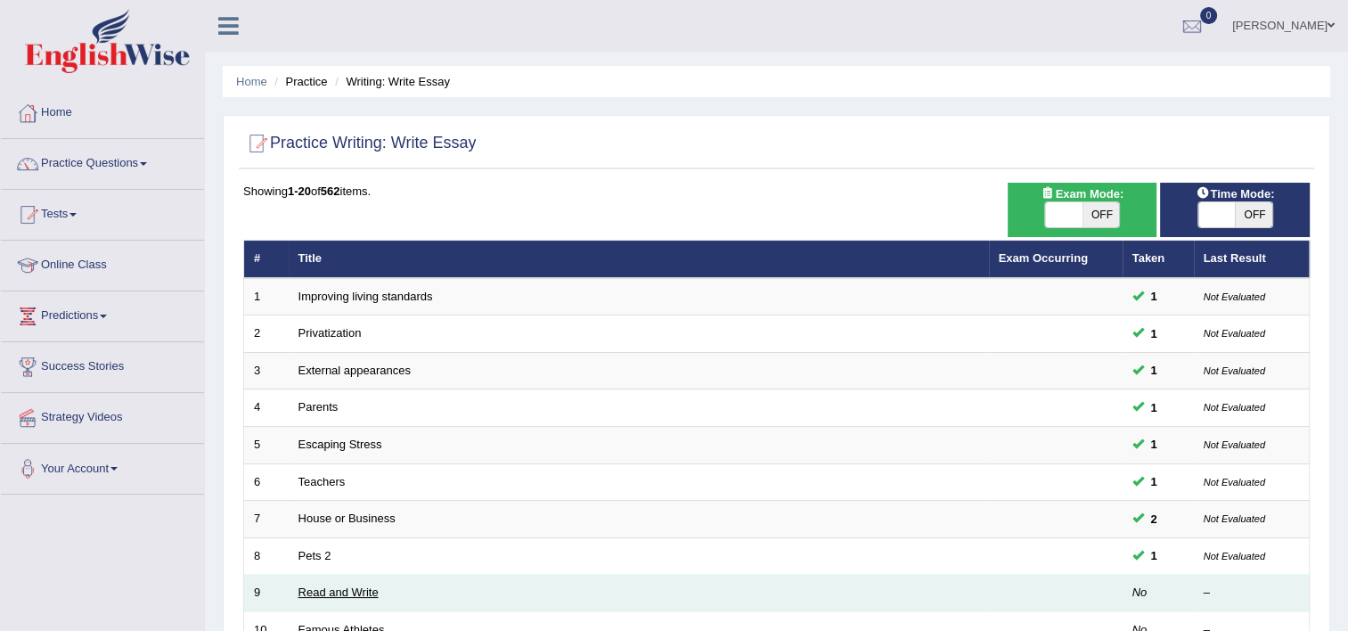
click at [339, 593] on link "Read and Write" at bounding box center [339, 592] width 80 height 13
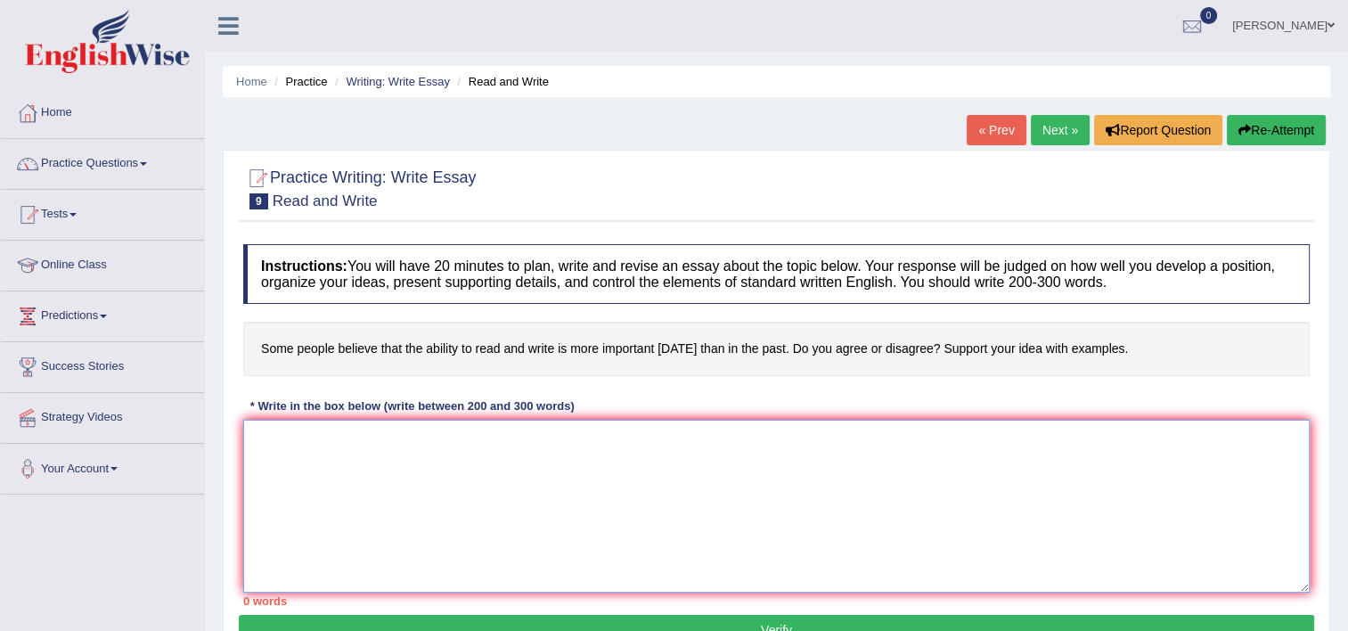
click at [407, 553] on textarea at bounding box center [776, 506] width 1067 height 173
click at [585, 446] on textarea "The increase influence of ability to read and write is more inportant" at bounding box center [776, 506] width 1067 height 173
click at [643, 442] on textarea "The increase influence of ability to read and write is more important" at bounding box center [776, 506] width 1067 height 173
click at [396, 433] on textarea "The increase influence of ability to read and write is more important [DATE] th…" at bounding box center [776, 506] width 1067 height 173
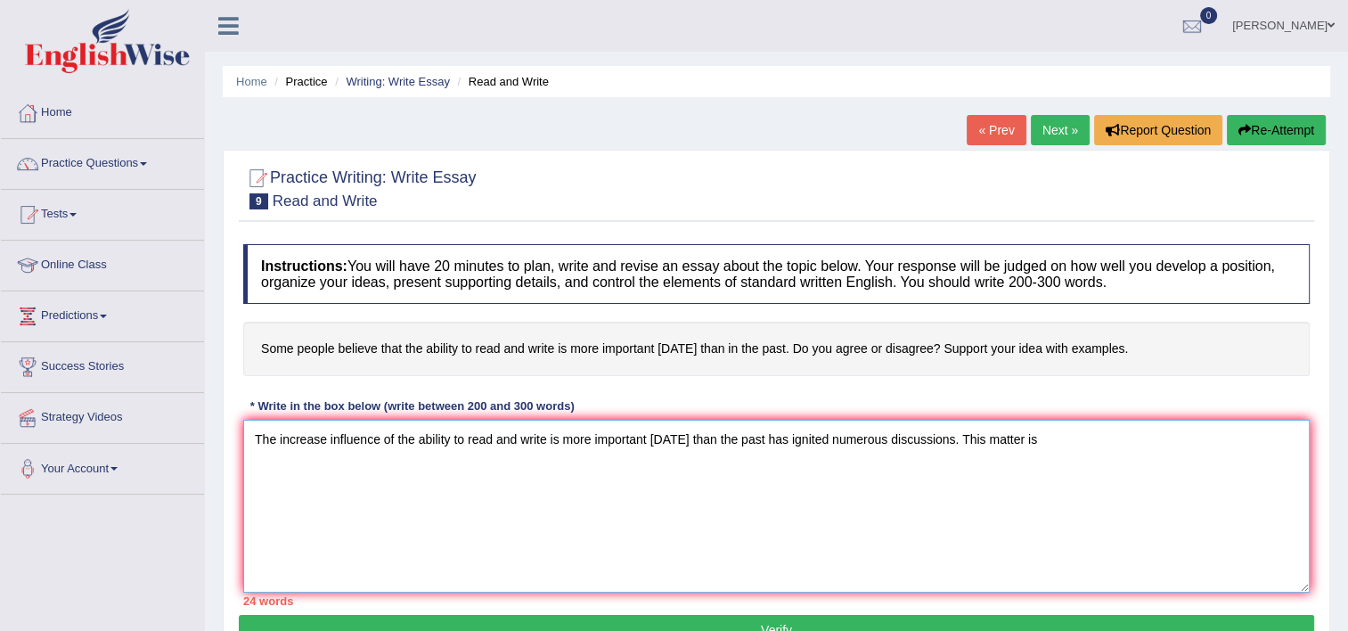
click at [1048, 433] on textarea "The increase influence of the ability to read and write is more important [DATE…" at bounding box center [776, 506] width 1067 height 173
drag, startPoint x: 423, startPoint y: 437, endPoint x: 408, endPoint y: 452, distance: 21.4
click at [408, 452] on textarea "The increase influence of the ability to read and write is more important [DATE…" at bounding box center [776, 506] width 1067 height 173
drag, startPoint x: 463, startPoint y: 437, endPoint x: 397, endPoint y: 446, distance: 66.6
click at [397, 446] on textarea "The increase influence of the ability to read and write is more important [DATE…" at bounding box center [776, 506] width 1067 height 173
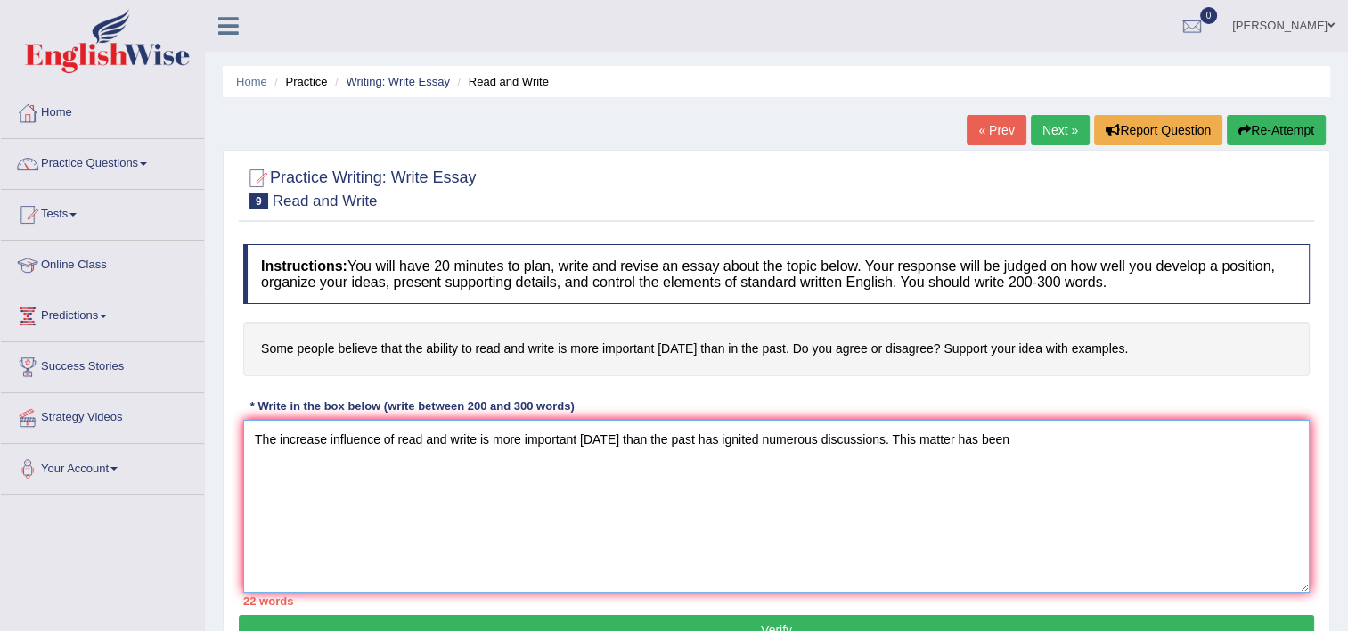
click at [522, 431] on textarea "The increase influence of read and write is more important [DATE] than the past…" at bounding box center [776, 506] width 1067 height 173
drag, startPoint x: 676, startPoint y: 442, endPoint x: 766, endPoint y: 443, distance: 90.0
click at [766, 443] on textarea "The increase influence of read and write has become more important [DATE] than …" at bounding box center [776, 506] width 1067 height 173
drag, startPoint x: 672, startPoint y: 438, endPoint x: 803, endPoint y: 438, distance: 131.0
click at [803, 438] on textarea "The increase influence of read and write has ignited numerous discussions. This…" at bounding box center [776, 506] width 1067 height 173
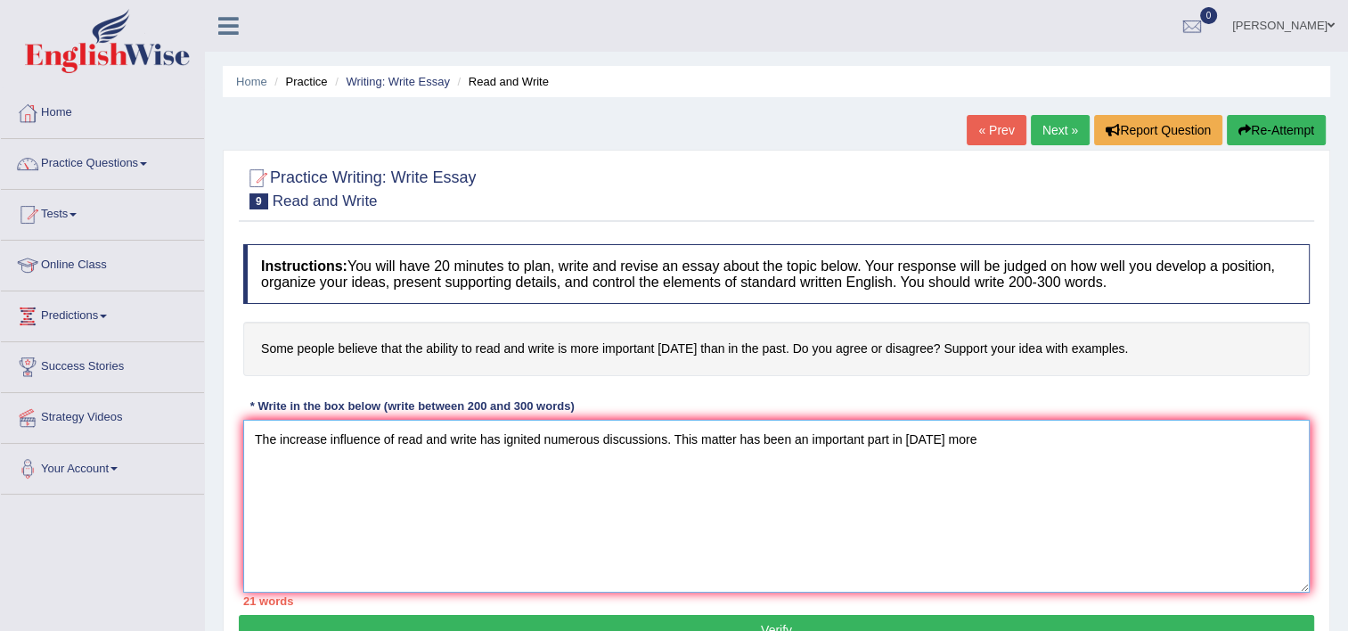
drag, startPoint x: 906, startPoint y: 437, endPoint x: 973, endPoint y: 438, distance: 66.8
click at [973, 438] on textarea "The increase influence of read and write has ignited numerous discussions. This…" at bounding box center [776, 506] width 1067 height 173
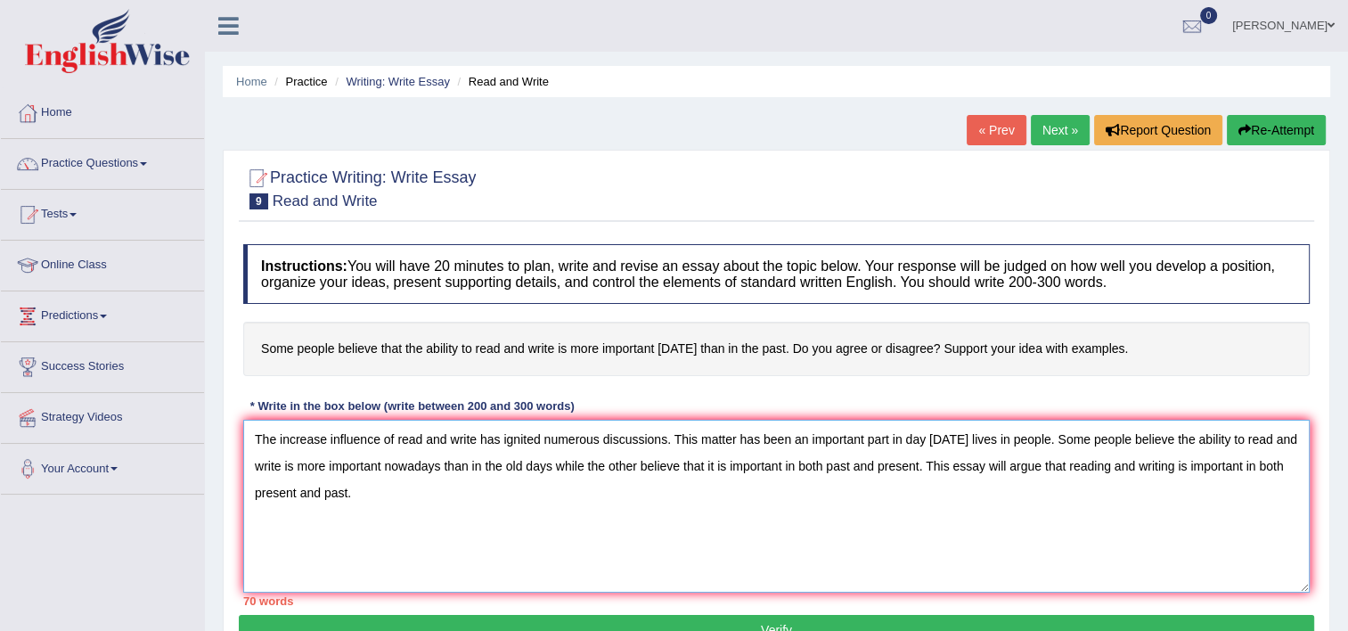
click at [320, 498] on textarea "The increase influence of read and write has ignited numerous discussions. This…" at bounding box center [776, 506] width 1067 height 173
click at [484, 483] on textarea "The increase influence of read and write has ignited numerous discussions. This…" at bounding box center [776, 506] width 1067 height 173
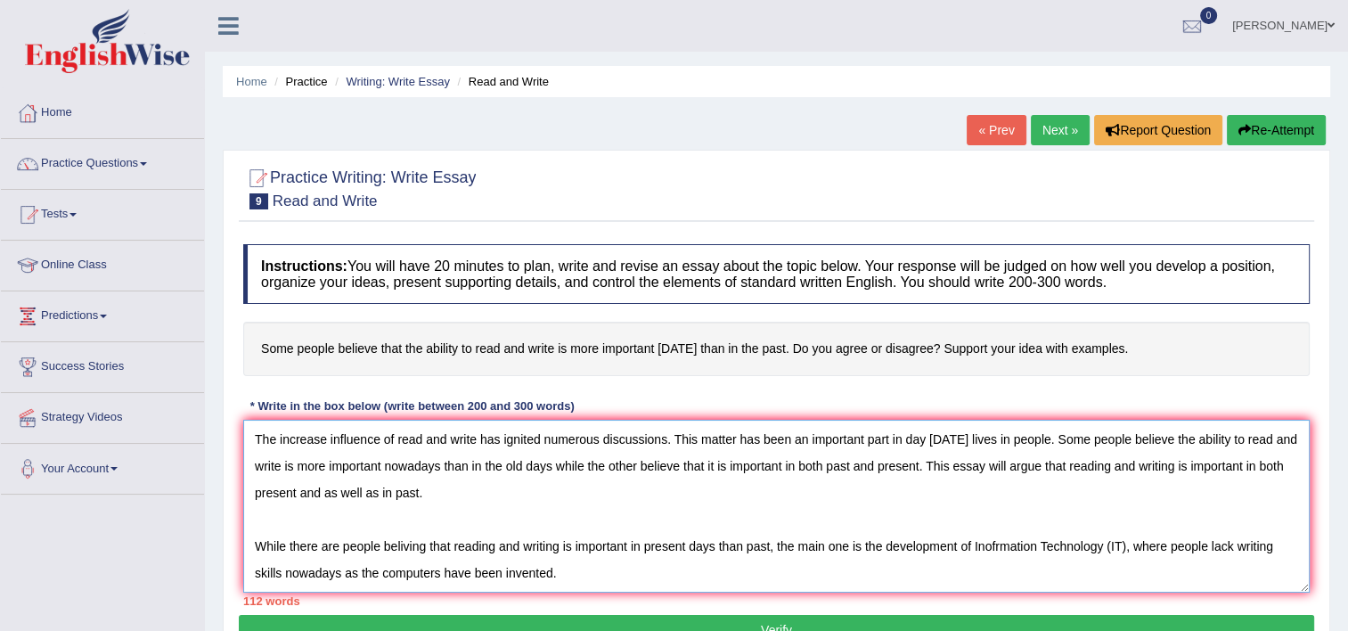
click at [1280, 553] on textarea "The increase influence of read and write has ignited numerous discussions. This…" at bounding box center [776, 506] width 1067 height 173
click at [643, 573] on textarea "The increase influence of read and write has ignited numerous discussions. This…" at bounding box center [776, 506] width 1067 height 173
drag, startPoint x: 448, startPoint y: 574, endPoint x: 437, endPoint y: 574, distance: 11.6
click at [437, 574] on textarea "The increase influence of read and write has ignited numerous discussions. This…" at bounding box center [776, 506] width 1067 height 173
drag, startPoint x: 607, startPoint y: 574, endPoint x: 548, endPoint y: 562, distance: 60.0
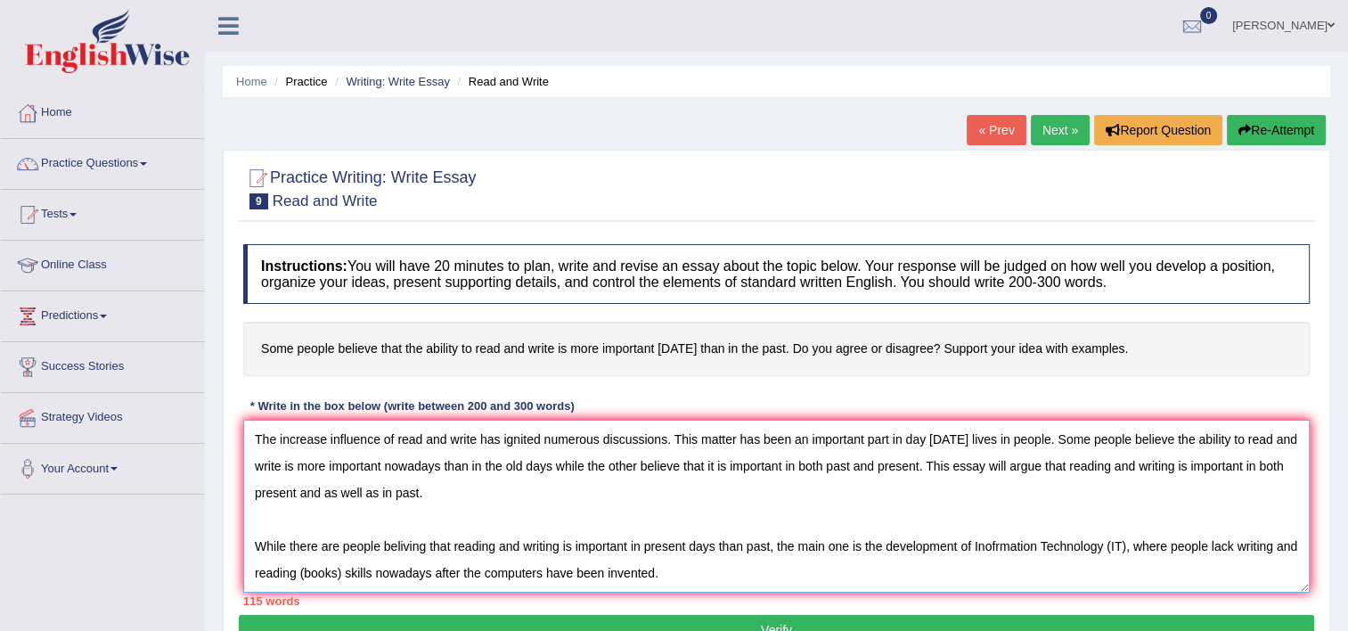
click at [548, 562] on textarea "The increase influence of read and write has ignited numerous discussions. This…" at bounding box center [776, 506] width 1067 height 173
click at [633, 584] on textarea "The increase influence of read and write has ignited numerous discussions. This…" at bounding box center [776, 506] width 1067 height 173
click at [488, 578] on textarea "The increase influence of read and write has ignited numerous discussions. This…" at bounding box center [776, 506] width 1067 height 173
click at [643, 570] on textarea "The increase influence of read and write has ignited numerous discussions. This…" at bounding box center [776, 506] width 1067 height 173
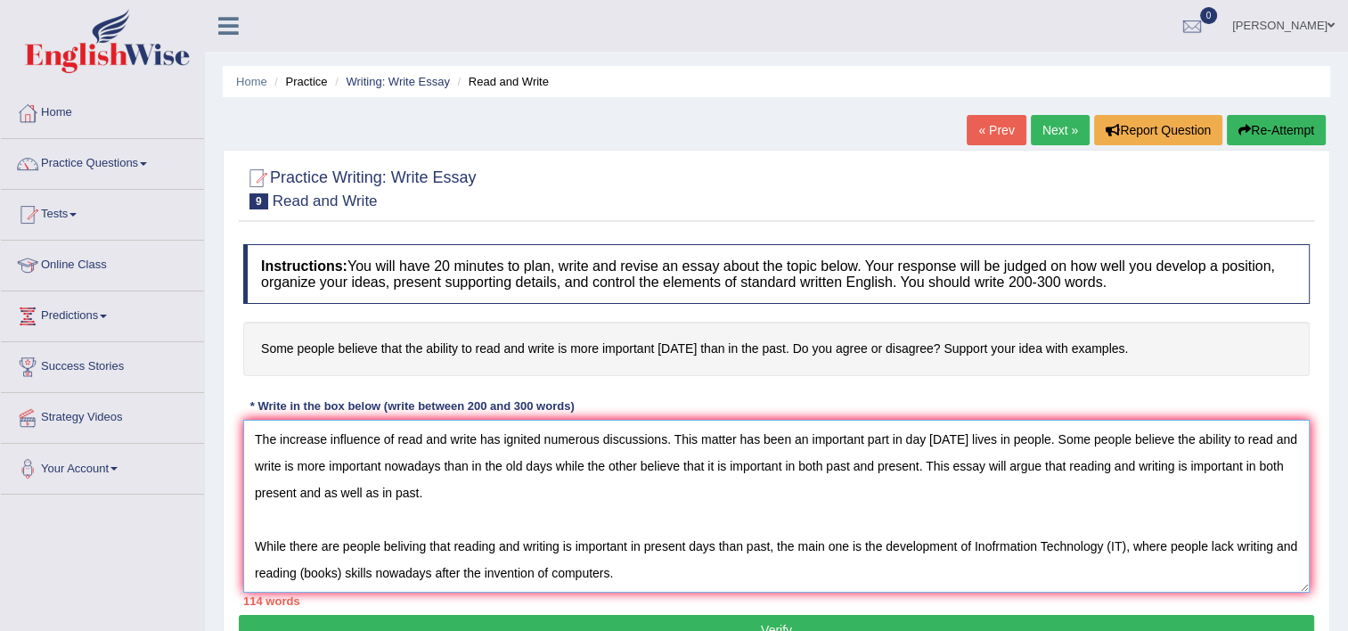
drag, startPoint x: 252, startPoint y: 444, endPoint x: 635, endPoint y: 581, distance: 406.2
click at [635, 581] on textarea "The increase influence of read and write has ignited numerous discussions. This…" at bounding box center [776, 506] width 1067 height 173
type textarea "The increase influence of read and write has ignited numerous discussions. This…"
